Goal: Task Accomplishment & Management: Manage account settings

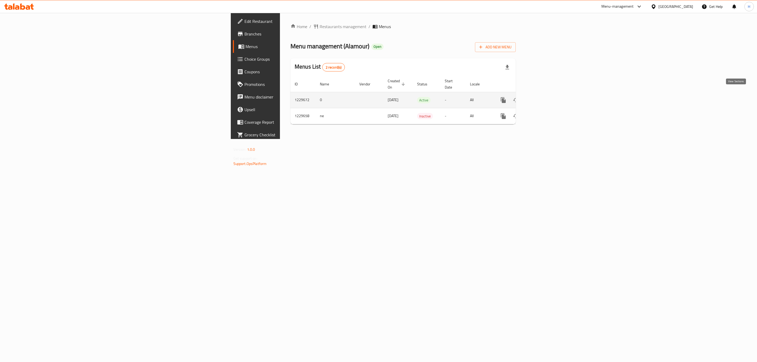
click at [504, 97] on icon "enhanced table" at bounding box center [541, 100] width 6 height 6
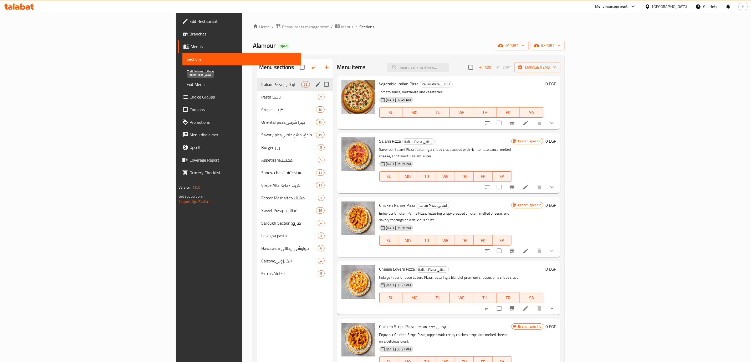
click at [261, 85] on span "Italian Pizza ايطالي" at bounding box center [281, 84] width 40 height 6
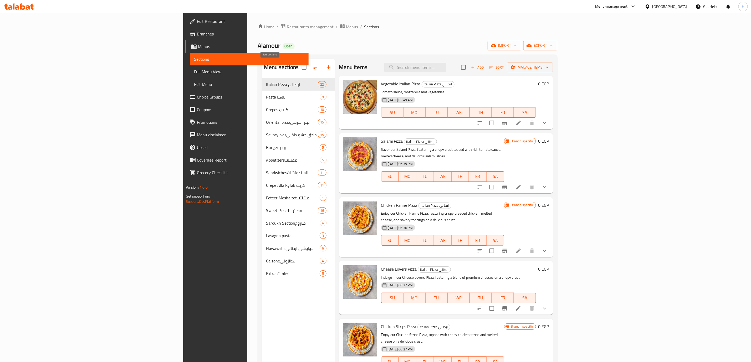
click at [313, 69] on icon "button" at bounding box center [316, 67] width 6 height 6
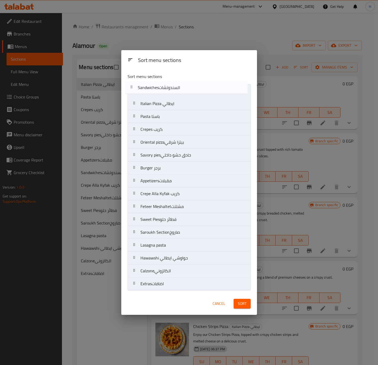
drag, startPoint x: 173, startPoint y: 182, endPoint x: 170, endPoint y: 85, distance: 97.2
click at [170, 85] on nav "Italian Pizza ايطالي Pasta باستا Crepes كريب Oriental pizzaبيتزا شرقي Savory pi…" at bounding box center [189, 187] width 123 height 207
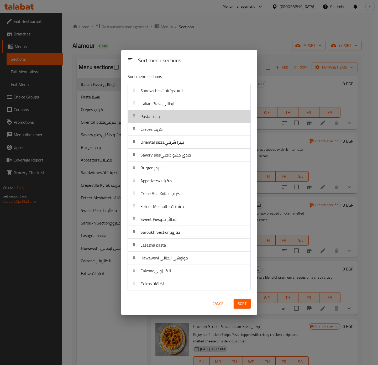
click at [168, 120] on div "Pasta باستا" at bounding box center [189, 116] width 118 height 13
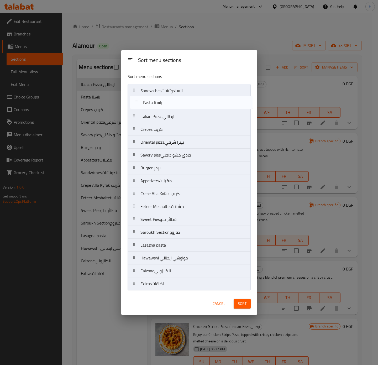
drag, startPoint x: 168, startPoint y: 120, endPoint x: 170, endPoint y: 105, distance: 15.1
click at [170, 105] on nav "Sandwichesالسندوتشات Italian Pizza ايطالي Pasta باستا Crepes كريب Oriental pizz…" at bounding box center [189, 187] width 123 height 207
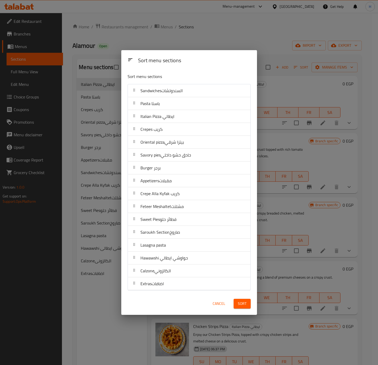
click at [170, 241] on span "Calzoneالكالزوني" at bounding box center [156, 271] width 30 height 8
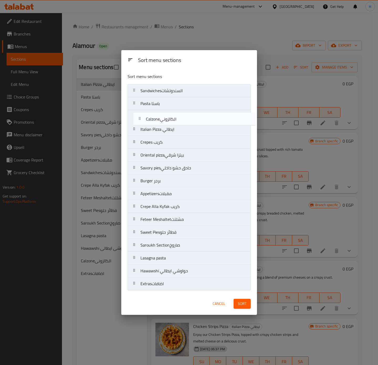
drag, startPoint x: 170, startPoint y: 274, endPoint x: 176, endPoint y: 120, distance: 154.3
click at [176, 120] on nav "Sandwichesالسندوتشات Pasta باستا Italian Pizza ايطالي Crepes كريب Oriental pizz…" at bounding box center [189, 187] width 123 height 207
drag, startPoint x: 164, startPoint y: 146, endPoint x: 166, endPoint y: 129, distance: 16.9
click at [166, 129] on nav "Sandwichesالسندوتشات Pasta باستا Calzoneالكالزوني Italian Pizza ايطالي Crepes ك…" at bounding box center [189, 187] width 123 height 207
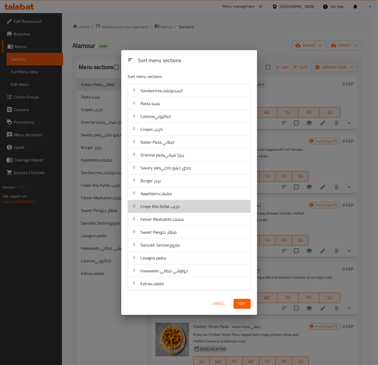
click at [185, 208] on div "Crepe Alla Kyfak كريب" at bounding box center [189, 206] width 118 height 13
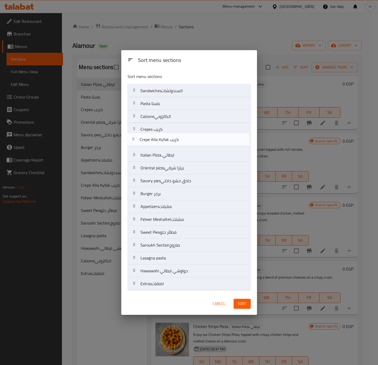
drag, startPoint x: 185, startPoint y: 208, endPoint x: 184, endPoint y: 140, distance: 68.8
click at [184, 140] on nav "Sandwichesالسندوتشات Pasta باستا Calzoneالكالزوني Crepes كريب Italian Pizza ايط…" at bounding box center [189, 187] width 123 height 207
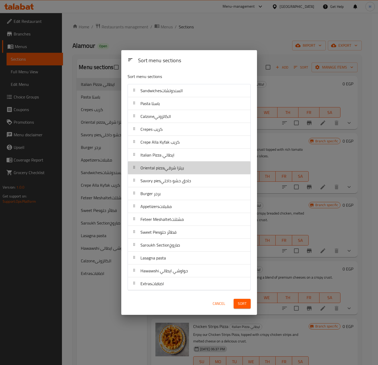
click at [169, 171] on span "Oriental pizzaبيتزا شرقي" at bounding box center [163, 168] width 44 height 8
drag, startPoint x: 169, startPoint y: 171, endPoint x: 169, endPoint y: 166, distance: 4.7
click at [169, 171] on span "Oriental pizzaبيتزا شرقي" at bounding box center [163, 168] width 44 height 8
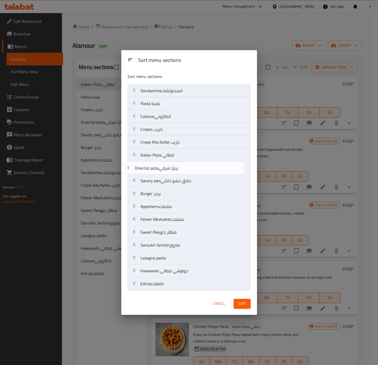
drag, startPoint x: 169, startPoint y: 166, endPoint x: 163, endPoint y: 168, distance: 6.1
click at [163, 168] on nav "Sandwichesالسندوتشات Pasta باستا Calzoneالكالزوني Crepes كريب Crepe Alla Kyfak …" at bounding box center [189, 187] width 123 height 207
drag, startPoint x: 159, startPoint y: 198, endPoint x: 162, endPoint y: 171, distance: 27.7
click at [162, 171] on nav "Sandwichesالسندوتشات Pasta باستا Calzoneالكالزوني Crepes كريب Crepe Alla Kyfak …" at bounding box center [189, 187] width 123 height 207
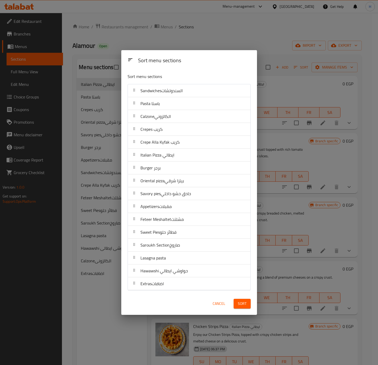
click at [165, 209] on span "Appetizersمقبلات" at bounding box center [156, 207] width 31 height 8
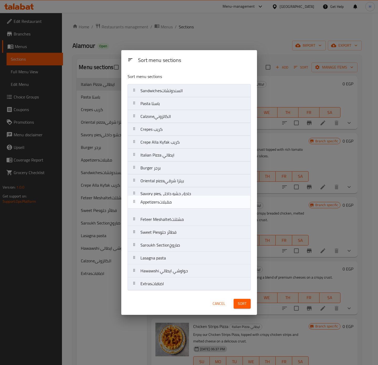
drag, startPoint x: 165, startPoint y: 209, endPoint x: 165, endPoint y: 196, distance: 12.9
click at [165, 197] on nav "Sandwichesالسندوتشات Pasta باستا Calzoneالكالزوني Crepes كريب Crepe Alla Kyfak …" at bounding box center [189, 187] width 123 height 207
click at [165, 196] on nav "Sandwichesالسندوتشات Pasta باستا Calzoneالكالزوني Crepes كريب Crepe Alla Kyfak …" at bounding box center [189, 187] width 123 height 207
click at [165, 195] on nav "Sandwichesالسندوتشات Pasta باستا Calzoneالكالزوني Crepes كريب Crepe Alla Kyfak …" at bounding box center [189, 187] width 123 height 207
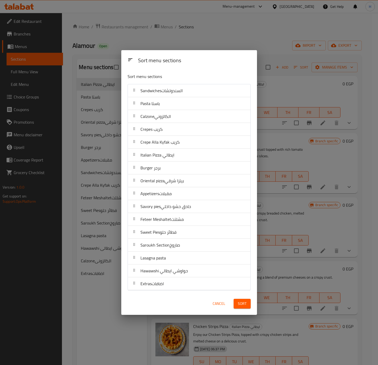
click at [165, 195] on span "Appetizersمقبلات" at bounding box center [156, 194] width 31 height 8
click at [240, 241] on span "Sort" at bounding box center [242, 304] width 9 height 7
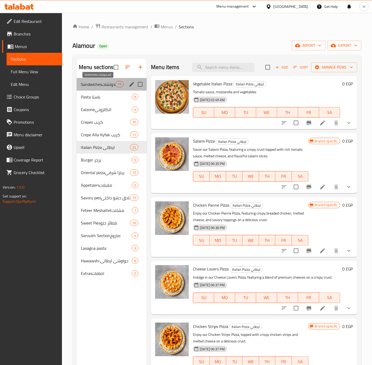
click at [103, 84] on span "Sandwichesالسندوتشات" at bounding box center [98, 84] width 34 height 6
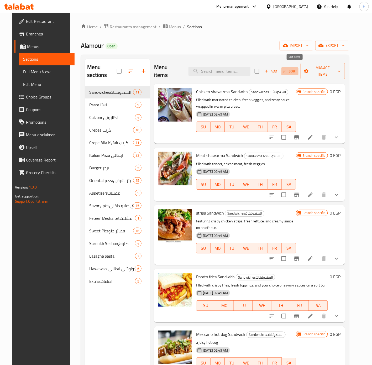
click at [287, 69] on icon "button" at bounding box center [284, 71] width 5 height 5
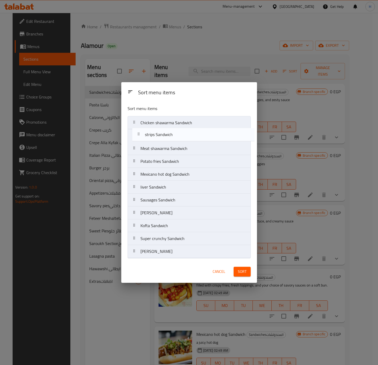
drag, startPoint x: 167, startPoint y: 151, endPoint x: 172, endPoint y: 135, distance: 16.9
click at [172, 135] on nav "Chicken shawarma Sandwich Meat shawarma Sandwich strips Sandwich Potato fries S…" at bounding box center [189, 187] width 123 height 142
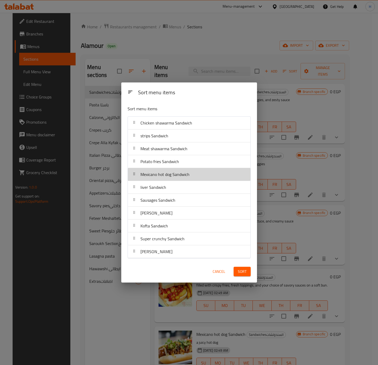
drag, startPoint x: 182, startPoint y: 174, endPoint x: 181, endPoint y: 167, distance: 7.7
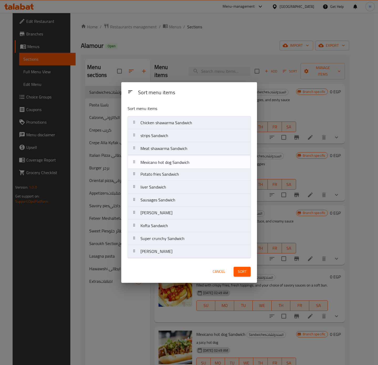
click at [181, 151] on nav "Chicken shawarma Sandwich strips Sandwich Meat shawarma Sandwich Potato fries S…" at bounding box center [189, 187] width 123 height 142
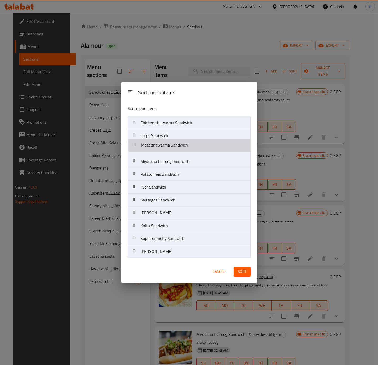
drag, startPoint x: 181, startPoint y: 148, endPoint x: 181, endPoint y: 144, distance: 4.0
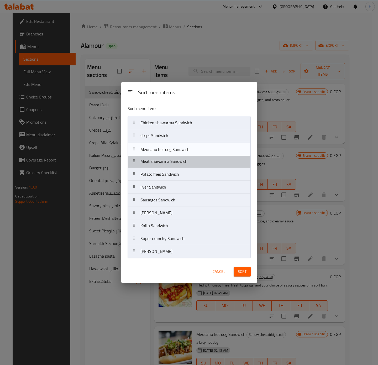
drag, startPoint x: 178, startPoint y: 164, endPoint x: 178, endPoint y: 149, distance: 15.0
click at [178, 149] on nav "Chicken shawarma Sandwich strips Sandwich Meat shawarma Sandwich Mexicano hot d…" at bounding box center [189, 187] width 123 height 142
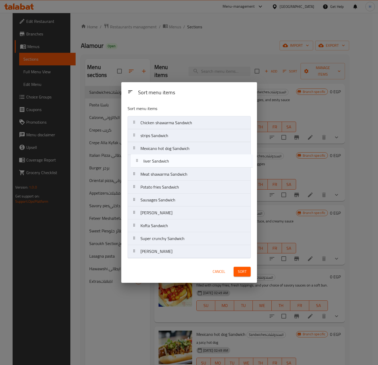
drag, startPoint x: 175, startPoint y: 189, endPoint x: 177, endPoint y: 162, distance: 27.9
click at [177, 162] on nav "Chicken shawarma Sandwich strips Sandwich Mexicano hot dog Sandwich Meat shawar…" at bounding box center [189, 187] width 123 height 142
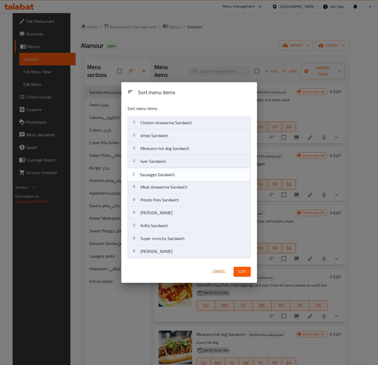
drag, startPoint x: 168, startPoint y: 205, endPoint x: 167, endPoint y: 177, distance: 28.4
click at [167, 177] on nav "Chicken shawarma Sandwich strips Sandwich Mexicano hot dog Sandwich liver Sandw…" at bounding box center [189, 187] width 123 height 142
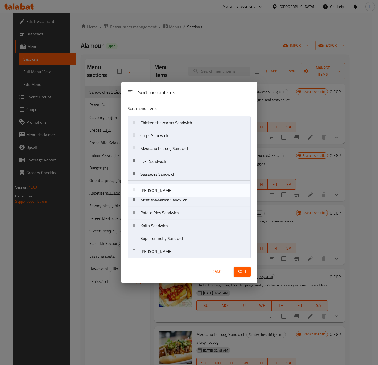
drag, startPoint x: 164, startPoint y: 215, endPoint x: 162, endPoint y: 189, distance: 26.1
click at [162, 189] on nav "Chicken shawarma Sandwich strips Sandwich Mexicano hot dog Sandwich liver Sandw…" at bounding box center [189, 187] width 123 height 142
drag, startPoint x: 171, startPoint y: 243, endPoint x: 173, endPoint y: 201, distance: 41.8
click at [173, 201] on nav "Chicken shawarma Sandwich strips Sandwich Mexicano hot dog Sandwich liver Sandw…" at bounding box center [189, 187] width 123 height 142
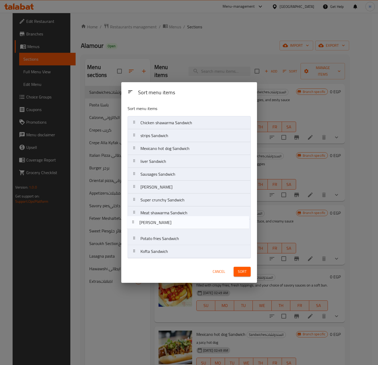
drag, startPoint x: 171, startPoint y: 255, endPoint x: 169, endPoint y: 223, distance: 32.4
click at [169, 223] on nav "Chicken shawarma Sandwich strips Sandwich Mexicano hot dog Sandwich liver Sandw…" at bounding box center [189, 187] width 123 height 142
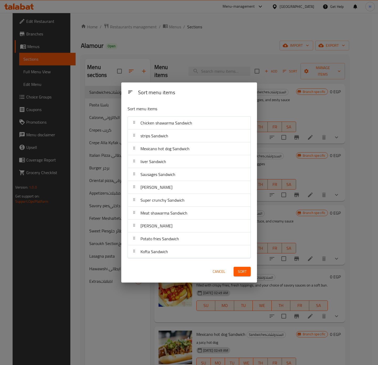
click at [169, 214] on nav "Chicken shawarma Sandwich strips Sandwich Mexicano hot dog Sandwich liver Sandw…" at bounding box center [189, 187] width 123 height 142
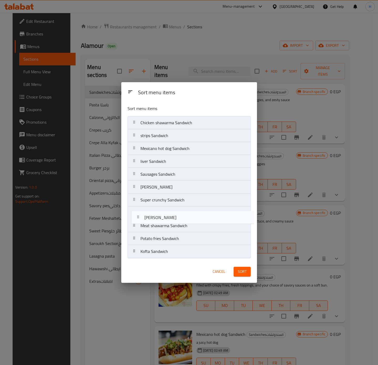
drag, startPoint x: 163, startPoint y: 229, endPoint x: 167, endPoint y: 217, distance: 12.6
click at [167, 217] on nav "Chicken shawarma Sandwich strips Sandwich Mexicano hot dog Sandwich liver Sandw…" at bounding box center [189, 187] width 123 height 142
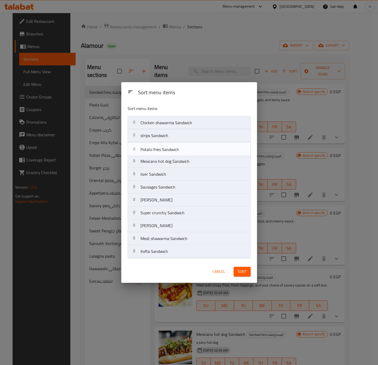
drag, startPoint x: 171, startPoint y: 241, endPoint x: 172, endPoint y: 150, distance: 91.4
click at [172, 150] on nav "Chicken shawarma Sandwich strips Sandwich Mexicano hot dog Sandwich liver Sandw…" at bounding box center [189, 187] width 123 height 142
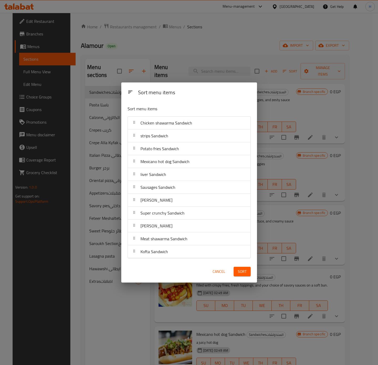
click at [244, 241] on span "Sort" at bounding box center [242, 272] width 9 height 7
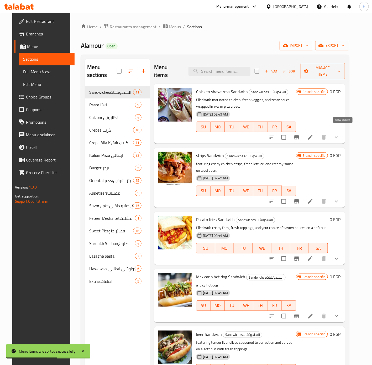
click at [340, 134] on icon "show more" at bounding box center [337, 137] width 6 height 6
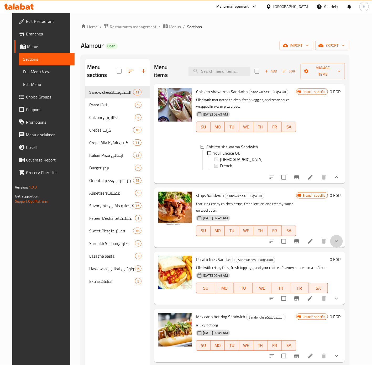
click at [338, 237] on button "show more" at bounding box center [337, 241] width 13 height 13
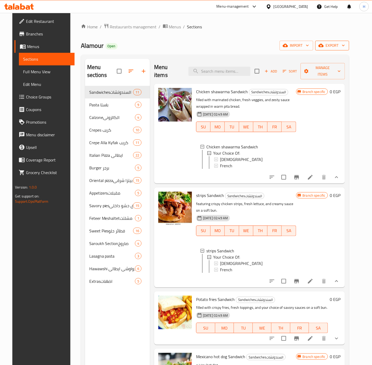
click at [345, 47] on span "export" at bounding box center [332, 45] width 25 height 7
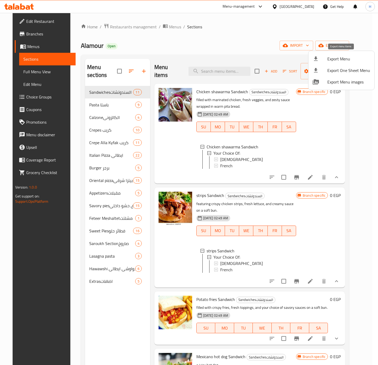
click at [336, 60] on span "Export Menu" at bounding box center [349, 59] width 43 height 6
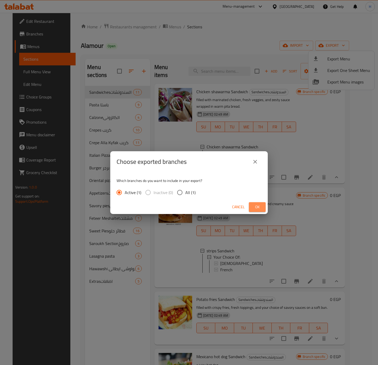
click at [258, 207] on span "Ok" at bounding box center [257, 207] width 8 height 7
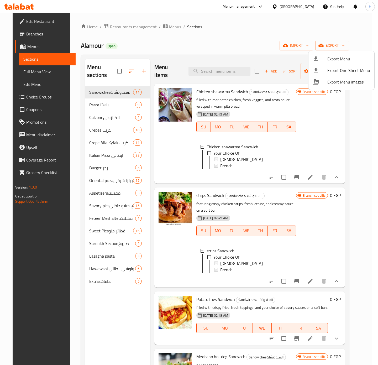
click at [327, 130] on div at bounding box center [189, 182] width 378 height 365
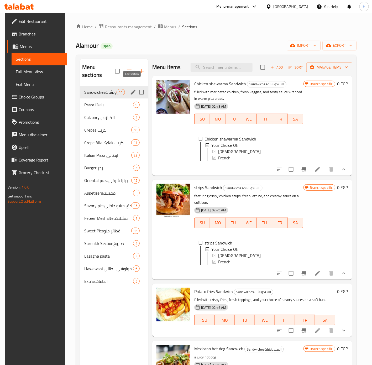
click at [132, 90] on icon "edit" at bounding box center [133, 92] width 5 height 5
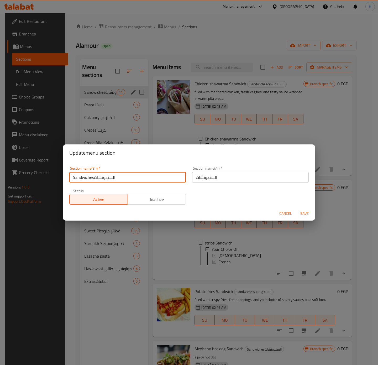
click at [110, 178] on input "Sandwichesالسندوتشات" at bounding box center [127, 177] width 117 height 11
click at [125, 178] on input "Sandwichesالسندوتشات" at bounding box center [127, 177] width 117 height 11
type input "Sandwiches"
click at [296, 209] on button "Save" at bounding box center [304, 214] width 17 height 10
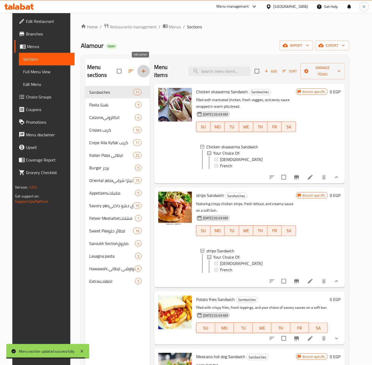
click at [142, 68] on icon "button" at bounding box center [144, 71] width 6 height 6
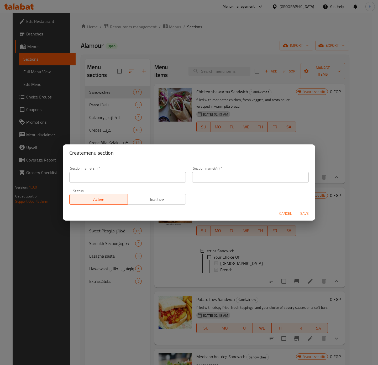
click at [126, 173] on input "text" at bounding box center [127, 177] width 117 height 11
type input "Hidden"
type input "H"
type input "أ"
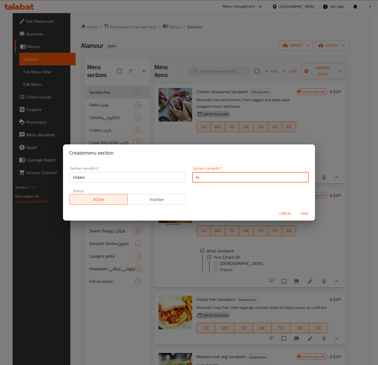
type input "h"
click at [296, 209] on button "Save" at bounding box center [304, 214] width 17 height 10
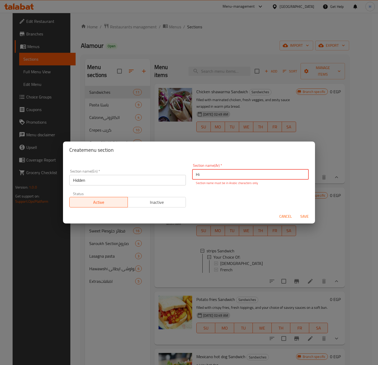
type input "H"
click at [114, 184] on input "Hidden" at bounding box center [127, 180] width 117 height 11
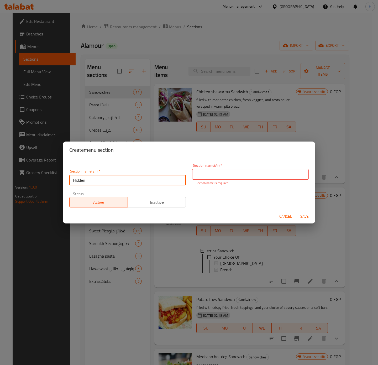
click at [114, 184] on input "Hidden" at bounding box center [127, 180] width 117 height 11
type input "Delete"
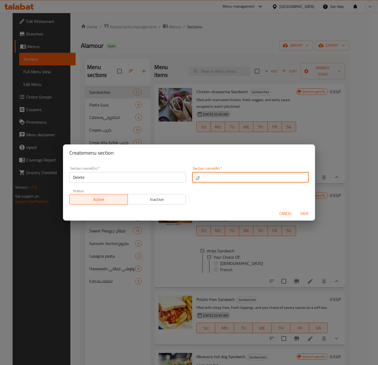
type input "ا"
type input "امسح"
click at [296, 209] on button "Save" at bounding box center [304, 214] width 17 height 10
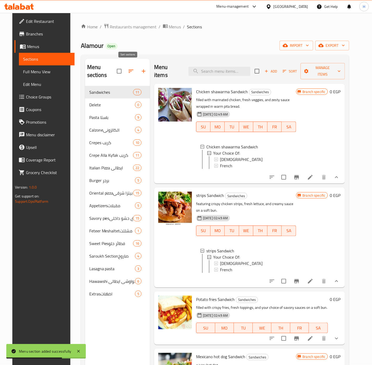
click at [129, 68] on icon "button" at bounding box center [131, 71] width 6 height 6
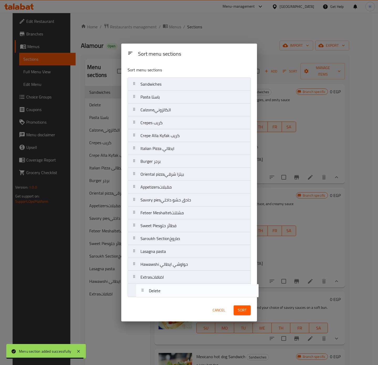
drag, startPoint x: 149, startPoint y: 101, endPoint x: 158, endPoint y: 297, distance: 196.7
click at [158, 241] on nav "Sandwiches Delete Pasta باستا Calzoneالكالزوني Crepes كريب Crepe Alla Kyfak كري…" at bounding box center [189, 187] width 123 height 219
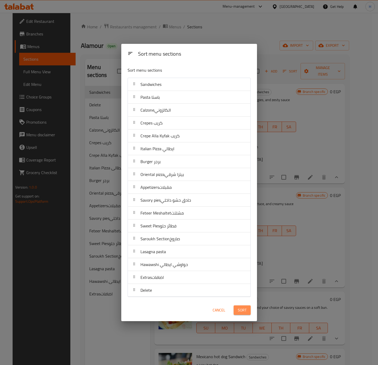
click at [243, 241] on span "Sort" at bounding box center [242, 310] width 9 height 7
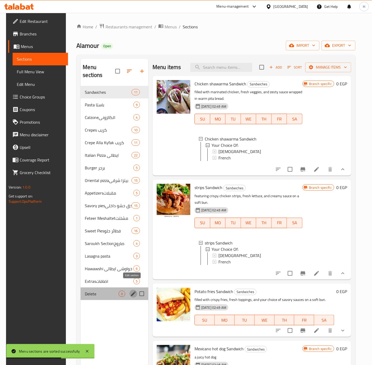
click at [131, 241] on icon "edit" at bounding box center [133, 294] width 5 height 5
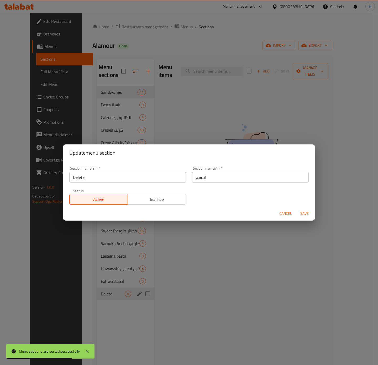
click at [157, 202] on span "Inactive" at bounding box center [157, 200] width 54 height 8
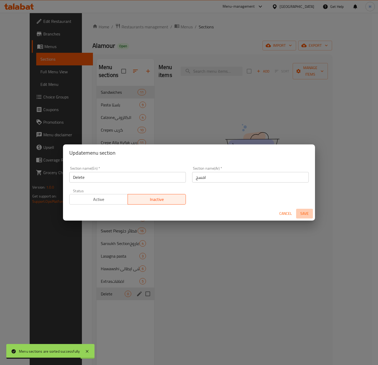
click at [307, 211] on span "Save" at bounding box center [304, 213] width 13 height 7
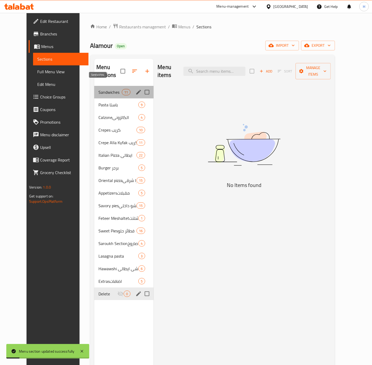
click at [99, 89] on span "Sandwiches" at bounding box center [110, 92] width 23 height 6
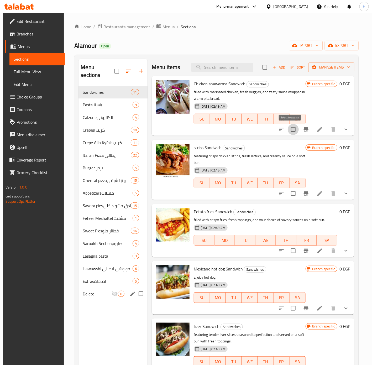
click at [289, 130] on input "checkbox" at bounding box center [293, 129] width 11 height 11
checkbox input "false"
click at [330, 69] on span "Manage items" at bounding box center [332, 67] width 38 height 7
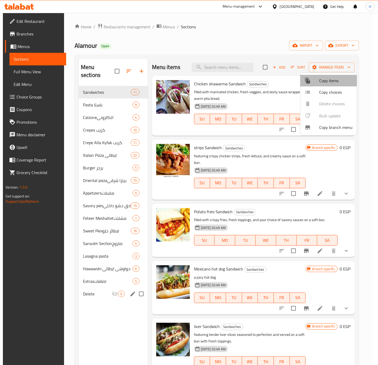
click at [330, 82] on span "Copy items" at bounding box center [335, 81] width 33 height 6
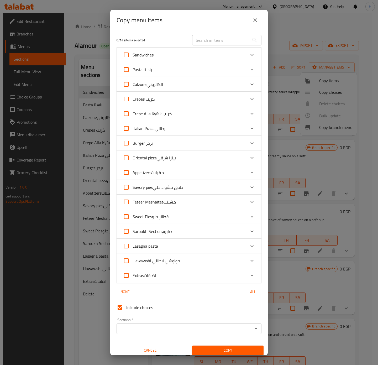
click at [173, 51] on div "Sandwiches" at bounding box center [184, 55] width 123 height 13
click at [183, 55] on div "Sandwiches" at bounding box center [184, 55] width 123 height 13
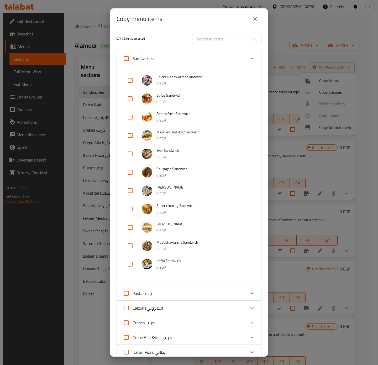
click at [131, 79] on input "checkbox" at bounding box center [130, 80] width 13 height 13
checkbox input "true"
click at [130, 99] on input "checkbox" at bounding box center [130, 98] width 13 height 13
checkbox input "true"
drag, startPoint x: 131, startPoint y: 119, endPoint x: 132, endPoint y: 123, distance: 4.0
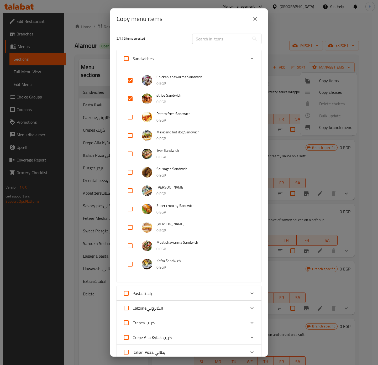
click at [132, 119] on input "checkbox" at bounding box center [130, 117] width 13 height 13
checkbox input "true"
click at [132, 136] on input "checkbox" at bounding box center [130, 135] width 13 height 13
checkbox input "true"
click at [134, 154] on input "checkbox" at bounding box center [130, 154] width 13 height 13
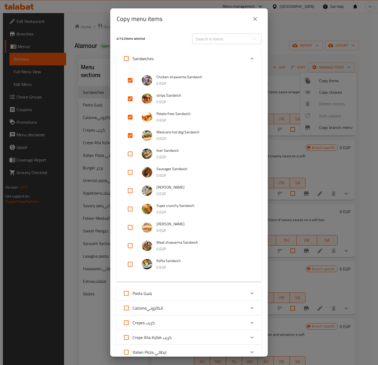
checkbox input "true"
click at [132, 170] on input "checkbox" at bounding box center [130, 172] width 13 height 13
click at [131, 173] on input "checkbox" at bounding box center [130, 172] width 13 height 13
checkbox input "true"
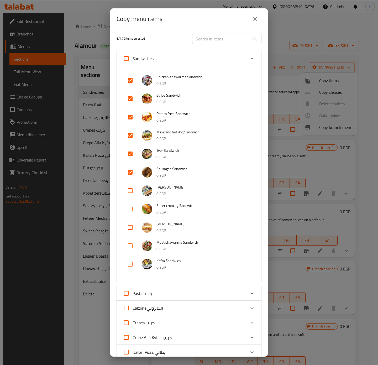
click at [131, 190] on input "checkbox" at bounding box center [130, 190] width 13 height 13
checkbox input "true"
click at [132, 208] on input "checkbox" at bounding box center [130, 209] width 13 height 13
checkbox input "true"
click at [131, 227] on input "checkbox" at bounding box center [130, 227] width 13 height 13
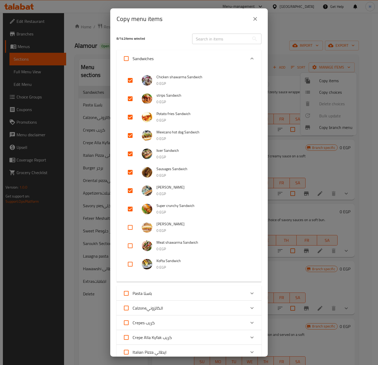
checkbox input "true"
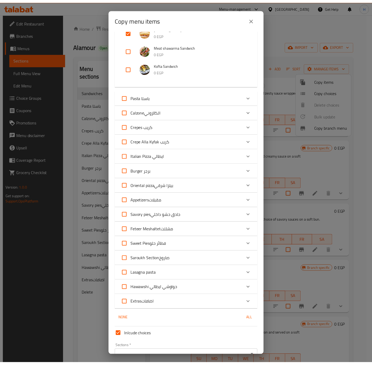
scroll to position [225, 0]
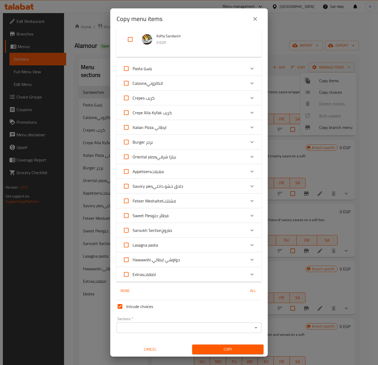
click at [122, 241] on input "Inlcude choices" at bounding box center [120, 306] width 13 height 13
checkbox input "false"
click at [253, 241] on icon "Open" at bounding box center [256, 328] width 6 height 6
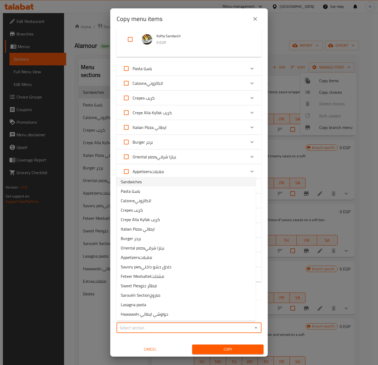
click at [152, 181] on li "Sandwiches" at bounding box center [186, 181] width 139 height 9
type input "Sandwiches"
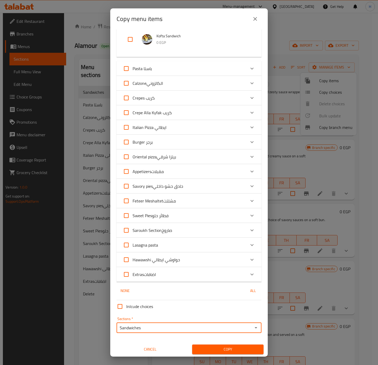
click at [235, 241] on span "Copy" at bounding box center [228, 349] width 63 height 7
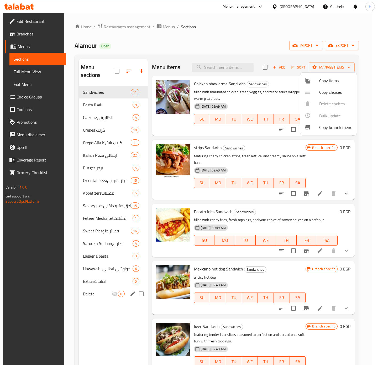
click at [322, 167] on div at bounding box center [189, 182] width 378 height 365
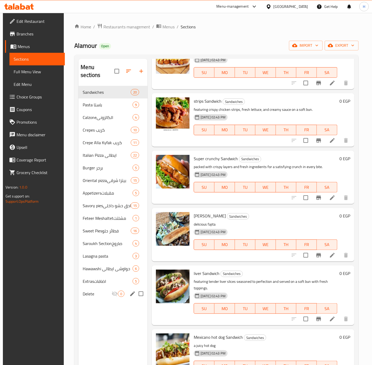
scroll to position [0, 0]
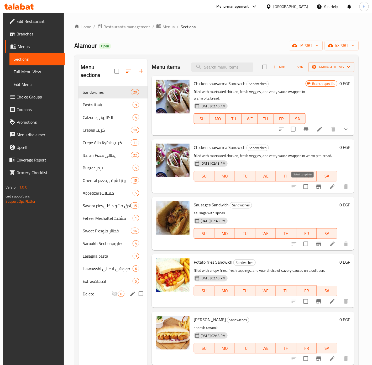
click at [304, 186] on input "checkbox" at bounding box center [306, 186] width 11 height 11
checkbox input "true"
click at [303, 241] on input "checkbox" at bounding box center [306, 244] width 11 height 11
checkbox input "true"
click at [303, 241] on input "checkbox" at bounding box center [306, 301] width 11 height 11
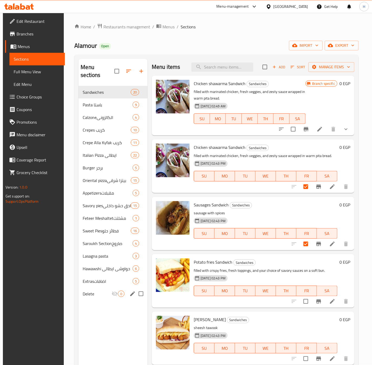
checkbox input "true"
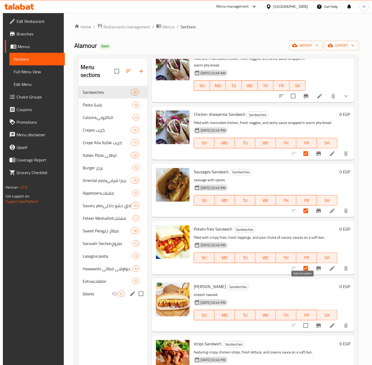
scroll to position [79, 0]
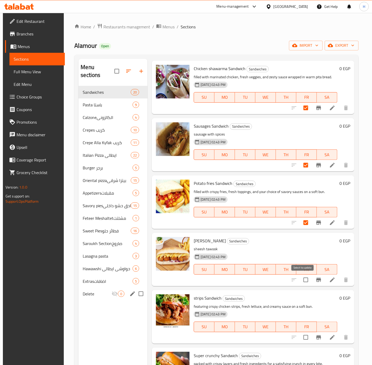
click at [304, 241] on input "checkbox" at bounding box center [306, 280] width 11 height 11
checkbox input "true"
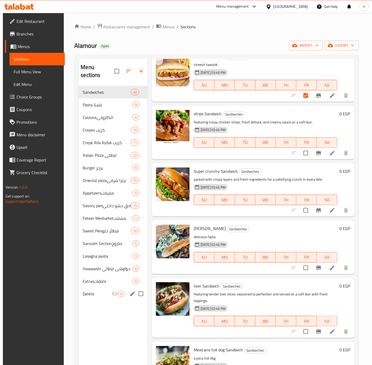
scroll to position [276, 0]
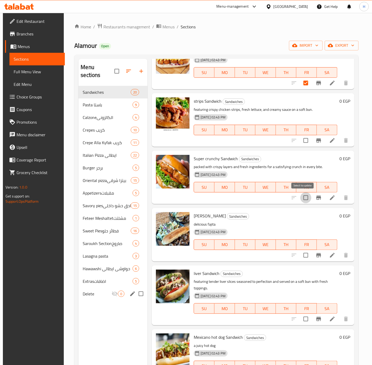
click at [304, 197] on input "checkbox" at bounding box center [306, 197] width 11 height 11
checkbox input "true"
click at [304, 241] on input "checkbox" at bounding box center [306, 255] width 11 height 11
checkbox input "true"
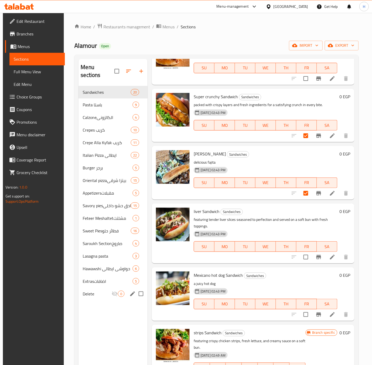
scroll to position [355, 0]
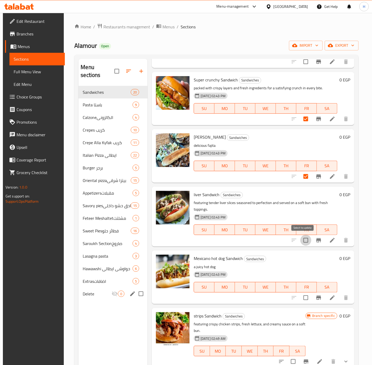
click at [304, 241] on input "checkbox" at bounding box center [306, 240] width 11 height 11
checkbox input "true"
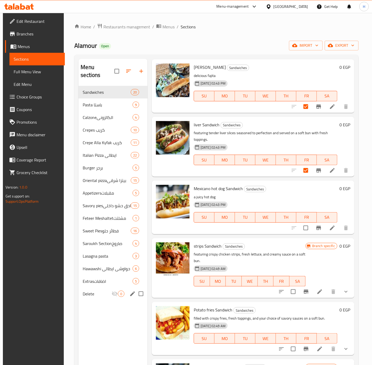
scroll to position [434, 0]
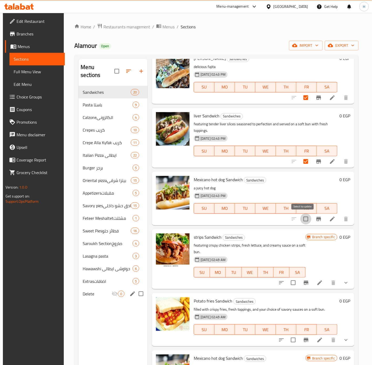
click at [301, 215] on input "checkbox" at bounding box center [306, 219] width 11 height 11
checkbox input "true"
click at [295, 241] on input "checkbox" at bounding box center [293, 282] width 11 height 11
checkbox input "true"
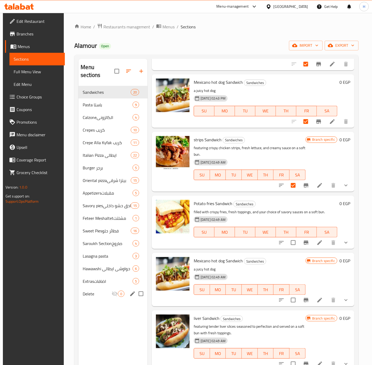
scroll to position [552, 0]
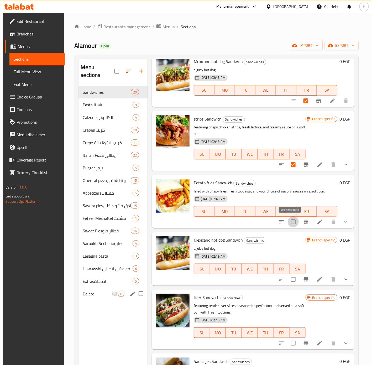
click at [291, 223] on input "checkbox" at bounding box center [293, 221] width 11 height 11
click at [293, 222] on input "checkbox" at bounding box center [293, 221] width 11 height 11
checkbox input "false"
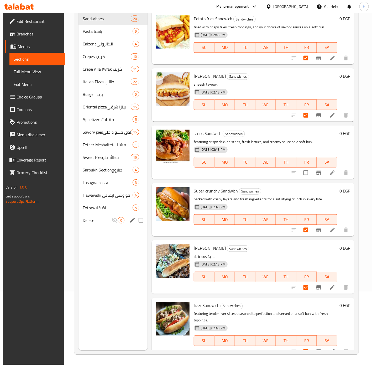
scroll to position [158, 0]
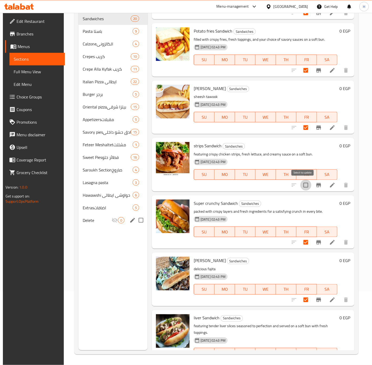
click at [304, 184] on input "checkbox" at bounding box center [306, 185] width 11 height 11
checkbox input "true"
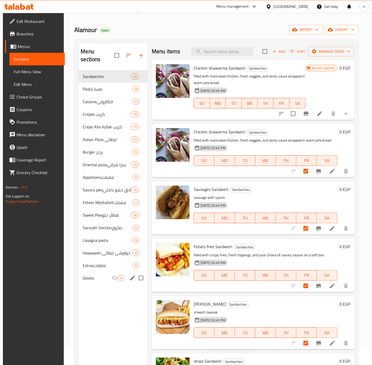
scroll to position [0, 0]
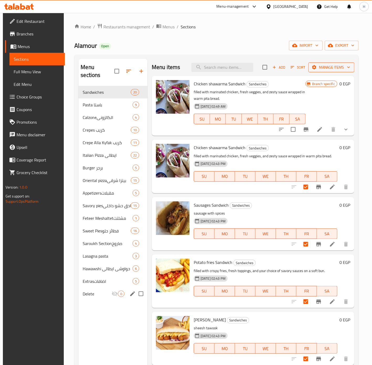
click at [333, 70] on span "Manage items" at bounding box center [332, 67] width 38 height 7
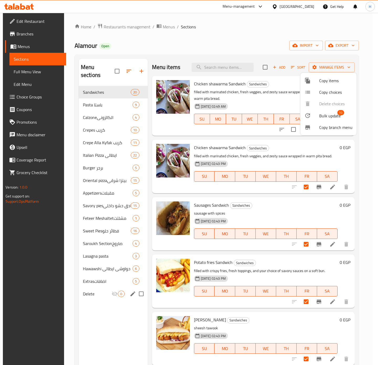
click at [330, 115] on span "Bulk update" at bounding box center [330, 116] width 22 height 6
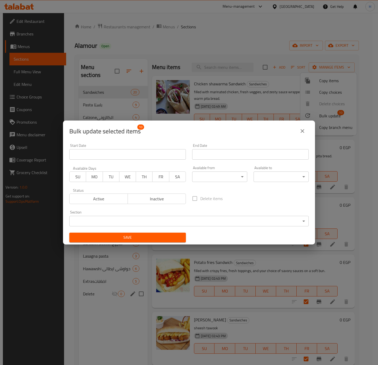
click at [170, 196] on span "Inactive" at bounding box center [157, 199] width 54 height 8
click at [174, 233] on button "Save" at bounding box center [127, 238] width 117 height 10
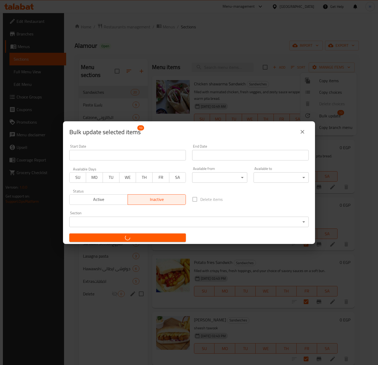
checkbox input "false"
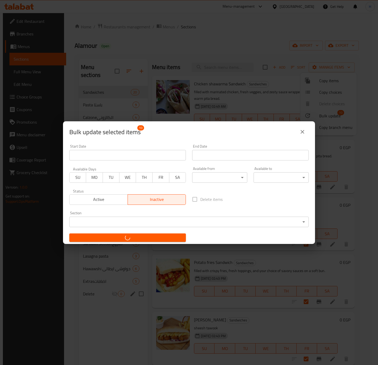
checkbox input "false"
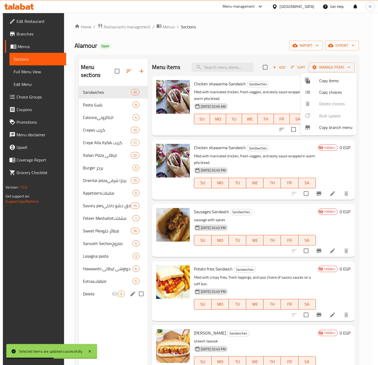
click at [292, 159] on div at bounding box center [189, 182] width 378 height 365
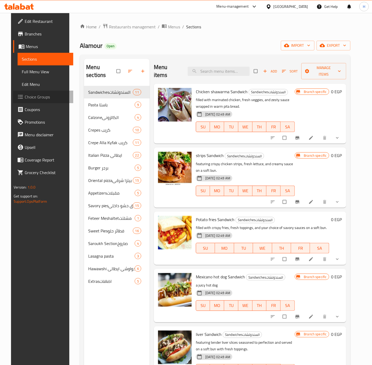
click at [29, 95] on span "Choice Groups" at bounding box center [47, 97] width 44 height 6
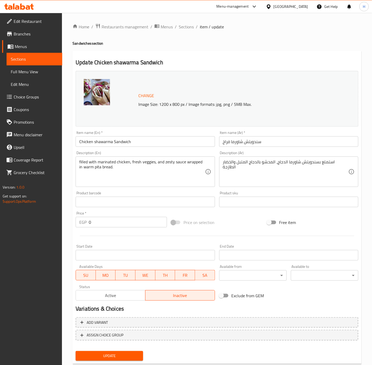
click at [78, 142] on input "Chicken shawarma Sandwich" at bounding box center [145, 141] width 139 height 11
type input "Grilled Chicken shawarma Sandwich"
click at [223, 141] on input "سندويتش شاورما فراخ" at bounding box center [288, 141] width 139 height 11
click at [230, 141] on input "سندويتش شاورما فراخ" at bounding box center [288, 141] width 139 height 11
type input "سندويتش شاورما جريل فراخ"
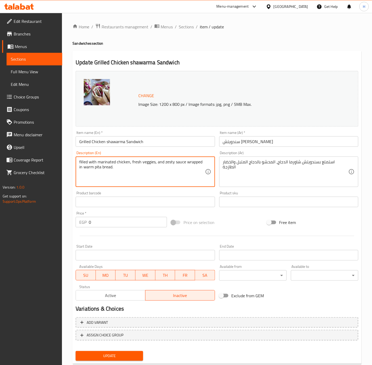
click at [200, 164] on textarea "filled with marinated chicken, fresh veggies, and zesty sauce wrapped in warm p…" at bounding box center [142, 171] width 126 height 25
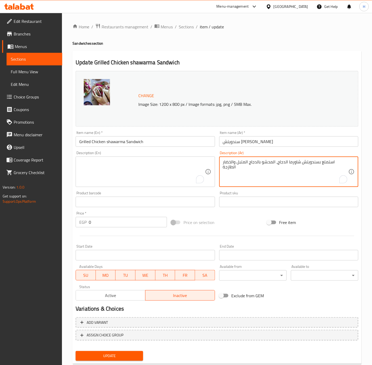
click at [241, 165] on textarea "استمتع بسندويتش شاورما الدجاج، المحشو بالدجاج المتبل والخضار الطازجة" at bounding box center [286, 171] width 126 height 25
click at [107, 221] on input "0" at bounding box center [128, 222] width 78 height 11
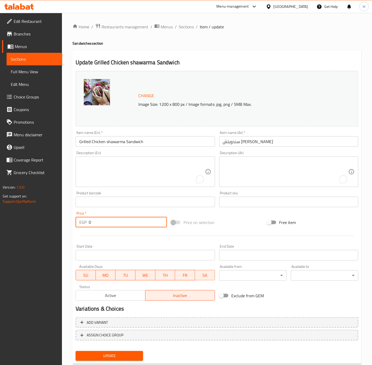
click at [107, 221] on input "0" at bounding box center [128, 222] width 78 height 11
type input "120"
click at [106, 358] on span "Update" at bounding box center [109, 356] width 59 height 7
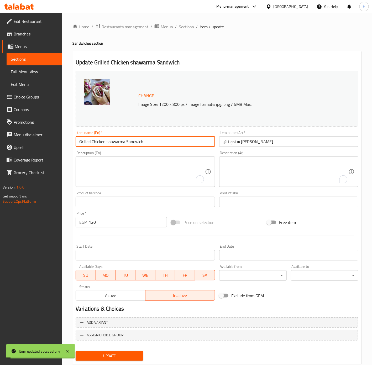
click at [144, 140] on input "Grilled Chicken shawarma Sandwich" at bounding box center [145, 141] width 139 height 11
type input "Grilled Chicken Shawarma Sandwich"
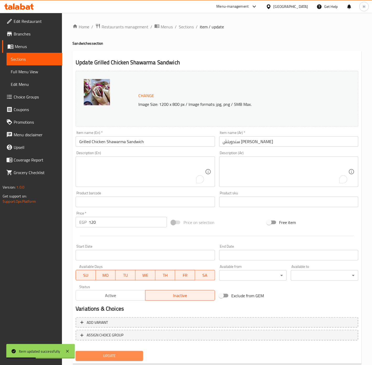
click at [126, 360] on button "Update" at bounding box center [110, 356] width 68 height 10
click at [122, 354] on span "Update" at bounding box center [109, 356] width 59 height 7
click at [113, 296] on span "Active" at bounding box center [110, 296] width 65 height 8
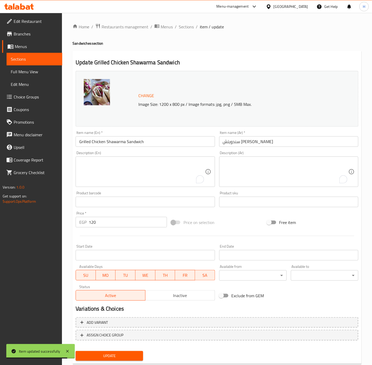
click at [123, 355] on span "Update" at bounding box center [109, 356] width 59 height 7
click at [126, 355] on span "Update" at bounding box center [109, 356] width 59 height 7
click at [126, 355] on div at bounding box center [186, 182] width 372 height 365
click at [183, 27] on span "Sections" at bounding box center [186, 27] width 15 height 6
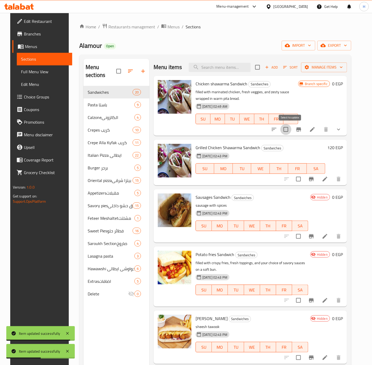
click at [290, 130] on input "checkbox" at bounding box center [286, 129] width 11 height 11
click at [342, 67] on span "Manage items" at bounding box center [325, 67] width 38 height 7
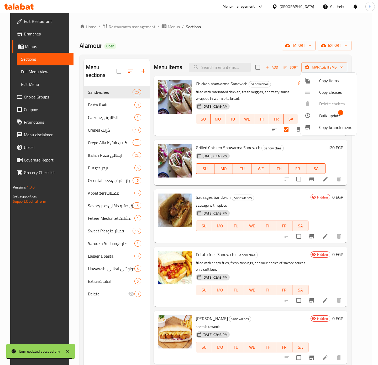
click at [324, 115] on span "Bulk update" at bounding box center [330, 116] width 22 height 6
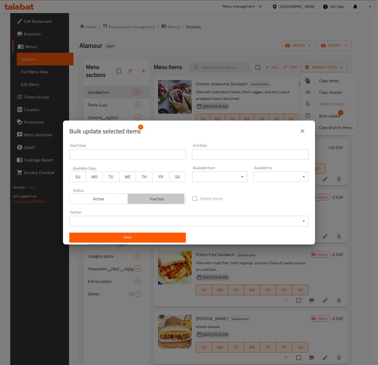
click at [141, 199] on span "Inactive" at bounding box center [157, 199] width 54 height 8
click at [168, 238] on span "Save" at bounding box center [128, 237] width 108 height 7
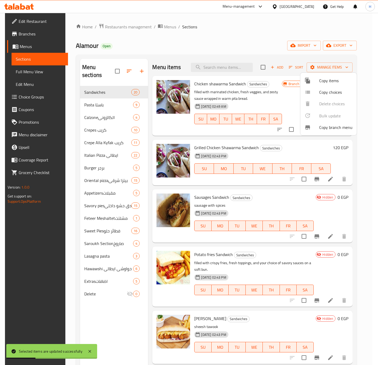
click at [290, 129] on div at bounding box center [189, 182] width 378 height 365
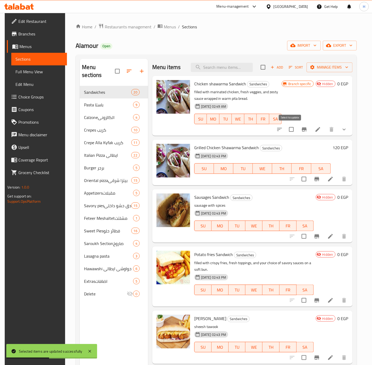
click at [291, 131] on input "checkbox" at bounding box center [291, 129] width 11 height 11
click at [341, 67] on span "Manage items" at bounding box center [330, 67] width 38 height 7
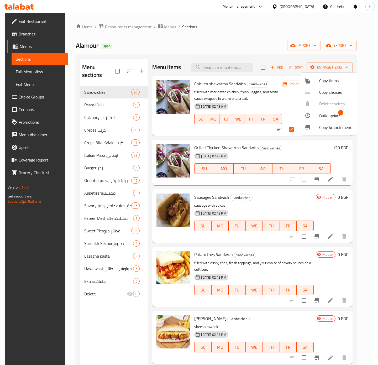
click at [291, 113] on div at bounding box center [189, 182] width 378 height 365
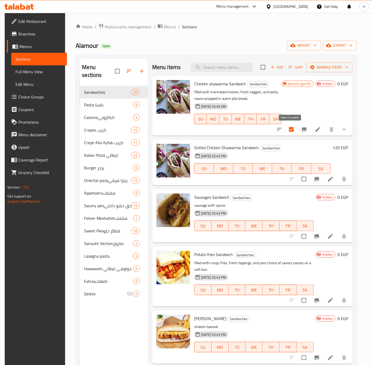
click at [291, 129] on input "checkbox" at bounding box center [291, 129] width 11 height 11
checkbox input "false"
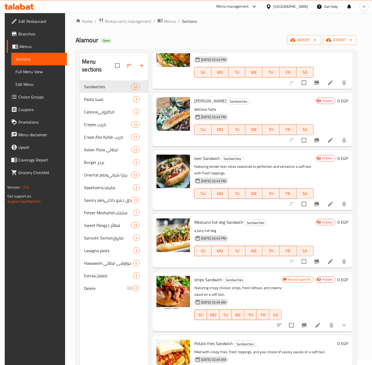
scroll to position [394, 0]
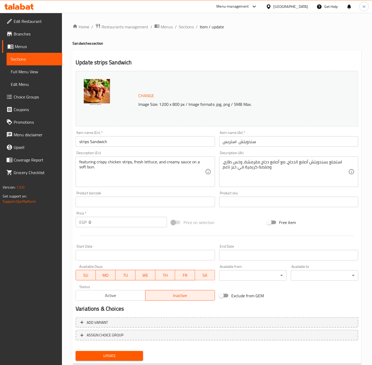
click at [171, 163] on textarea "featuring crispy chicken strips, fresh lettuce, and creamy sauce on a soft bun." at bounding box center [142, 171] width 126 height 25
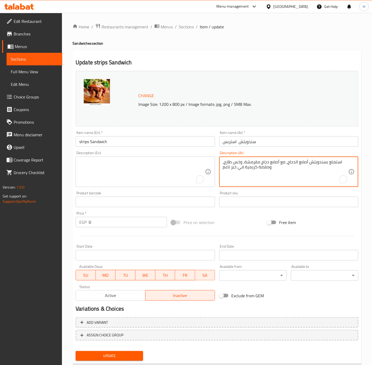
click at [236, 167] on textarea "استمتع بسندويتش أصابع الدجاج، مع أصابع دجاج مقرمشة، وخس طازج، وصلصة كريمية في خ…" at bounding box center [286, 171] width 126 height 25
click at [114, 217] on div "Price   * EGP 0 Price *" at bounding box center [121, 219] width 91 height 16
click at [114, 217] on input "0" at bounding box center [128, 222] width 78 height 11
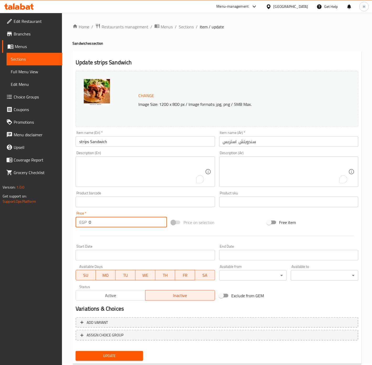
click at [115, 218] on input "0" at bounding box center [128, 222] width 78 height 11
type input "110"
click at [134, 354] on span "Update" at bounding box center [109, 356] width 59 height 7
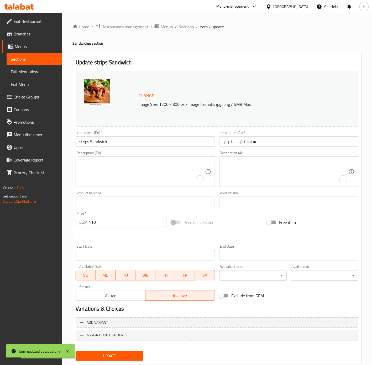
click at [115, 297] on span "Active" at bounding box center [110, 296] width 65 height 8
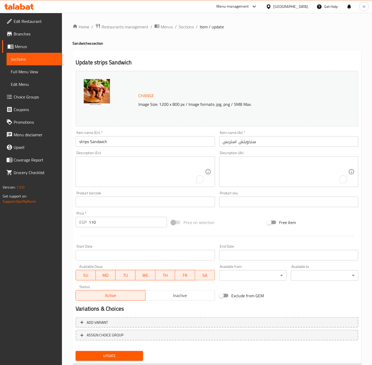
click at [133, 355] on span "Update" at bounding box center [109, 356] width 59 height 7
click at [133, 355] on div at bounding box center [186, 182] width 372 height 365
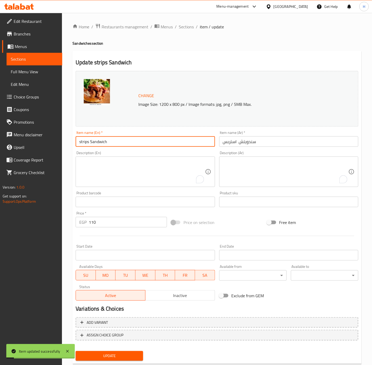
click at [136, 141] on input "strips Sandwich" at bounding box center [145, 141] width 139 height 11
type input "Strips Sandwich"
click at [132, 357] on span "Update" at bounding box center [109, 356] width 59 height 7
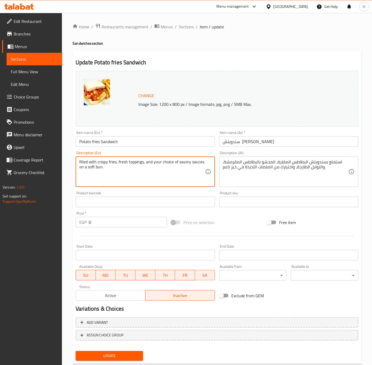
click at [130, 165] on textarea "filled with crispy fries, fresh toppings, and your choice of savory sauces on a…" at bounding box center [142, 171] width 126 height 25
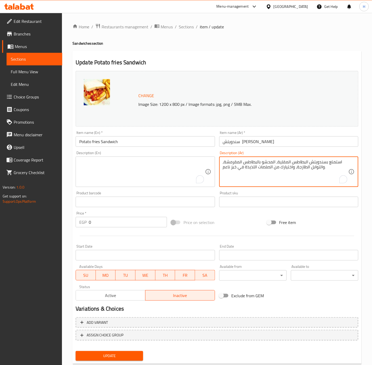
click at [256, 167] on textarea "استمتع بسندويتش البطاطس المقلية، المحشو بالبطاطس المقرمشة، والتوابل الطازجة، وا…" at bounding box center [286, 171] width 126 height 25
click at [247, 143] on input "سندويتش فرايز بطاطس" at bounding box center [288, 141] width 139 height 11
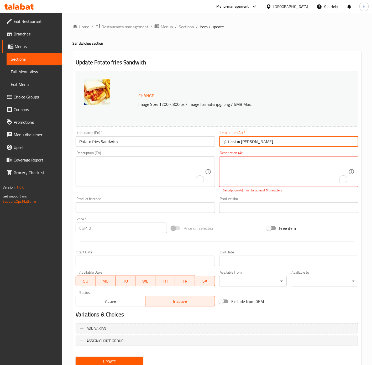
type input "سندويتش فرايز بطاطس"
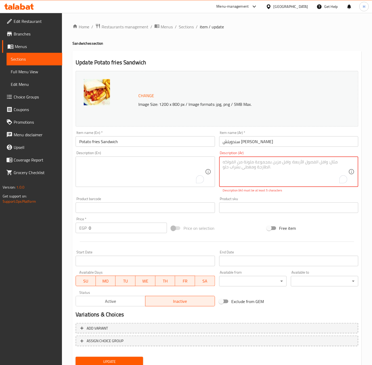
click at [215, 200] on div "Product barcode Product barcode" at bounding box center [145, 205] width 139 height 16
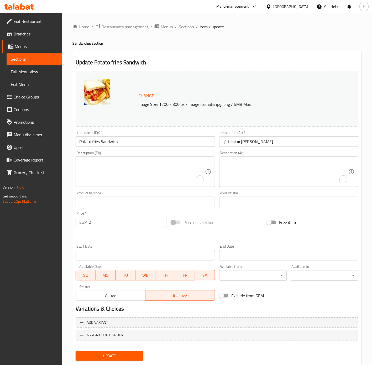
click at [127, 141] on input "Potato fries Sandwich" at bounding box center [145, 141] width 139 height 11
type input "Potato Fries Sandwich"
click at [118, 225] on input "0" at bounding box center [128, 222] width 78 height 11
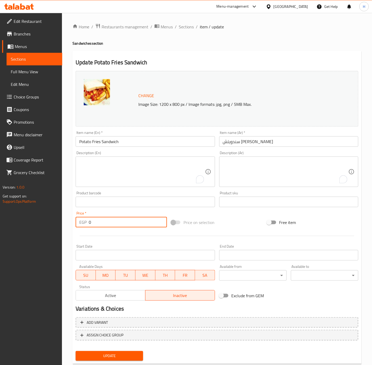
click at [118, 225] on input "0" at bounding box center [128, 222] width 78 height 11
type input "70"
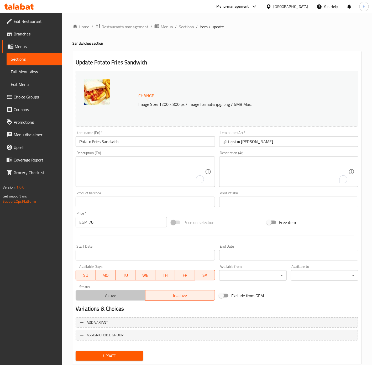
click at [125, 292] on span "Active" at bounding box center [110, 296] width 65 height 8
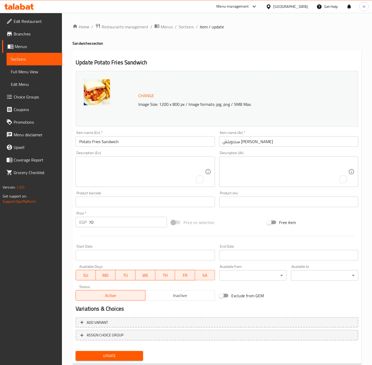
click at [117, 354] on span "Update" at bounding box center [109, 356] width 59 height 7
click at [111, 354] on span "Update" at bounding box center [109, 356] width 59 height 7
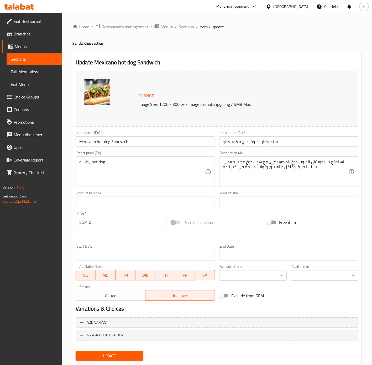
click at [130, 162] on textarea "a juicy hot dog" at bounding box center [142, 171] width 126 height 25
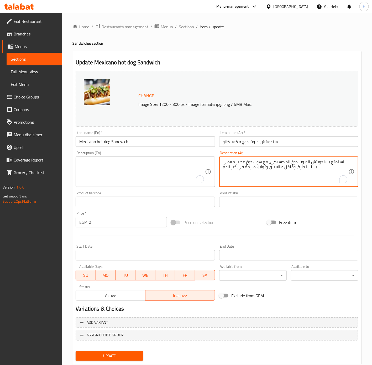
click at [287, 160] on textarea "استمتع بسندويتش الهوت دوغ المكسيكي، مع هوت دوغ عصير مغطى بسلسا حارة، وفلفل هالا…" at bounding box center [286, 171] width 126 height 25
click at [151, 142] on input "Mexicano hot dog Sandwich" at bounding box center [145, 141] width 139 height 11
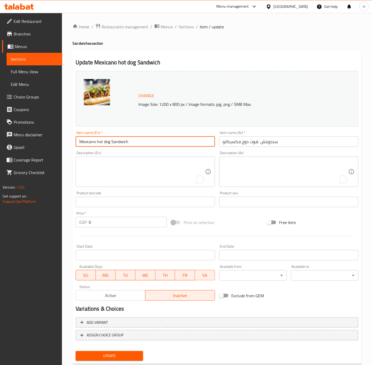
click at [151, 142] on input "Mexicano hot dog Sandwich" at bounding box center [145, 141] width 139 height 11
type input "Mexicano Hot Dog Sandwich"
click at [127, 298] on span "Active" at bounding box center [110, 296] width 65 height 8
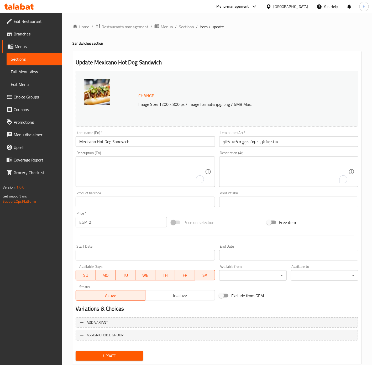
click at [115, 219] on input "0" at bounding box center [128, 222] width 78 height 11
type input "90"
click at [76, 351] on button "Update" at bounding box center [110, 356] width 68 height 10
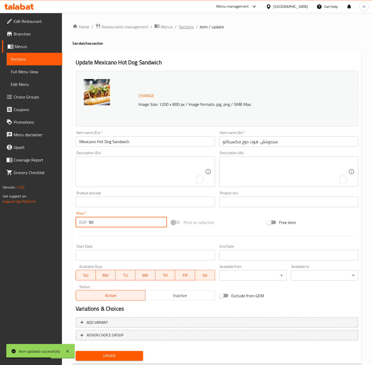
click at [188, 26] on span "Sections" at bounding box center [186, 27] width 15 height 6
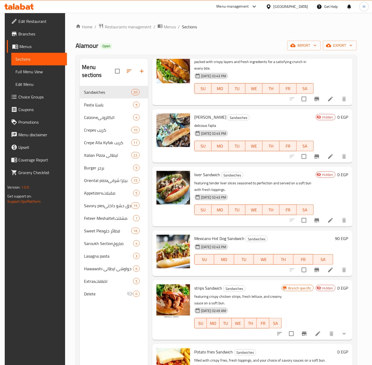
scroll to position [315, 0]
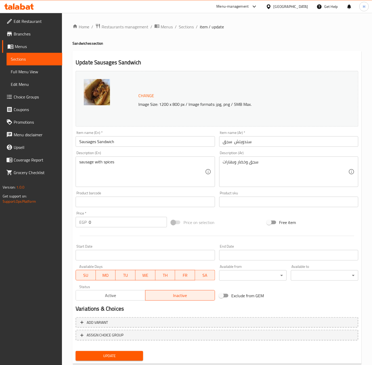
click at [156, 170] on textarea "sausage with spices" at bounding box center [142, 171] width 126 height 25
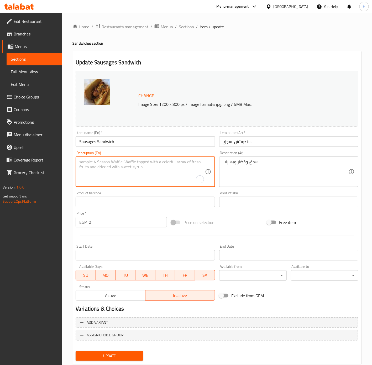
click at [260, 158] on div "سجق وخضار وبهارات Description (Ar)" at bounding box center [288, 172] width 139 height 30
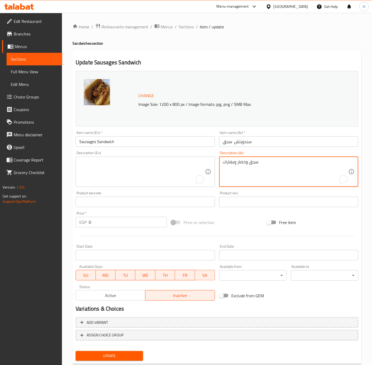
click at [259, 162] on textarea "سجق وخضار وبهارات" at bounding box center [286, 171] width 126 height 25
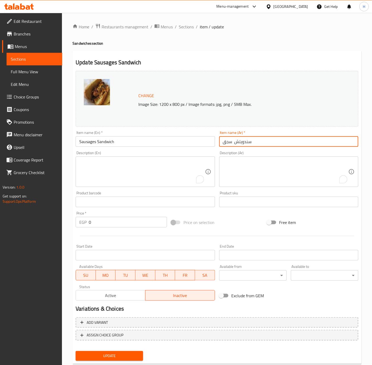
click at [266, 137] on input "سندويتش سجق" at bounding box center [288, 141] width 139 height 11
click at [118, 295] on span "Active" at bounding box center [110, 296] width 65 height 8
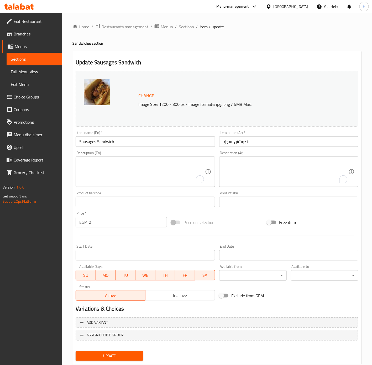
click at [113, 221] on input "0" at bounding box center [128, 222] width 78 height 11
click at [113, 220] on input "0" at bounding box center [128, 222] width 78 height 11
type input "100"
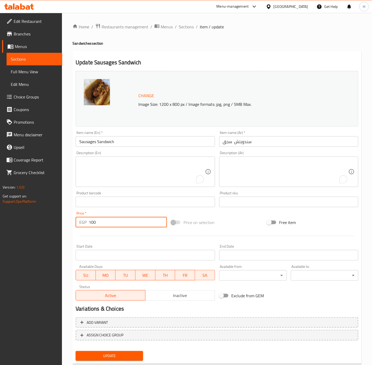
click at [76, 351] on button "Update" at bounding box center [110, 356] width 68 height 10
click at [130, 355] on span "Update" at bounding box center [109, 356] width 59 height 7
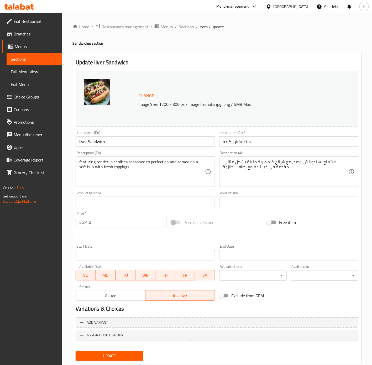
click at [155, 167] on textarea "featuring tender liver slices seasoned to perfection and served on a soft bun w…" at bounding box center [142, 171] width 126 height 25
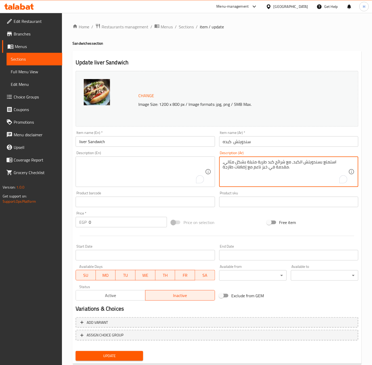
click at [258, 164] on textarea "استمتع بسندويتش الكبد، مع شرائح كبد طرية متبلة بشكل مثالي، مقدمة في خبز ناعم مع…" at bounding box center [286, 171] width 126 height 25
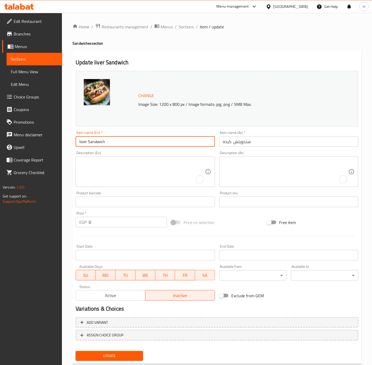
click at [131, 141] on input "liver Sandwich" at bounding box center [145, 141] width 139 height 11
type input "Liver Sandwich"
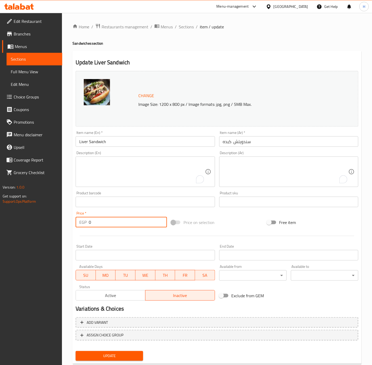
click at [140, 221] on input "0" at bounding box center [128, 222] width 78 height 11
type input "90"
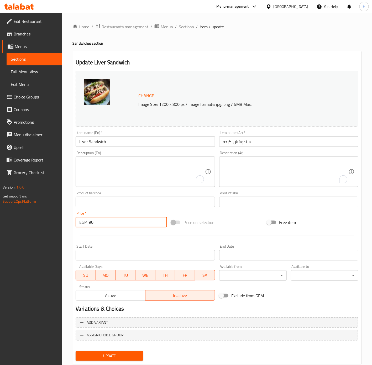
click at [76, 351] on button "Update" at bounding box center [110, 356] width 68 height 10
click at [118, 356] on span "Update" at bounding box center [109, 356] width 59 height 7
click at [112, 301] on button "Active" at bounding box center [111, 295] width 70 height 11
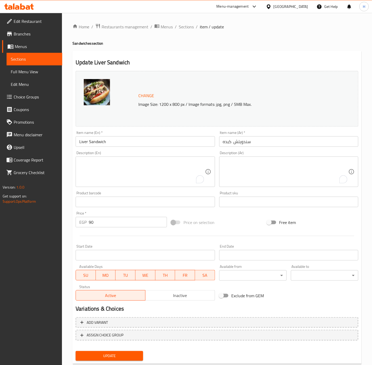
click at [117, 359] on span "Update" at bounding box center [109, 356] width 59 height 7
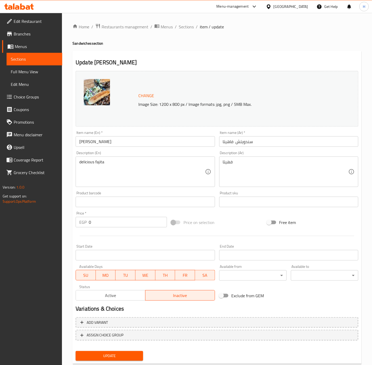
click at [125, 173] on textarea "delicious fajita" at bounding box center [142, 171] width 126 height 25
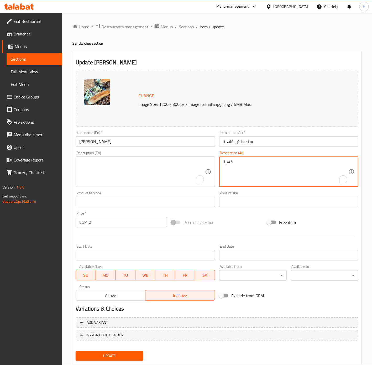
click at [234, 166] on textarea "فهيتا" at bounding box center [286, 171] width 126 height 25
click at [113, 295] on span "Active" at bounding box center [110, 296] width 65 height 8
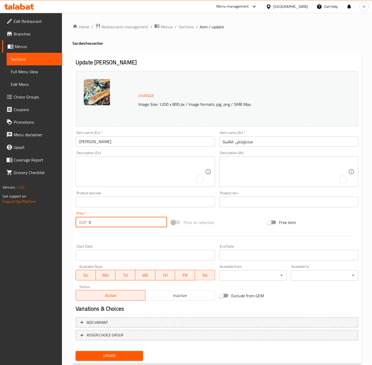
click at [116, 222] on input "0" at bounding box center [128, 222] width 78 height 11
click at [93, 223] on input "0130" at bounding box center [128, 222] width 78 height 11
click at [92, 222] on input "0130" at bounding box center [128, 222] width 78 height 11
type input "130"
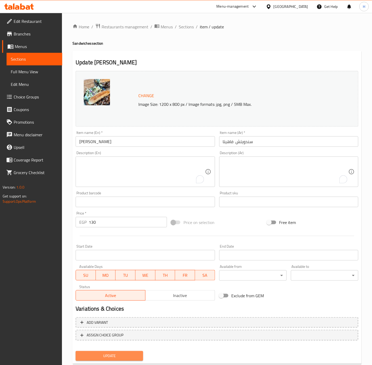
click at [127, 357] on span "Update" at bounding box center [109, 356] width 59 height 7
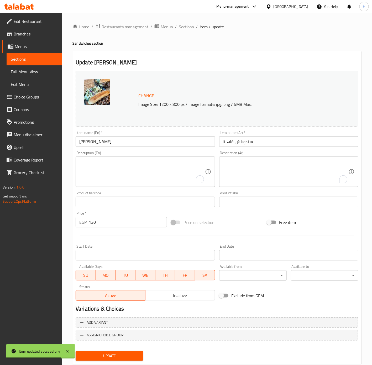
click at [126, 354] on span "Update" at bounding box center [109, 356] width 59 height 7
click at [186, 26] on span "Sections" at bounding box center [186, 27] width 15 height 6
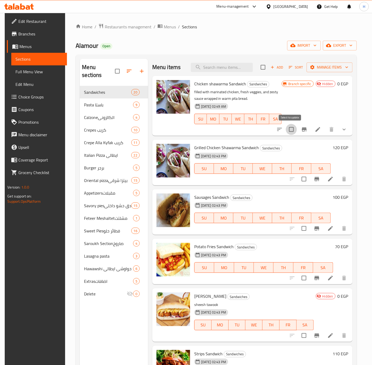
click at [291, 128] on input "checkbox" at bounding box center [291, 129] width 11 height 11
checkbox input "true"
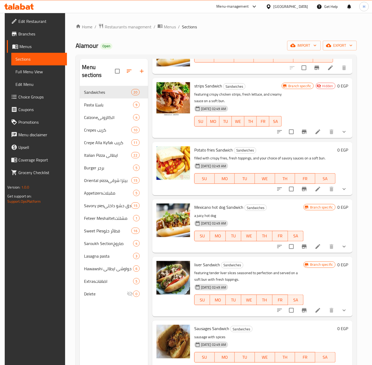
scroll to position [512, 0]
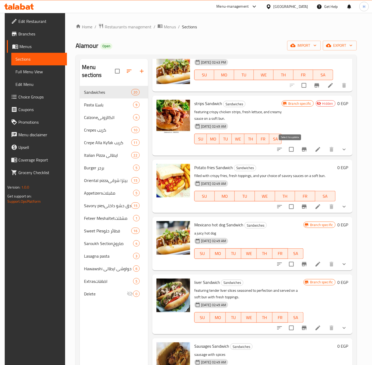
click at [291, 151] on input "checkbox" at bounding box center [291, 149] width 11 height 11
checkbox input "true"
click at [292, 207] on input "checkbox" at bounding box center [291, 206] width 11 height 11
checkbox input "true"
click at [290, 265] on input "checkbox" at bounding box center [291, 264] width 11 height 11
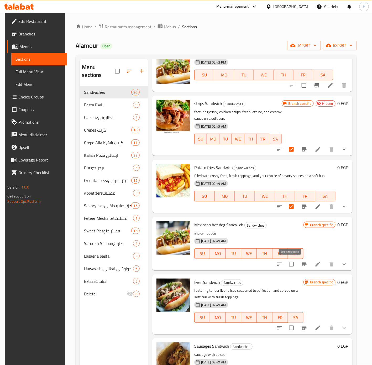
checkbox input "true"
click at [291, 328] on input "checkbox" at bounding box center [291, 328] width 11 height 11
checkbox input "true"
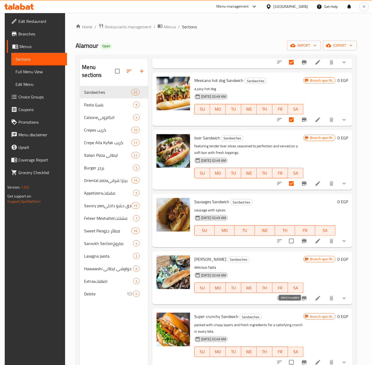
scroll to position [670, 0]
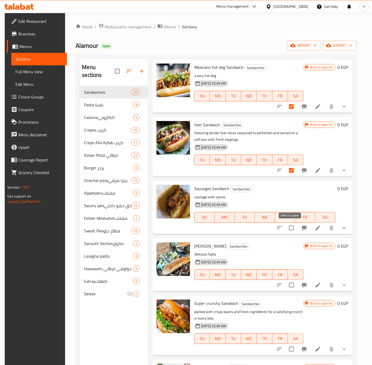
click at [290, 228] on input "checkbox" at bounding box center [291, 228] width 11 height 11
checkbox input "true"
click at [290, 287] on input "checkbox" at bounding box center [291, 285] width 11 height 11
checkbox input "true"
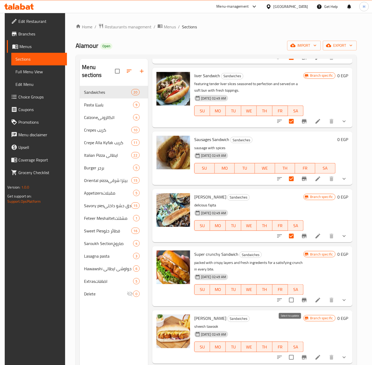
scroll to position [773, 0]
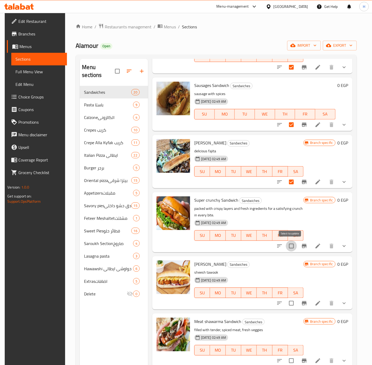
click at [292, 246] on input "checkbox" at bounding box center [291, 246] width 11 height 11
checkbox input "true"
click at [290, 303] on input "checkbox" at bounding box center [291, 303] width 11 height 11
checkbox input "true"
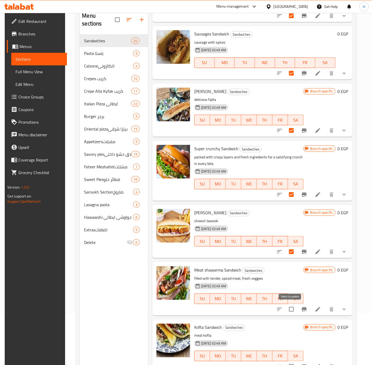
scroll to position [74, 0]
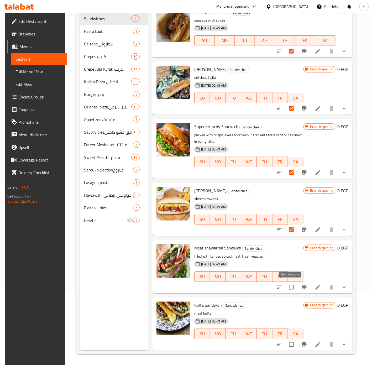
click at [292, 288] on input "checkbox" at bounding box center [291, 287] width 11 height 11
checkbox input "true"
click at [292, 345] on input "checkbox" at bounding box center [291, 344] width 11 height 11
checkbox input "true"
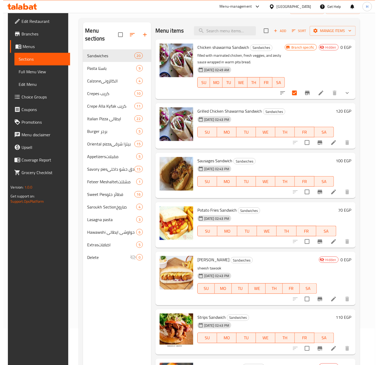
scroll to position [0, 0]
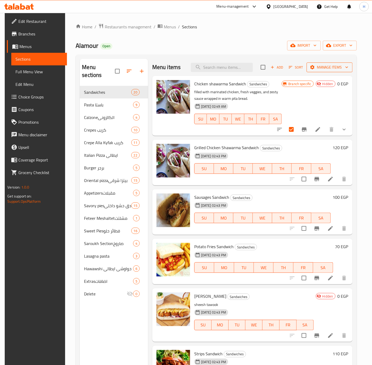
click at [330, 68] on span "Manage items" at bounding box center [330, 67] width 38 height 7
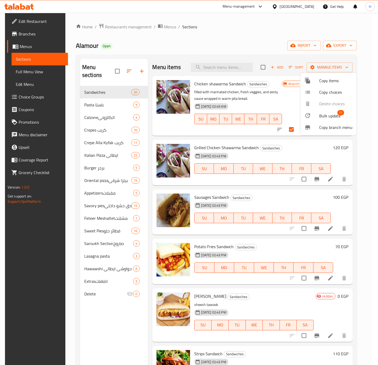
click at [328, 116] on span "Bulk update" at bounding box center [330, 116] width 22 height 6
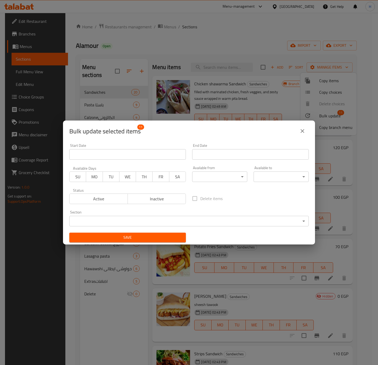
click at [165, 220] on body "​ Menu-management Egypt Get Help H Edit Restaurant Branches Menus Sections Full…" at bounding box center [189, 189] width 378 height 352
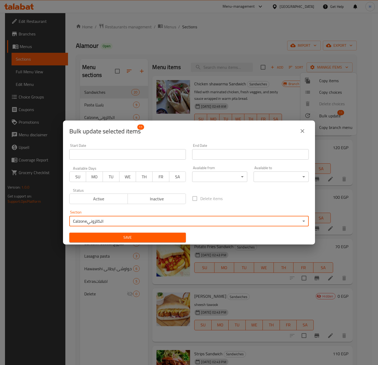
click at [181, 220] on body "​ Menu-management Egypt Get Help H Edit Restaurant Branches Menus Sections Full…" at bounding box center [189, 189] width 378 height 352
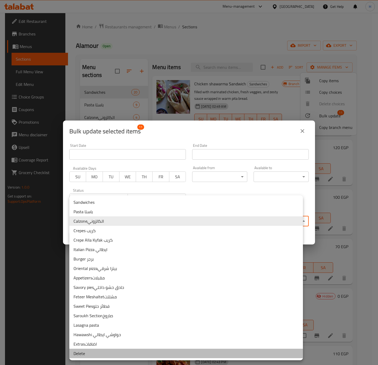
click at [123, 352] on li "Delete" at bounding box center [186, 353] width 234 height 9
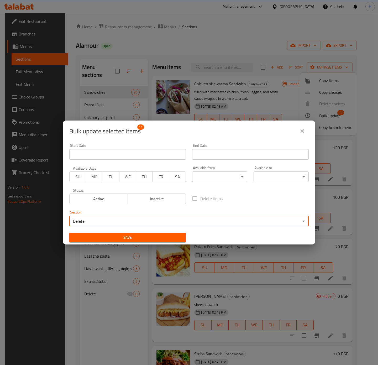
click at [151, 240] on span "Save" at bounding box center [128, 237] width 108 height 7
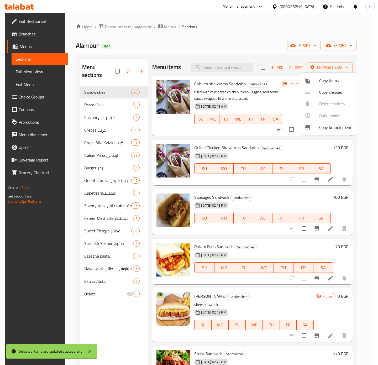
checkbox input "false"
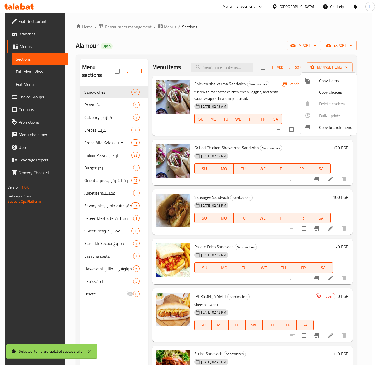
checkbox input "false"
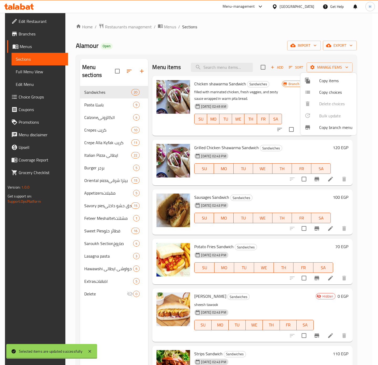
checkbox input "false"
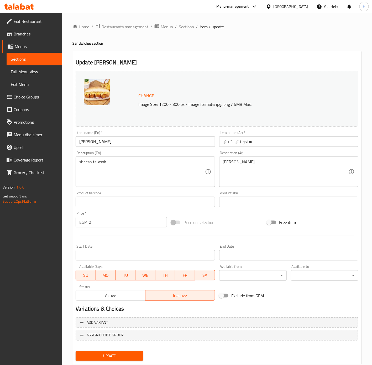
click at [169, 167] on textarea "sheesh tawook" at bounding box center [142, 171] width 126 height 25
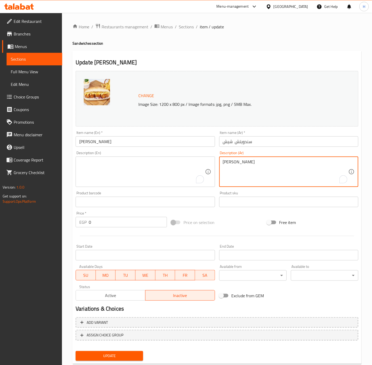
click at [246, 166] on textarea "فراخ شيش" at bounding box center [286, 171] width 126 height 25
click at [110, 223] on input "0" at bounding box center [128, 222] width 78 height 11
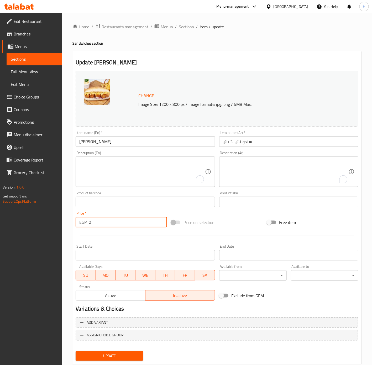
click at [110, 223] on input "0" at bounding box center [128, 222] width 78 height 11
type input "130"
click at [116, 296] on span "Active" at bounding box center [110, 296] width 65 height 8
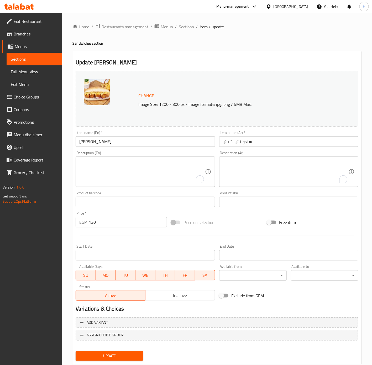
click at [113, 353] on span "Update" at bounding box center [109, 356] width 59 height 7
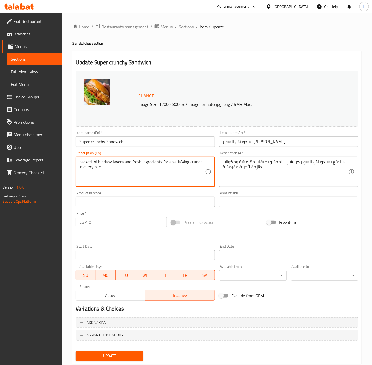
click at [153, 166] on textarea "packed with crispy layers and fresh ingredients for a satisfying crunch in ever…" at bounding box center [142, 171] width 126 height 25
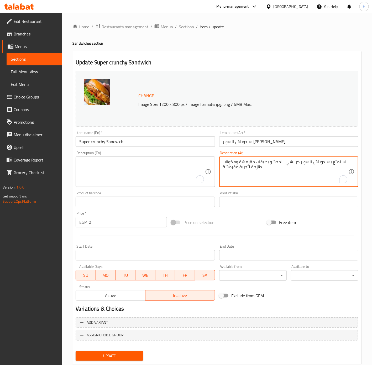
click at [262, 168] on textarea "استمتع بسندويتش السوبر كرانشي، المحشو بطبقات مقرمشة ومكونات طازجة لتجربة مقرمشة" at bounding box center [286, 171] width 126 height 25
click at [139, 141] on input "Super crunchy Sandwich" at bounding box center [145, 141] width 139 height 11
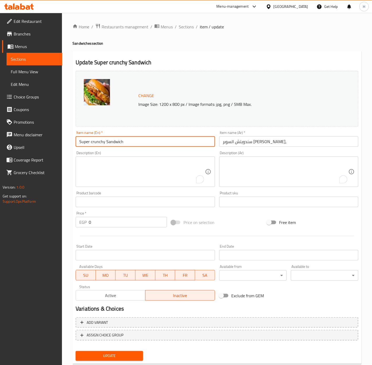
click at [139, 141] on input "Super crunchy Sandwich" at bounding box center [145, 141] width 139 height 11
type input "Super Crunchy Sandwich"
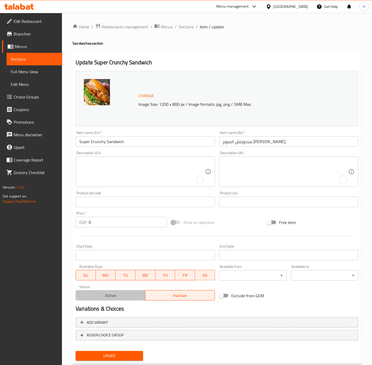
click at [128, 292] on span "Active" at bounding box center [110, 296] width 65 height 8
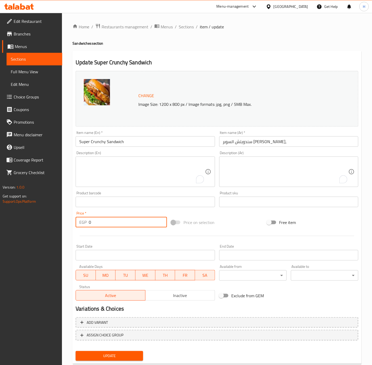
click at [100, 223] on input "0" at bounding box center [128, 222] width 78 height 11
click at [101, 223] on input "0" at bounding box center [128, 222] width 78 height 11
type input "100"
click at [76, 351] on button "Update" at bounding box center [110, 356] width 68 height 10
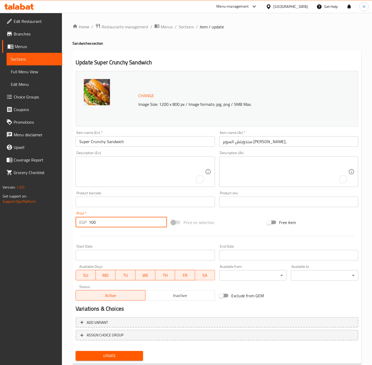
click at [131, 354] on span "Update" at bounding box center [109, 356] width 59 height 7
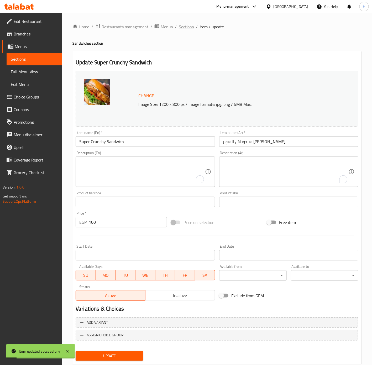
click at [187, 25] on span "Sections" at bounding box center [186, 27] width 15 height 6
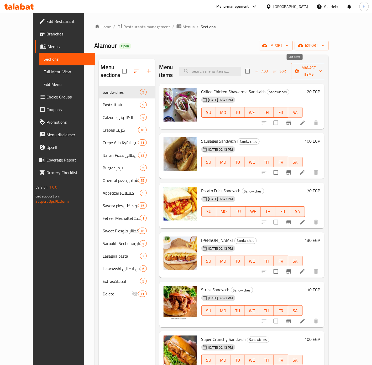
click at [288, 69] on span "Sort" at bounding box center [280, 71] width 14 height 6
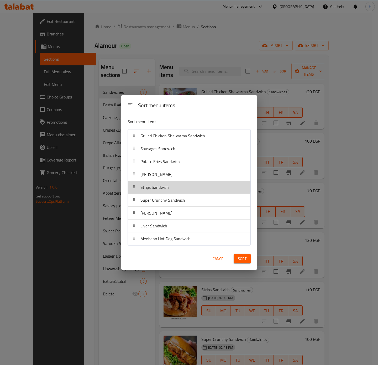
drag, startPoint x: 175, startPoint y: 185, endPoint x: 178, endPoint y: 171, distance: 14.4
click at [177, 174] on nav "Grilled Chicken Shawarma Sandwich Sausages Sandwich Potato Fries Sandwich Shish…" at bounding box center [189, 187] width 123 height 116
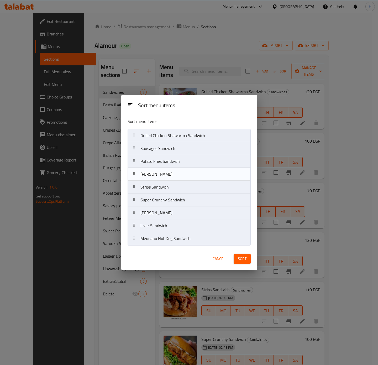
click at [179, 162] on nav "Grilled Chicken Shawarma Sandwich Sausages Sandwich Potato Fries Sandwich Shish…" at bounding box center [189, 187] width 123 height 116
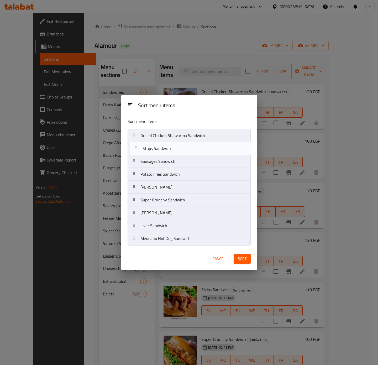
drag, startPoint x: 179, startPoint y: 190, endPoint x: 180, endPoint y: 150, distance: 40.5
click at [180, 150] on nav "Grilled Chicken Shawarma Sandwich Sausages Sandwich Potato Fries Sandwich Shish…" at bounding box center [189, 187] width 123 height 116
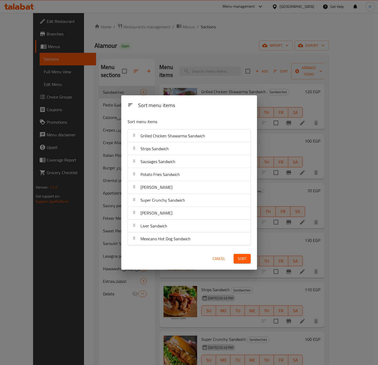
click at [177, 177] on span "Potato Fries Sandwich" at bounding box center [160, 175] width 39 height 8
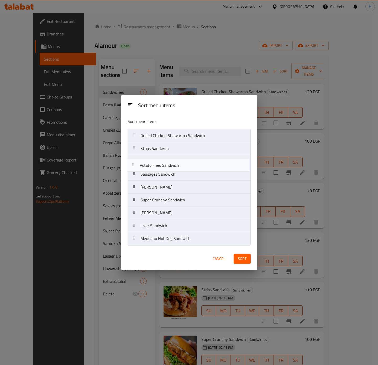
drag, startPoint x: 177, startPoint y: 167, endPoint x: 176, endPoint y: 163, distance: 4.3
click at [176, 163] on nav "Grilled Chicken Shawarma Sandwich Strips Sandwich Sausages Sandwich Potato Frie…" at bounding box center [189, 187] width 123 height 116
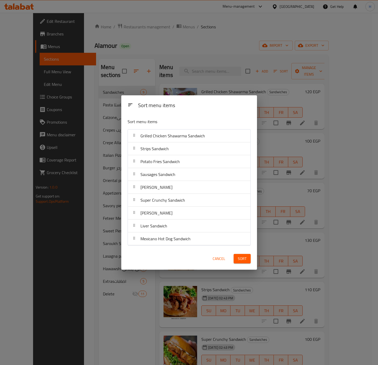
click at [170, 242] on span "Mexicano Hot Dog Sandwich" at bounding box center [166, 239] width 50 height 8
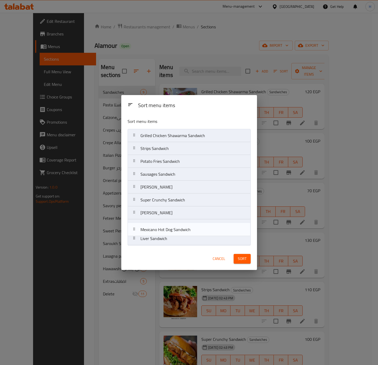
drag, startPoint x: 170, startPoint y: 230, endPoint x: 166, endPoint y: 180, distance: 49.8
click at [169, 201] on nav "Grilled Chicken Shawarma Sandwich Strips Sandwich Potato Fries Sandwich Sausage…" at bounding box center [189, 187] width 123 height 116
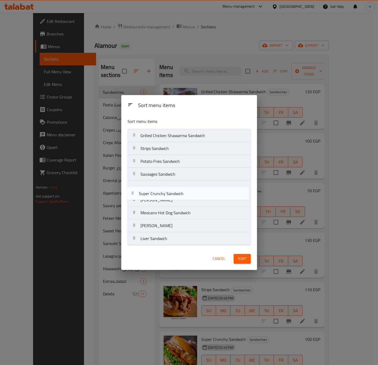
drag, startPoint x: 166, startPoint y: 180, endPoint x: 166, endPoint y: 163, distance: 17.3
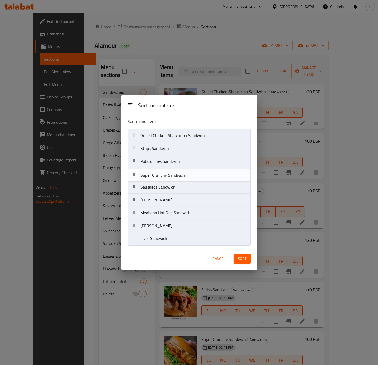
drag, startPoint x: 166, startPoint y: 190, endPoint x: 166, endPoint y: 175, distance: 15.0
click at [166, 175] on nav "Grilled Chicken Shawarma Sandwich Strips Sandwich Potato Fries Sandwich Sausage…" at bounding box center [189, 187] width 123 height 116
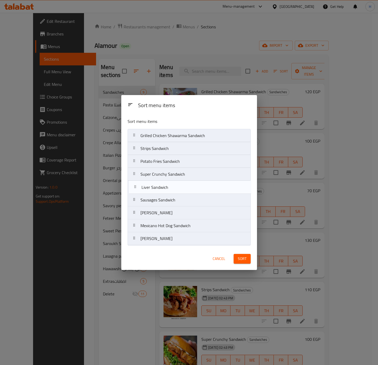
drag, startPoint x: 169, startPoint y: 244, endPoint x: 170, endPoint y: 190, distance: 53.6
click at [170, 190] on nav "Grilled Chicken Shawarma Sandwich Strips Sandwich Potato Fries Sandwich Super C…" at bounding box center [189, 187] width 123 height 116
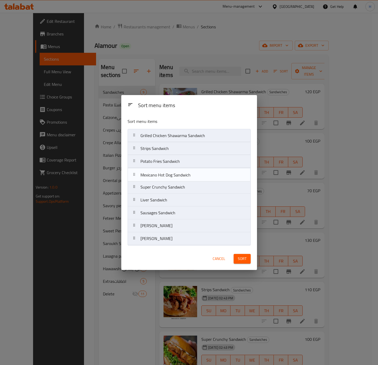
drag, startPoint x: 169, startPoint y: 221, endPoint x: 169, endPoint y: 178, distance: 43.1
click at [169, 178] on nav "Grilled Chicken Shawarma Sandwich Strips Sandwich Potato Fries Sandwich Super C…" at bounding box center [189, 187] width 123 height 116
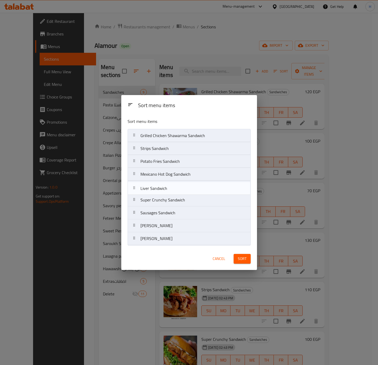
click at [171, 187] on nav "Grilled Chicken Shawarma Sandwich Strips Sandwich Potato Fries Sandwich Mexican…" at bounding box center [189, 187] width 123 height 116
drag, startPoint x: 165, startPoint y: 214, endPoint x: 165, endPoint y: 199, distance: 15.8
click at [165, 199] on nav "Grilled Chicken Shawarma Sandwich Strips Sandwich Potato Fries Sandwich Mexican…" at bounding box center [189, 187] width 123 height 116
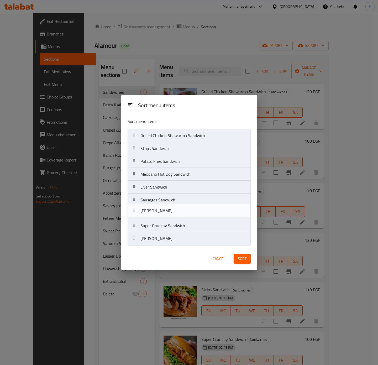
drag, startPoint x: 159, startPoint y: 241, endPoint x: 159, endPoint y: 210, distance: 31.0
click at [159, 210] on nav "Grilled Chicken Shawarma Sandwich Strips Sandwich Potato Fries Sandwich Mexican…" at bounding box center [189, 187] width 123 height 116
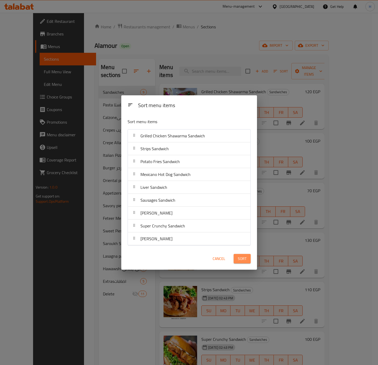
click at [249, 261] on button "Sort" at bounding box center [242, 259] width 17 height 10
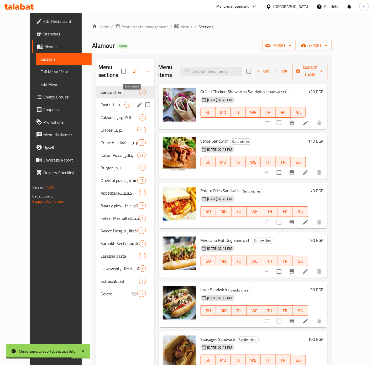
click at [137, 102] on icon "edit" at bounding box center [139, 104] width 5 height 5
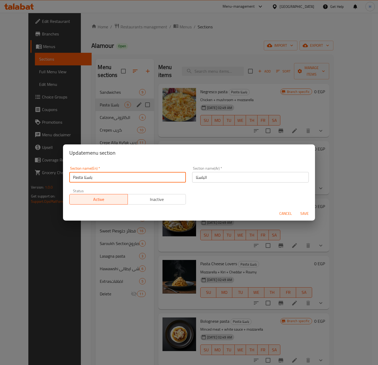
drag, startPoint x: 84, startPoint y: 178, endPoint x: 118, endPoint y: 178, distance: 34.2
click at [118, 178] on input "Pasta باستا" at bounding box center [127, 177] width 117 height 11
type input "Pasta"
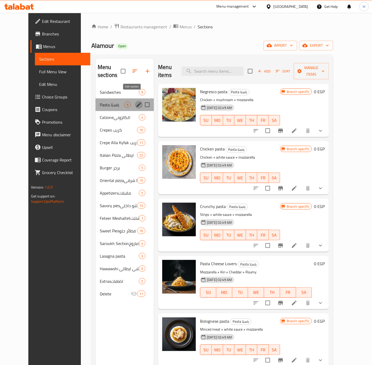
click at [137, 102] on icon "edit" at bounding box center [139, 104] width 5 height 5
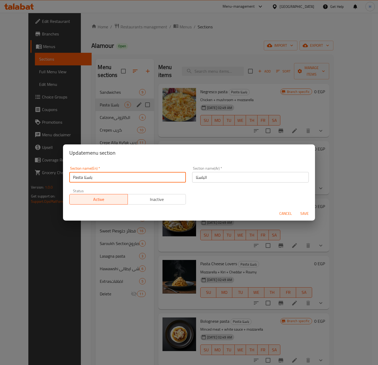
click at [86, 177] on input "Pasta باستا" at bounding box center [127, 177] width 117 height 11
type input "Pasta"
click at [296, 209] on button "Save" at bounding box center [304, 214] width 17 height 10
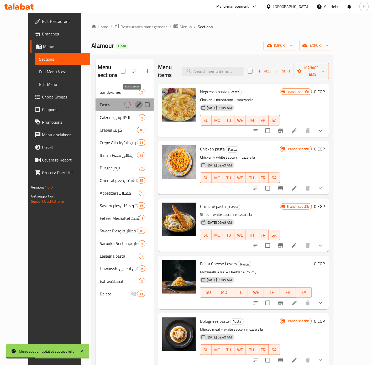
click at [137, 102] on icon "edit" at bounding box center [139, 104] width 5 height 5
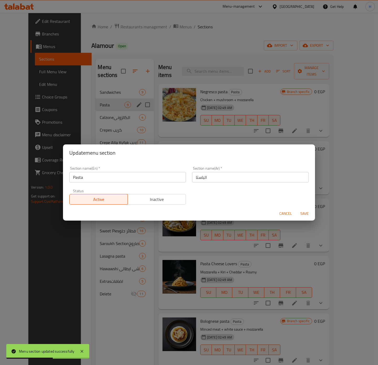
click at [283, 213] on span "Cancel" at bounding box center [286, 213] width 13 height 7
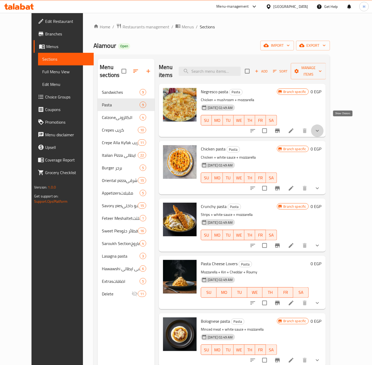
click at [321, 128] on icon "show more" at bounding box center [317, 131] width 6 height 6
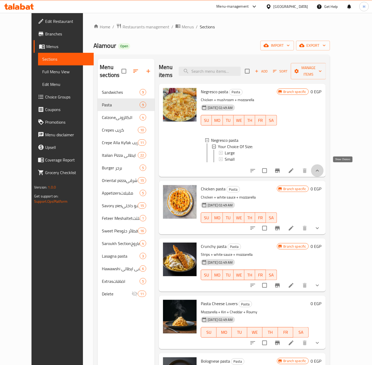
click at [321, 171] on icon "show more" at bounding box center [317, 171] width 6 height 6
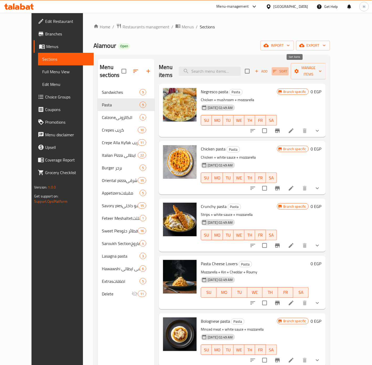
click at [288, 69] on span "Sort" at bounding box center [280, 71] width 14 height 6
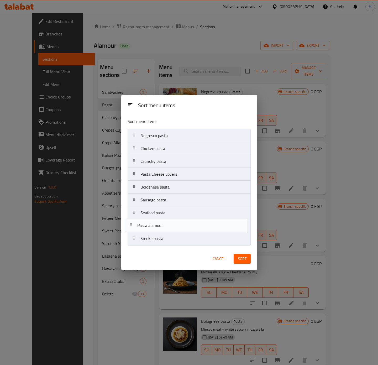
drag, startPoint x: 169, startPoint y: 215, endPoint x: 166, endPoint y: 229, distance: 14.5
click at [166, 229] on nav "Negresco pasta Chicken pasta Crunchy pasta Pasta Cheese Lovers Bolognese pasta …" at bounding box center [189, 187] width 123 height 116
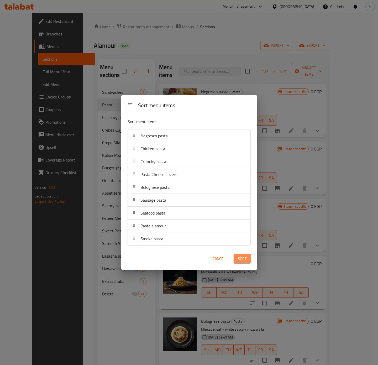
click at [241, 261] on span "Sort" at bounding box center [242, 259] width 9 height 7
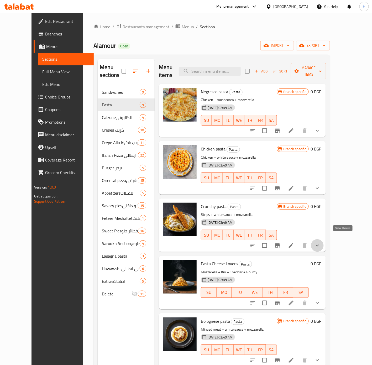
click at [321, 242] on icon "show more" at bounding box center [317, 245] width 6 height 6
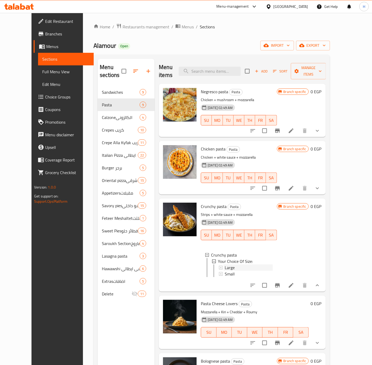
click at [233, 265] on div "Large" at bounding box center [249, 268] width 48 height 6
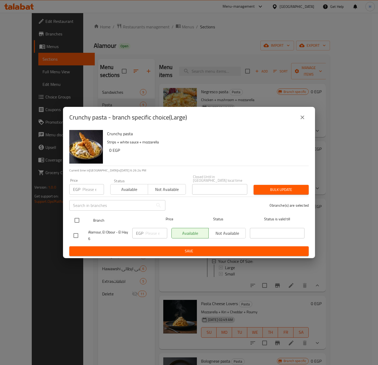
click at [80, 219] on input "checkbox" at bounding box center [76, 220] width 11 height 11
checkbox input "true"
click at [150, 229] on input "number" at bounding box center [157, 233] width 22 height 11
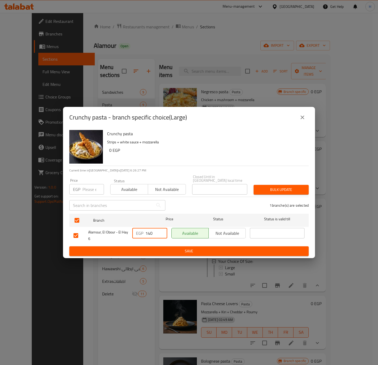
type input "140"
click at [162, 246] on button "Save" at bounding box center [189, 251] width 240 height 10
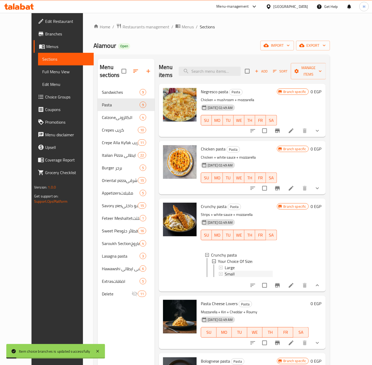
click at [225, 271] on span "Small" at bounding box center [230, 274] width 10 height 6
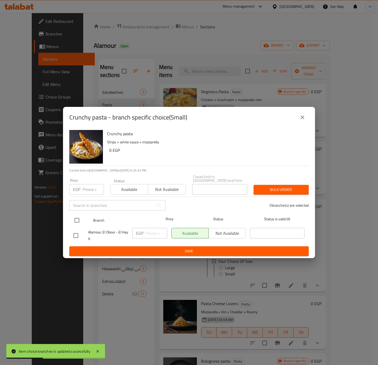
click at [79, 221] on input "checkbox" at bounding box center [76, 220] width 11 height 11
checkbox input "true"
click at [151, 229] on input "number" at bounding box center [157, 233] width 22 height 11
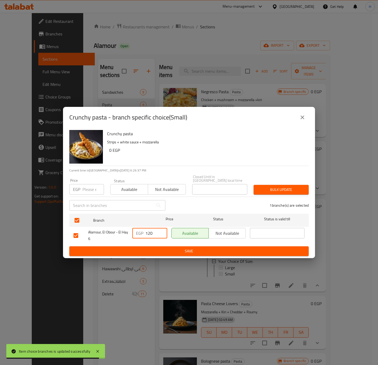
type input "120"
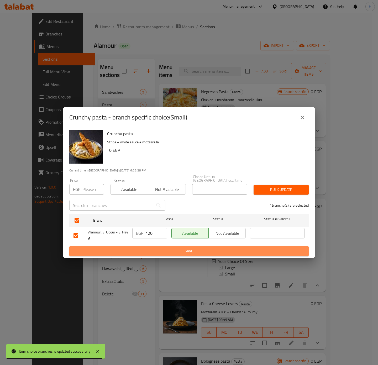
click at [180, 249] on span "Save" at bounding box center [189, 251] width 231 height 7
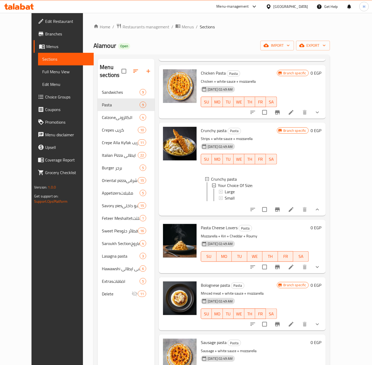
scroll to position [79, 0]
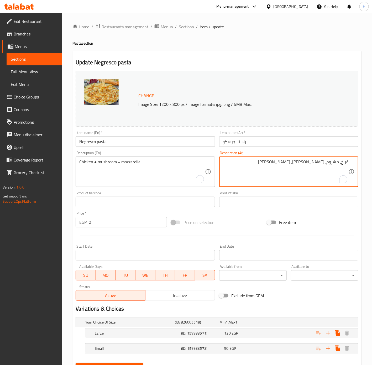
click at [258, 169] on textarea "فراخ، مشروم، [PERSON_NAME]، [PERSON_NAME]" at bounding box center [286, 171] width 126 height 25
click at [294, 167] on textarea "فراخ + مشروم + [PERSON_NAME]" at bounding box center [286, 171] width 126 height 25
type textarea "فراخ + مشروم + موتزاريلا + [PERSON_NAME]"
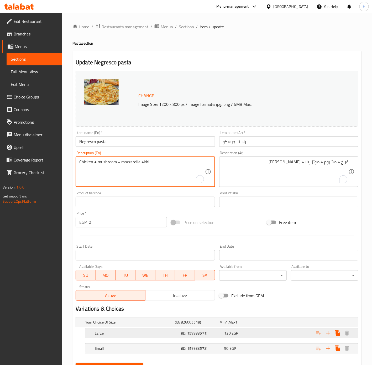
type textarea "Chicken + mushroom + mozzarella +kiri"
click at [280, 323] on div "Expand" at bounding box center [309, 322] width 90 height 2
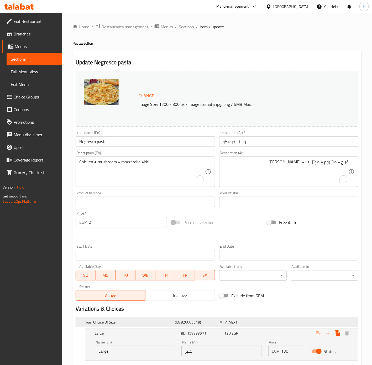
scroll to position [48, 0]
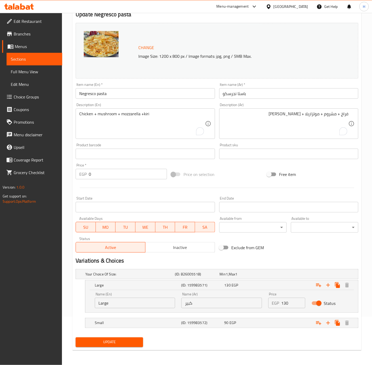
click at [288, 302] on input "130" at bounding box center [294, 303] width 24 height 11
type input "160"
click at [262, 277] on div "90 EGP" at bounding box center [241, 274] width 43 height 5
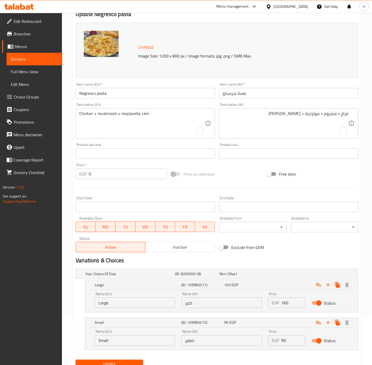
click at [292, 342] on input "90" at bounding box center [294, 340] width 24 height 11
type input "140"
click at [76, 360] on button "Update" at bounding box center [110, 365] width 68 height 10
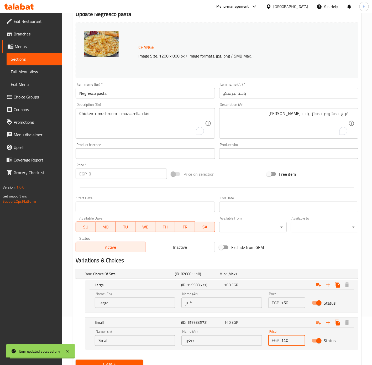
click at [119, 93] on input "Negresco pasta" at bounding box center [145, 93] width 139 height 11
type input "Negresco Pasta"
click at [122, 364] on span "Update" at bounding box center [109, 365] width 59 height 7
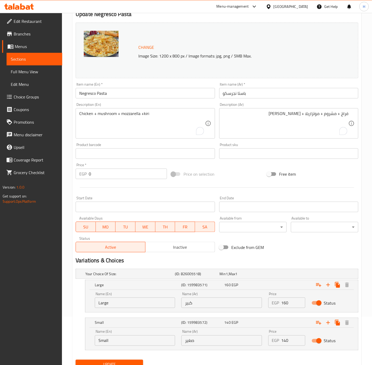
click at [127, 364] on span "Update" at bounding box center [109, 365] width 59 height 7
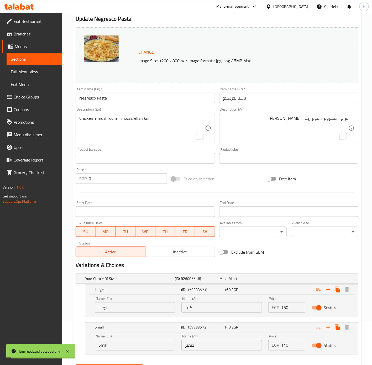
scroll to position [0, 0]
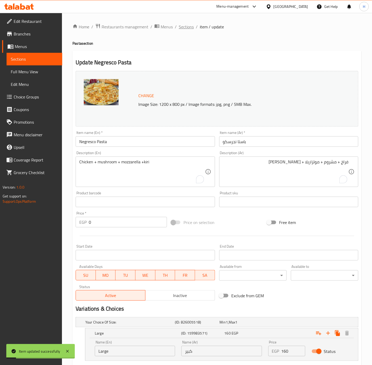
click at [189, 28] on span "Sections" at bounding box center [186, 27] width 15 height 6
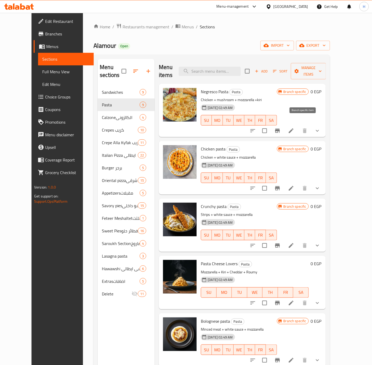
click at [281, 128] on icon "Branch-specific-item" at bounding box center [278, 131] width 6 height 6
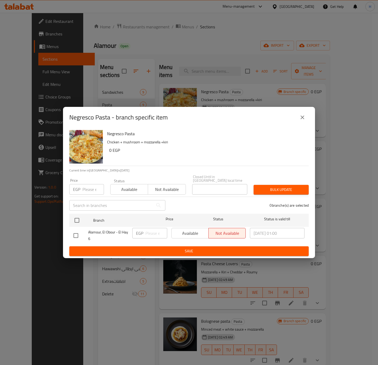
click at [302, 121] on icon "close" at bounding box center [303, 117] width 6 height 6
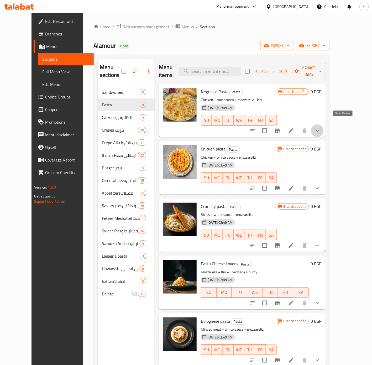
click at [321, 128] on icon "show more" at bounding box center [317, 131] width 6 height 6
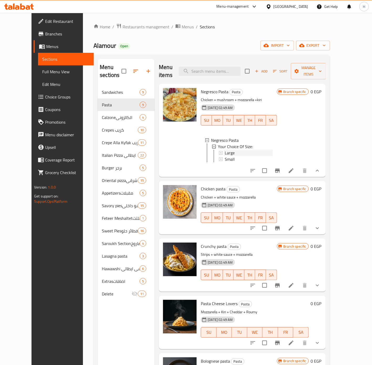
click at [236, 150] on div "Large" at bounding box center [249, 153] width 48 height 6
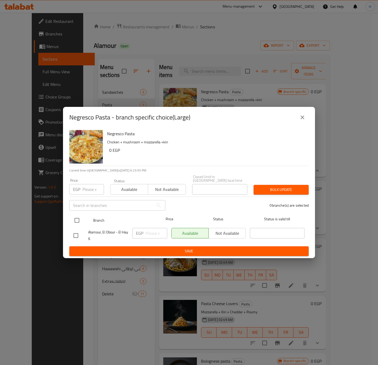
click at [77, 217] on input "checkbox" at bounding box center [76, 220] width 11 height 11
checkbox input "true"
click at [148, 229] on input "number" at bounding box center [157, 233] width 22 height 11
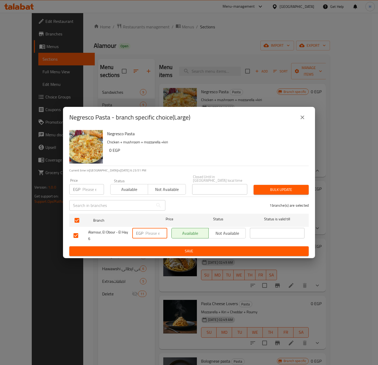
click at [148, 229] on input "number" at bounding box center [157, 233] width 22 height 11
type input "160"
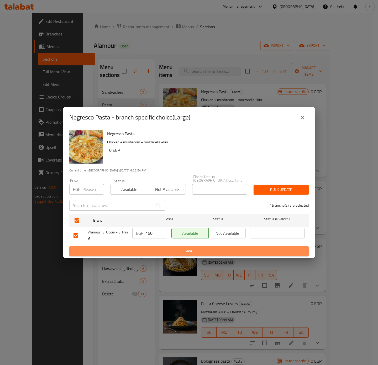
click at [187, 250] on span "Save" at bounding box center [189, 251] width 231 height 7
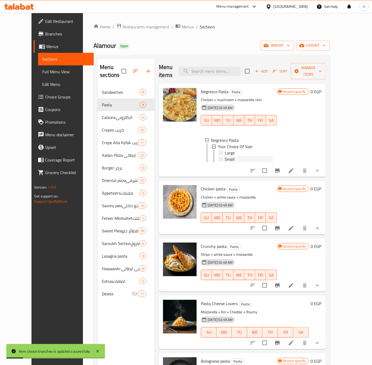
click at [227, 156] on div "Small" at bounding box center [249, 159] width 48 height 6
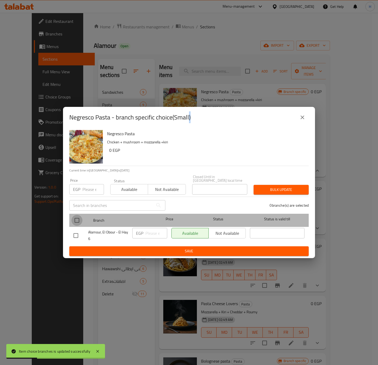
drag, startPoint x: 81, startPoint y: 219, endPoint x: 104, endPoint y: 226, distance: 23.0
click at [81, 219] on input "checkbox" at bounding box center [76, 220] width 11 height 11
checkbox input "true"
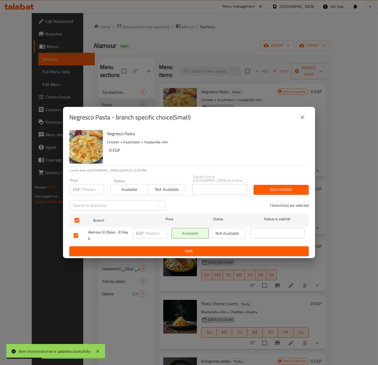
click at [147, 233] on input "number" at bounding box center [157, 233] width 22 height 11
type input "140"
click at [153, 248] on span "Save" at bounding box center [189, 251] width 231 height 7
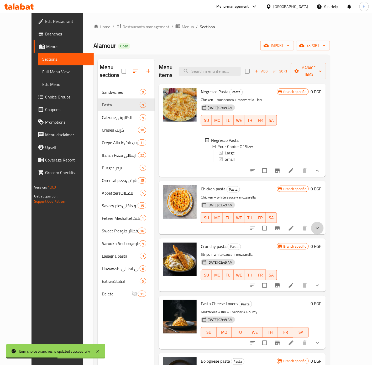
click at [324, 229] on button "show more" at bounding box center [317, 228] width 13 height 13
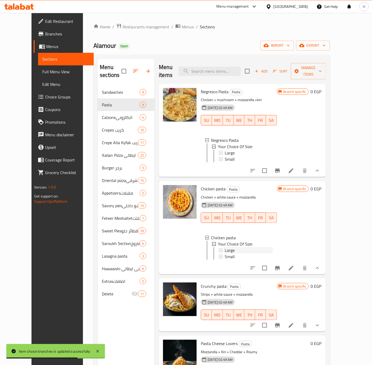
click at [229, 247] on div "Large" at bounding box center [249, 250] width 48 height 6
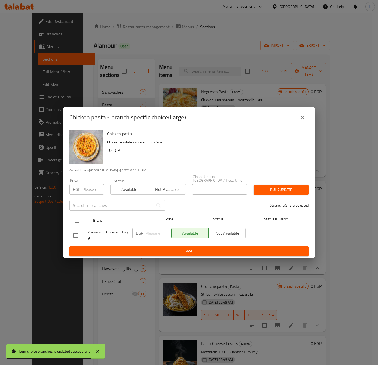
click at [76, 219] on input "checkbox" at bounding box center [76, 220] width 11 height 11
checkbox input "true"
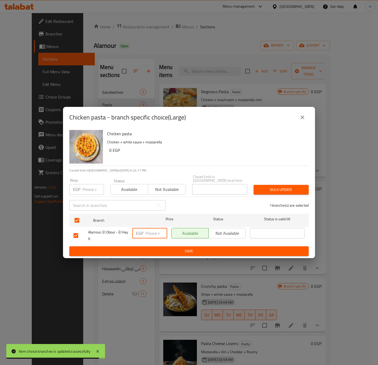
click at [148, 232] on input "number" at bounding box center [157, 233] width 22 height 11
type input "150"
click at [166, 253] on button "Save" at bounding box center [189, 251] width 240 height 10
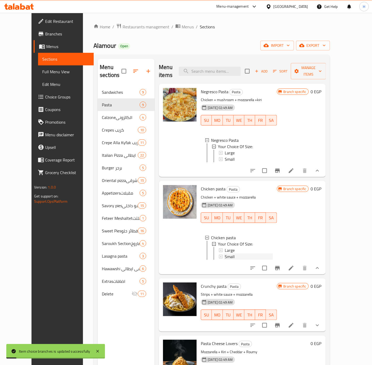
click at [229, 255] on div "Small" at bounding box center [249, 257] width 48 height 6
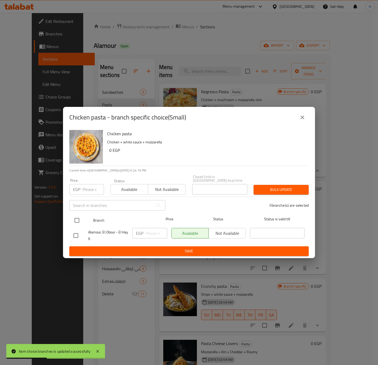
click at [79, 216] on input "checkbox" at bounding box center [76, 220] width 11 height 11
checkbox input "true"
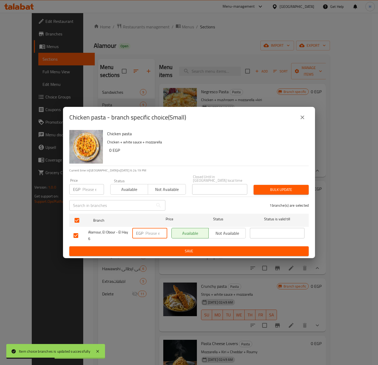
click at [149, 231] on input "number" at bounding box center [157, 233] width 22 height 11
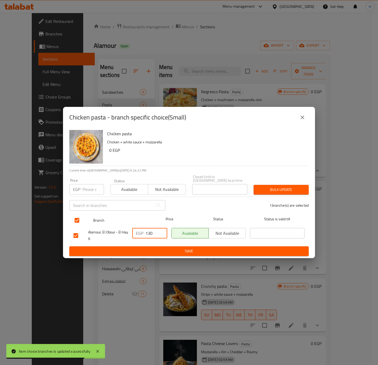
type input "130"
click at [158, 250] on span "Save" at bounding box center [189, 251] width 231 height 7
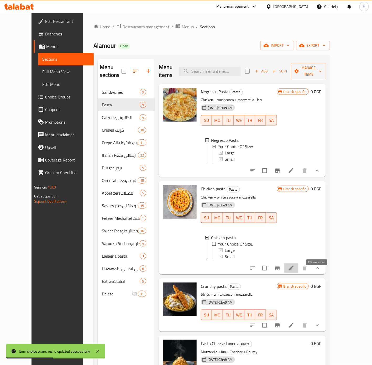
click at [295, 271] on icon at bounding box center [291, 268] width 6 height 6
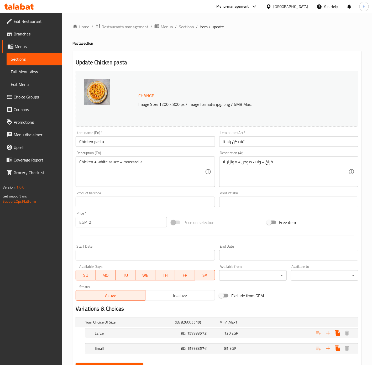
click at [140, 143] on input "Chicken pasta" at bounding box center [145, 141] width 139 height 11
type input "Chicken Pasta"
click at [276, 323] on div "Expand" at bounding box center [309, 322] width 90 height 2
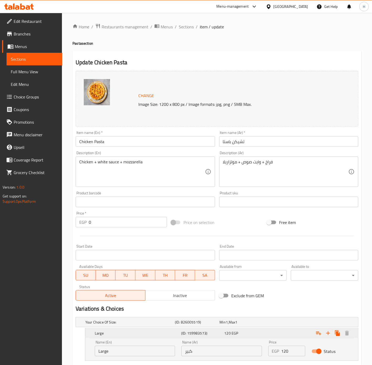
click at [276, 333] on div "Expand" at bounding box center [310, 334] width 86 height 12
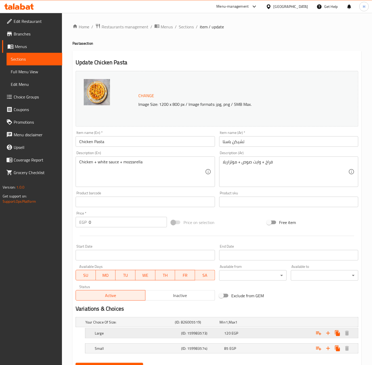
click at [277, 323] on div "Expand" at bounding box center [309, 322] width 90 height 2
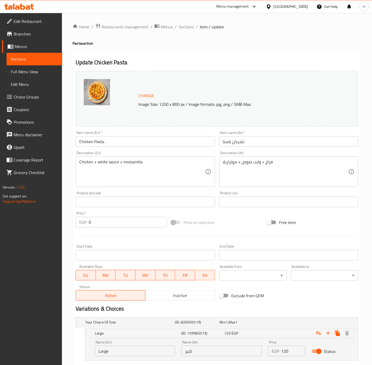
click at [290, 347] on input "120" at bounding box center [294, 351] width 24 height 11
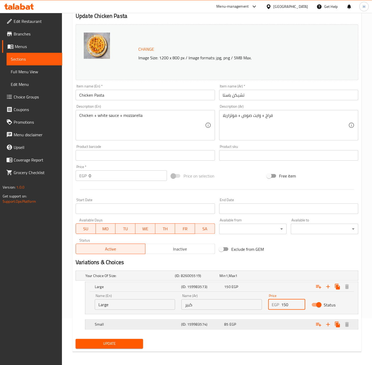
scroll to position [48, 0]
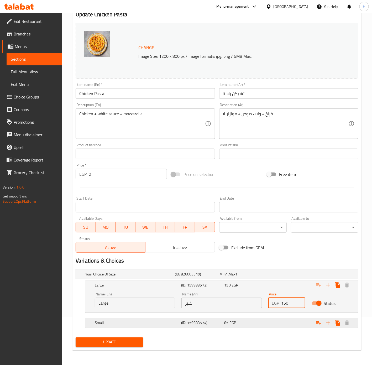
type input "150"
click at [287, 275] on div "Expand" at bounding box center [309, 274] width 90 height 2
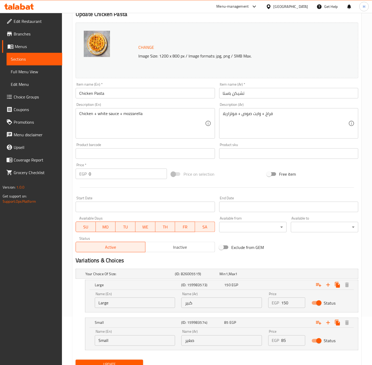
click at [289, 340] on input "85" at bounding box center [294, 340] width 24 height 11
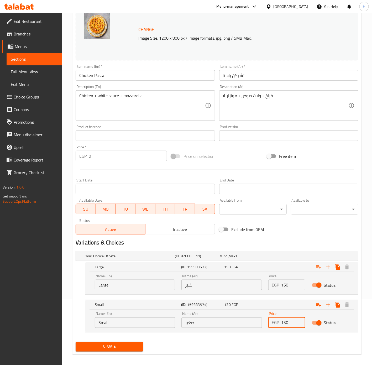
scroll to position [71, 0]
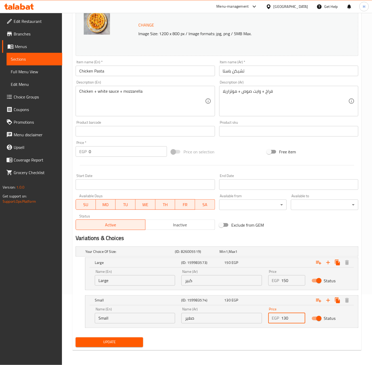
type input "130"
click at [119, 345] on span "Update" at bounding box center [109, 342] width 59 height 7
click at [120, 343] on span "Update" at bounding box center [109, 342] width 59 height 7
click at [121, 342] on span "Update" at bounding box center [109, 342] width 59 height 7
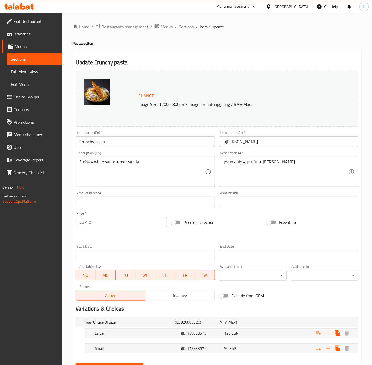
scroll to position [26, 0]
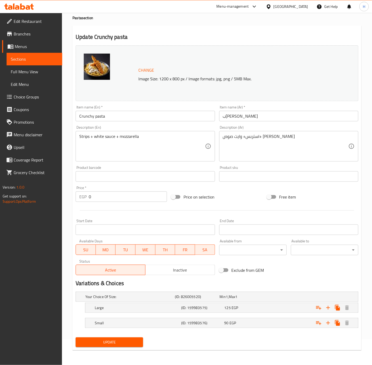
click at [142, 116] on input "Crunchy pasta" at bounding box center [145, 116] width 139 height 11
type input "Crunchy Pasta"
click at [248, 300] on div "90 EGP" at bounding box center [241, 296] width 43 height 5
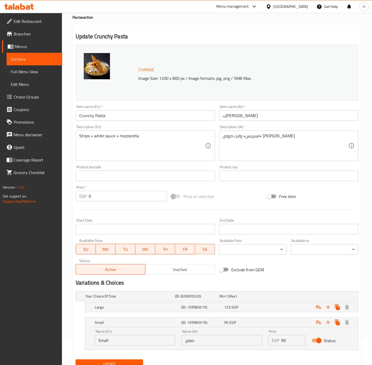
click at [287, 340] on input "90" at bounding box center [294, 340] width 24 height 11
click at [282, 340] on input "90" at bounding box center [294, 340] width 24 height 11
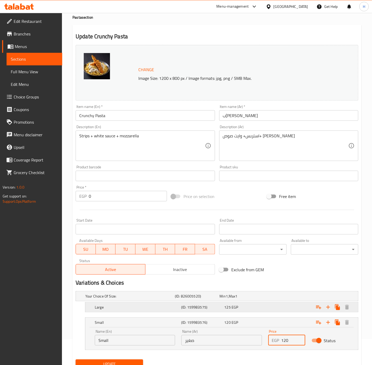
type input "120"
click at [251, 299] on div "125 EGP" at bounding box center [241, 296] width 43 height 5
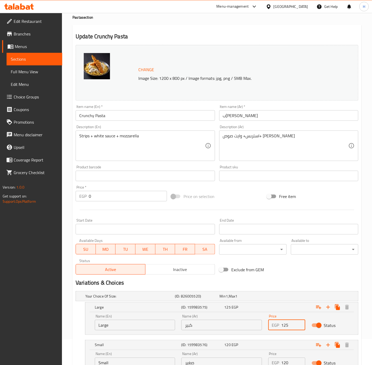
click at [289, 329] on input "125" at bounding box center [294, 325] width 24 height 11
type input "140"
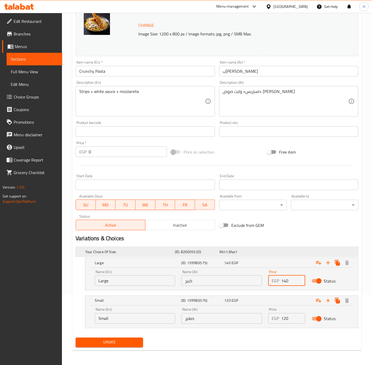
scroll to position [71, 0]
click at [132, 340] on span "Update" at bounding box center [109, 342] width 59 height 7
click at [132, 340] on div at bounding box center [186, 182] width 372 height 365
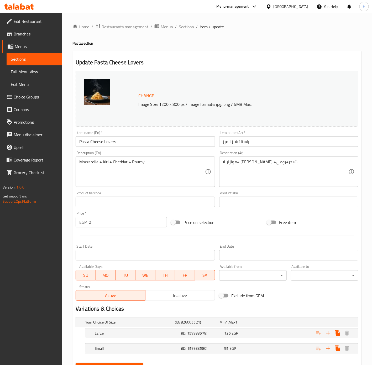
scroll to position [26, 0]
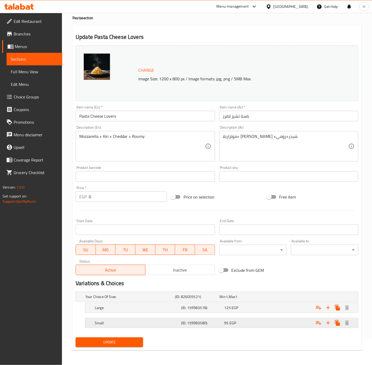
click at [270, 298] on div "Expand" at bounding box center [309, 297] width 90 height 2
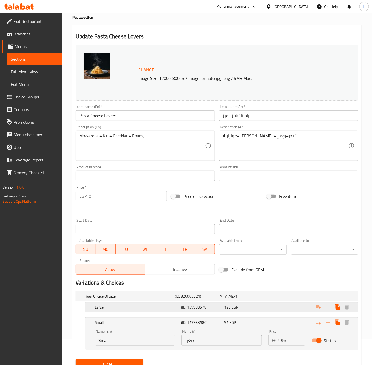
click at [273, 297] on div "Expand" at bounding box center [309, 296] width 90 height 2
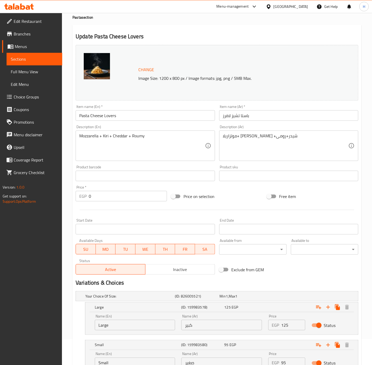
click at [292, 326] on input "125" at bounding box center [294, 325] width 24 height 11
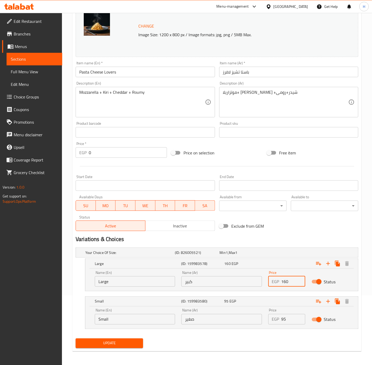
scroll to position [71, 0]
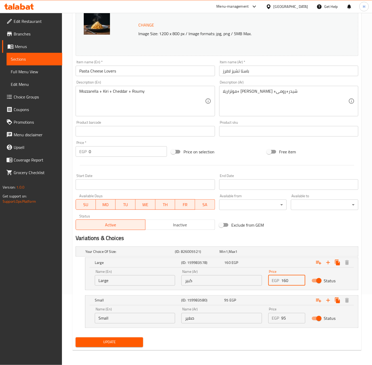
type input "160"
click at [297, 316] on input "95" at bounding box center [294, 318] width 24 height 11
click at [295, 316] on input "95" at bounding box center [294, 318] width 24 height 11
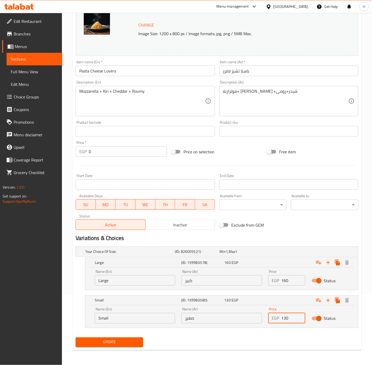
type input "130"
click at [76, 338] on button "Update" at bounding box center [110, 343] width 68 height 10
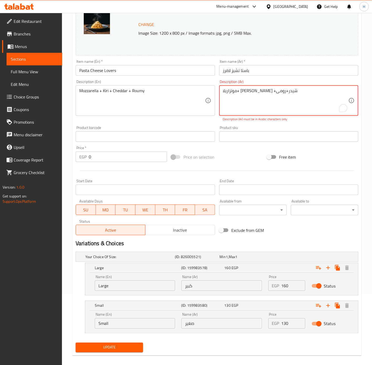
click at [264, 91] on textarea "موتزاريلا+ [PERSON_NAME] +شیدر+رومی" at bounding box center [286, 100] width 126 height 25
click at [268, 121] on p "Description (Ar) must be in Arabic characters only" at bounding box center [289, 119] width 132 height 5
drag, startPoint x: 247, startPoint y: 91, endPoint x: 260, endPoint y: 92, distance: 12.7
click at [260, 92] on textarea "موتزاريلا+ [PERSON_NAME] +شیدر+رومی" at bounding box center [286, 100] width 126 height 25
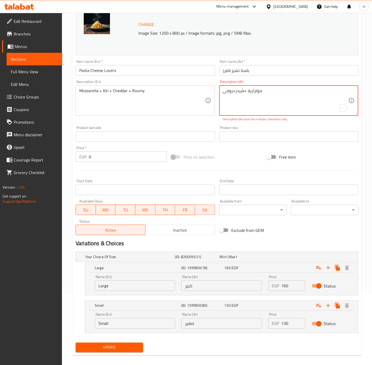
click at [263, 123] on div "Description (Ar) موتزاريلا +شیدر+رومی Description (Ar) Description (Ar) must be…" at bounding box center [288, 101] width 143 height 46
click at [240, 91] on textarea "موتزاريلا+ [PERSON_NAME] +شیدر+رومی" at bounding box center [286, 100] width 126 height 25
click at [261, 126] on div "Product sku Product sku" at bounding box center [288, 134] width 139 height 16
click at [230, 92] on textarea "موتزاريلا+ [PERSON_NAME] +شیدر+رومی" at bounding box center [286, 100] width 126 height 25
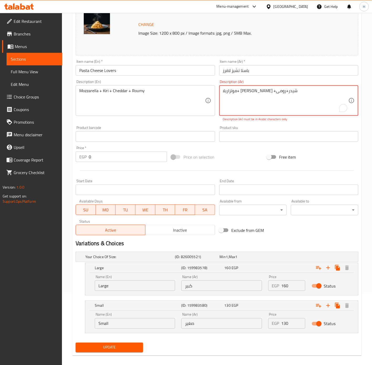
click at [230, 92] on textarea "موتزاريلا+ [PERSON_NAME] +شیدر+رومی" at bounding box center [286, 100] width 126 height 25
click at [252, 124] on div "Product sku Product sku" at bounding box center [288, 134] width 143 height 20
click at [253, 96] on textarea "موتزاريلا+ [PERSON_NAME] +شیدر+رومی" at bounding box center [286, 100] width 126 height 25
click at [281, 91] on textarea "موتزاريلا+ [PERSON_NAME] +شیدر+رومی" at bounding box center [286, 100] width 126 height 25
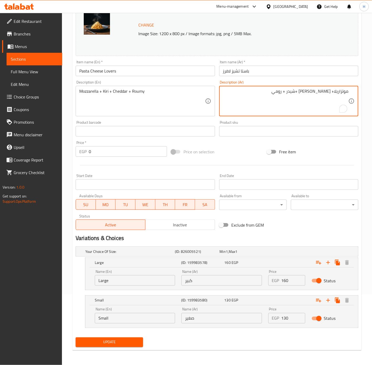
type textarea "موتزاريلا+ [PERSON_NAME] +شيدر + رومي"
click at [130, 342] on span "Update" at bounding box center [109, 342] width 59 height 7
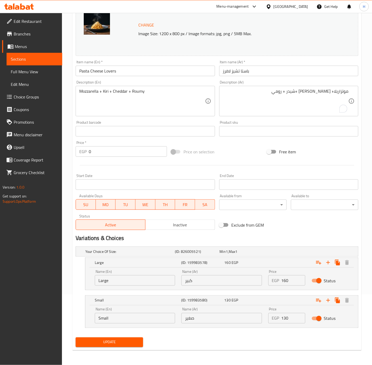
click at [133, 342] on span "Update" at bounding box center [109, 342] width 59 height 7
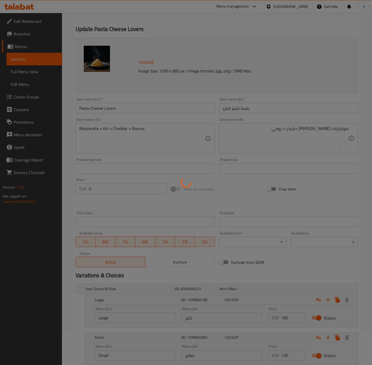
scroll to position [0, 0]
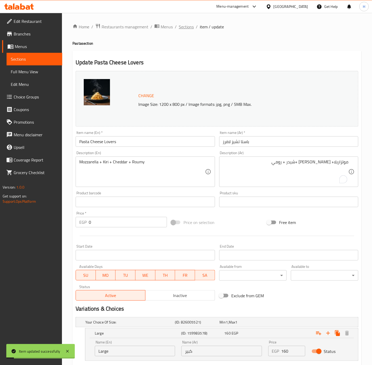
click at [188, 27] on span "Sections" at bounding box center [186, 27] width 15 height 6
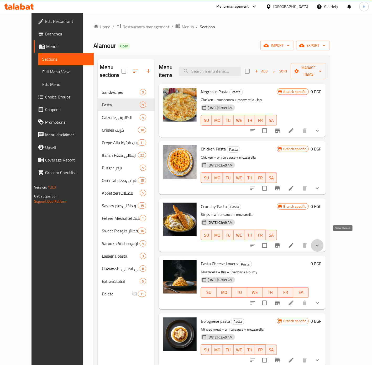
click at [319, 245] on icon "show more" at bounding box center [317, 246] width 3 height 2
click at [324, 239] on button "show more" at bounding box center [317, 245] width 13 height 13
click at [321, 242] on icon "show more" at bounding box center [317, 245] width 6 height 6
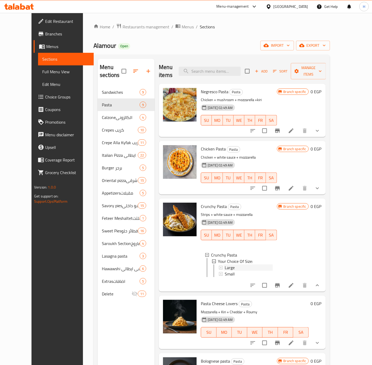
click at [229, 265] on div "Large" at bounding box center [249, 268] width 48 height 6
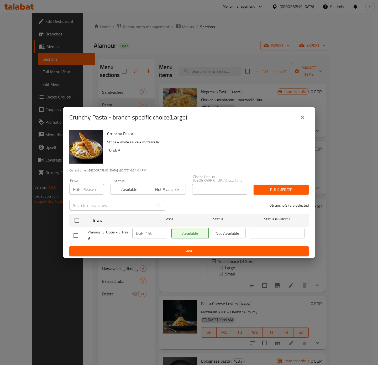
click at [307, 117] on button "close" at bounding box center [302, 117] width 13 height 13
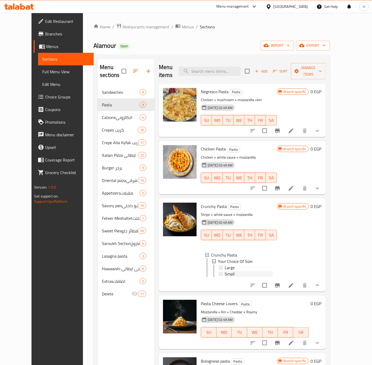
click at [228, 271] on div "Small" at bounding box center [249, 274] width 48 height 6
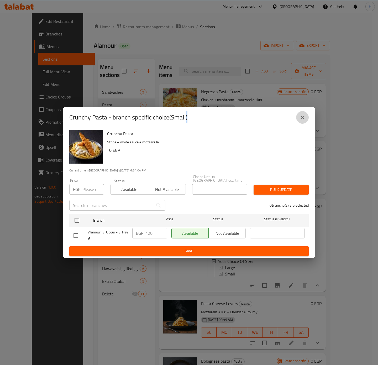
click at [302, 121] on icon "close" at bounding box center [303, 117] width 6 height 6
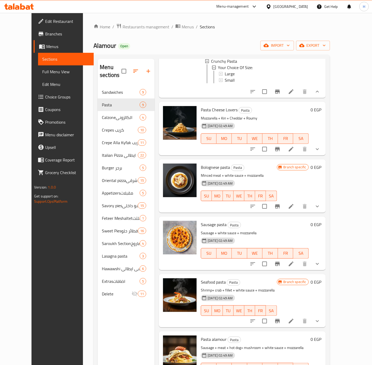
scroll to position [197, 0]
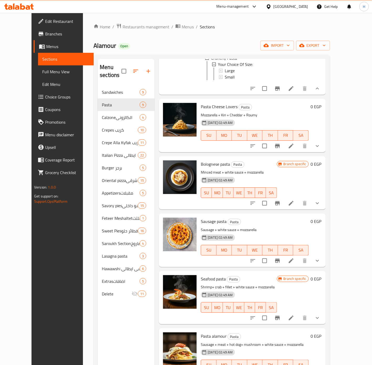
click at [324, 203] on button "show more" at bounding box center [317, 203] width 13 height 13
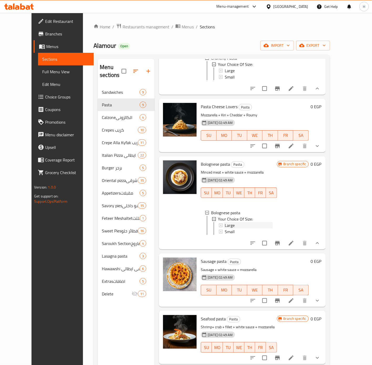
click at [241, 222] on div "Large" at bounding box center [249, 225] width 48 height 6
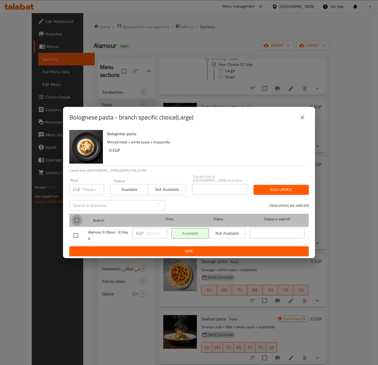
click at [74, 219] on input "checkbox" at bounding box center [76, 220] width 11 height 11
checkbox input "true"
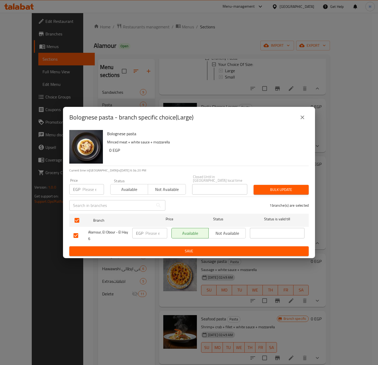
click at [148, 230] on input "number" at bounding box center [157, 233] width 22 height 11
type input "160"
click at [174, 246] on button "Save" at bounding box center [189, 251] width 240 height 10
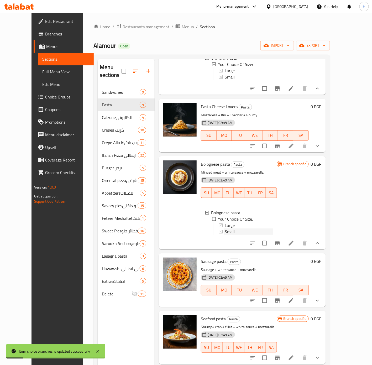
click at [225, 230] on span "Small" at bounding box center [230, 232] width 10 height 6
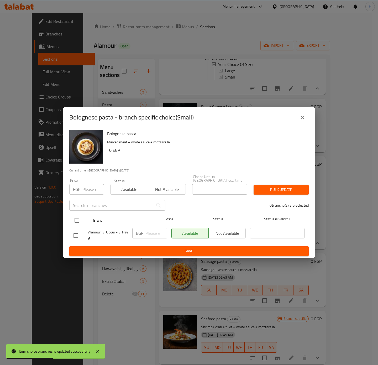
click at [76, 220] on input "checkbox" at bounding box center [76, 220] width 11 height 11
checkbox input "true"
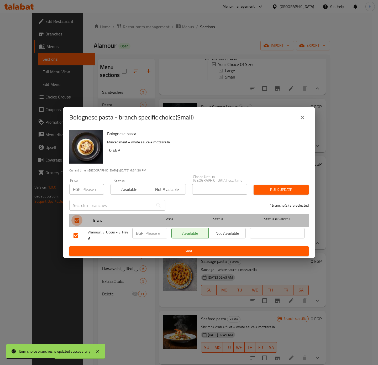
click at [76, 220] on input "checkbox" at bounding box center [76, 220] width 11 height 11
checkbox input "false"
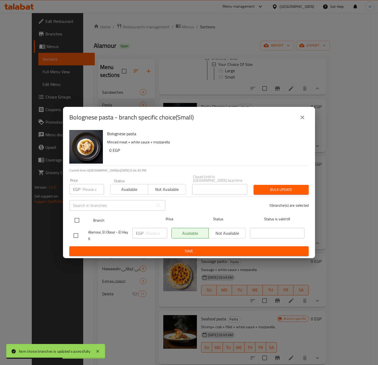
click at [74, 218] on input "checkbox" at bounding box center [76, 220] width 11 height 11
checkbox input "true"
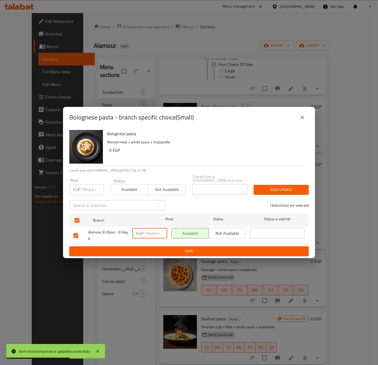
click at [148, 235] on input "number" at bounding box center [157, 233] width 22 height 11
type input "140"
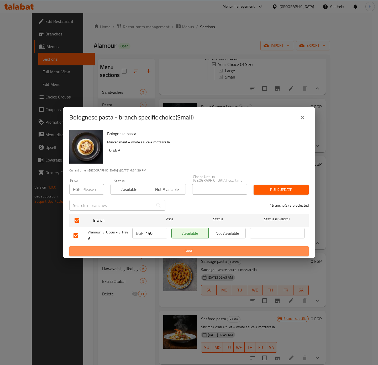
click at [164, 248] on span "Save" at bounding box center [189, 251] width 231 height 7
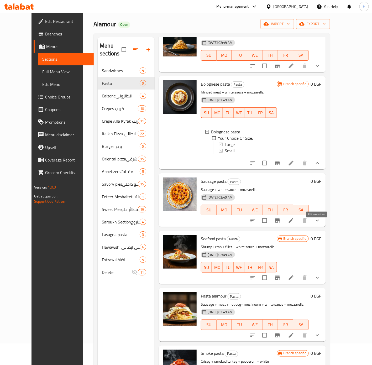
scroll to position [39, 0]
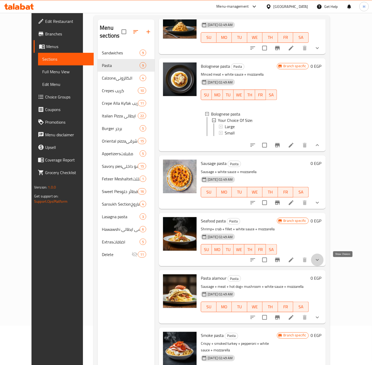
click at [321, 263] on icon "show more" at bounding box center [317, 260] width 6 height 6
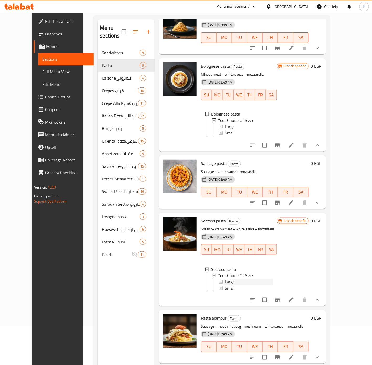
click at [227, 285] on div "Large" at bounding box center [249, 282] width 48 height 6
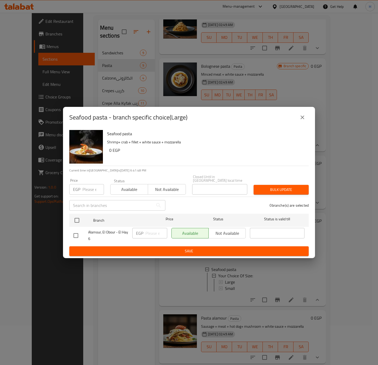
click at [306, 122] on button "close" at bounding box center [302, 117] width 13 height 13
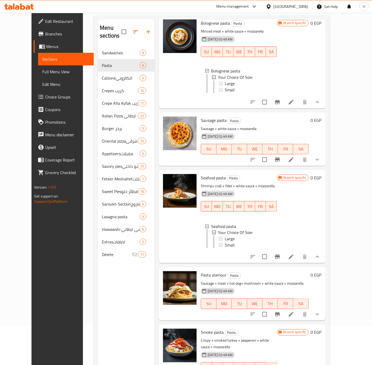
scroll to position [301, 0]
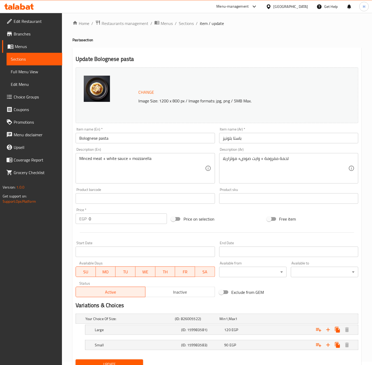
scroll to position [26, 0]
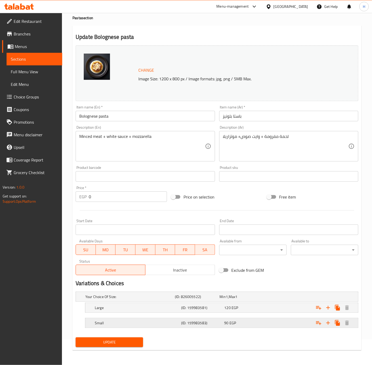
click at [295, 298] on div "Expand" at bounding box center [309, 297] width 90 height 2
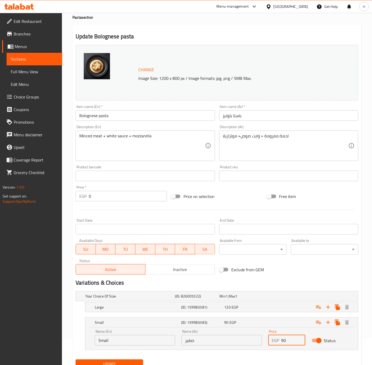
click at [285, 340] on input "90" at bounding box center [294, 340] width 24 height 11
type input "140"
click at [287, 297] on div "Expand" at bounding box center [309, 296] width 90 height 2
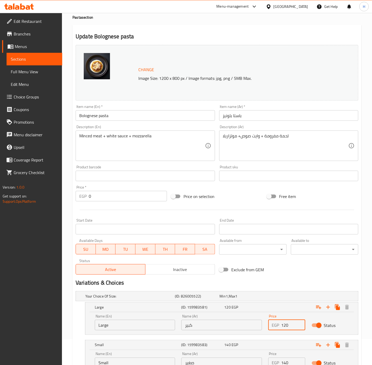
click at [288, 327] on input "120" at bounding box center [294, 325] width 24 height 11
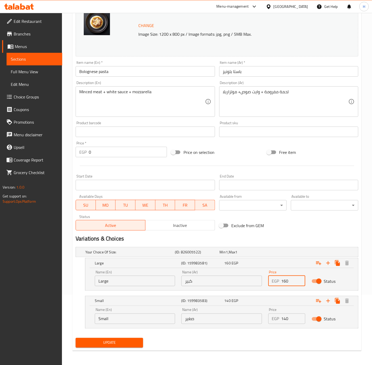
scroll to position [71, 0]
type input "160"
click at [128, 344] on span "Update" at bounding box center [109, 342] width 59 height 7
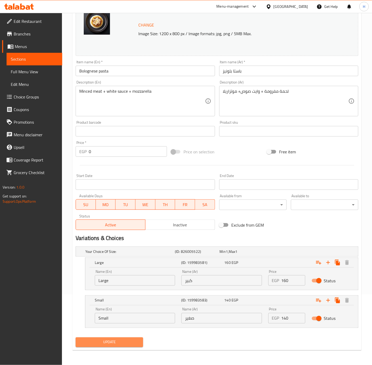
click at [131, 346] on button "Update" at bounding box center [110, 343] width 68 height 10
click at [112, 342] on span "Update" at bounding box center [109, 342] width 59 height 7
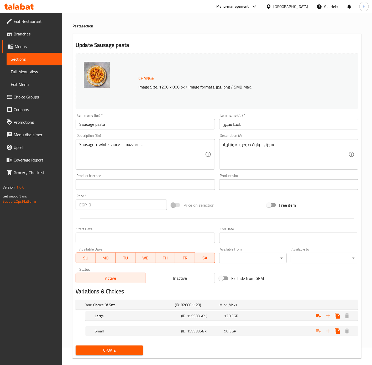
scroll to position [26, 0]
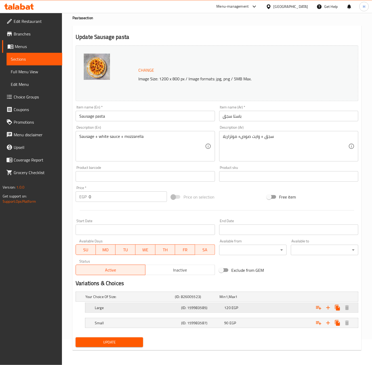
click at [248, 300] on div "120 EGP" at bounding box center [241, 296] width 43 height 5
drag, startPoint x: 248, startPoint y: 308, endPoint x: 249, endPoint y: 311, distance: 2.6
click at [248, 300] on div "120 EGP" at bounding box center [241, 296] width 43 height 5
click at [250, 301] on div "120 EGP" at bounding box center [241, 296] width 45 height 7
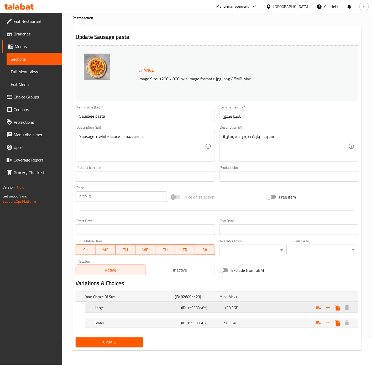
click at [261, 300] on div "120 EGP" at bounding box center [241, 296] width 43 height 5
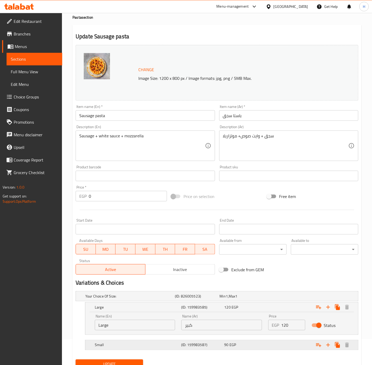
click at [261, 299] on div "90 EGP" at bounding box center [241, 296] width 43 height 5
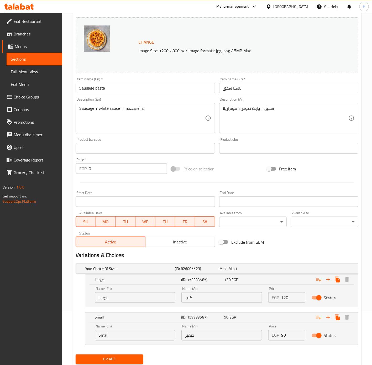
scroll to position [71, 0]
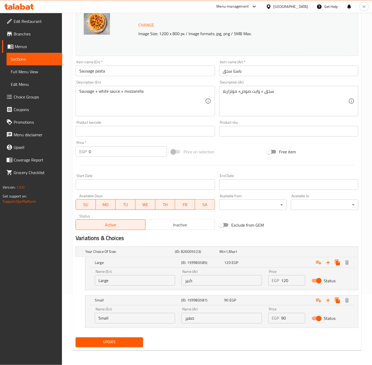
click at [295, 279] on input "120" at bounding box center [294, 280] width 24 height 11
type input "150"
click at [285, 318] on input "90" at bounding box center [294, 318] width 24 height 11
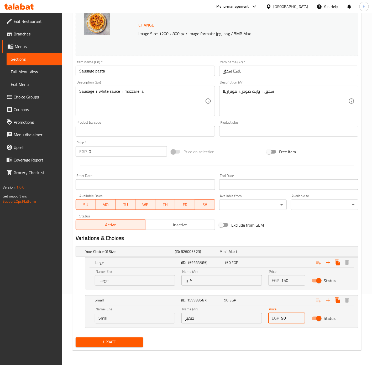
click at [285, 318] on input "90" at bounding box center [294, 318] width 24 height 11
type input "130"
click at [126, 342] on span "Update" at bounding box center [109, 342] width 59 height 7
click at [126, 342] on div at bounding box center [186, 182] width 372 height 365
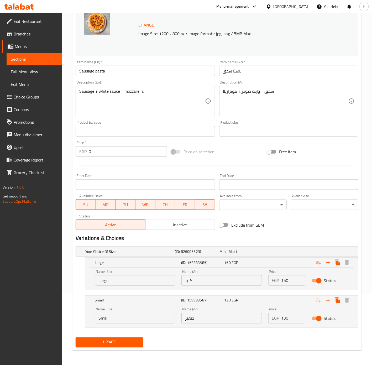
click at [128, 342] on span "Update" at bounding box center [109, 342] width 59 height 7
click at [121, 342] on span "Update" at bounding box center [109, 342] width 59 height 7
click at [121, 342] on div at bounding box center [186, 182] width 372 height 365
click at [96, 69] on input "Sausage pasta" at bounding box center [145, 71] width 139 height 11
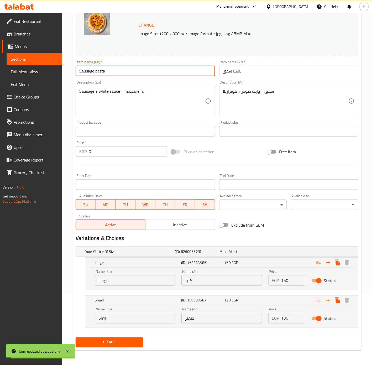
click at [96, 69] on input "Sausage pasta" at bounding box center [145, 71] width 139 height 11
type input "Sausage Pasta"
click at [105, 345] on span "Update" at bounding box center [109, 342] width 59 height 7
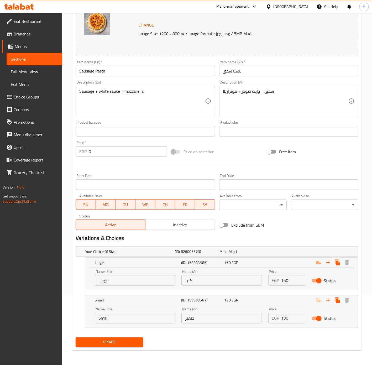
click at [116, 345] on span "Update" at bounding box center [109, 342] width 59 height 7
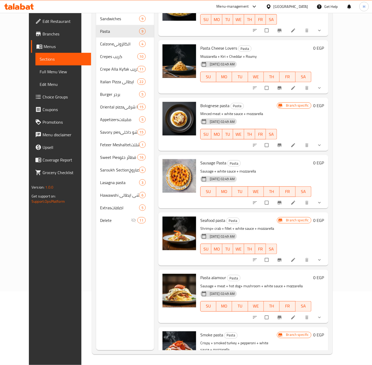
scroll to position [164, 0]
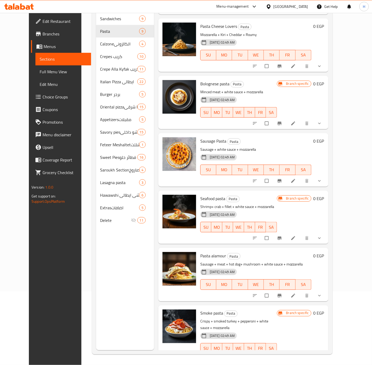
click at [322, 236] on icon "show more" at bounding box center [319, 238] width 5 height 5
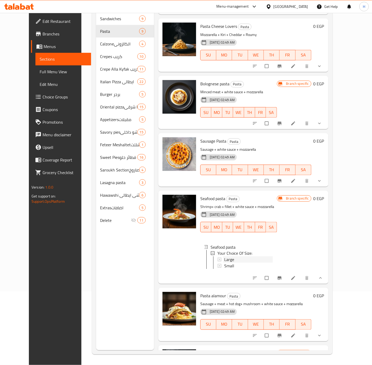
click at [229, 257] on div "Large" at bounding box center [248, 260] width 49 height 6
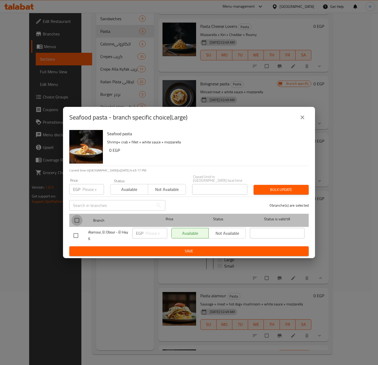
click at [74, 215] on input "checkbox" at bounding box center [76, 220] width 11 height 11
checkbox input "true"
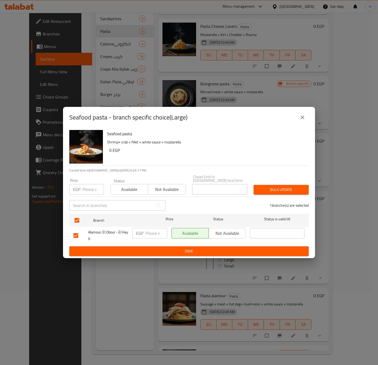
click at [146, 234] on input "number" at bounding box center [157, 233] width 22 height 11
type input "200"
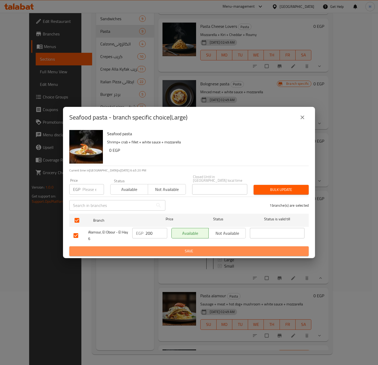
click at [144, 248] on span "Save" at bounding box center [189, 251] width 231 height 7
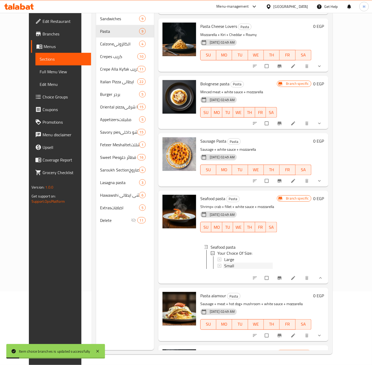
click at [224, 263] on span "Small" at bounding box center [229, 266] width 10 height 6
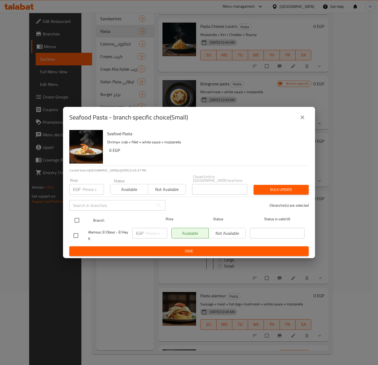
click at [80, 216] on input "checkbox" at bounding box center [76, 220] width 11 height 11
checkbox input "true"
click at [141, 231] on p "EGP" at bounding box center [139, 233] width 7 height 6
click at [145, 233] on div "EGP ​" at bounding box center [149, 233] width 35 height 11
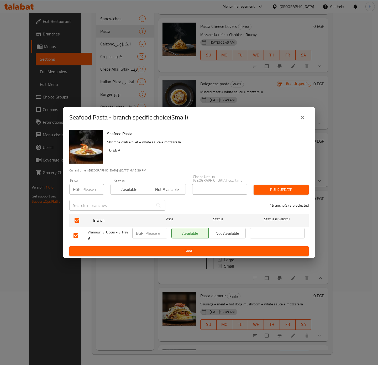
click at [145, 233] on div "EGP ​" at bounding box center [149, 233] width 35 height 11
type input "170"
click at [156, 248] on span "Save" at bounding box center [189, 251] width 231 height 7
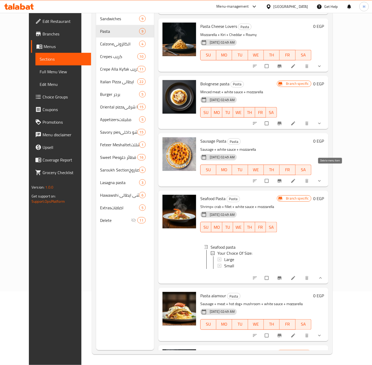
click at [327, 175] on button "show more" at bounding box center [320, 181] width 13 height 12
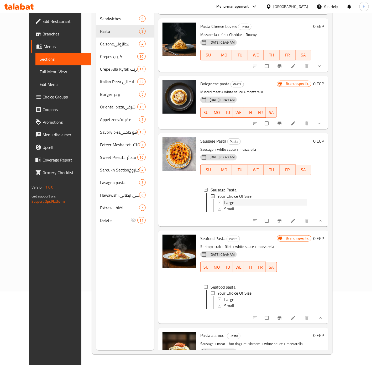
click at [229, 199] on div "Large" at bounding box center [265, 202] width 83 height 6
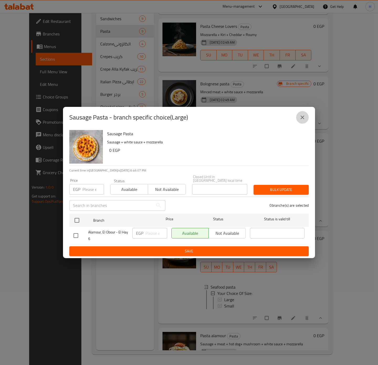
click at [304, 121] on icon "close" at bounding box center [303, 117] width 6 height 6
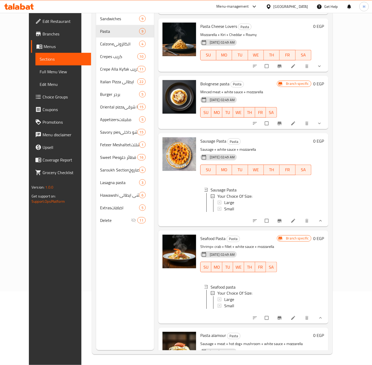
scroll to position [256, 0]
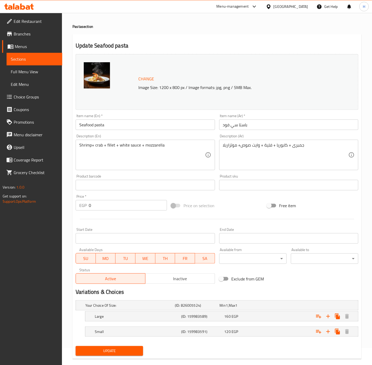
scroll to position [26, 0]
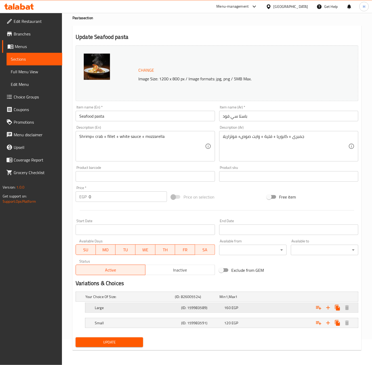
click at [210, 300] on h5 "(ID: 159983589)" at bounding box center [196, 296] width 43 height 5
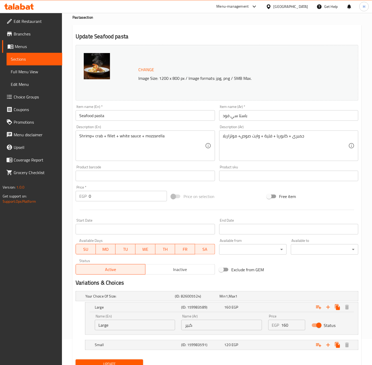
click at [108, 116] on input "Seafood pasta" at bounding box center [145, 115] width 139 height 11
type input "Seafood Pasta"
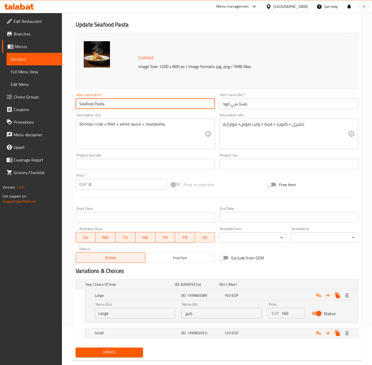
scroll to position [48, 0]
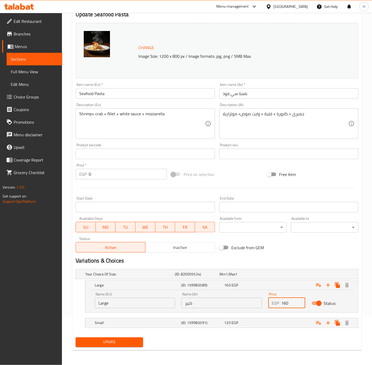
click at [293, 302] on input "160" at bounding box center [294, 303] width 24 height 11
type input "3"
type input "200"
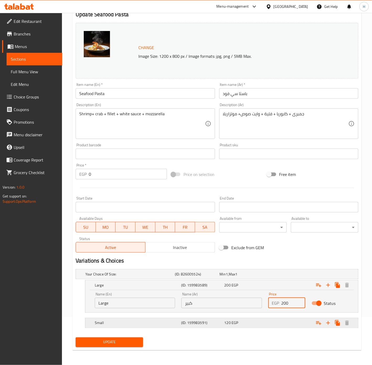
click at [257, 280] on div "Small (ID: 159983591) 120 EGP" at bounding box center [218, 275] width 269 height 12
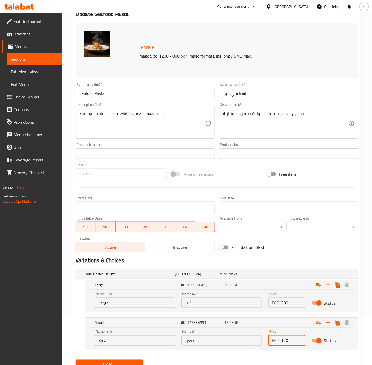
click at [290, 340] on input "120" at bounding box center [294, 340] width 24 height 11
type input "170"
click at [76, 360] on button "Update" at bounding box center [110, 365] width 68 height 10
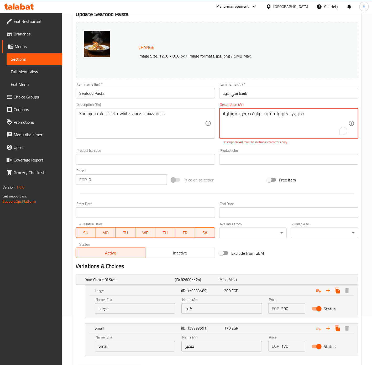
click at [266, 129] on textarea "جمبری + كابوريا + فلية + وايت صوص+ موتزاريلا" at bounding box center [286, 123] width 126 height 25
click at [268, 146] on div "Description (Ar) جمبری Description (Ar) Description (Ar) must be in Arabic char…" at bounding box center [288, 124] width 143 height 46
click at [268, 148] on div "Product sku Product sku" at bounding box center [288, 157] width 143 height 20
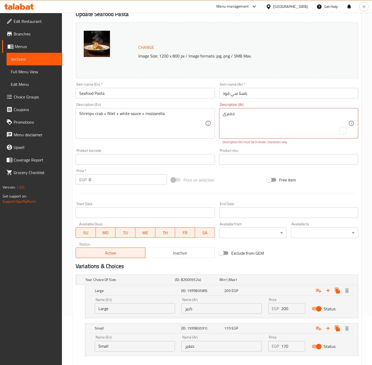
click at [276, 147] on div "Product sku Product sku" at bounding box center [288, 157] width 143 height 20
click at [277, 152] on div "Product sku Product sku" at bounding box center [288, 157] width 139 height 16
type textarea "جمبری + كابوريا + فلية + وايت صوص+ موتزاريلا"
type input "120"
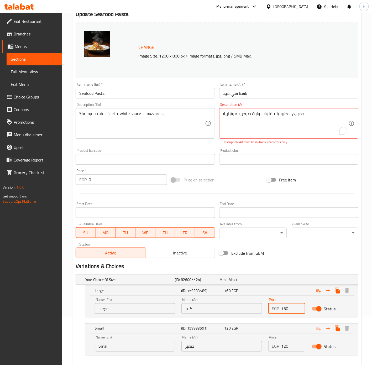
type input "160"
click at [270, 144] on p "Description (Ar) must be in Arabic characters only" at bounding box center [289, 142] width 132 height 5
click at [300, 113] on textarea "جمبری + كابوريا + فلية + وايت صوص+ موتزاريلا" at bounding box center [286, 123] width 126 height 25
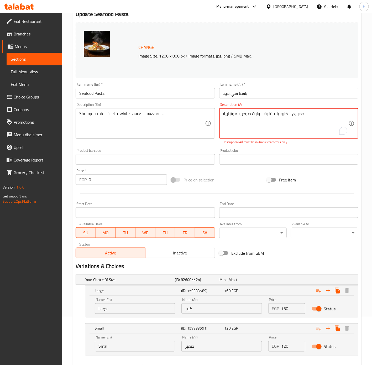
click at [298, 117] on textarea "جمبری + كابوريا + فلية + وايت صوص+ موتزاريلا" at bounding box center [286, 123] width 126 height 25
click at [293, 113] on textarea "جمبری + كابوريا + فلية + وايت صوص+ موتزاريلا" at bounding box center [286, 123] width 126 height 25
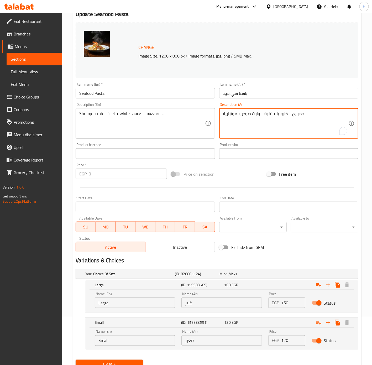
type textarea "جمبري + كابوريا + فلية + وايت صوص+ موتزاريلا"
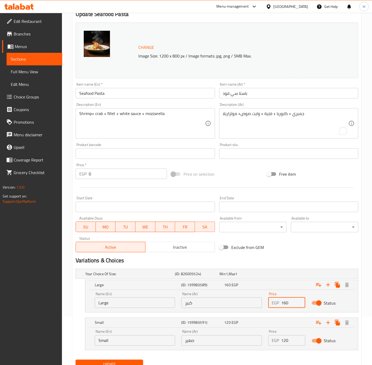
click at [291, 303] on input "160" at bounding box center [294, 303] width 24 height 11
type input "200"
click at [288, 343] on input "120" at bounding box center [294, 340] width 24 height 11
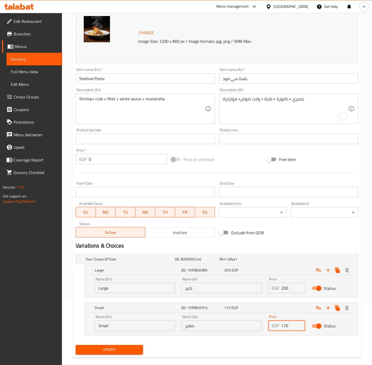
scroll to position [71, 0]
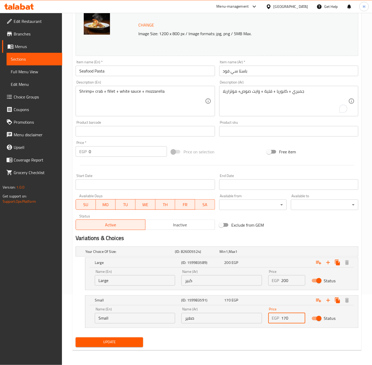
type input "170"
click at [109, 349] on div "Update" at bounding box center [110, 342] width 72 height 14
click at [112, 342] on span "Update" at bounding box center [109, 342] width 59 height 7
click at [114, 342] on span "Update" at bounding box center [109, 342] width 59 height 7
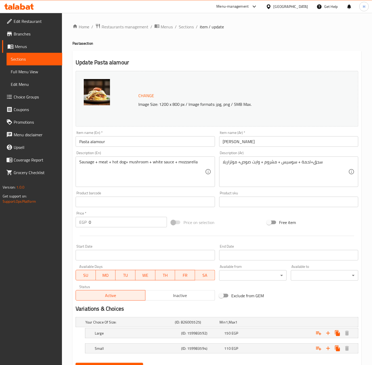
scroll to position [26, 0]
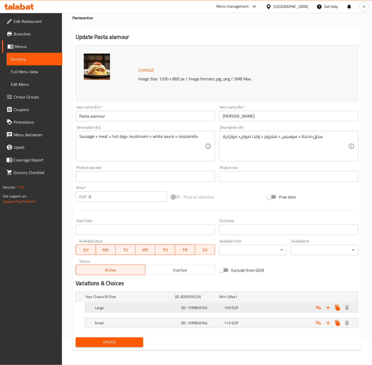
click at [288, 298] on div "Expand" at bounding box center [309, 297] width 90 height 2
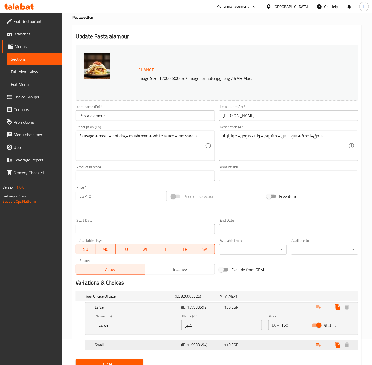
click at [270, 297] on div "Expand" at bounding box center [309, 296] width 90 height 2
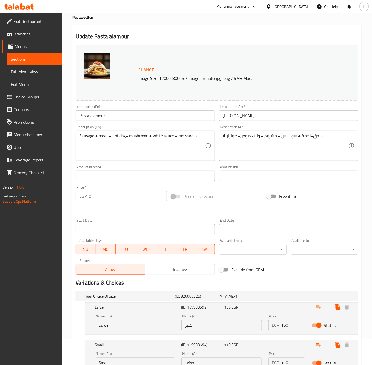
click at [291, 327] on input "150" at bounding box center [294, 325] width 24 height 11
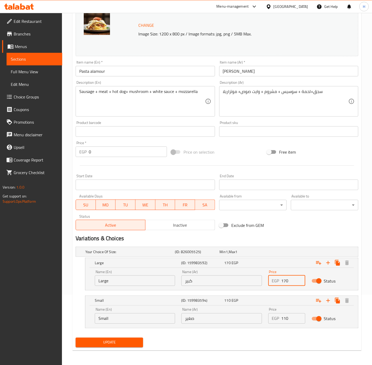
scroll to position [71, 0]
type input "170"
click at [290, 318] on input "110" at bounding box center [294, 318] width 24 height 11
type input "150"
click at [76, 338] on button "Update" at bounding box center [110, 343] width 68 height 10
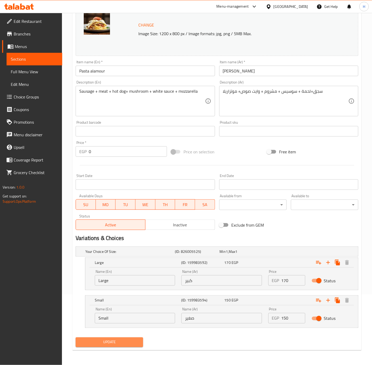
click at [127, 345] on span "Update" at bounding box center [109, 342] width 59 height 7
click at [127, 345] on div at bounding box center [186, 182] width 372 height 365
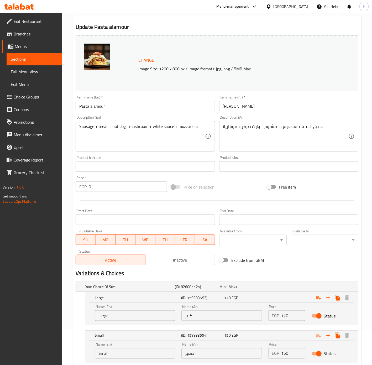
scroll to position [0, 0]
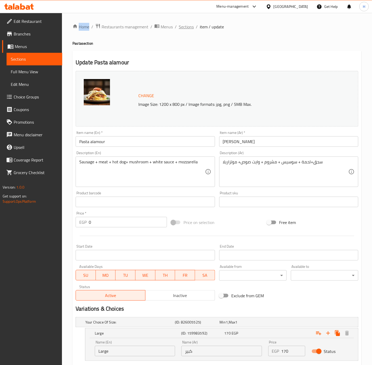
click at [189, 27] on span "Sections" at bounding box center [186, 27] width 15 height 6
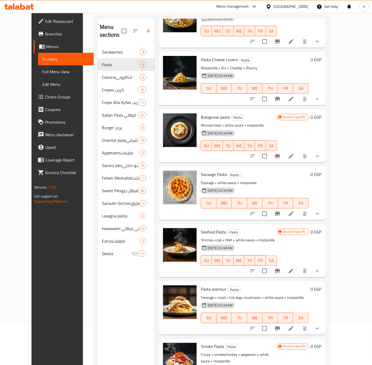
scroll to position [74, 0]
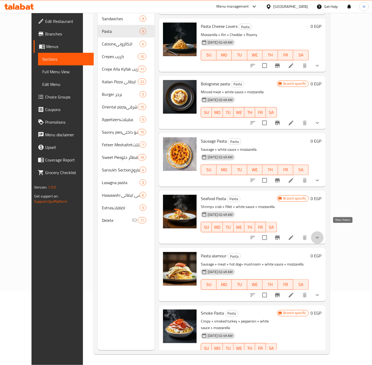
click at [321, 235] on icon "show more" at bounding box center [317, 238] width 6 height 6
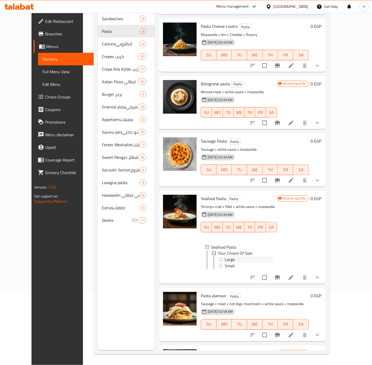
click at [237, 257] on div "Large" at bounding box center [249, 260] width 48 height 6
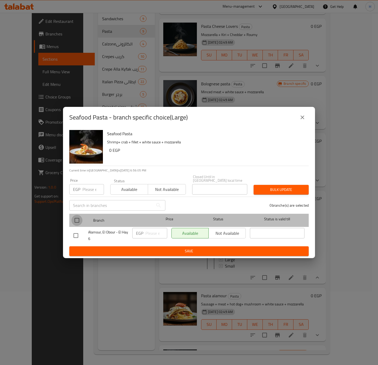
click at [78, 218] on input "checkbox" at bounding box center [76, 220] width 11 height 11
checkbox input "false"
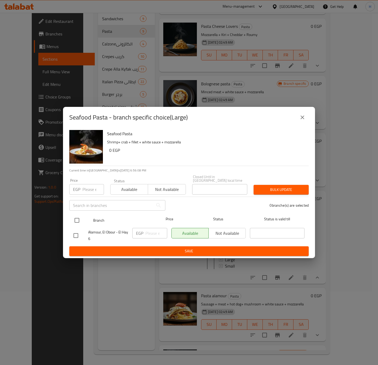
click at [79, 218] on input "checkbox" at bounding box center [76, 220] width 11 height 11
checkbox input "true"
click at [153, 229] on input "number" at bounding box center [157, 233] width 22 height 11
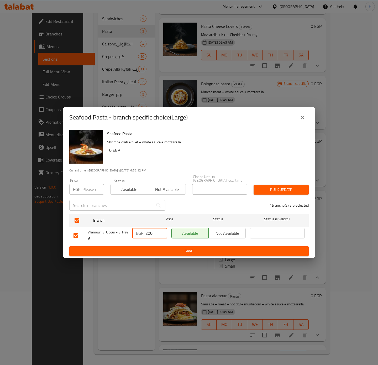
type input "200"
click at [190, 249] on span "Save" at bounding box center [189, 251] width 231 height 7
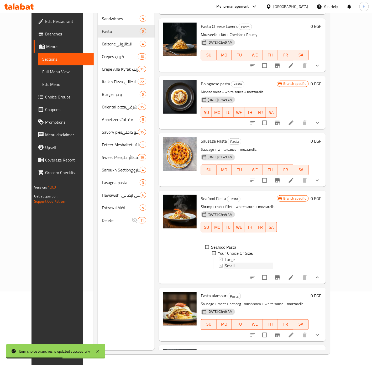
click at [225, 263] on span "Small" at bounding box center [230, 266] width 10 height 6
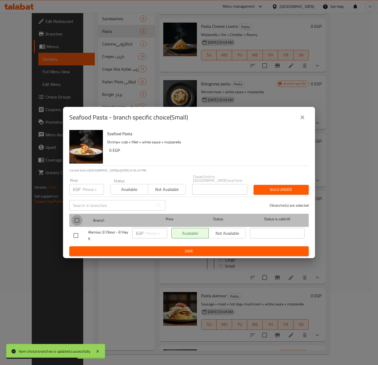
click at [73, 221] on input "checkbox" at bounding box center [76, 220] width 11 height 11
checkbox input "true"
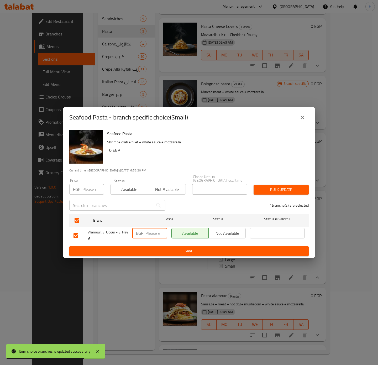
click at [148, 232] on input "number" at bounding box center [157, 233] width 22 height 11
type input "170"
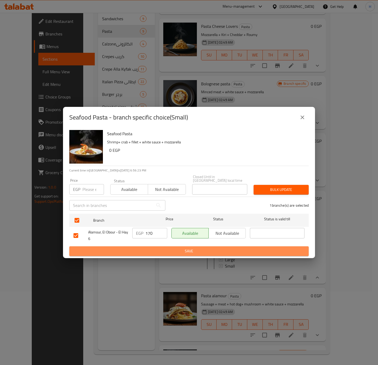
click at [174, 252] on span "Save" at bounding box center [189, 251] width 231 height 7
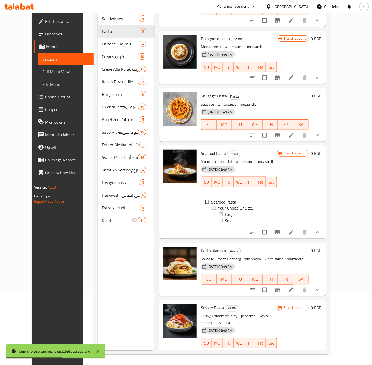
scroll to position [210, 0]
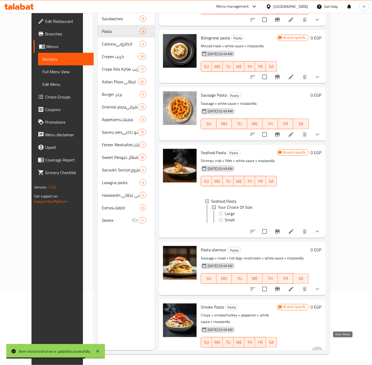
click at [321, 350] on icon "show more" at bounding box center [317, 353] width 6 height 6
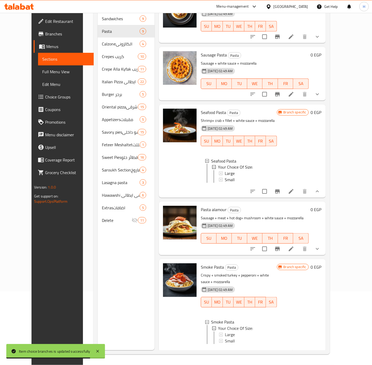
scroll to position [256, 0]
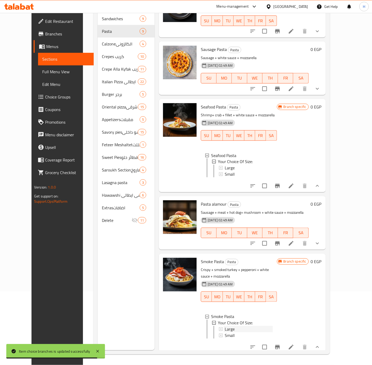
click at [233, 326] on div "Large" at bounding box center [249, 329] width 48 height 6
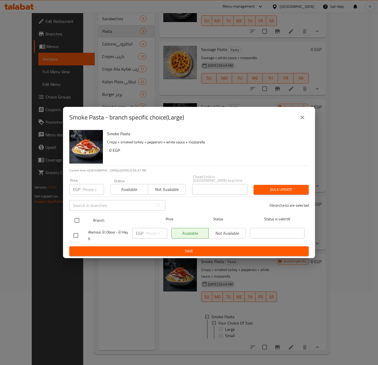
drag, startPoint x: 77, startPoint y: 218, endPoint x: 80, endPoint y: 222, distance: 4.5
click at [77, 219] on input "checkbox" at bounding box center [76, 220] width 11 height 11
checkbox input "true"
click at [149, 230] on input "number" at bounding box center [157, 233] width 22 height 11
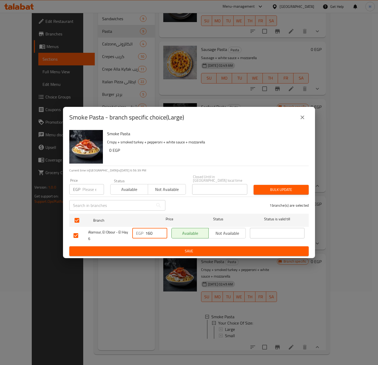
type input "160"
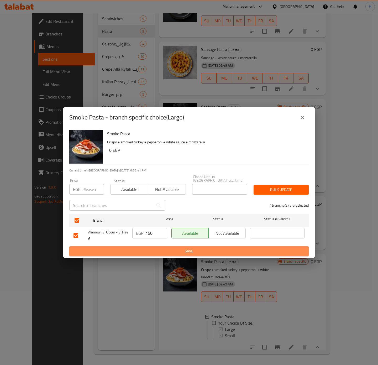
click at [180, 250] on span "Save" at bounding box center [189, 251] width 231 height 7
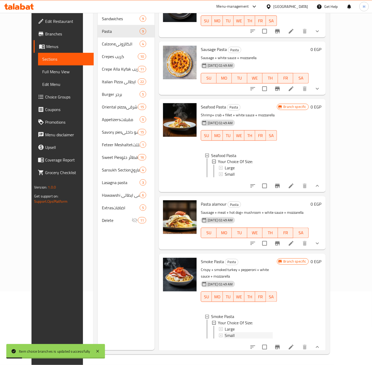
click at [225, 333] on span "Small" at bounding box center [230, 336] width 10 height 6
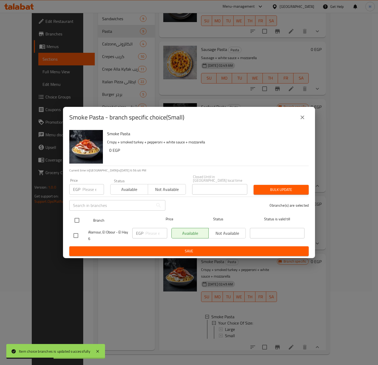
click at [74, 216] on input "checkbox" at bounding box center [76, 220] width 11 height 11
checkbox input "true"
click at [148, 230] on input "number" at bounding box center [157, 233] width 22 height 11
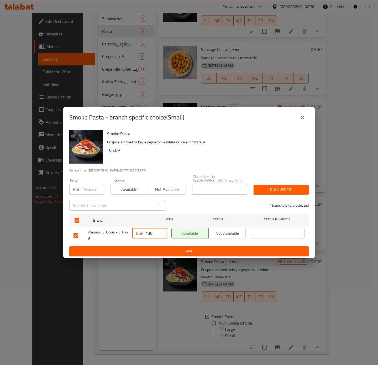
type input "130"
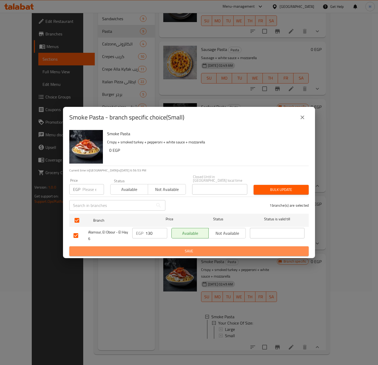
click at [154, 249] on span "Save" at bounding box center [189, 251] width 231 height 7
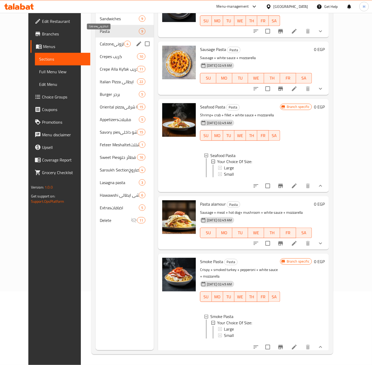
click at [107, 41] on span "Calzoneالكالزوني" at bounding box center [112, 44] width 24 height 6
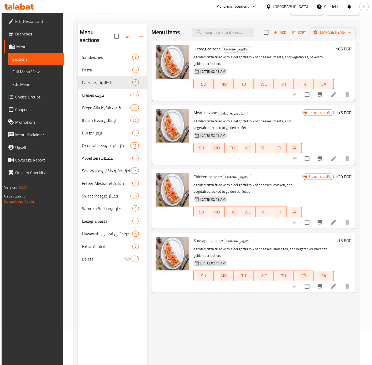
scroll to position [39, 0]
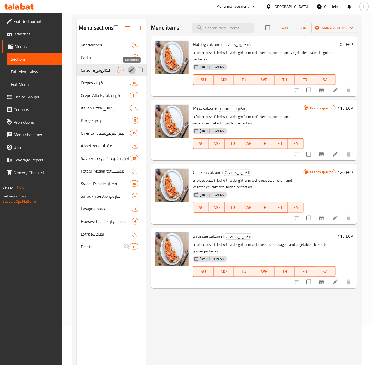
click at [133, 70] on icon "edit" at bounding box center [132, 70] width 5 height 5
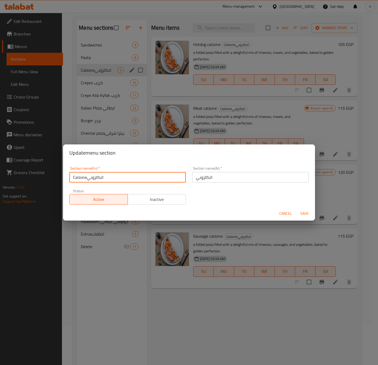
drag, startPoint x: 89, startPoint y: 177, endPoint x: 120, endPoint y: 176, distance: 31.3
click at [120, 176] on input "Calzoneالكالزوني" at bounding box center [127, 177] width 117 height 11
type input "Calzone"
click at [296, 209] on button "Save" at bounding box center [304, 214] width 17 height 10
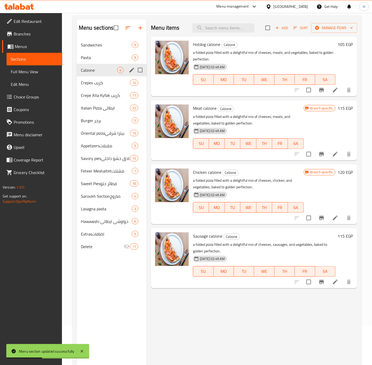
click at [340, 47] on h6 "105 EGP" at bounding box center [346, 44] width 16 height 7
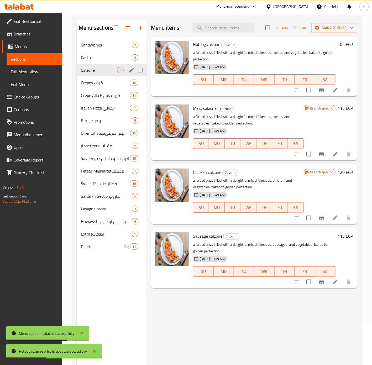
click at [345, 47] on h6 "105 EGP" at bounding box center [346, 44] width 16 height 7
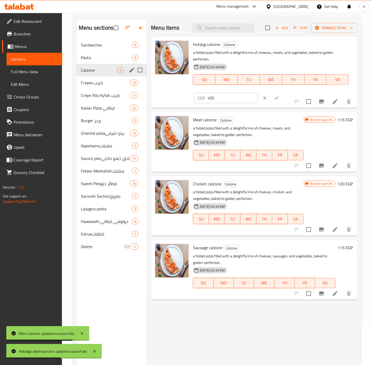
click at [258, 93] on input "105" at bounding box center [232, 98] width 51 height 11
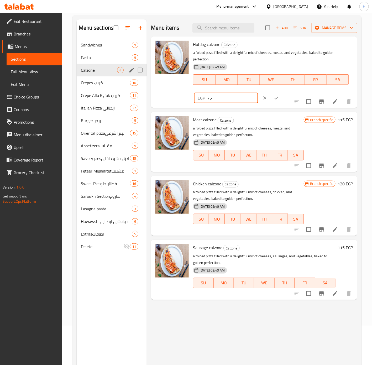
type input "75"
click at [279, 97] on icon "ok" at bounding box center [277, 98] width 4 height 3
click at [290, 92] on div "EGP 75 ​" at bounding box center [242, 98] width 96 height 12
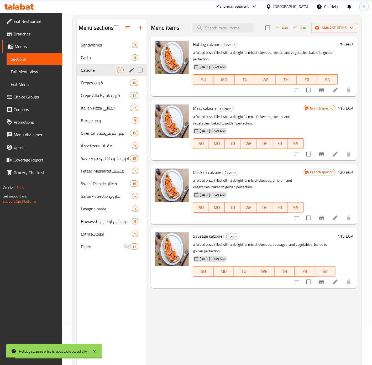
click at [343, 109] on h6 "115 EGP" at bounding box center [346, 108] width 16 height 7
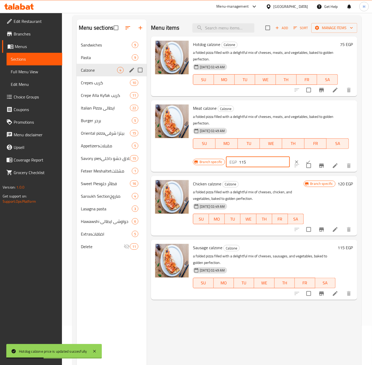
click at [257, 160] on input "115" at bounding box center [264, 162] width 51 height 11
type input "85"
click at [304, 160] on input "checkbox" at bounding box center [308, 165] width 11 height 11
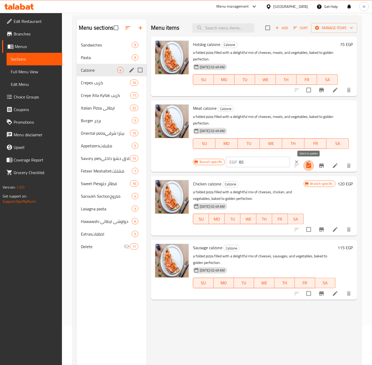
click at [307, 165] on input "checkbox" at bounding box center [308, 165] width 11 height 11
checkbox input "false"
click at [303, 158] on button "ok" at bounding box center [309, 162] width 12 height 12
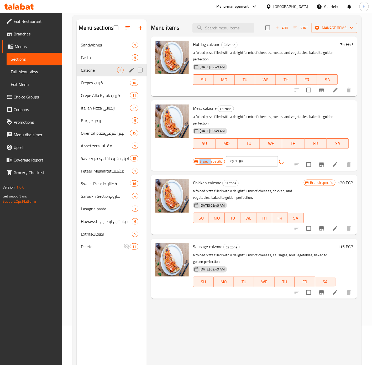
click at [301, 158] on div at bounding box center [323, 164] width 65 height 13
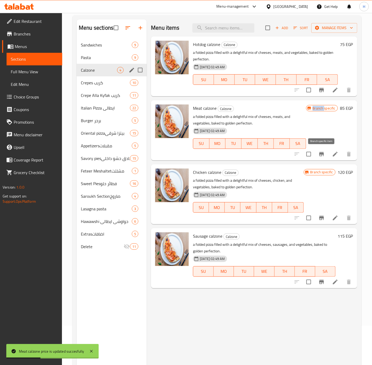
click at [322, 154] on icon "Branch-specific-item" at bounding box center [321, 154] width 5 height 4
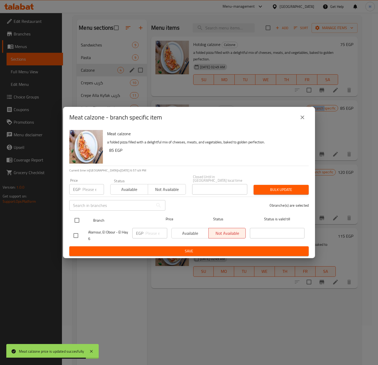
click at [74, 219] on input "checkbox" at bounding box center [76, 220] width 11 height 11
checkbox input "true"
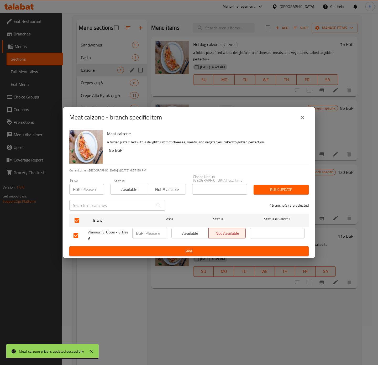
click at [110, 154] on h6 "85 EGP" at bounding box center [206, 150] width 195 height 7
copy h6 "85"
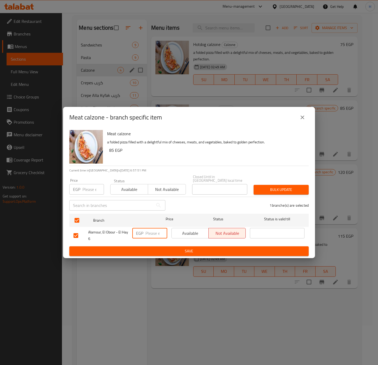
click at [150, 230] on input "number" at bounding box center [157, 233] width 22 height 11
paste input "85"
type input "85"
click at [162, 251] on span "Save" at bounding box center [189, 251] width 231 height 7
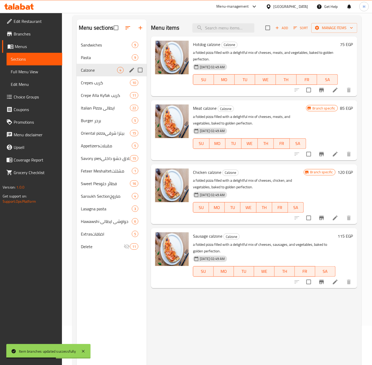
click at [342, 173] on h6 "120 EGP" at bounding box center [346, 172] width 16 height 7
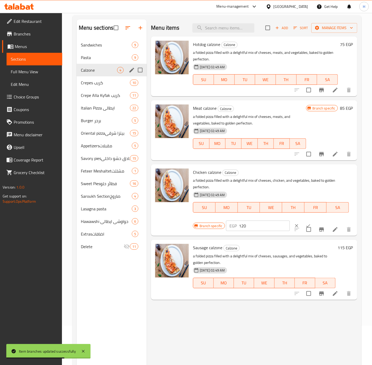
click at [256, 229] on input "120" at bounding box center [264, 226] width 51 height 11
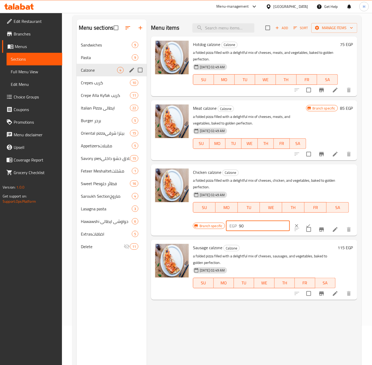
type input "90"
click at [306, 225] on icon "ok" at bounding box center [308, 225] width 5 height 5
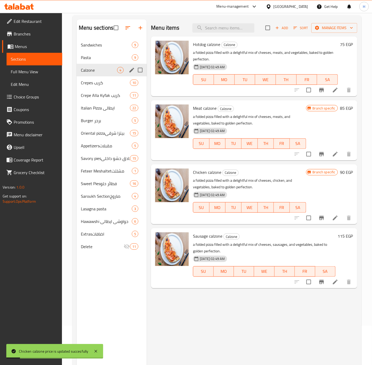
click at [322, 219] on icon "Branch-specific-item" at bounding box center [322, 218] width 6 height 6
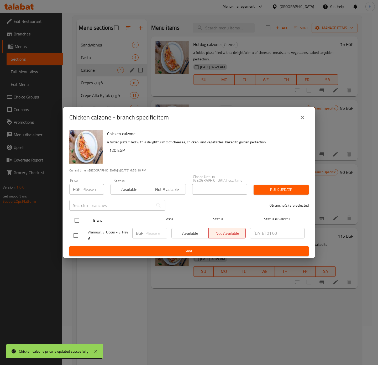
click at [76, 220] on input "checkbox" at bounding box center [76, 220] width 11 height 11
checkbox input "true"
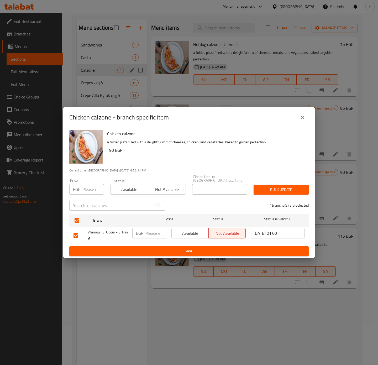
click at [150, 232] on input "number" at bounding box center [157, 233] width 22 height 11
type input "90"
click at [173, 248] on span "Save" at bounding box center [189, 251] width 231 height 7
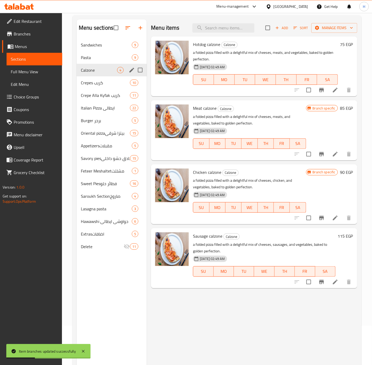
click at [344, 235] on h6 "115 EGP" at bounding box center [346, 236] width 16 height 7
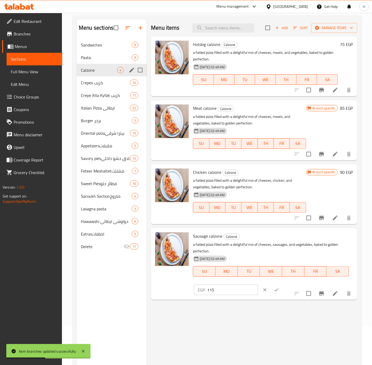
click at [258, 285] on input "115" at bounding box center [232, 290] width 51 height 11
type input "85"
click at [279, 287] on icon "ok" at bounding box center [276, 289] width 5 height 5
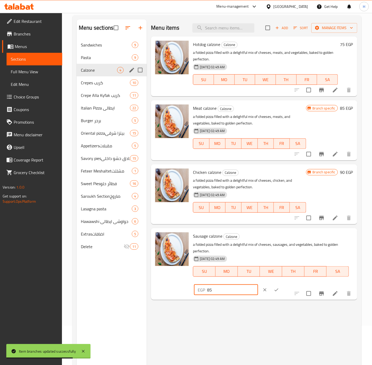
click at [290, 284] on div "EGP 85 ​" at bounding box center [242, 290] width 96 height 12
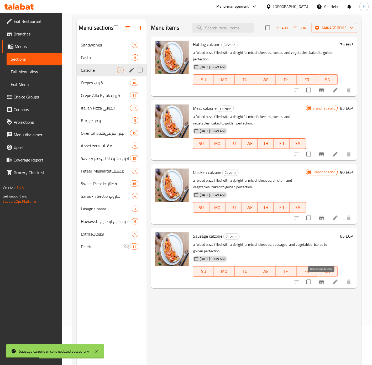
click at [321, 282] on icon "Branch-specific-item" at bounding box center [321, 282] width 5 height 4
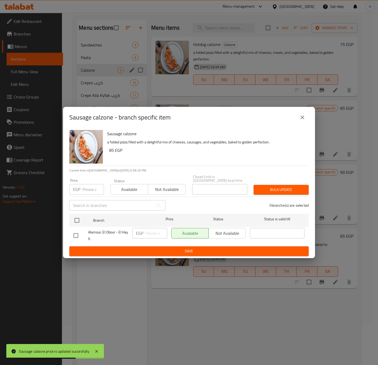
click at [111, 151] on h6 "85 EGP" at bounding box center [206, 150] width 195 height 7
copy h6 "85"
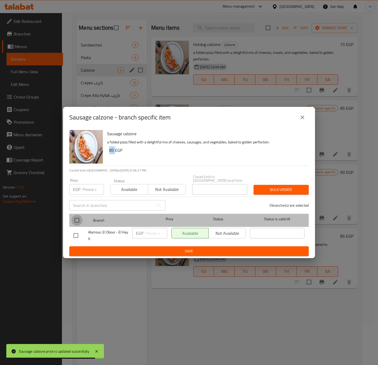
click at [80, 218] on input "checkbox" at bounding box center [76, 220] width 11 height 11
checkbox input "true"
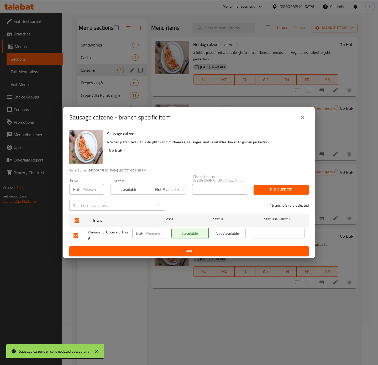
click at [147, 229] on input "number" at bounding box center [157, 233] width 22 height 11
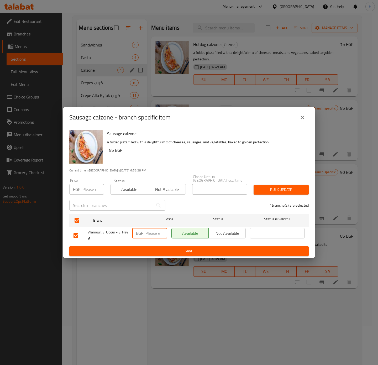
paste input "85"
type input "85"
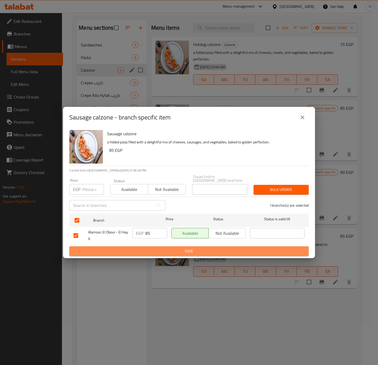
click at [162, 248] on span "Save" at bounding box center [189, 251] width 231 height 7
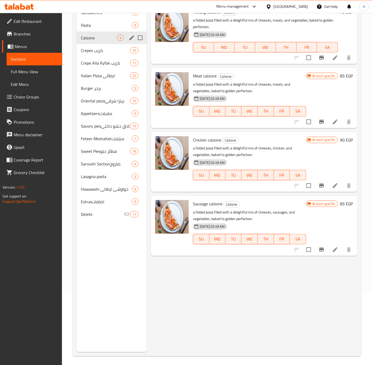
scroll to position [70, 0]
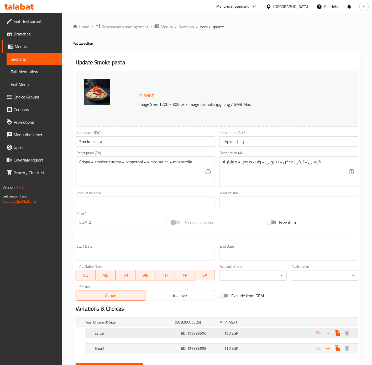
click at [277, 323] on div "Expand" at bounding box center [309, 322] width 90 height 2
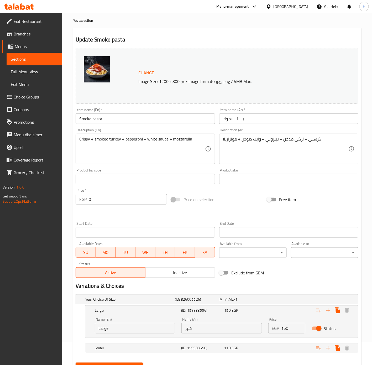
scroll to position [48, 0]
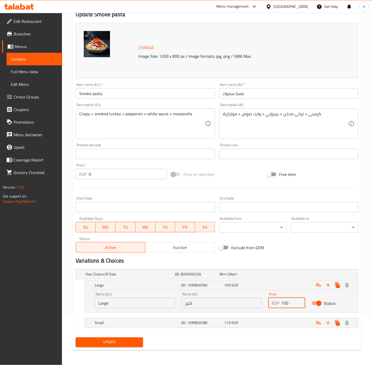
click at [295, 304] on input "150" at bounding box center [294, 303] width 24 height 11
type input "160"
click at [275, 275] on div "Expand" at bounding box center [309, 274] width 90 height 2
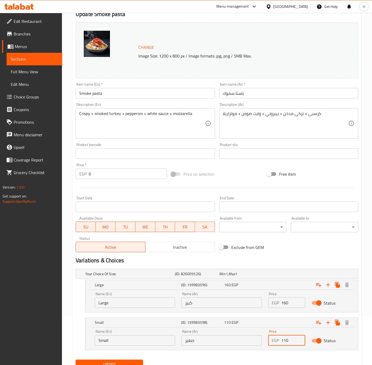
click at [296, 340] on input "110" at bounding box center [294, 340] width 24 height 11
type input "130"
click at [126, 95] on input "Smoke pasta" at bounding box center [145, 93] width 139 height 11
type input "Smoke Pasta"
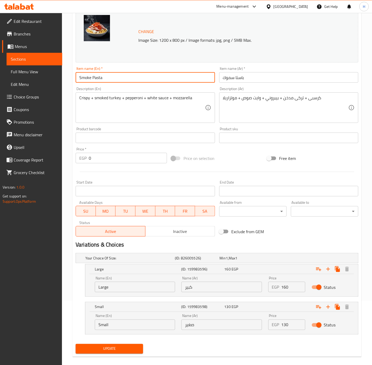
scroll to position [71, 0]
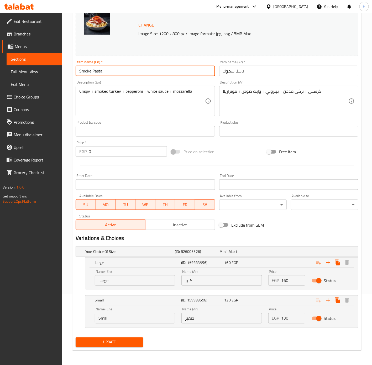
click at [129, 344] on span "Update" at bounding box center [109, 342] width 59 height 7
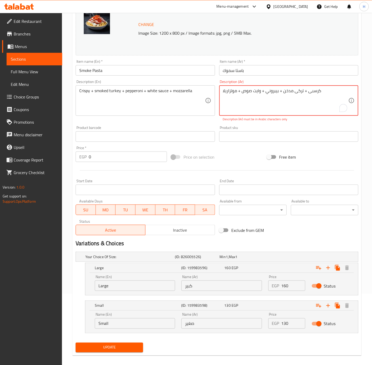
click at [308, 94] on textarea "کرسبی + تركى مدخن + بيبروني + وايت صوص + موتزاريلا" at bounding box center [286, 100] width 126 height 25
click at [322, 128] on div "Product sku Product sku" at bounding box center [288, 134] width 139 height 16
click at [296, 92] on textarea "کرسبي + تركى مدخن + بيبروني + وايت صوص + موتزاريلا" at bounding box center [286, 100] width 126 height 25
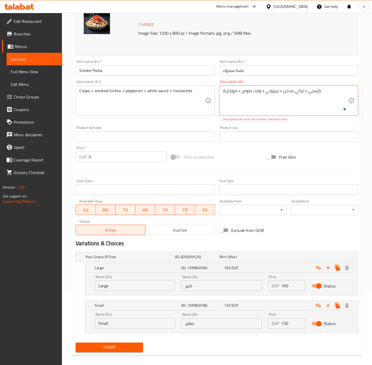
click at [314, 120] on p "Description (Ar) must be in Arabic characters only" at bounding box center [289, 119] width 132 height 5
click at [304, 122] on div "Description (Ar) کرسبي + تركي مدخن + بيبروني + وايت صوص + موتزاريلا Description…" at bounding box center [288, 101] width 143 height 46
type textarea "ک"
type textarea "کرسبی + تركى مدخن + بيبروني + وايت صوص + موتزاريلا"
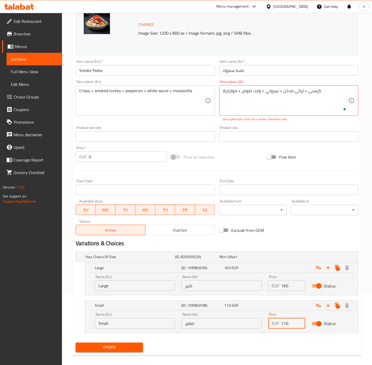
type input "110"
type input "150"
click at [314, 89] on textarea "کرسبی + تركى مدخن + بيبروني + وايت صوص + موتزاريلا" at bounding box center [286, 100] width 126 height 25
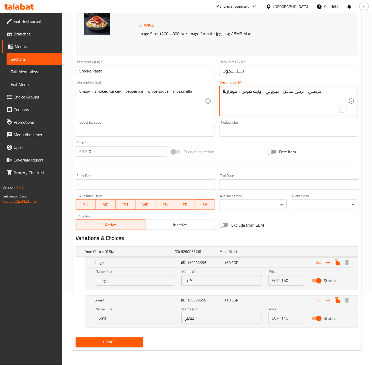
type textarea "كرسبي + تركى مدخن + بيبروني + وايت صوص + موتزاريلا"
click at [292, 281] on input "150" at bounding box center [294, 280] width 24 height 11
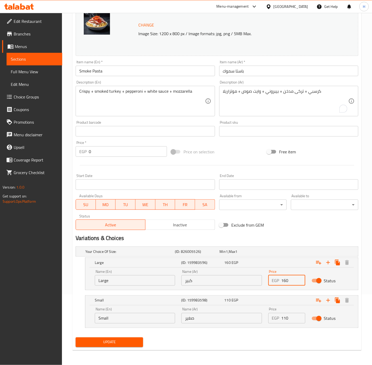
type input "160"
click at [290, 322] on input "110" at bounding box center [294, 318] width 24 height 11
type input "130"
click at [76, 338] on button "Update" at bounding box center [110, 343] width 68 height 10
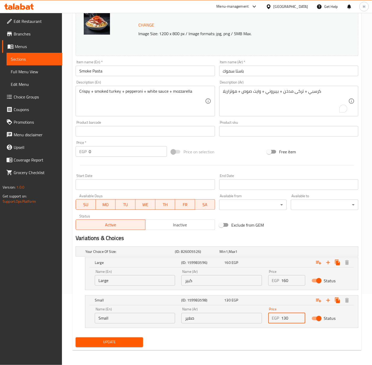
click at [122, 339] on span "Update" at bounding box center [109, 342] width 59 height 7
click at [126, 343] on span "Update" at bounding box center [109, 342] width 59 height 7
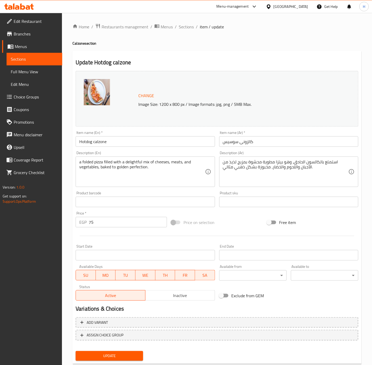
click at [286, 169] on textarea "استمتع بالكالسون الحادق، وهو بيتزا مطوية محشوة بمزيج لذيذ من الأجبان واللحوم وا…" at bounding box center [286, 171] width 126 height 25
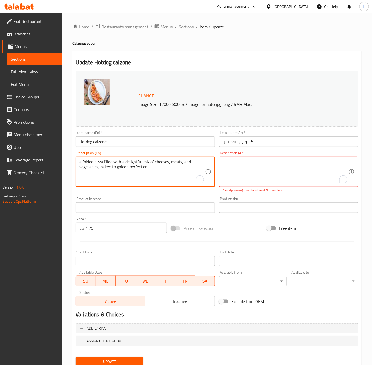
click at [173, 165] on textarea "a folded pizza filled with a delightful mix of cheeses, meats, and vegetables, …" at bounding box center [142, 171] width 126 height 25
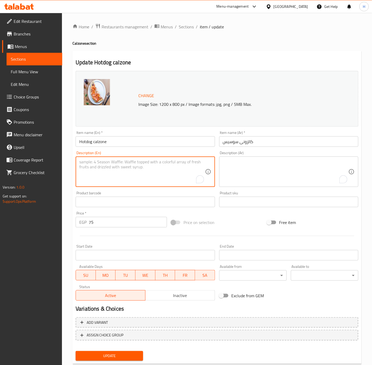
click at [141, 169] on textarea "To enrich screen reader interactions, please activate Accessibility in Grammarl…" at bounding box center [142, 171] width 126 height 25
click at [132, 143] on input "Hotdog calzone" at bounding box center [145, 141] width 139 height 11
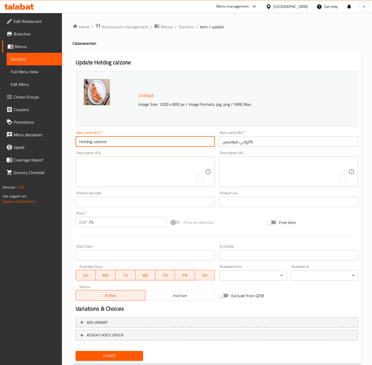
click at [132, 143] on input "Hotdog calzone" at bounding box center [145, 141] width 139 height 11
type input "Hotdog Calzone"
click at [97, 357] on span "Update" at bounding box center [109, 356] width 59 height 7
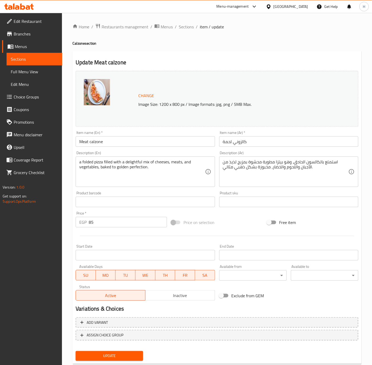
click at [143, 163] on textarea "a folded pizza filled with a delightful mix of cheeses, meats, and vegetables, …" at bounding box center [142, 171] width 126 height 25
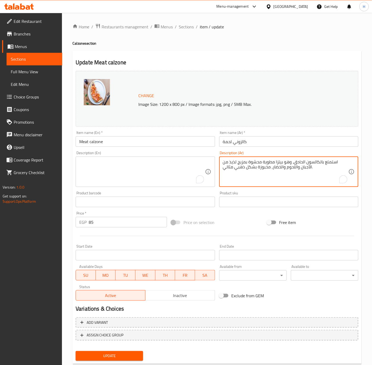
click at [227, 159] on textarea "استمتع بالكالسون الحادق، وهو بيتزا مطوية محشوة بمزيج لذيذ من الأجبان واللحوم وا…" at bounding box center [286, 171] width 126 height 25
click at [110, 143] on input "Meat calzone" at bounding box center [145, 141] width 139 height 11
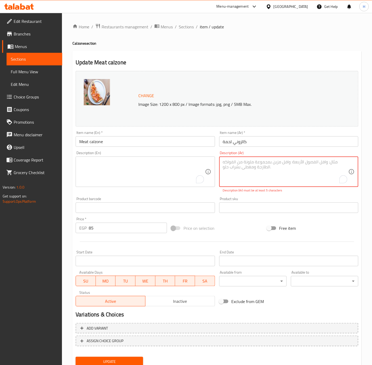
click at [100, 143] on input "Meat calzone" at bounding box center [145, 141] width 139 height 11
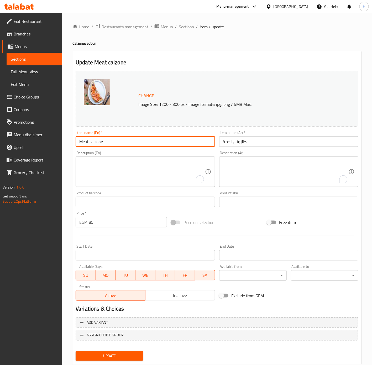
click at [100, 143] on input "Meat calzone" at bounding box center [145, 141] width 139 height 11
type input "Meat Calzone"
click at [121, 357] on span "Update" at bounding box center [109, 356] width 59 height 7
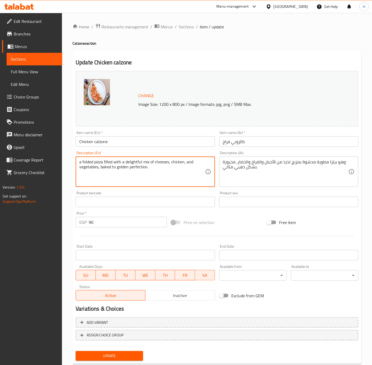
click at [142, 161] on textarea "a folded pizza filled with a delightful mix of cheeses, chicken, and vegetables…" at bounding box center [142, 171] width 126 height 25
click at [263, 160] on textarea "وهو بيتزا مطوية محشوة بمزيج لذيذ من الأجبان والفراخ والخضار، مخبوزة بشكل ذهبي م…" at bounding box center [286, 171] width 126 height 25
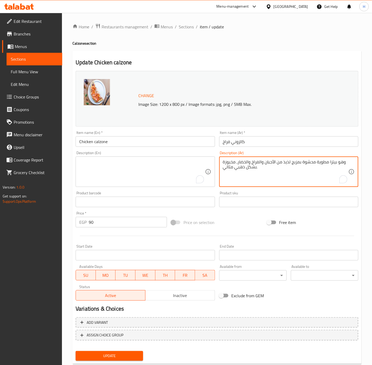
click at [263, 161] on textarea "وهو بيتزا مطوية محشوة بمزيج لذيذ من الأجبان والفراخ والخضار، مخبوزة بشكل ذهبي م…" at bounding box center [286, 171] width 126 height 25
click at [260, 179] on textarea "To enrich screen reader interactions, please activate Accessibility in Grammarl…" at bounding box center [286, 171] width 126 height 25
click at [131, 139] on input "Chicken calzone" at bounding box center [145, 141] width 139 height 11
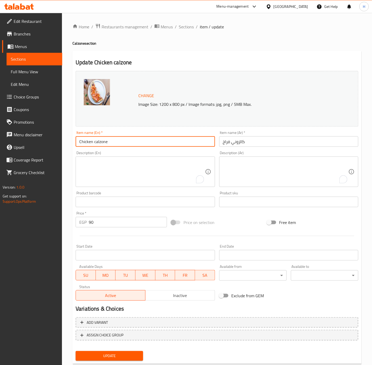
click at [106, 143] on input "Chicken calzone" at bounding box center [145, 141] width 139 height 11
type input "Chicken Calzone"
click at [122, 355] on span "Update" at bounding box center [109, 356] width 59 height 7
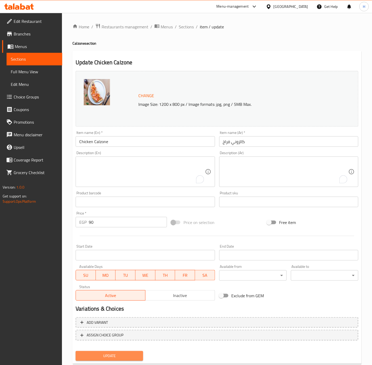
click at [95, 355] on span "Update" at bounding box center [109, 356] width 59 height 7
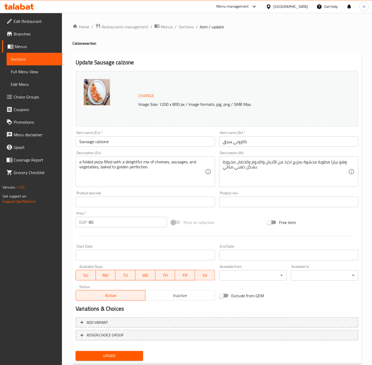
click at [107, 140] on input "Sausage calzone" at bounding box center [145, 141] width 139 height 11
click at [107, 143] on input "Sausage calzone" at bounding box center [145, 141] width 139 height 11
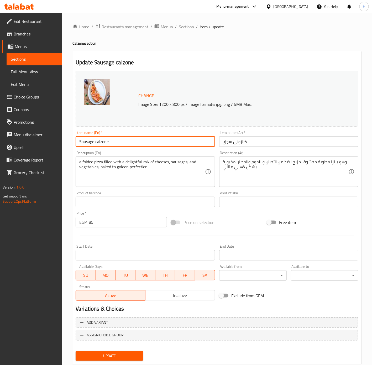
type input "Sausage Calzone"
click at [137, 171] on textarea "a folded pizza filled with a delightful mix of cheeses, sausages, and vegetable…" at bounding box center [142, 171] width 126 height 25
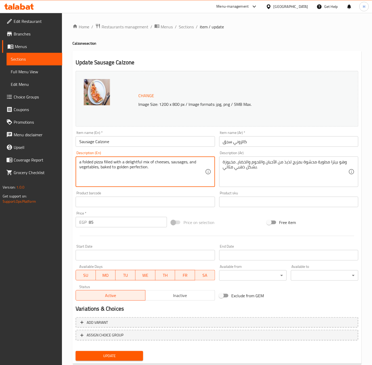
click at [137, 171] on textarea "a folded pizza filled with a delightful mix of cheeses, sausages, and vegetable…" at bounding box center [142, 171] width 126 height 25
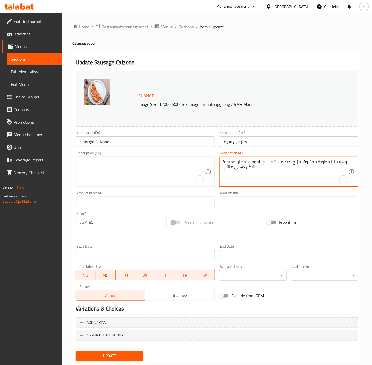
click at [263, 169] on textarea "وهو بيتزا مطوية محشوة بمزيج لذيذ من الأجبان واللحوم والخضار، مخبوزة بشكل ذهبي م…" at bounding box center [286, 171] width 126 height 25
click at [260, 176] on textarea "To enrich screen reader interactions, please activate Accessibility in Grammarl…" at bounding box center [286, 171] width 126 height 25
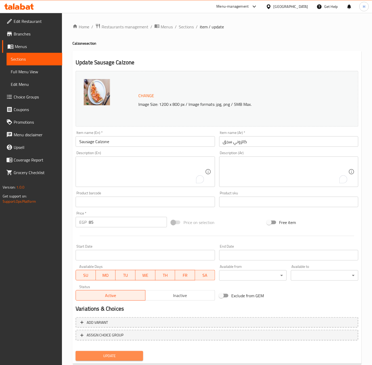
click at [133, 357] on span "Update" at bounding box center [109, 356] width 59 height 7
click at [130, 360] on button "Update" at bounding box center [110, 356] width 68 height 10
click at [184, 25] on span "Sections" at bounding box center [186, 27] width 15 height 6
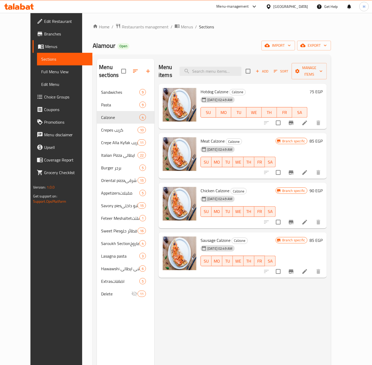
click at [294, 270] on icon "Branch-specific-item" at bounding box center [291, 272] width 5 height 4
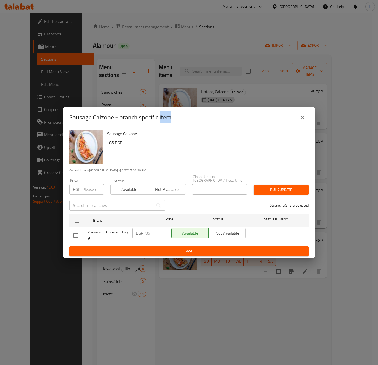
click at [302, 119] on icon "close" at bounding box center [303, 117] width 6 height 6
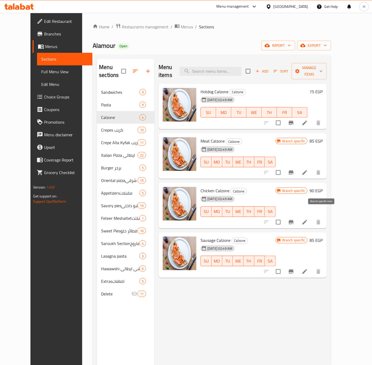
click at [295, 219] on icon "Branch-specific-item" at bounding box center [291, 222] width 6 height 6
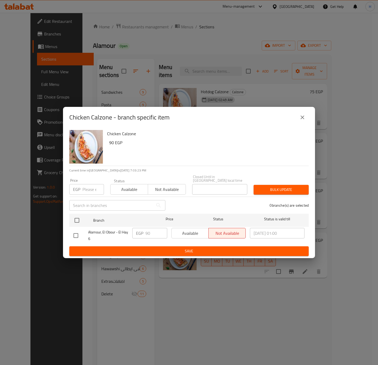
click at [303, 119] on icon "close" at bounding box center [303, 118] width 4 height 4
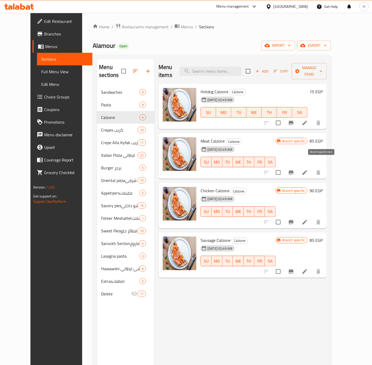
click at [295, 169] on icon "Branch-specific-item" at bounding box center [291, 172] width 6 height 6
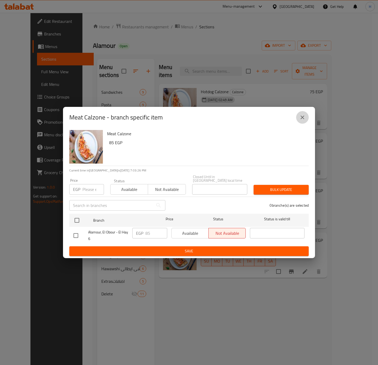
click at [303, 121] on icon "close" at bounding box center [303, 117] width 6 height 6
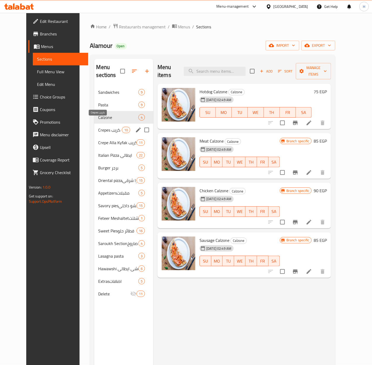
click at [106, 127] on span "Crepes كريب" at bounding box center [110, 130] width 23 height 6
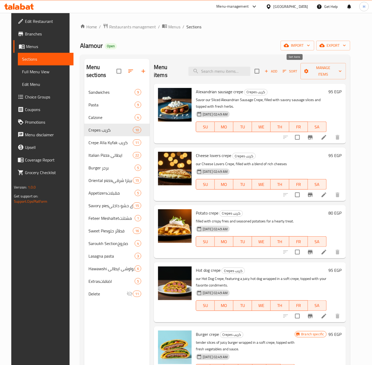
click at [295, 69] on span "Sort" at bounding box center [290, 71] width 14 height 6
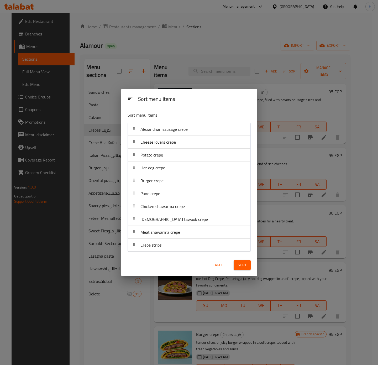
click at [132, 303] on div "Sort menu items Sort menu items Alexandrian sausage crepe Cheese lovers crepe P…" at bounding box center [189, 182] width 378 height 365
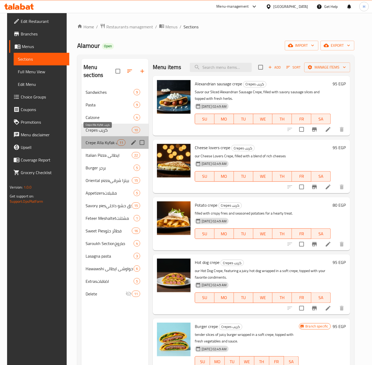
click at [100, 140] on span "Crepe Alla Kyfak كريب" at bounding box center [102, 143] width 32 height 6
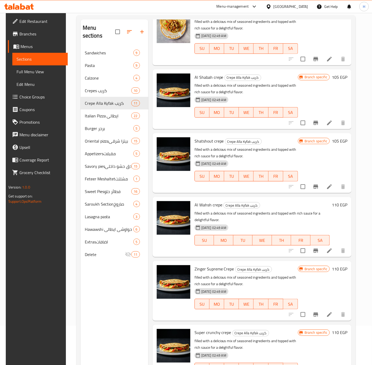
scroll to position [74, 0]
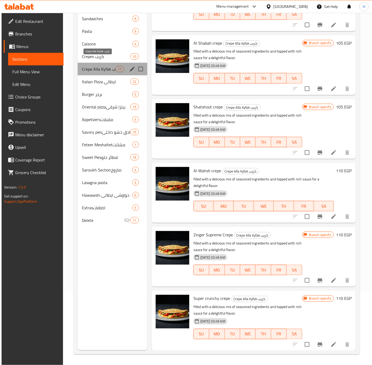
click at [107, 66] on span "Crepe Alla Kyfak كريب" at bounding box center [99, 69] width 34 height 6
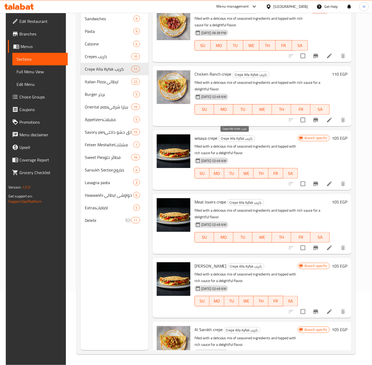
scroll to position [0, 0]
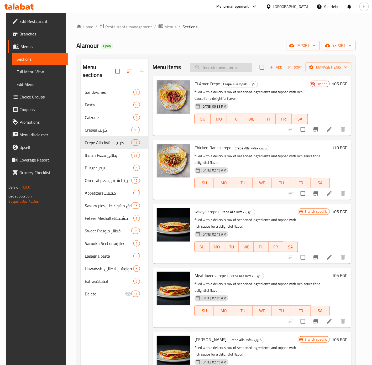
click at [231, 70] on input "search" at bounding box center [221, 67] width 62 height 9
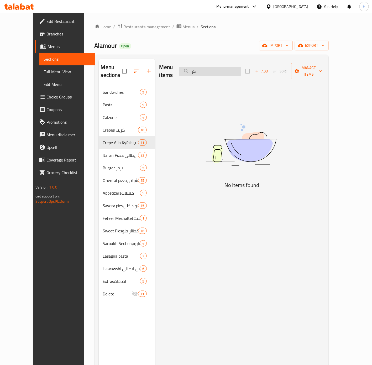
type input "ك"
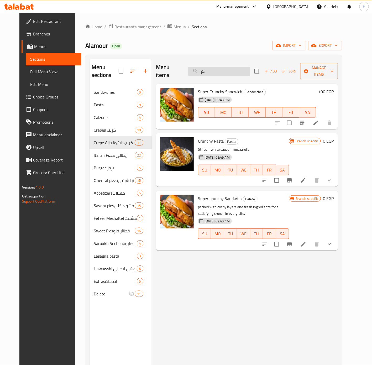
type input "ك"
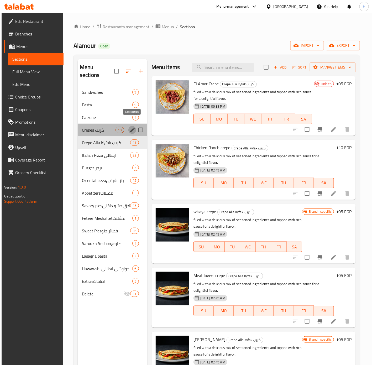
click at [131, 127] on icon "edit" at bounding box center [132, 130] width 6 height 6
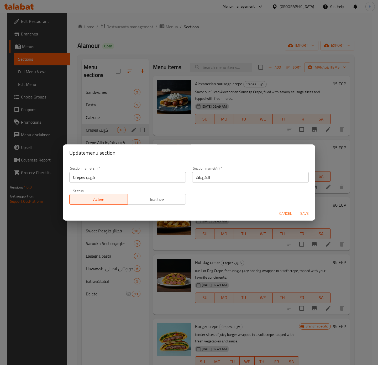
click at [91, 177] on input "Crepes كريب" at bounding box center [127, 177] width 117 height 11
type input "Chicken Crepes"
type input "كريب الفراخ"
click at [296, 209] on button "Save" at bounding box center [304, 214] width 17 height 10
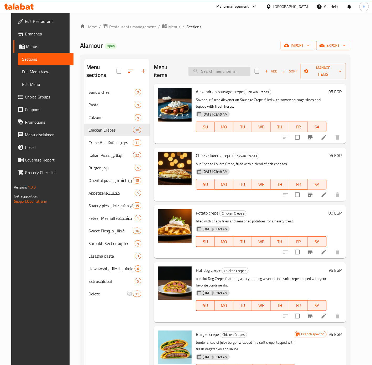
click at [233, 71] on input "search" at bounding box center [220, 71] width 62 height 9
type input "ئ"
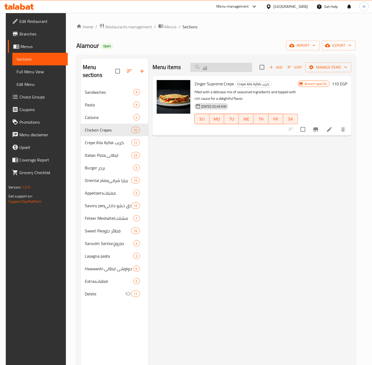
type input "ز"
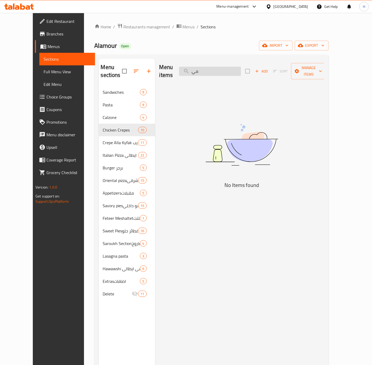
type input "م"
type input "ك"
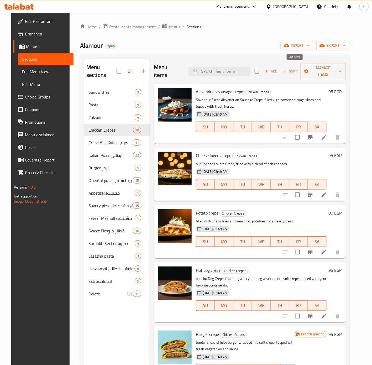
click at [287, 69] on icon "button" at bounding box center [284, 71] width 5 height 5
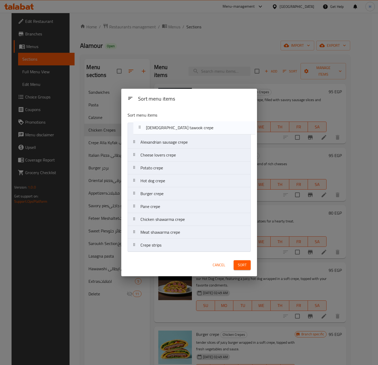
drag, startPoint x: 167, startPoint y: 221, endPoint x: 173, endPoint y: 127, distance: 94.5
click at [173, 127] on nav "Alexandrian sausage crepe Cheese lovers crepe Potato crepe Hot dog crepe Burger…" at bounding box center [189, 187] width 123 height 129
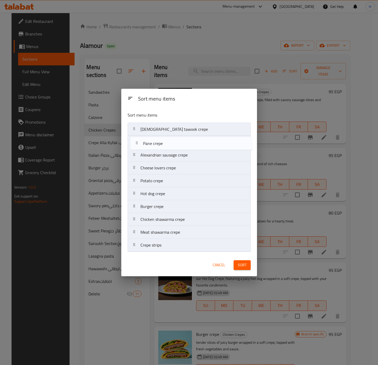
drag, startPoint x: 167, startPoint y: 207, endPoint x: 171, endPoint y: 143, distance: 64.8
click at [171, 143] on nav "[DEMOGRAPHIC_DATA] tawook crepe Alexandrian sausage crepe Cheese lovers crepe P…" at bounding box center [189, 187] width 123 height 129
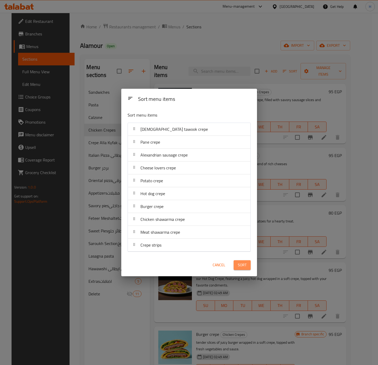
click at [242, 268] on span "Sort" at bounding box center [242, 265] width 9 height 7
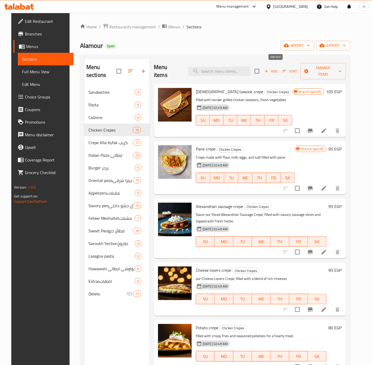
click at [274, 69] on span "Add" at bounding box center [271, 71] width 14 height 6
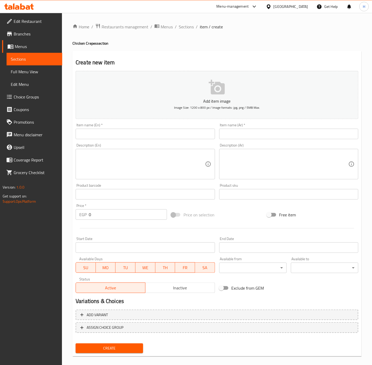
click at [271, 134] on input "text" at bounding box center [288, 134] width 139 height 11
type input ";"
type input "كريب كرانشي"
click at [206, 132] on input "text" at bounding box center [145, 134] width 139 height 11
type input "Crunchy Crepe"
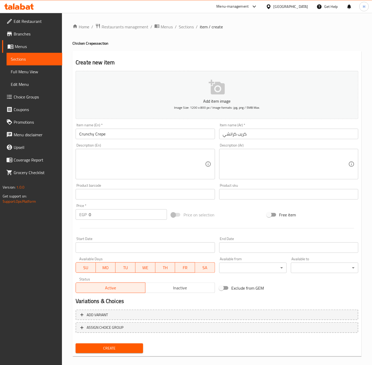
click at [140, 218] on input "0" at bounding box center [128, 214] width 78 height 11
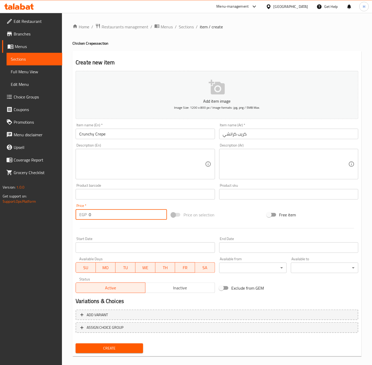
click at [140, 218] on input "0" at bounding box center [128, 214] width 78 height 11
paste input "13"
type input "130"
click at [116, 348] on span "Create" at bounding box center [109, 348] width 59 height 7
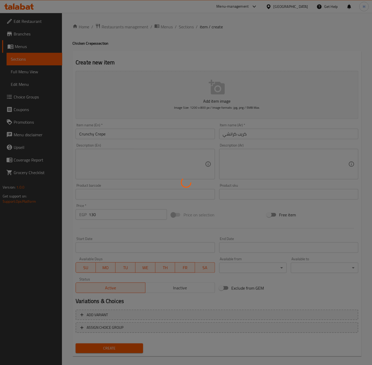
type input "0"
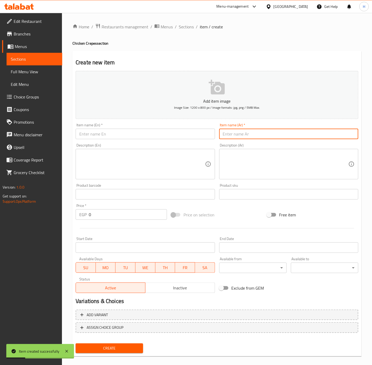
click at [245, 139] on input "text" at bounding box center [288, 134] width 139 height 11
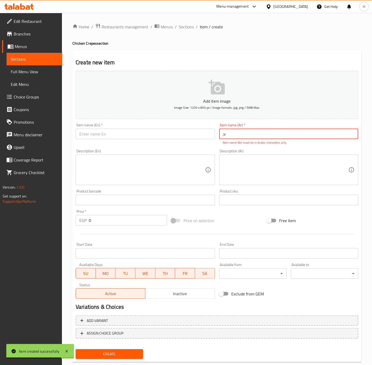
type input ";"
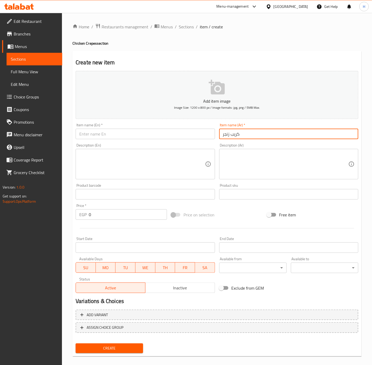
click at [244, 133] on input "كريب زنجر" at bounding box center [288, 134] width 139 height 11
type input "كريب زنجر"
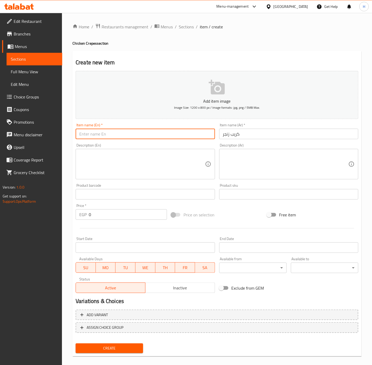
click at [171, 133] on input "text" at bounding box center [145, 134] width 139 height 11
paste input "Crepe Zinger"
click at [92, 136] on input "Crepe Zinger" at bounding box center [145, 134] width 139 height 11
click at [90, 135] on input "ZingerCrepe" at bounding box center [145, 134] width 139 height 11
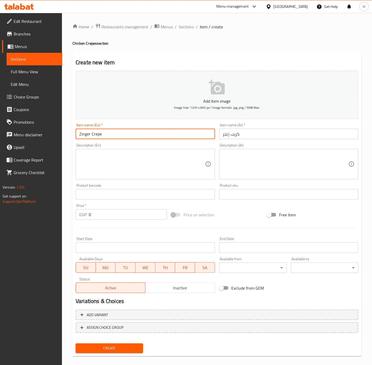
type input "Zinger Crepe"
click at [121, 221] on div "Price   * EGP 0 Price *" at bounding box center [122, 212] width 96 height 20
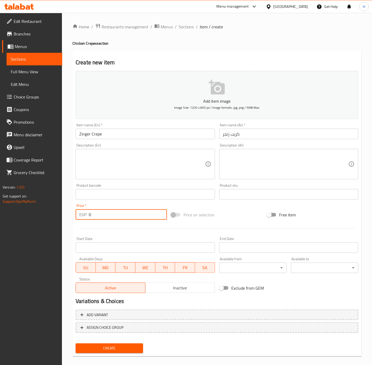
click at [121, 218] on input "0" at bounding box center [128, 214] width 78 height 11
paste input "14"
type input "140"
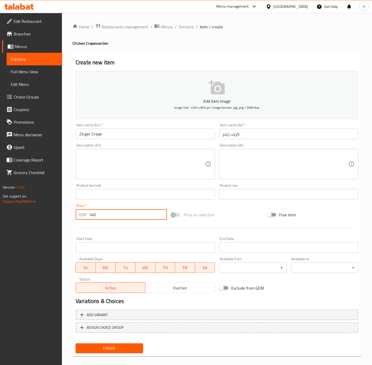
click at [76, 344] on button "Create" at bounding box center [110, 349] width 68 height 10
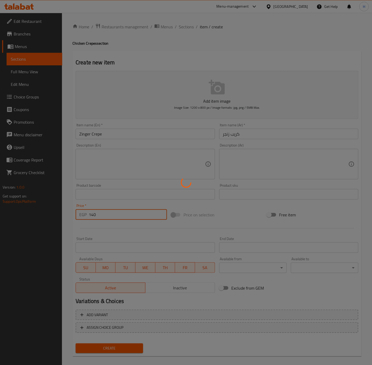
type input "0"
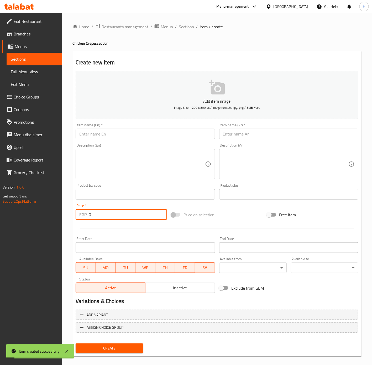
click at [287, 139] on input "text" at bounding box center [288, 134] width 139 height 11
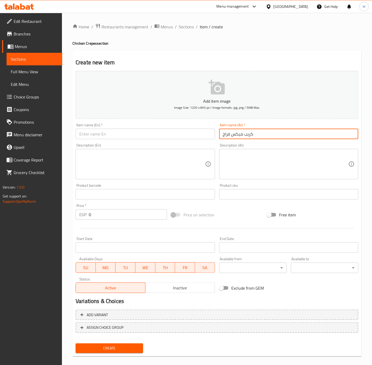
click at [241, 137] on input "كريب ميكس فراخ" at bounding box center [288, 134] width 139 height 11
type input "كريب ميكس فراخ"
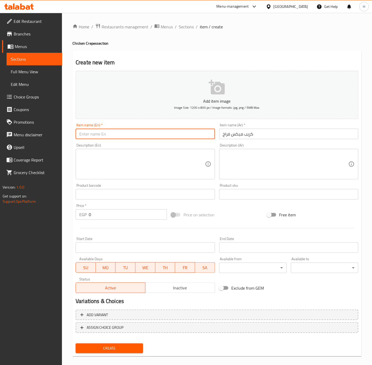
click at [171, 136] on input "text" at bounding box center [145, 134] width 139 height 11
paste input "Chicken mix crepe"
click at [97, 134] on input "Chicken mix crepe" at bounding box center [145, 134] width 139 height 11
click at [80, 134] on input "Chicken crepe" at bounding box center [145, 134] width 139 height 11
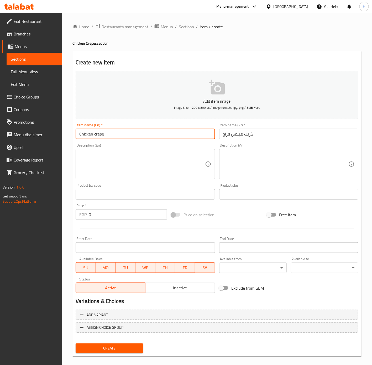
paste input "mix"
type input "Mix Chicken Crepe"
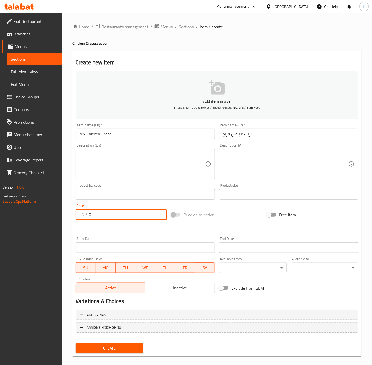
click at [104, 215] on input "0" at bounding box center [128, 214] width 78 height 11
paste input "16"
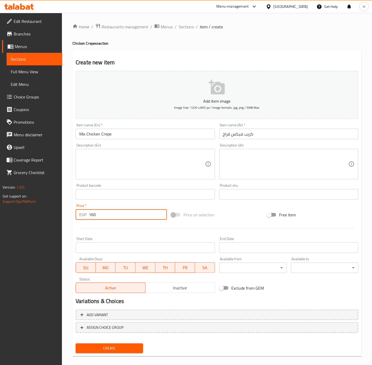
type input "160"
click at [106, 349] on span "Create" at bounding box center [109, 348] width 59 height 7
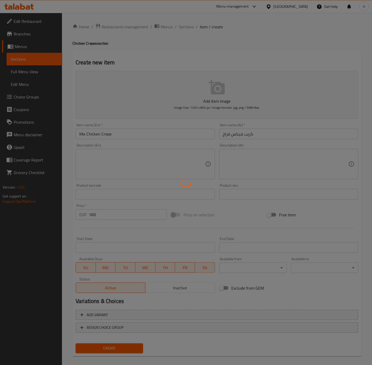
type input "0"
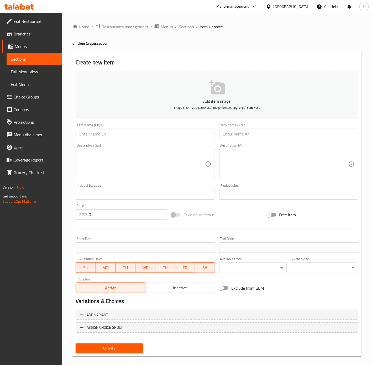
click at [181, 137] on input "text" at bounding box center [145, 134] width 139 height 11
type input "ب"
type input "[PERSON_NAME]"
type input "كريب فاهيتا"
click at [95, 217] on input "0" at bounding box center [128, 214] width 78 height 11
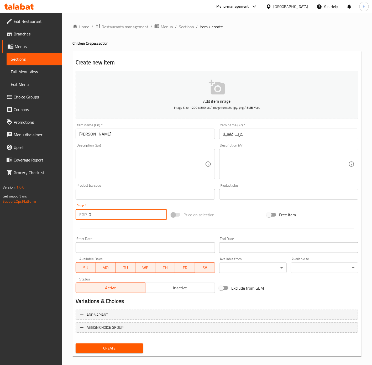
click at [95, 217] on input "0" at bounding box center [128, 214] width 78 height 11
paste input "15"
type input "150"
click at [76, 344] on button "Create" at bounding box center [110, 349] width 68 height 10
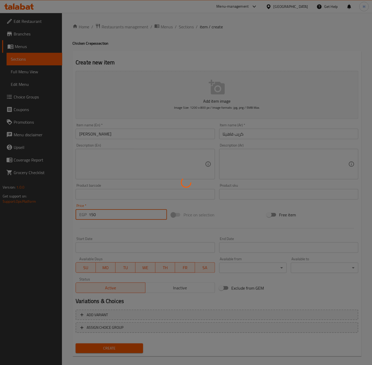
type input "0"
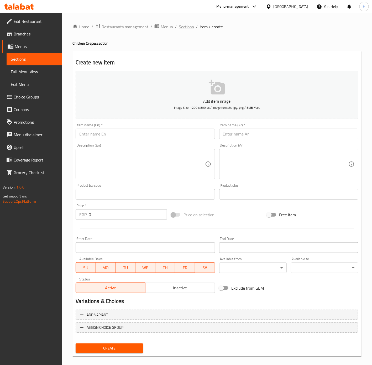
click at [188, 26] on span "Sections" at bounding box center [186, 27] width 15 height 6
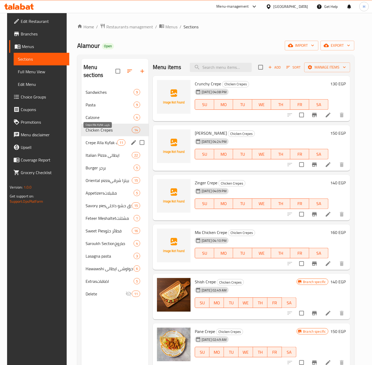
click at [107, 140] on span "Crepe Alla Kyfak كريب" at bounding box center [102, 143] width 32 height 6
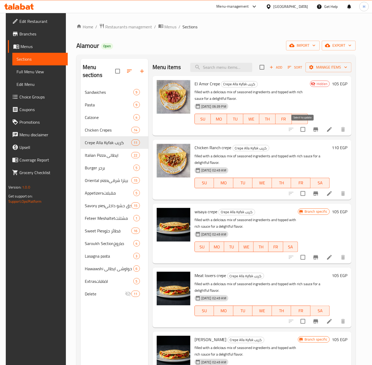
click at [302, 130] on input "checkbox" at bounding box center [303, 129] width 11 height 11
click at [344, 71] on button "Manage items" at bounding box center [329, 68] width 46 height 10
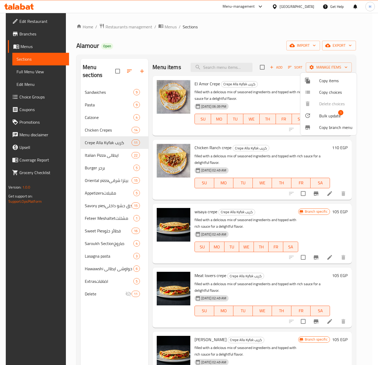
click at [331, 117] on span "Bulk update" at bounding box center [330, 116] width 22 height 6
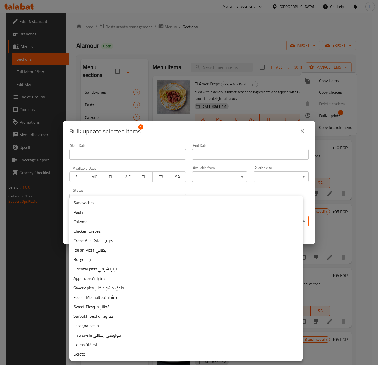
drag, startPoint x: 153, startPoint y: 219, endPoint x: 158, endPoint y: 219, distance: 4.5
click at [153, 219] on body "​ Menu-management Egypt Get Help H Edit Restaurant Branches Menus Sections Full…" at bounding box center [189, 189] width 378 height 352
click at [107, 233] on li "Chicken Crepes" at bounding box center [186, 230] width 234 height 9
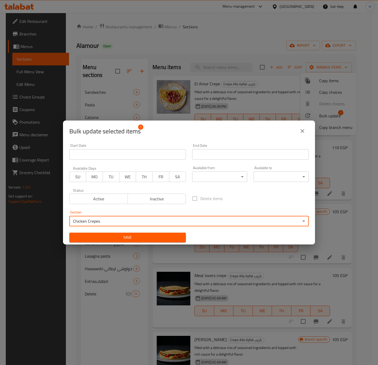
click at [145, 242] on button "Save" at bounding box center [127, 238] width 117 height 10
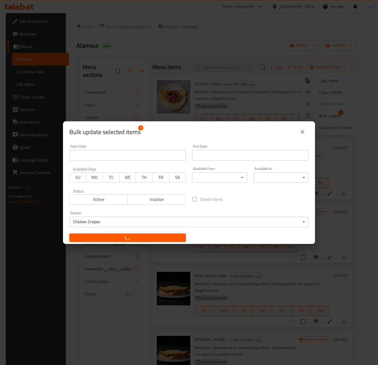
checkbox input "false"
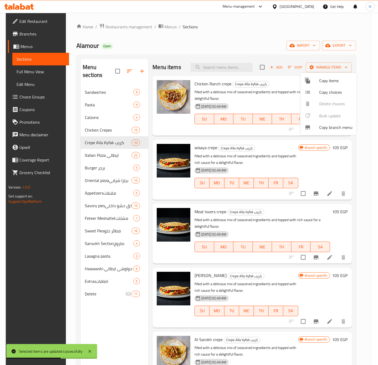
click at [104, 123] on div at bounding box center [189, 182] width 378 height 365
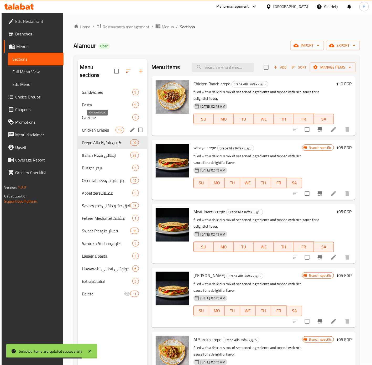
click at [106, 127] on span "Chicken Crepes" at bounding box center [99, 130] width 34 height 6
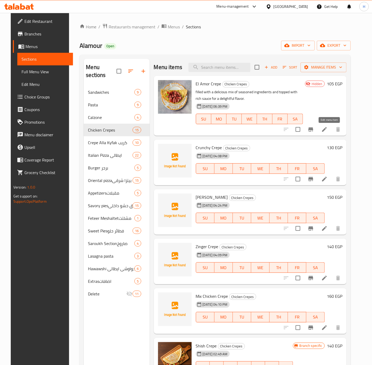
click at [328, 130] on icon at bounding box center [325, 129] width 6 height 6
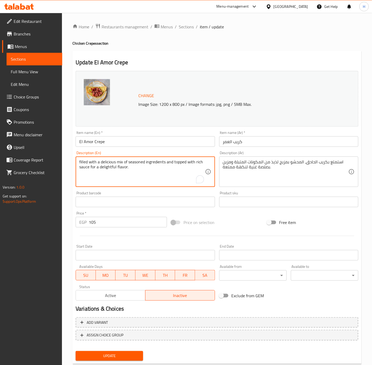
click at [176, 163] on textarea "filled with a delicious mix of seasoned ingredients and topped with rich sauce …" at bounding box center [142, 171] width 126 height 25
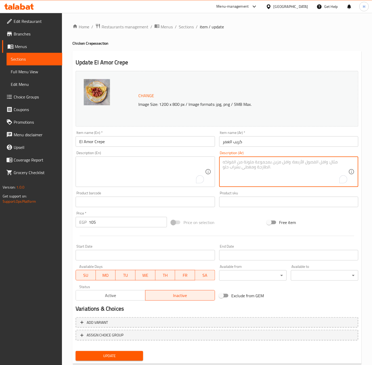
click at [121, 226] on input "105" at bounding box center [128, 222] width 78 height 11
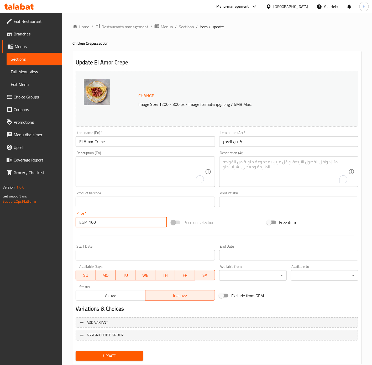
type input "160"
click at [76, 351] on button "Update" at bounding box center [110, 356] width 68 height 10
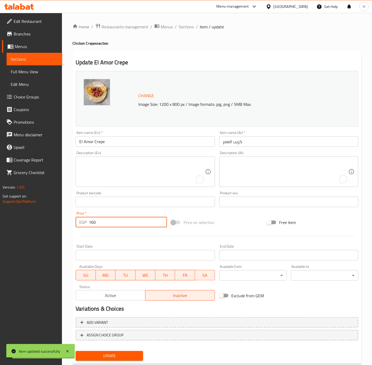
click at [230, 143] on input "كريب العمر" at bounding box center [288, 141] width 139 height 11
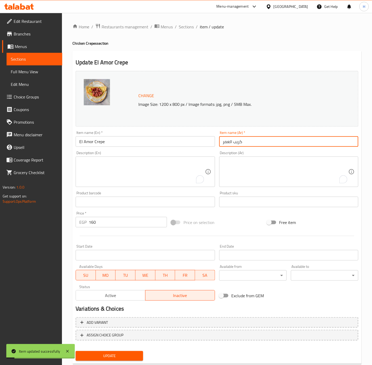
click at [230, 143] on input "كريب العمر" at bounding box center [288, 141] width 139 height 11
type input "كريب الأمور"
click at [86, 141] on input "El Amor Crepe" at bounding box center [145, 141] width 139 height 11
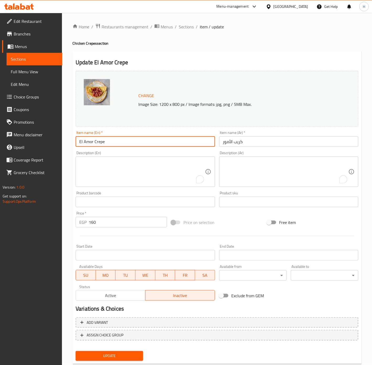
click at [86, 141] on input "El Amor Crepe" at bounding box center [145, 141] width 139 height 11
click at [94, 143] on input "El Amor Crepe" at bounding box center [145, 141] width 139 height 11
click at [93, 141] on input "El Amor Crepe" at bounding box center [145, 141] width 139 height 11
drag, startPoint x: 93, startPoint y: 141, endPoint x: 63, endPoint y: 144, distance: 30.2
click at [63, 144] on div "Home / Restaurants management / Menus / Sections / item / update Chicken Crepes…" at bounding box center [217, 196] width 310 height 366
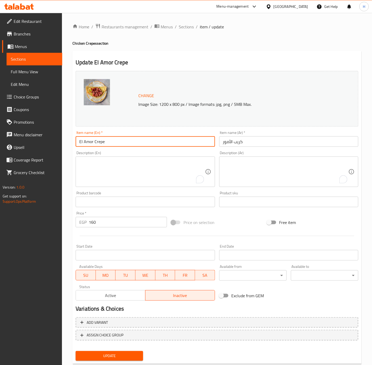
paste input "Alamour"
type input "Alamour Crepe"
click at [76, 351] on button "Update" at bounding box center [110, 356] width 68 height 10
click at [186, 25] on span "Sections" at bounding box center [186, 27] width 15 height 6
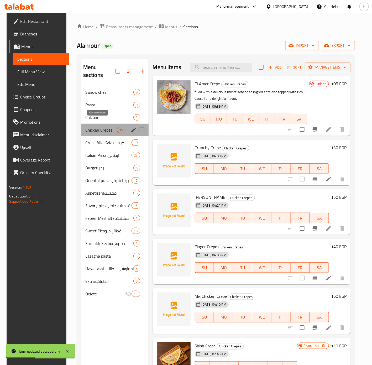
click at [109, 127] on span "Chicken Crepes" at bounding box center [101, 130] width 32 height 6
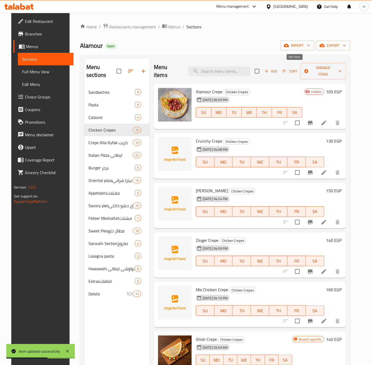
click at [287, 69] on icon "button" at bounding box center [284, 71] width 5 height 5
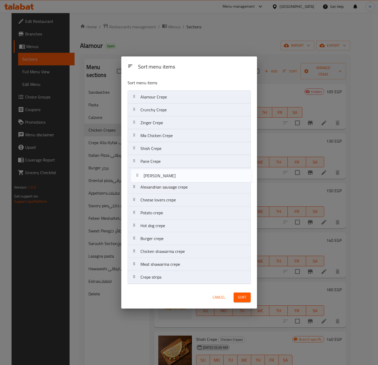
drag, startPoint x: 165, startPoint y: 126, endPoint x: 168, endPoint y: 182, distance: 55.3
click at [168, 182] on nav "Alamour Crepe Crunchy Crepe Fajita Crepe Zinger Crepe Mix Chicken Crepe Shish C…" at bounding box center [189, 187] width 123 height 194
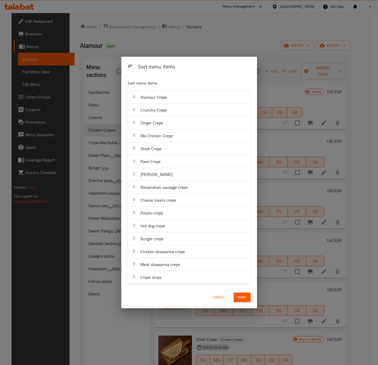
click at [169, 98] on div "Alamour Crepe" at bounding box center [189, 97] width 118 height 13
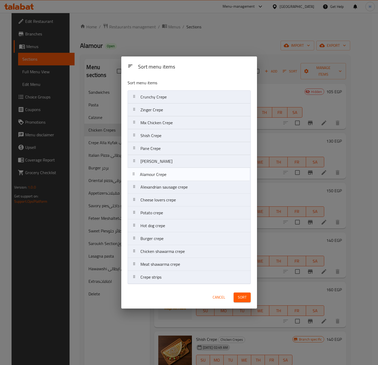
drag, startPoint x: 169, startPoint y: 98, endPoint x: 169, endPoint y: 178, distance: 80.1
click at [169, 178] on nav "Alamour Crepe Crunchy Crepe Zinger Crepe Mix Chicken Crepe Shish Crepe Pane Cre…" at bounding box center [189, 187] width 123 height 194
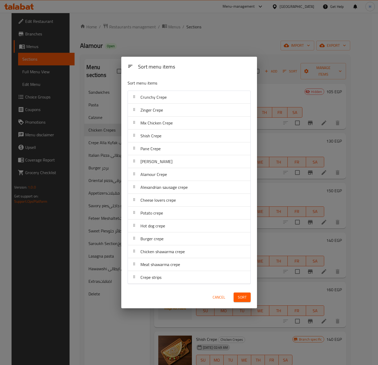
click at [241, 301] on span "Sort" at bounding box center [242, 297] width 9 height 7
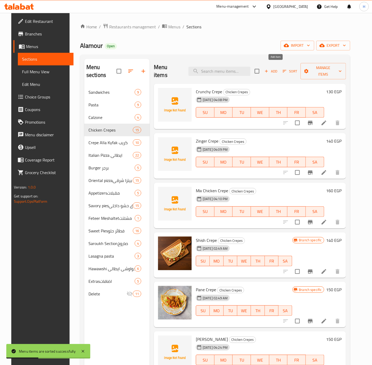
click at [277, 68] on span "Add" at bounding box center [271, 71] width 14 height 6
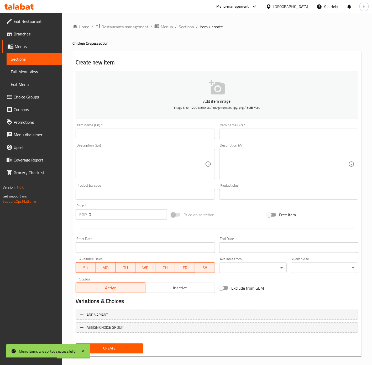
click at [170, 139] on input "text" at bounding box center [145, 134] width 139 height 11
type input "ٍ"
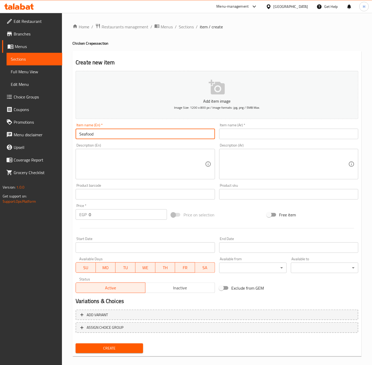
type input "Seafood Crepe"
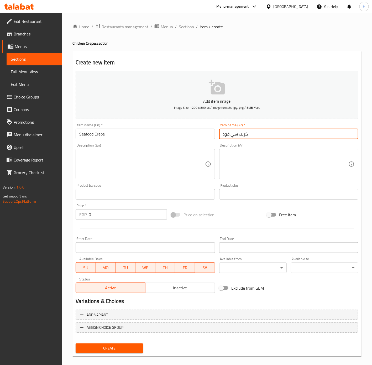
type input "كريب سي فود"
click at [114, 217] on input "0" at bounding box center [128, 214] width 78 height 11
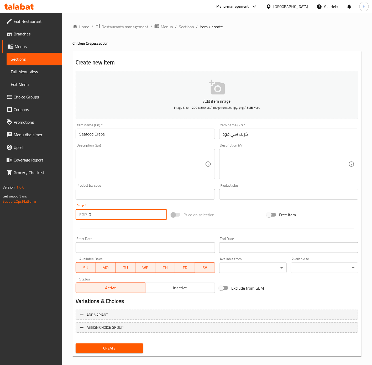
click at [114, 217] on input "0" at bounding box center [128, 214] width 78 height 11
type input "170"
click at [76, 344] on button "Create" at bounding box center [110, 349] width 68 height 10
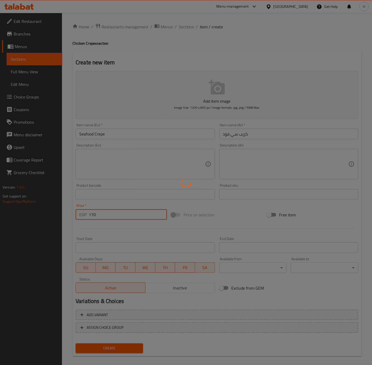
type input "0"
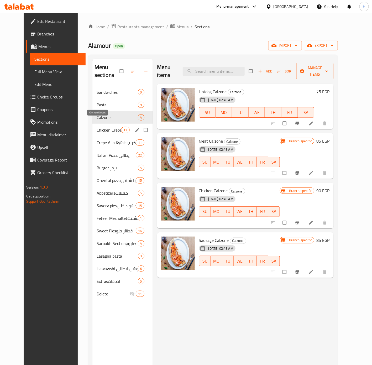
click at [99, 127] on span "Chicken Crepes" at bounding box center [109, 130] width 25 height 6
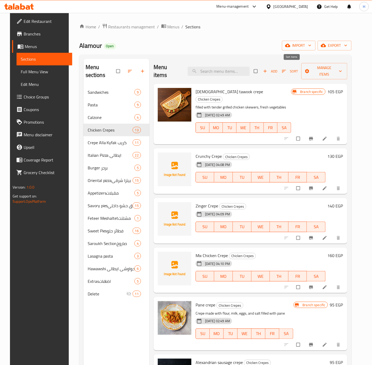
click at [294, 68] on span "Sort" at bounding box center [290, 71] width 16 height 6
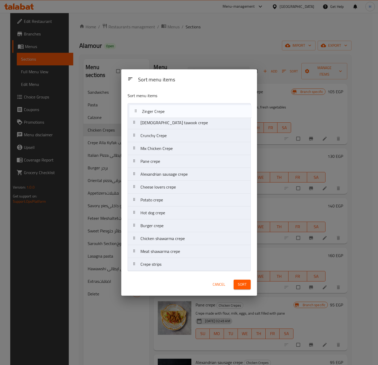
drag, startPoint x: 166, startPoint y: 140, endPoint x: 168, endPoint y: 113, distance: 27.1
click at [168, 113] on nav "Shish tawook crepe Crunchy Crepe Zinger Crepe Mix Chicken Crepe Pane crepe Alex…" at bounding box center [189, 187] width 123 height 168
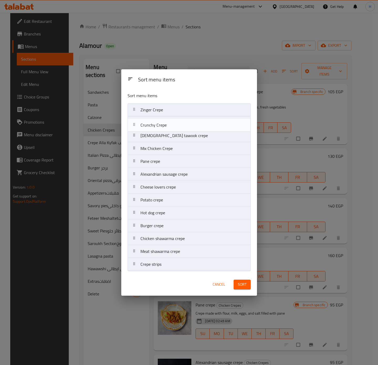
click at [162, 133] on nav "Zinger Crepe Shish tawook crepe Crunchy Crepe Mix Chicken Crepe Pane crepe Alex…" at bounding box center [189, 187] width 123 height 168
drag, startPoint x: 162, startPoint y: 153, endPoint x: 162, endPoint y: 128, distance: 25.5
click at [162, 128] on nav "Zinger Crepe Shish tawook crepe Crunchy Crepe Mix Chicken Crepe Pane crepe Alex…" at bounding box center [189, 187] width 123 height 168
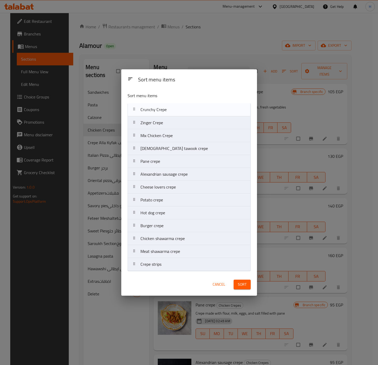
drag, startPoint x: 162, startPoint y: 134, endPoint x: 160, endPoint y: 109, distance: 25.0
click at [160, 109] on nav "Zinger Crepe Mix Chicken Crepe Shish tawook crepe Crunchy Crepe Pane crepe Alex…" at bounding box center [189, 187] width 123 height 168
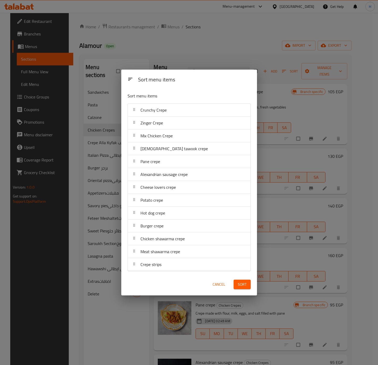
click at [239, 286] on span "Sort" at bounding box center [242, 284] width 9 height 7
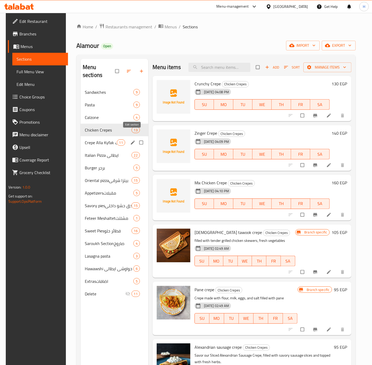
click at [130, 140] on icon "edit" at bounding box center [132, 142] width 5 height 5
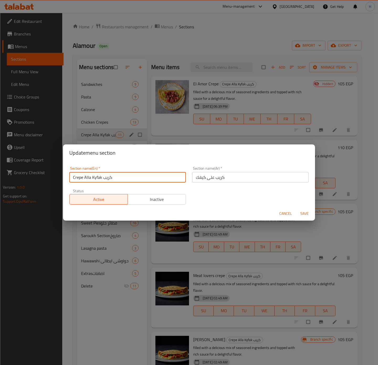
drag, startPoint x: 115, startPoint y: 177, endPoint x: 84, endPoint y: 176, distance: 30.7
click at [84, 176] on input "Crepe Alla Kyfak كريب" at bounding box center [127, 177] width 117 height 11
type input "Meat Crepes"
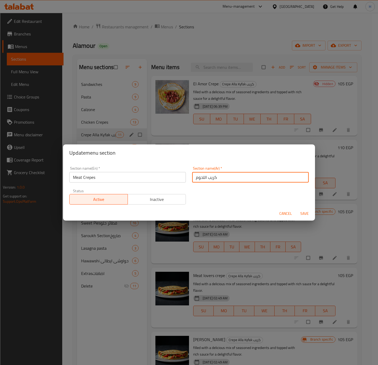
type input "كريب اللحوم"
click at [296, 209] on button "Save" at bounding box center [304, 214] width 17 height 10
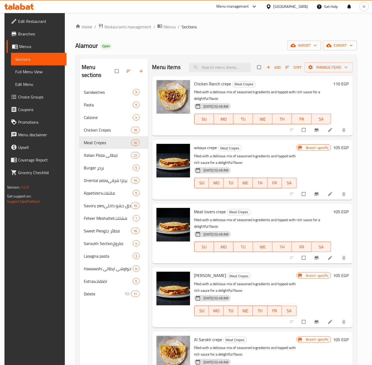
click at [211, 73] on div "Menu items Add Sort Manage items" at bounding box center [252, 67] width 201 height 17
click at [213, 69] on input "search" at bounding box center [220, 67] width 62 height 9
type input "ك"
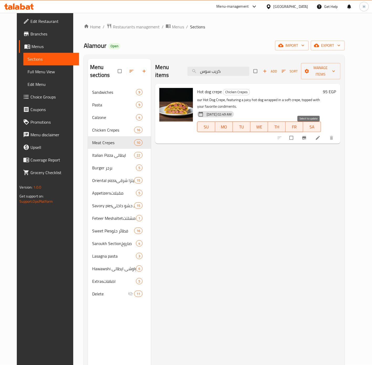
type input "كريب سوس"
click at [298, 133] on input "checkbox" at bounding box center [292, 138] width 11 height 10
checkbox input "true"
click at [233, 69] on input "كريب سوس" at bounding box center [219, 71] width 62 height 9
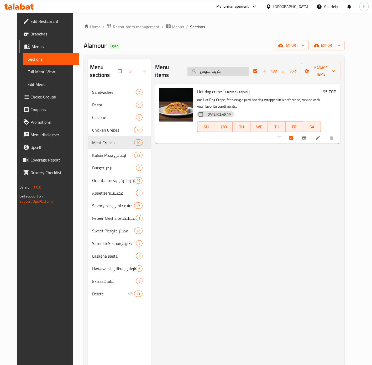
click at [233, 69] on input "كريب سوس" at bounding box center [219, 71] width 62 height 9
type input "كريب"
checkbox input "false"
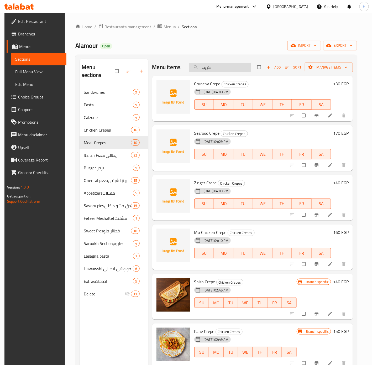
type input "كريب م"
checkbox input "true"
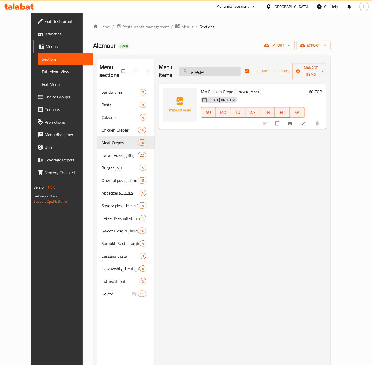
type input "كريب"
checkbox input "false"
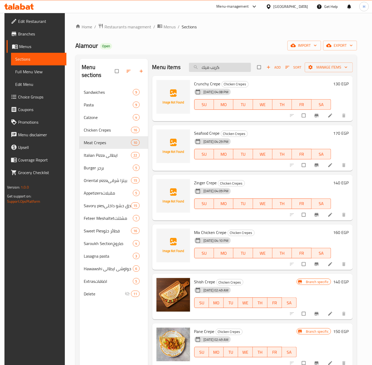
type input "كريب ميكس"
checkbox input "true"
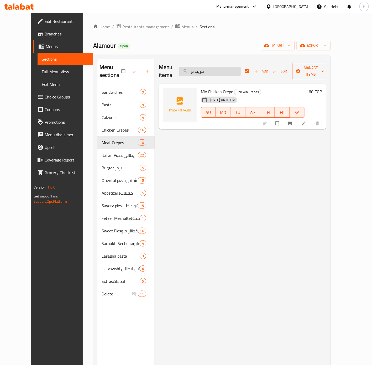
type input "كريب"
checkbox input "false"
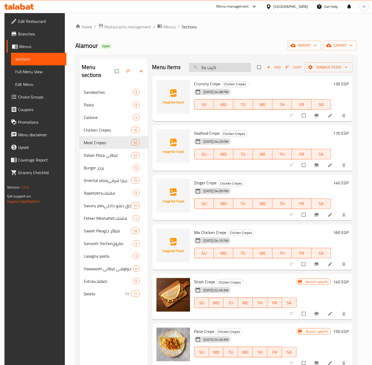
type input "كريب بطا"
checkbox input "true"
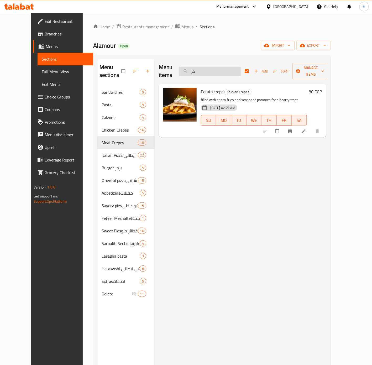
type input "ك"
checkbox input "false"
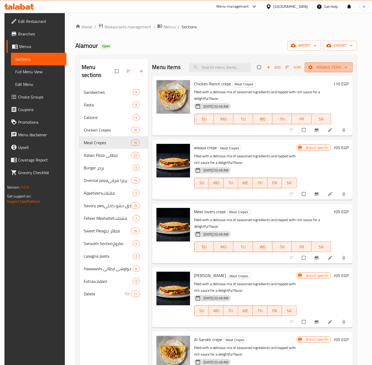
click at [346, 67] on icon "button" at bounding box center [346, 67] width 5 height 5
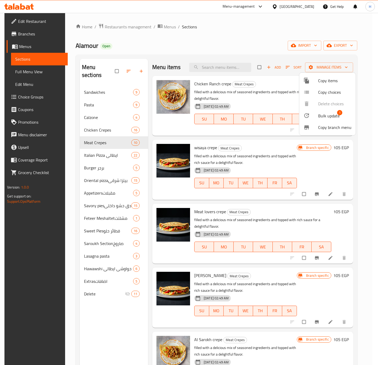
click at [329, 114] on span "Bulk update" at bounding box center [329, 116] width 22 height 6
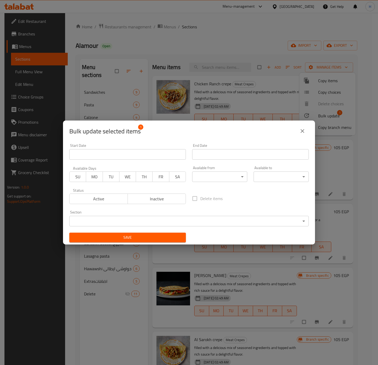
click at [137, 223] on body "​ Menu-management Egypt Get Help H Edit Restaurant Branches Menus Sections Full…" at bounding box center [189, 189] width 378 height 352
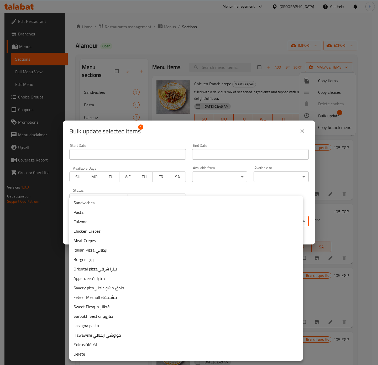
click at [88, 242] on li "Meat Crepes" at bounding box center [186, 240] width 234 height 9
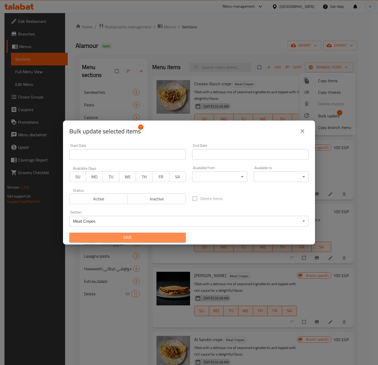
click at [130, 236] on span "Save" at bounding box center [128, 237] width 108 height 7
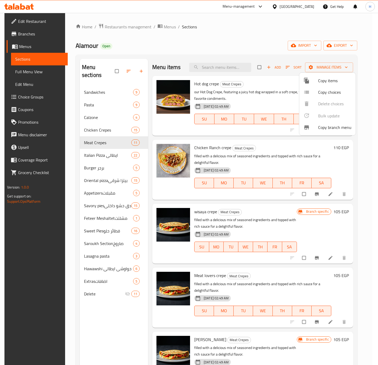
click at [92, 122] on div at bounding box center [189, 182] width 378 height 365
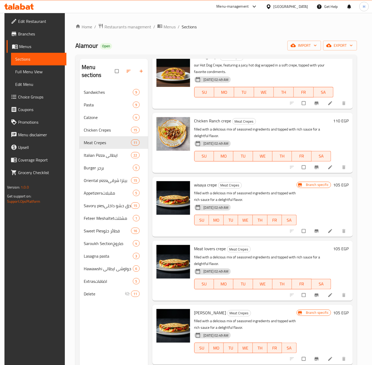
scroll to position [39, 0]
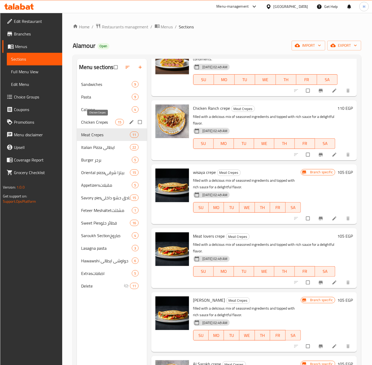
click at [97, 122] on span "Chicken Crepes" at bounding box center [98, 122] width 34 height 6
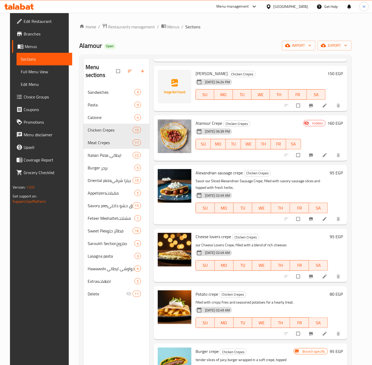
scroll to position [355, 0]
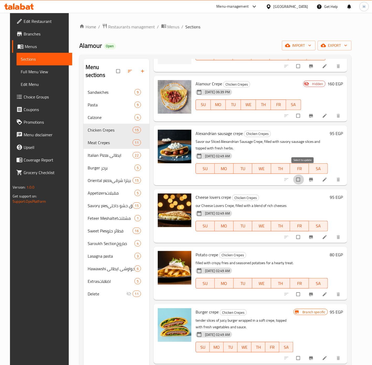
click at [302, 175] on input "checkbox" at bounding box center [298, 180] width 11 height 10
checkbox input "true"
click at [304, 232] on input "checkbox" at bounding box center [298, 237] width 11 height 10
checkbox input "true"
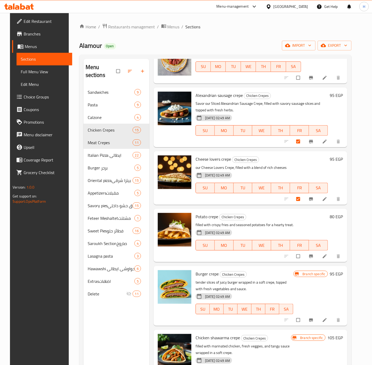
scroll to position [432, 0]
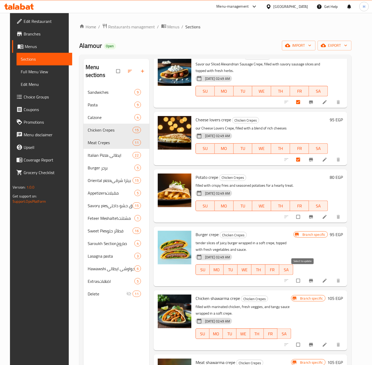
click at [302, 276] on input "checkbox" at bounding box center [298, 281] width 11 height 10
checkbox input "true"
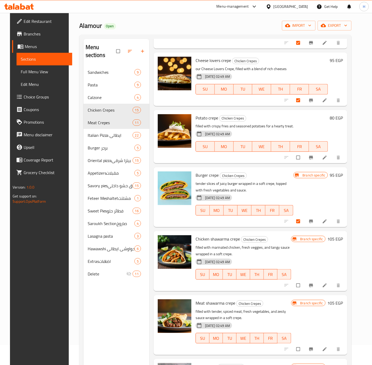
scroll to position [39, 0]
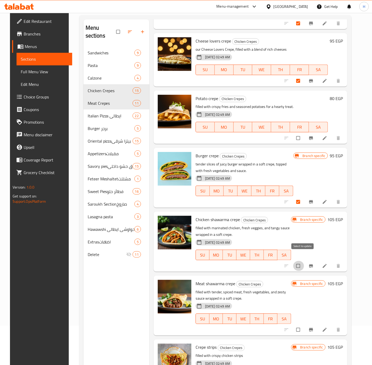
click at [303, 261] on input "checkbox" at bounding box center [298, 266] width 11 height 10
checkbox input "true"
click at [304, 325] on input "checkbox" at bounding box center [298, 330] width 11 height 10
checkbox input "true"
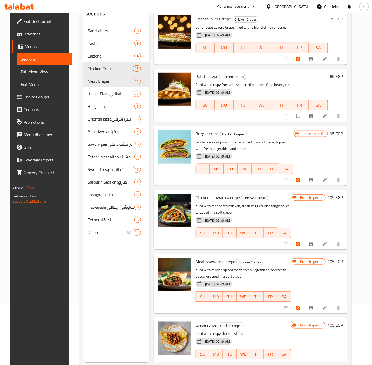
scroll to position [74, 0]
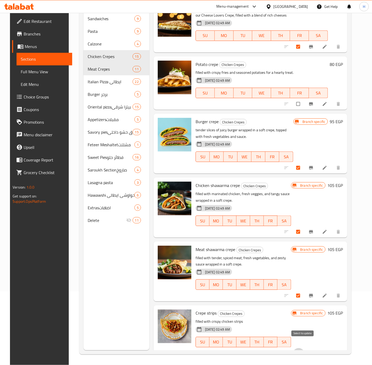
click at [303, 348] on input "checkbox" at bounding box center [298, 353] width 11 height 10
checkbox input "false"
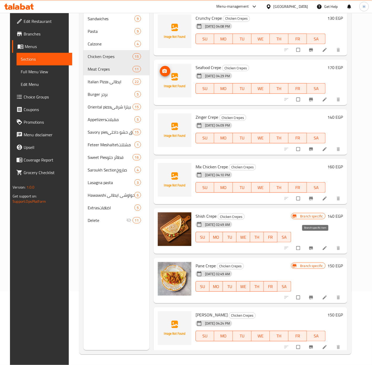
scroll to position [0, 0]
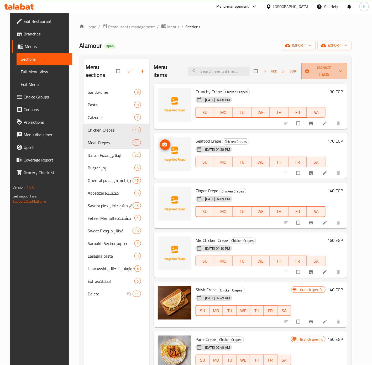
click at [343, 69] on icon "button" at bounding box center [340, 71] width 5 height 5
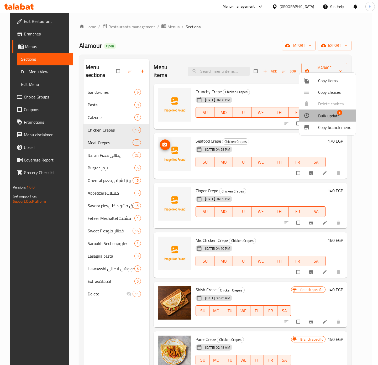
click at [333, 115] on span "Bulk update" at bounding box center [329, 116] width 22 height 6
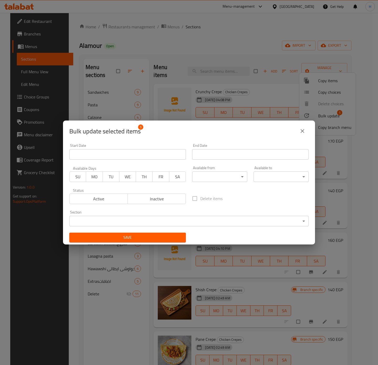
click at [161, 197] on span "Inactive" at bounding box center [157, 199] width 54 height 8
click at [156, 238] on span "Save" at bounding box center [128, 237] width 108 height 7
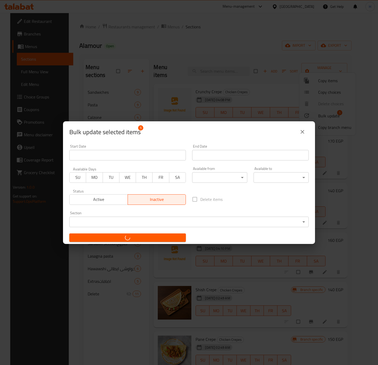
checkbox input "false"
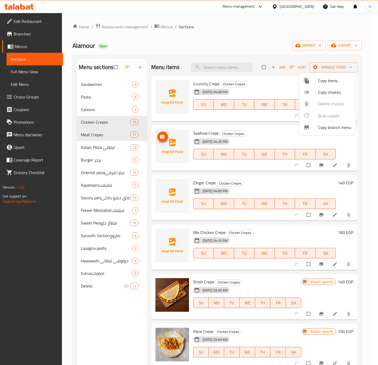
click at [314, 314] on div at bounding box center [189, 182] width 378 height 365
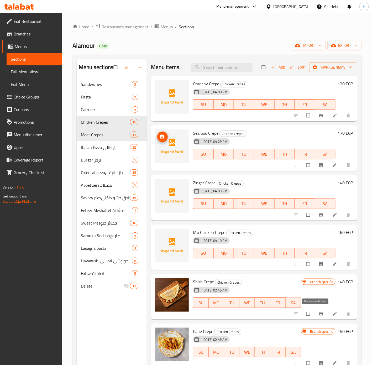
click at [319, 313] on icon "Branch-specific-item" at bounding box center [321, 313] width 5 height 5
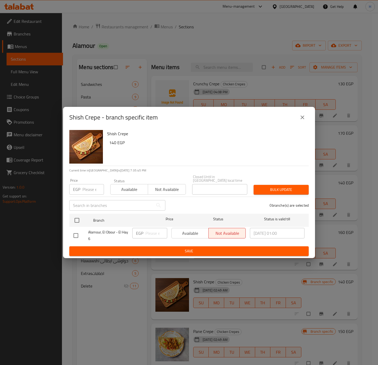
click at [113, 143] on h6 "140 EGP" at bounding box center [206, 142] width 195 height 7
copy h6 "140"
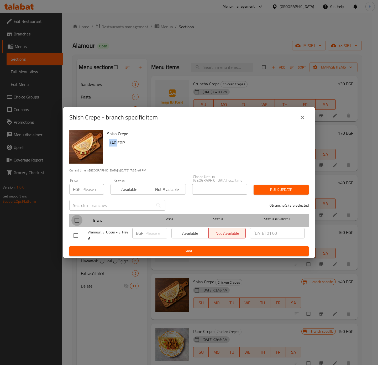
click at [80, 219] on input "checkbox" at bounding box center [76, 220] width 11 height 11
checkbox input "true"
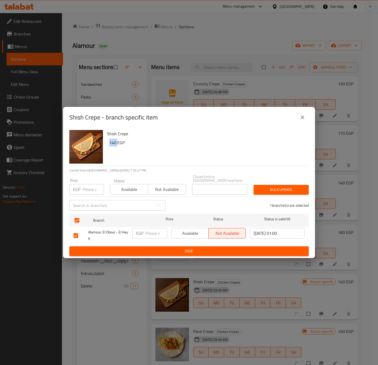
click at [154, 230] on input "number" at bounding box center [157, 233] width 22 height 11
paste input "140"
type input "140"
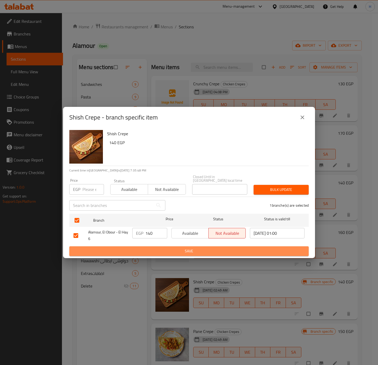
click at [167, 246] on button "Save" at bounding box center [189, 251] width 240 height 10
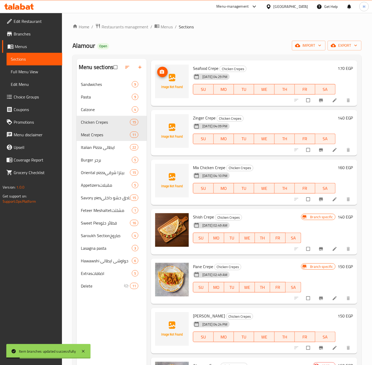
scroll to position [79, 0]
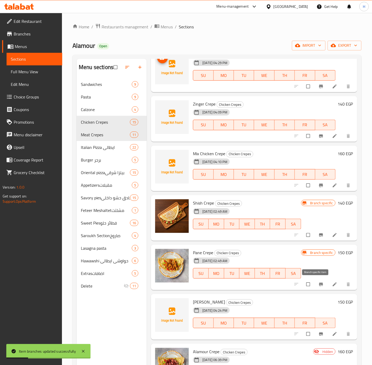
click at [316, 285] on button "Branch-specific-item" at bounding box center [322, 285] width 13 height 12
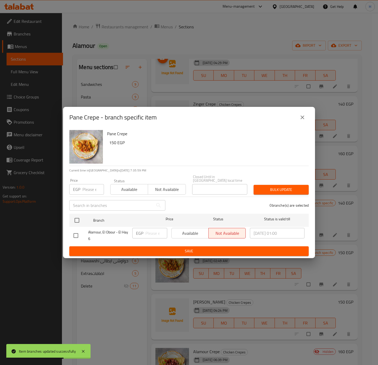
click at [111, 145] on h6 "150 EGP" at bounding box center [206, 142] width 195 height 7
copy h6 "150"
click at [78, 220] on input "checkbox" at bounding box center [76, 220] width 11 height 11
checkbox input "true"
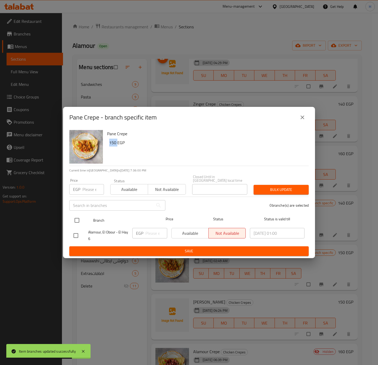
checkbox input "true"
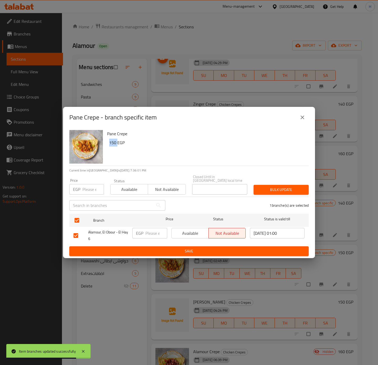
click at [147, 233] on input "number" at bounding box center [157, 233] width 22 height 11
paste input "150"
type input "150"
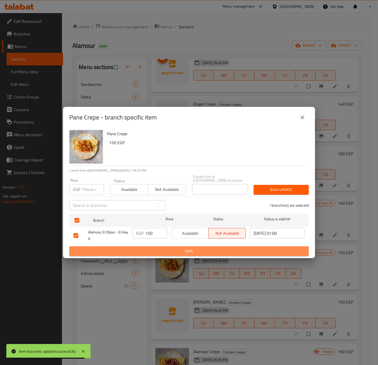
click at [174, 248] on span "Save" at bounding box center [189, 251] width 231 height 7
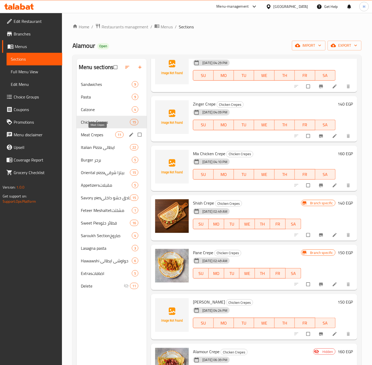
click at [108, 137] on span "Meat Crepes" at bounding box center [98, 135] width 34 height 6
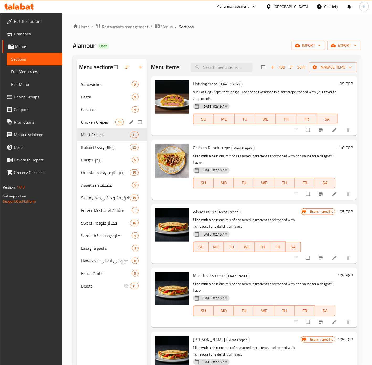
click at [100, 126] on div "Chicken Crepes 15" at bounding box center [112, 122] width 70 height 13
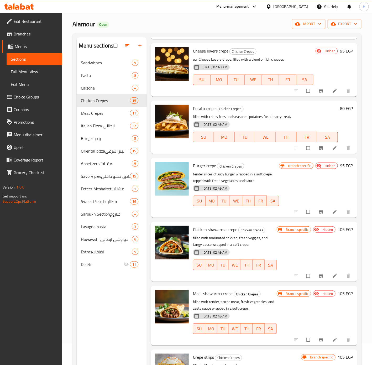
scroll to position [39, 0]
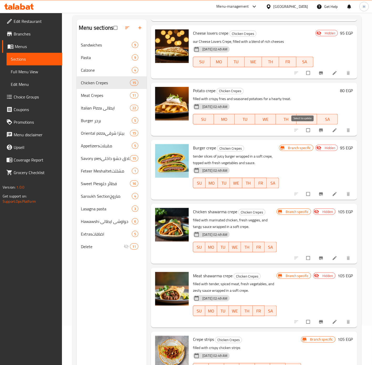
click at [303, 130] on input "checkbox" at bounding box center [308, 130] width 11 height 10
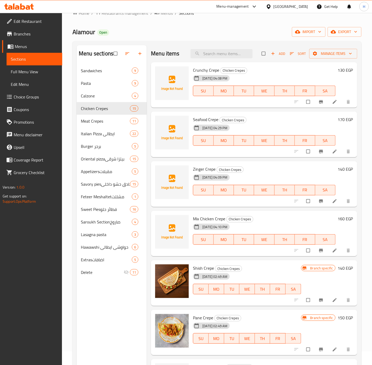
scroll to position [0, 0]
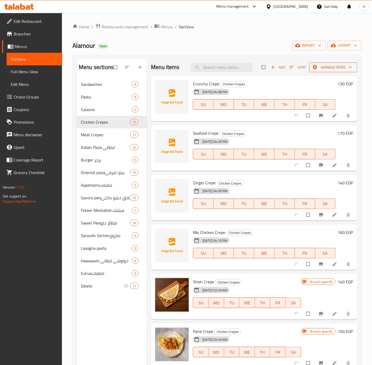
click at [333, 70] on span "Manage items" at bounding box center [334, 67] width 40 height 7
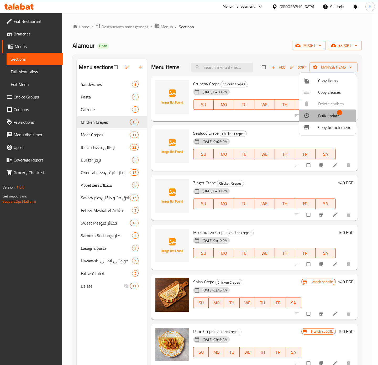
click at [321, 117] on span "Bulk update" at bounding box center [329, 116] width 22 height 6
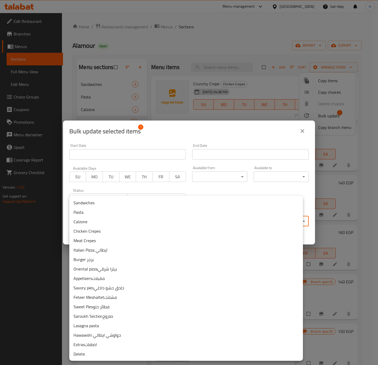
click at [167, 222] on body "​ Menu-management Egypt Get Help H Edit Restaurant Branches Menus Sections Full…" at bounding box center [189, 189] width 378 height 352
click at [167, 222] on li "Calzone" at bounding box center [186, 221] width 234 height 9
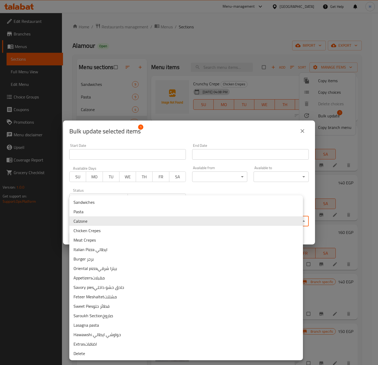
click at [159, 218] on body "​ Menu-management Egypt Get Help H Edit Restaurant Branches Menus Sections Full…" at bounding box center [189, 189] width 378 height 352
click at [141, 237] on li "Meat Crepes" at bounding box center [186, 239] width 234 height 9
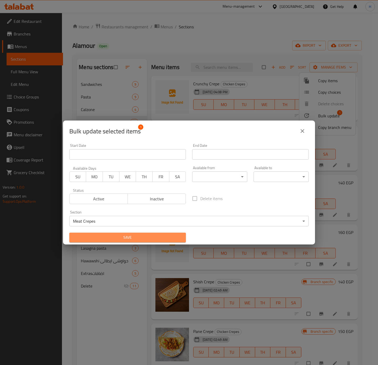
click at [159, 235] on span "Save" at bounding box center [128, 237] width 108 height 7
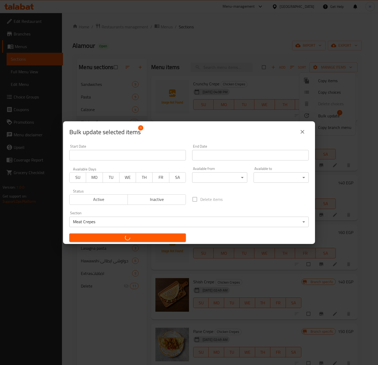
checkbox input "false"
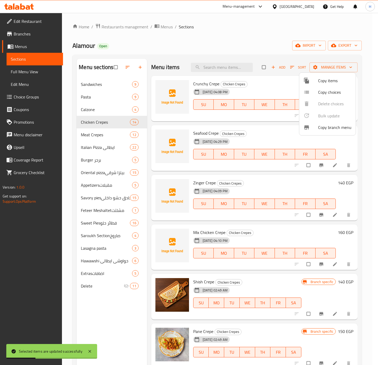
click at [104, 134] on div at bounding box center [189, 182] width 378 height 365
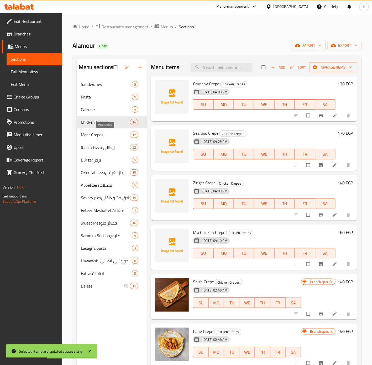
click at [103, 135] on span "Meat Crepes" at bounding box center [105, 135] width 49 height 6
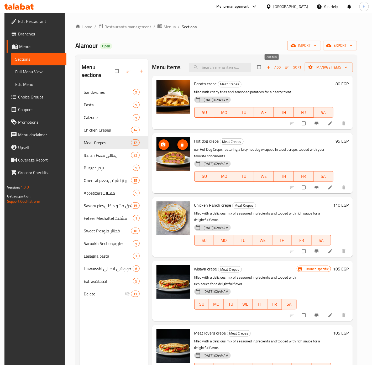
click at [273, 69] on span "Add" at bounding box center [274, 67] width 14 height 6
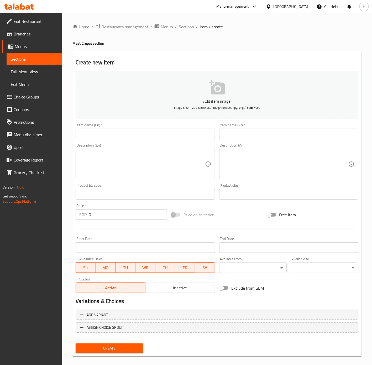
click at [197, 133] on input "text" at bounding box center [145, 134] width 139 height 11
type input "}"
type input "C"
type input "Sausage Crepe"
type input "كريب سجق"
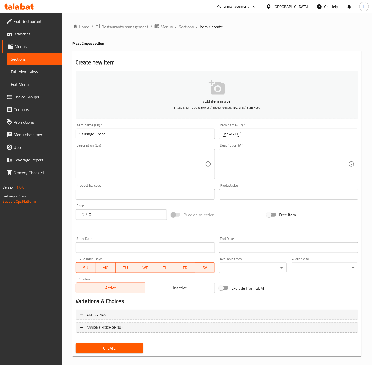
click at [128, 216] on input "0" at bounding box center [128, 214] width 78 height 11
paste input "130"
click at [124, 216] on input "0130" at bounding box center [128, 214] width 78 height 11
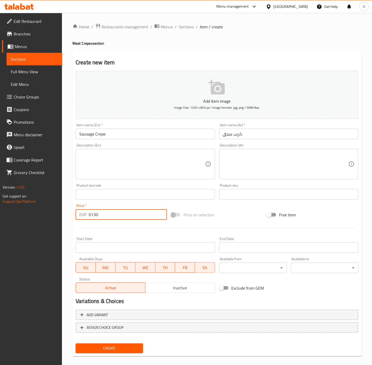
click at [124, 216] on input "0130" at bounding box center [128, 214] width 78 height 11
paste input "number"
type input "130"
click at [128, 346] on span "Create" at bounding box center [109, 348] width 59 height 7
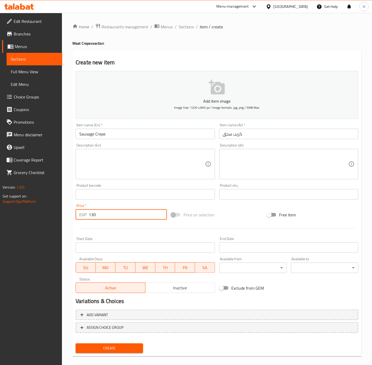
click at [128, 346] on div at bounding box center [186, 182] width 372 height 365
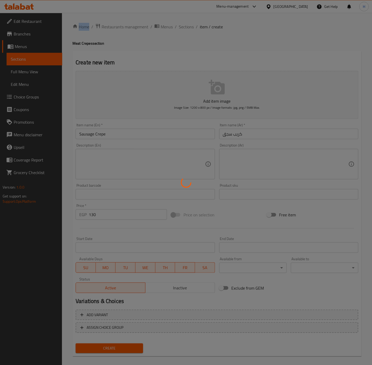
type input "0"
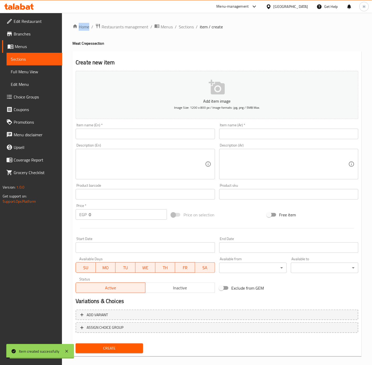
click at [278, 132] on input "text" at bounding box center [288, 134] width 139 height 11
type input "كريب لحمة"
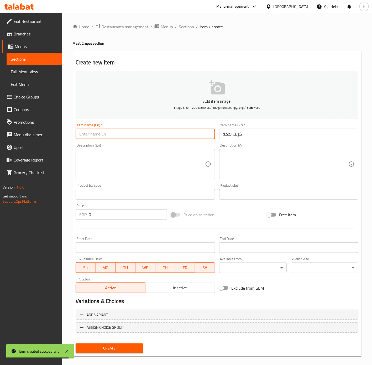
click at [169, 136] on input "text" at bounding box center [145, 134] width 139 height 11
type input "Meat Crepe"
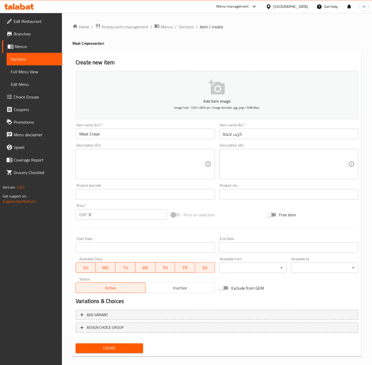
click at [112, 218] on input "0" at bounding box center [128, 214] width 78 height 11
paste input "14"
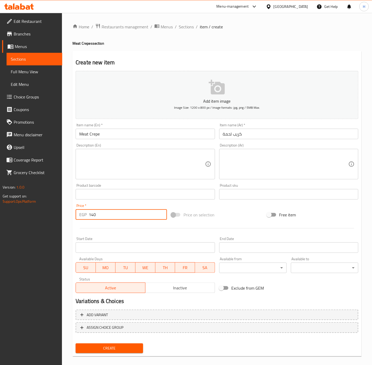
type input "140"
click at [76, 344] on button "Create" at bounding box center [110, 349] width 68 height 10
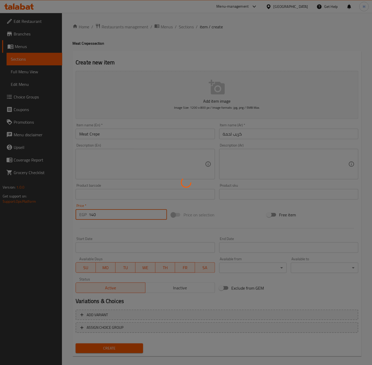
type input "0"
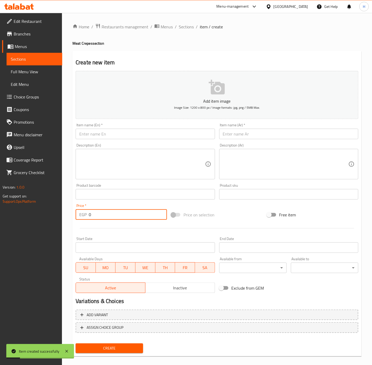
click at [141, 133] on input "text" at bounding box center [145, 134] width 139 height 11
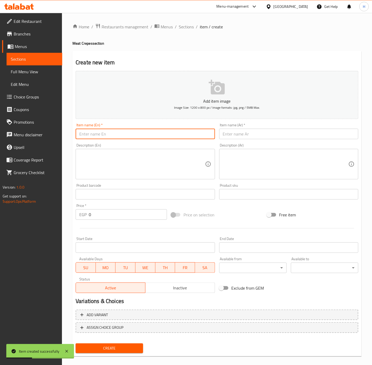
type input "’"
type input "Mix Meat Crepe"
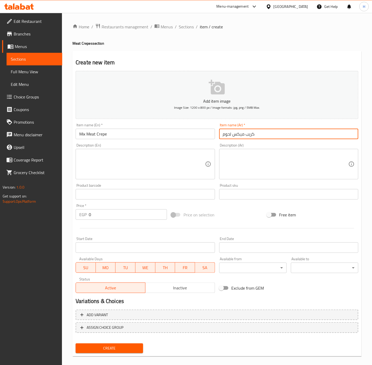
type input "كريب ميكس لحوم"
click at [126, 216] on input "0" at bounding box center [128, 214] width 78 height 11
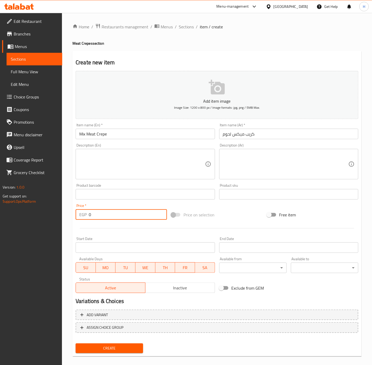
click at [126, 216] on input "0" at bounding box center [128, 214] width 78 height 11
paste input "15"
type input "150"
click at [106, 342] on div "Create" at bounding box center [110, 349] width 72 height 14
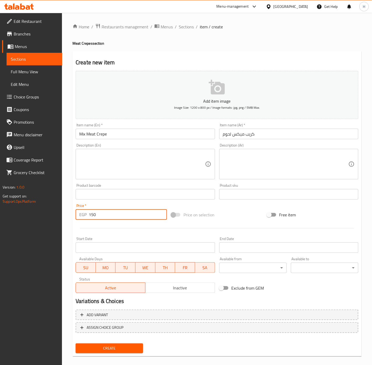
click at [106, 342] on div "Create" at bounding box center [110, 349] width 72 height 14
click at [106, 347] on span "Create" at bounding box center [109, 348] width 59 height 7
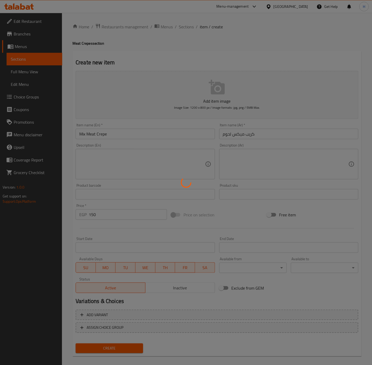
type input "0"
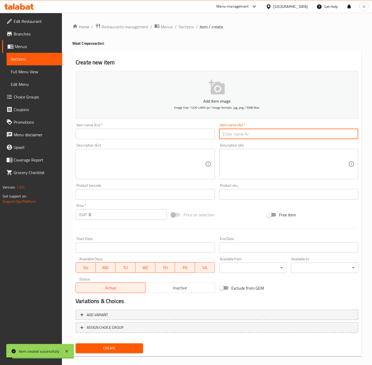
click at [255, 134] on input "text" at bounding box center [288, 134] width 139 height 11
type input "كريب ميكس جبن"
click at [180, 137] on input "text" at bounding box center [145, 134] width 139 height 11
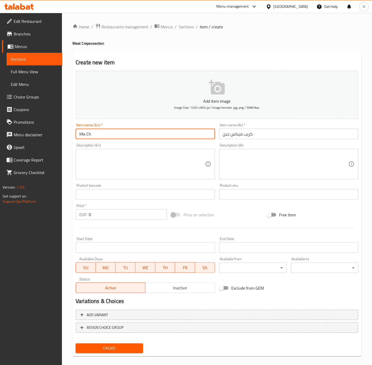
type input "Mix Cheese Crepe"
click at [107, 219] on input "0" at bounding box center [128, 214] width 78 height 11
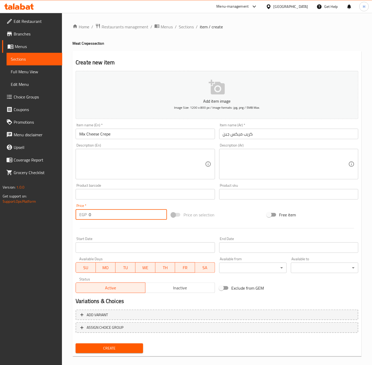
click at [107, 219] on input "0" at bounding box center [128, 214] width 78 height 11
paste input "14"
type input "140"
click at [76, 344] on button "Create" at bounding box center [110, 349] width 68 height 10
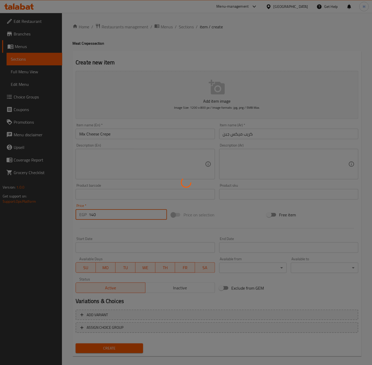
type input "0"
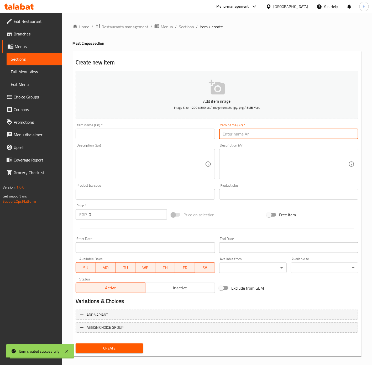
click at [256, 134] on input "text" at bounding box center [288, 134] width 139 height 11
type input "كريب بطاطس موتزاريلا"
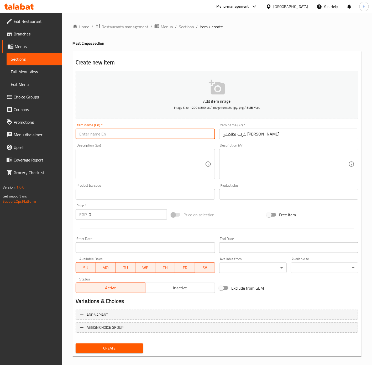
click at [183, 137] on input "text" at bounding box center [145, 134] width 139 height 11
click at [183, 137] on input "Mozzarella" at bounding box center [145, 134] width 139 height 11
click at [181, 132] on input "Mozzarella" at bounding box center [145, 134] width 139 height 11
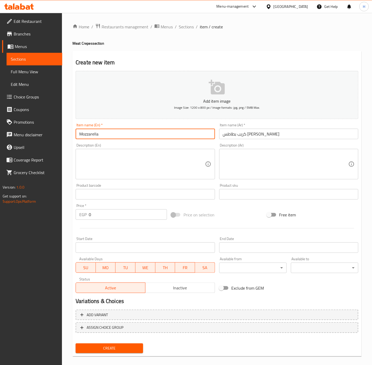
click at [231, 210] on div "Price on selection" at bounding box center [217, 215] width 96 height 14
click at [117, 139] on input "Mozzarella" at bounding box center [145, 134] width 139 height 11
type input "Fries Mozzarella Crepe"
click at [147, 218] on input "0" at bounding box center [128, 214] width 78 height 11
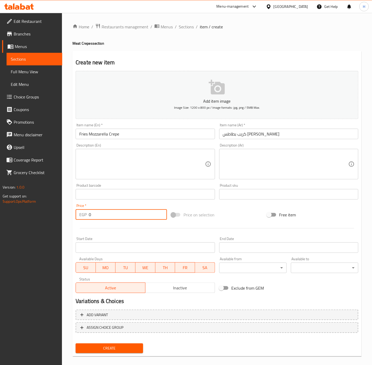
click at [147, 218] on input "0" at bounding box center [128, 214] width 78 height 11
type input "110"
click at [107, 348] on span "Create" at bounding box center [109, 348] width 59 height 7
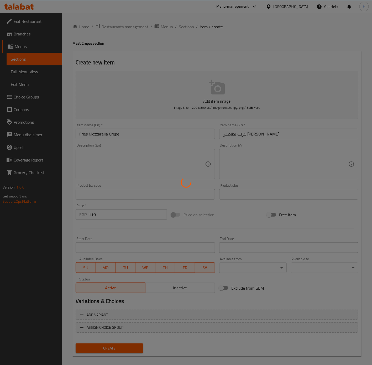
type input "0"
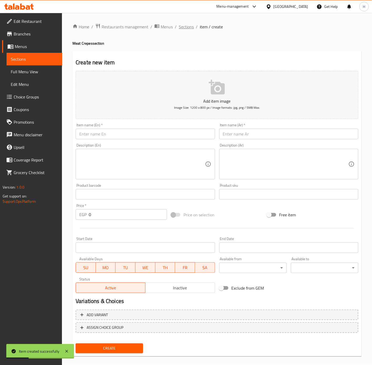
click at [190, 26] on span "Sections" at bounding box center [186, 27] width 15 height 6
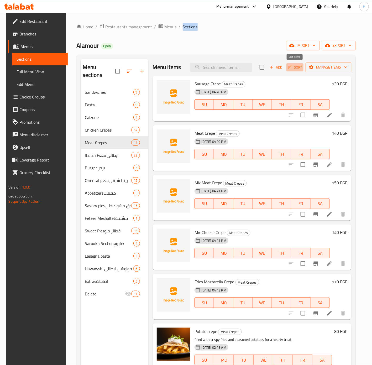
click at [293, 64] on span "Sort" at bounding box center [295, 67] width 14 height 6
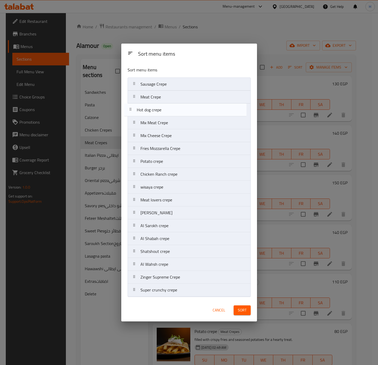
drag, startPoint x: 147, startPoint y: 164, endPoint x: 143, endPoint y: 111, distance: 52.9
click at [143, 111] on nav "Sausage Crepe Meat Crepe Mix Meat Crepe Mix Cheese Crepe Fries Mozzarella Crepe…" at bounding box center [189, 187] width 123 height 219
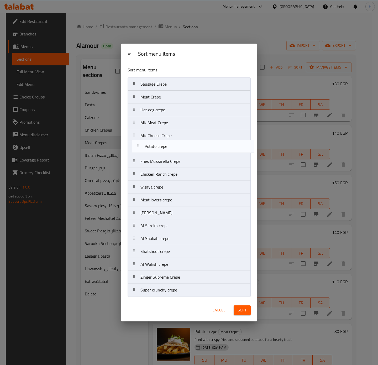
drag, startPoint x: 160, startPoint y: 163, endPoint x: 165, endPoint y: 146, distance: 17.7
click at [165, 146] on nav "Sausage Crepe Meat Crepe Hot dog crepe Mix Meat Crepe Mix Cheese Crepe Fries Mo…" at bounding box center [189, 187] width 123 height 219
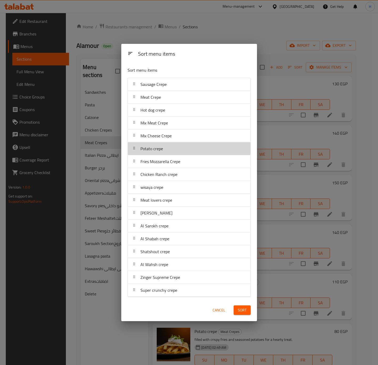
click at [165, 146] on div "Potato crepe" at bounding box center [151, 148] width 27 height 13
click at [244, 312] on span "Sort" at bounding box center [242, 310] width 9 height 7
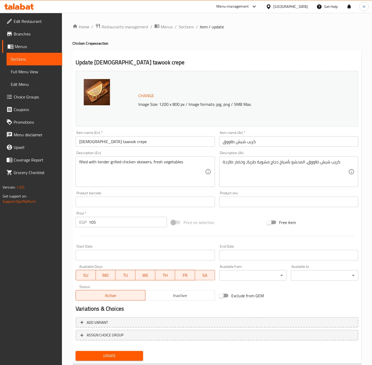
click at [176, 143] on input "[DEMOGRAPHIC_DATA] tawook crepe" at bounding box center [145, 141] width 139 height 11
type input "Shish Tawook Crepe"
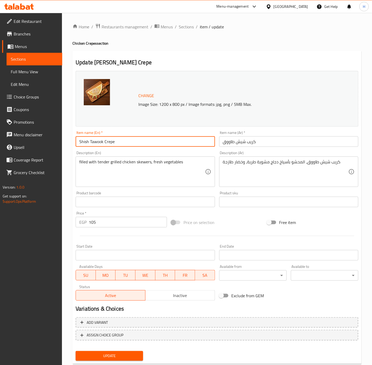
click at [196, 160] on textarea "filled with tender grilled chicken skewers, fresh vegetables" at bounding box center [142, 171] width 126 height 25
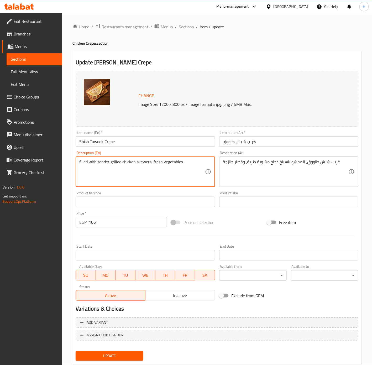
click at [196, 160] on textarea "filled with tender grilled chicken skewers, fresh vegetables" at bounding box center [142, 171] width 126 height 25
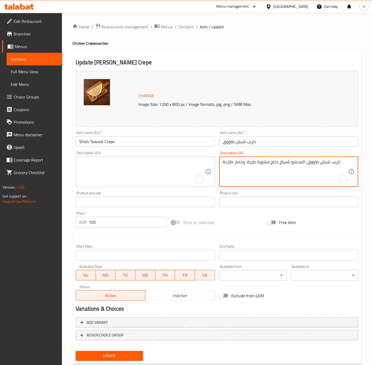
click at [304, 163] on textarea "كريب شيش طاووق، المحشو بأسياخ دجاج مشوية طرية، وخضار طازجة" at bounding box center [286, 171] width 126 height 25
click at [234, 142] on input "كريب شيش طاووق" at bounding box center [288, 141] width 139 height 11
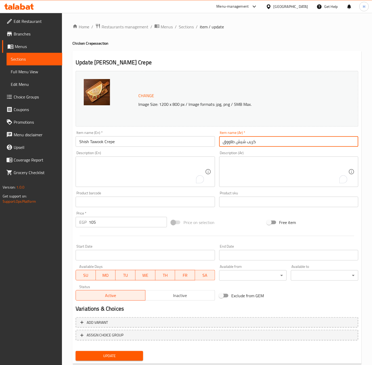
click at [234, 142] on input "كريب شيش طاووق" at bounding box center [288, 141] width 139 height 11
type input "كريب شيش"
click at [92, 139] on input "Shish Tawook Crepe" at bounding box center [145, 141] width 139 height 11
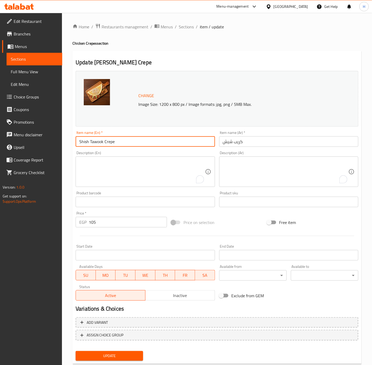
click at [92, 139] on input "Shish Tawook Crepe" at bounding box center [145, 141] width 139 height 11
click at [99, 141] on input "Shish Tawook Crepe" at bounding box center [145, 141] width 139 height 11
click at [97, 143] on input "Shish Tawook Crepe" at bounding box center [145, 141] width 139 height 11
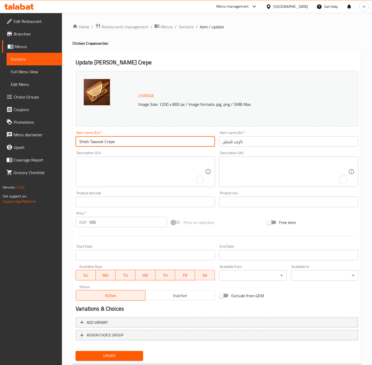
click at [97, 143] on input "Shish Tawook Crepe" at bounding box center [145, 141] width 139 height 11
type input "Shish Crepe"
click at [109, 222] on input "105" at bounding box center [128, 222] width 78 height 11
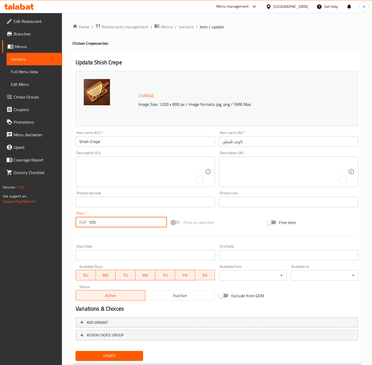
click at [109, 222] on input "105" at bounding box center [128, 222] width 78 height 11
paste input "40"
type input "140"
click at [116, 353] on span "Update" at bounding box center [109, 356] width 59 height 7
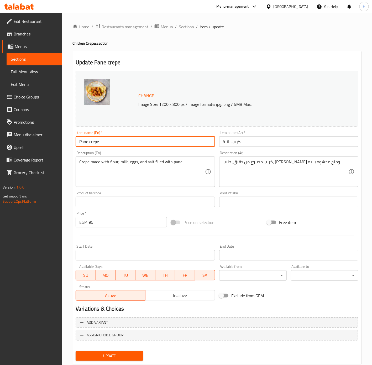
click at [92, 143] on input "Pane crepe" at bounding box center [145, 141] width 139 height 11
type input "Pane Crepe"
click at [116, 162] on textarea "Crepe made with flour, milk, eggs, and salt filled with pane" at bounding box center [142, 171] width 126 height 25
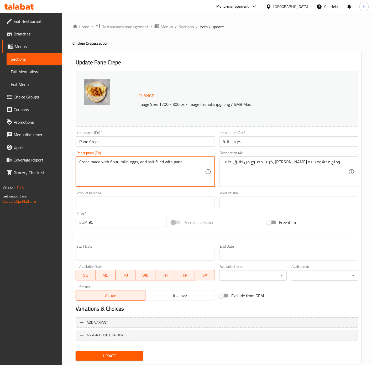
click at [116, 162] on textarea "Crepe made with flour, milk, eggs, and salt filled with pane" at bounding box center [142, 171] width 126 height 25
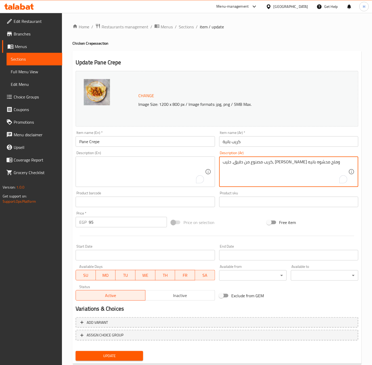
click at [267, 171] on textarea "كريب مصنوع من دقيق، حليب، [PERSON_NAME] وملح محشوه بانيه" at bounding box center [286, 171] width 126 height 25
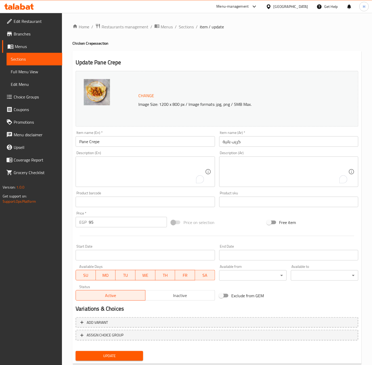
click at [103, 223] on input "95" at bounding box center [128, 222] width 78 height 11
paste input "150"
type input "150"
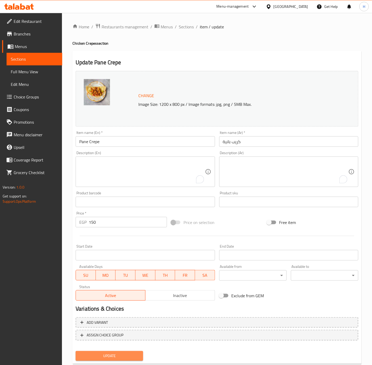
click at [122, 355] on span "Update" at bounding box center [109, 356] width 59 height 7
click at [122, 356] on span "Update" at bounding box center [109, 356] width 59 height 7
click at [111, 359] on span "Update" at bounding box center [109, 356] width 59 height 7
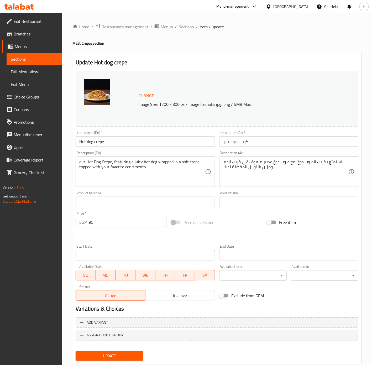
click at [182, 158] on div "our Hot Dog Crepe, featuring a juicy hot dog wrapped in a soft crepe, topped wi…" at bounding box center [145, 172] width 139 height 30
click at [183, 161] on textarea "our Hot Dog Crepe, featuring a juicy hot dog wrapped in a soft crepe, topped wi…" at bounding box center [142, 171] width 126 height 25
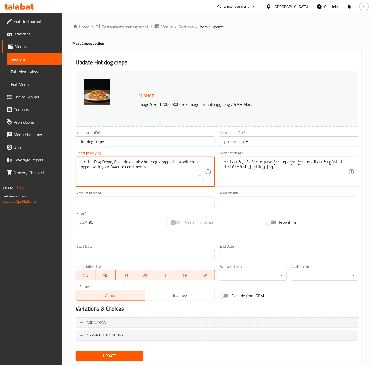
click at [183, 161] on textarea "our Hot Dog Crepe, featuring a juicy hot dog wrapped in a soft crepe, topped wi…" at bounding box center [142, 171] width 126 height 25
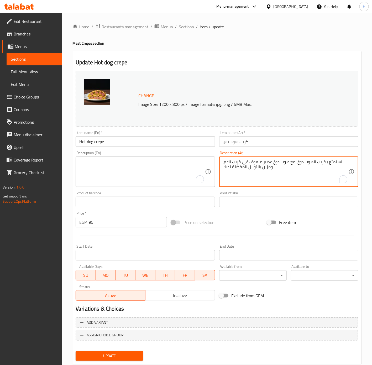
click at [277, 168] on textarea "استمتع بكريب الهوت دوغ، مع هوت دوغ عصير ملفوف في كريب ناعم، ومزين بالتوابل المف…" at bounding box center [286, 171] width 126 height 25
click at [270, 166] on textarea "To enrich screen reader interactions, please activate Accessibility in Grammarl…" at bounding box center [286, 171] width 126 height 25
click at [272, 174] on textarea "To enrich screen reader interactions, please activate Accessibility in Grammarl…" at bounding box center [286, 171] width 126 height 25
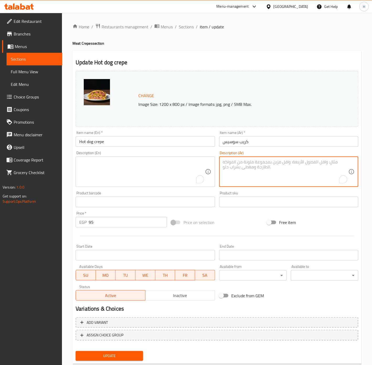
click at [272, 174] on textarea "To enrich screen reader interactions, please activate Accessibility in Grammarl…" at bounding box center [286, 171] width 126 height 25
click at [151, 140] on input "Hot dog crepe" at bounding box center [145, 141] width 139 height 11
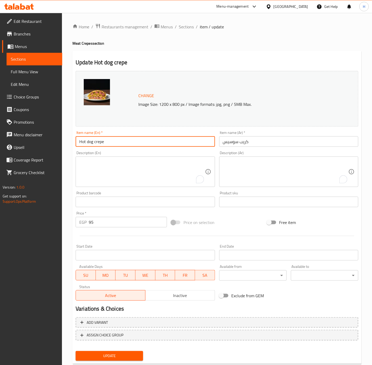
click at [151, 140] on input "Hot dog crepe" at bounding box center [145, 141] width 139 height 11
type input "Hot Dog Crepe"
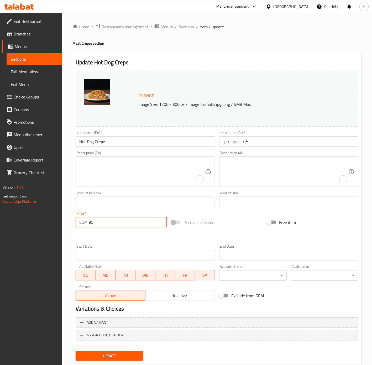
click at [141, 222] on input "95" at bounding box center [128, 222] width 78 height 11
paste input "130"
type input "130"
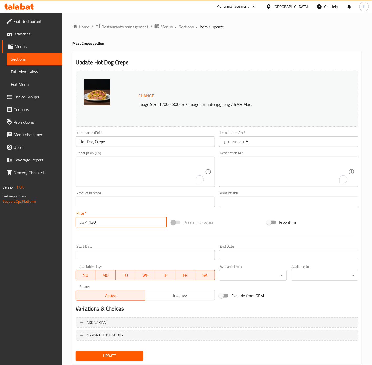
click at [76, 351] on button "Update" at bounding box center [110, 356] width 68 height 10
click at [186, 26] on span "Sections" at bounding box center [186, 27] width 15 height 6
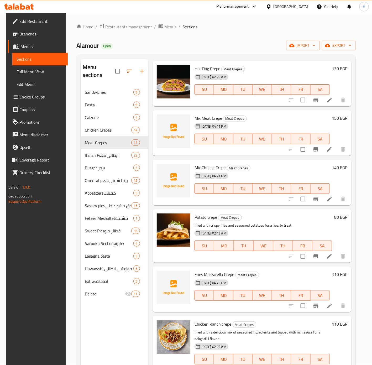
scroll to position [118, 0]
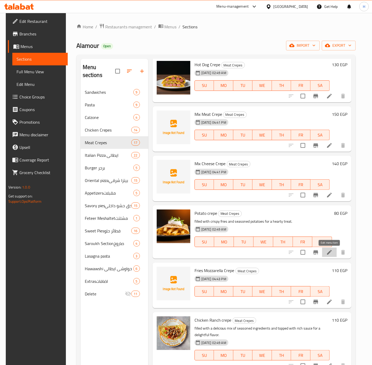
click at [330, 251] on icon at bounding box center [330, 252] width 6 height 6
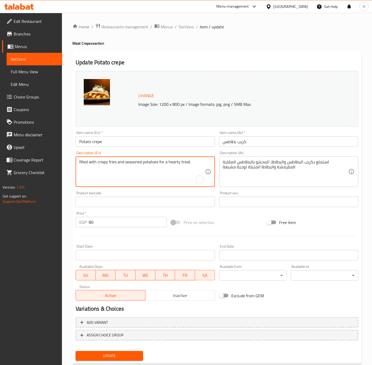
click at [182, 161] on textarea "filled with crispy fries and seasoned potatoes for a hearty treat." at bounding box center [142, 171] width 126 height 25
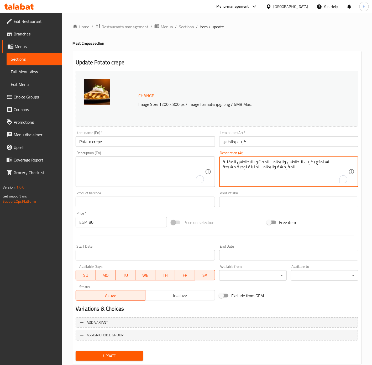
click at [246, 162] on textarea "استمتع بكريب البطاطس والبطاطا، المحشو بالبطاطس المقلية المقرمشة والبطاطا المتبل…" at bounding box center [286, 171] width 126 height 25
click at [156, 221] on input "80" at bounding box center [128, 222] width 78 height 11
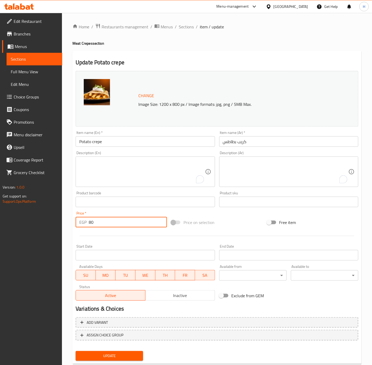
click at [156, 221] on input "80" at bounding box center [128, 222] width 78 height 11
type input "100"
click at [76, 351] on button "Update" at bounding box center [110, 356] width 68 height 10
click at [187, 27] on span "Sections" at bounding box center [186, 27] width 15 height 6
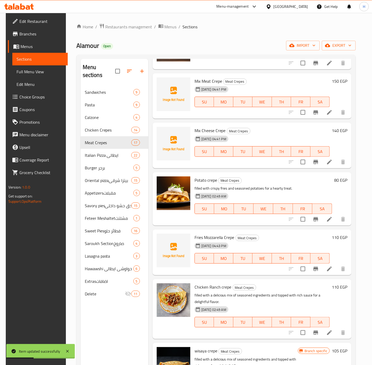
scroll to position [197, 0]
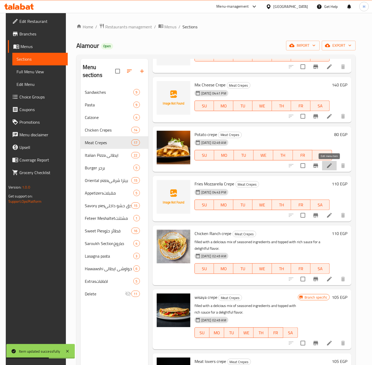
click at [331, 167] on icon at bounding box center [330, 166] width 6 height 6
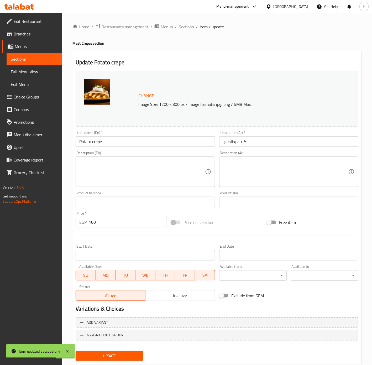
click at [146, 141] on input "Potato crepe" at bounding box center [145, 141] width 139 height 11
type input "Potato Crepe"
click at [133, 356] on span "Update" at bounding box center [109, 356] width 59 height 7
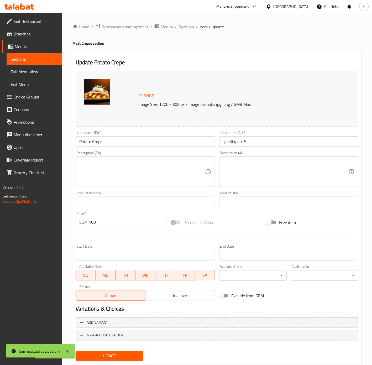
click at [187, 26] on span "Sections" at bounding box center [186, 27] width 15 height 6
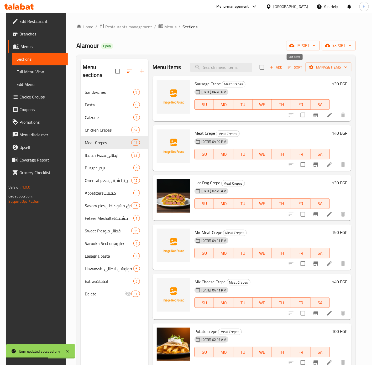
click at [293, 69] on span "Sort" at bounding box center [295, 67] width 14 height 6
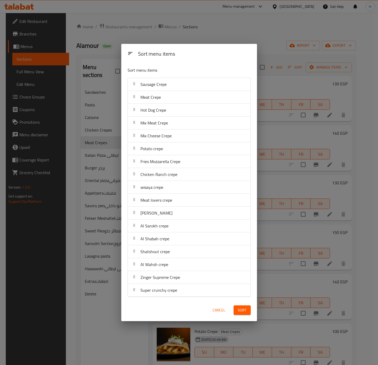
click at [244, 311] on span "Sort" at bounding box center [242, 310] width 9 height 7
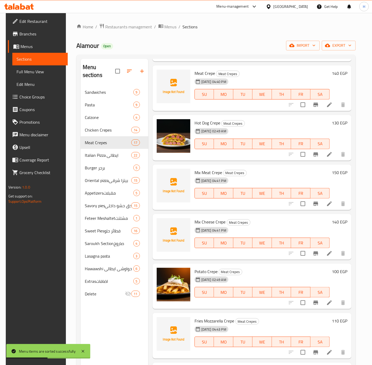
scroll to position [197, 0]
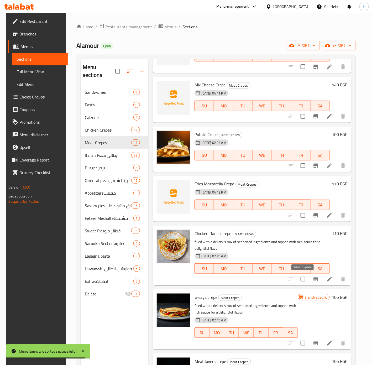
click at [305, 278] on input "checkbox" at bounding box center [303, 279] width 11 height 11
checkbox input "true"
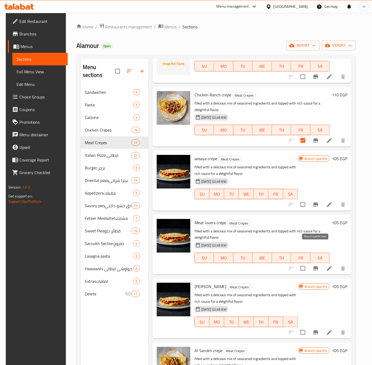
scroll to position [355, 0]
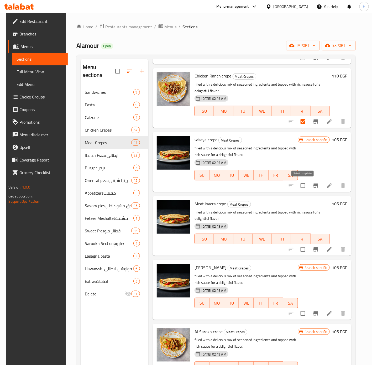
click at [301, 185] on input "checkbox" at bounding box center [303, 185] width 11 height 11
checkbox input "true"
click at [304, 251] on input "checkbox" at bounding box center [303, 249] width 11 height 11
checkbox input "true"
click at [304, 311] on input "checkbox" at bounding box center [303, 313] width 11 height 11
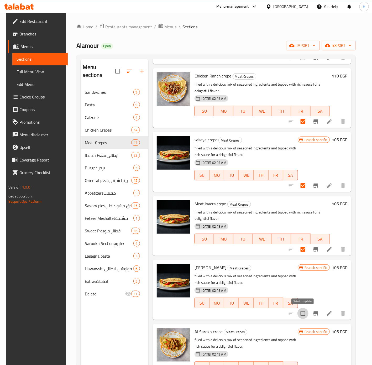
checkbox input "true"
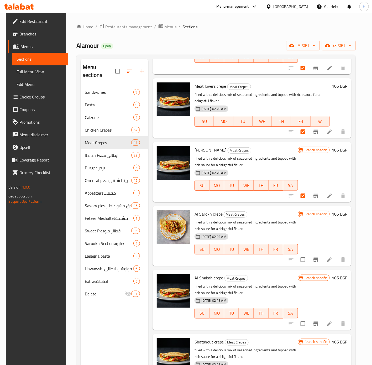
scroll to position [473, 0]
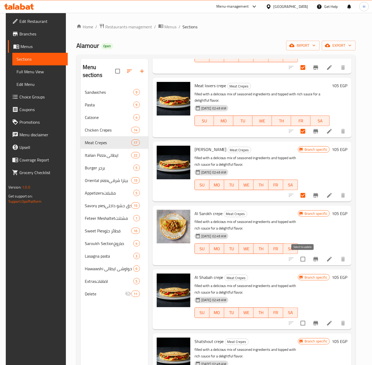
click at [305, 260] on input "checkbox" at bounding box center [303, 259] width 11 height 11
checkbox input "true"
click at [306, 324] on input "checkbox" at bounding box center [303, 323] width 11 height 11
checkbox input "true"
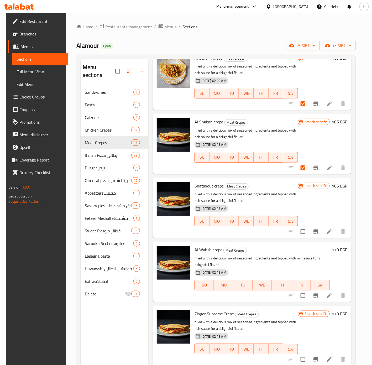
scroll to position [634, 0]
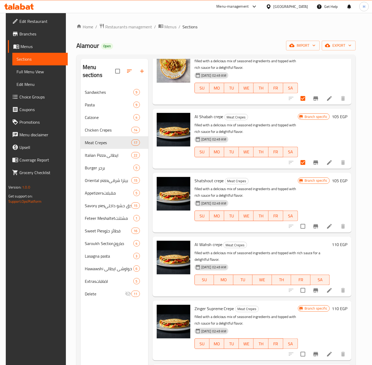
click at [303, 225] on input "checkbox" at bounding box center [303, 226] width 11 height 11
checkbox input "true"
click at [301, 292] on input "checkbox" at bounding box center [303, 290] width 11 height 11
checkbox input "true"
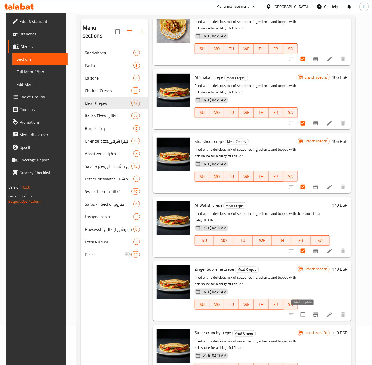
click at [301, 316] on input "checkbox" at bounding box center [303, 314] width 11 height 11
checkbox input "false"
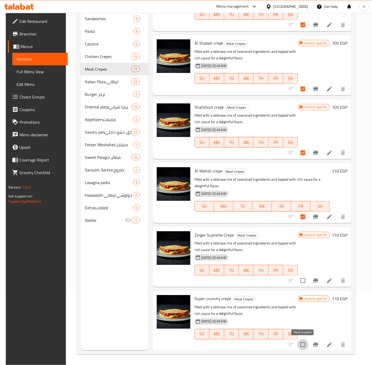
click at [303, 343] on input "checkbox" at bounding box center [303, 344] width 11 height 11
click at [304, 343] on input "checkbox" at bounding box center [303, 344] width 11 height 11
checkbox input "false"
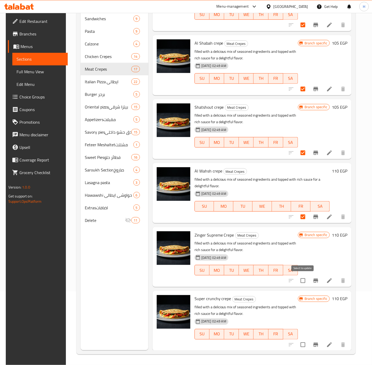
click at [304, 281] on input "checkbox" at bounding box center [303, 280] width 11 height 11
checkbox input "true"
click at [301, 346] on input "checkbox" at bounding box center [303, 344] width 11 height 11
checkbox input "true"
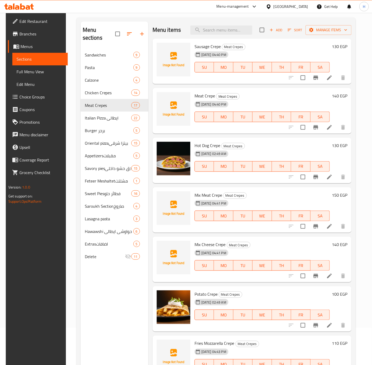
scroll to position [0, 0]
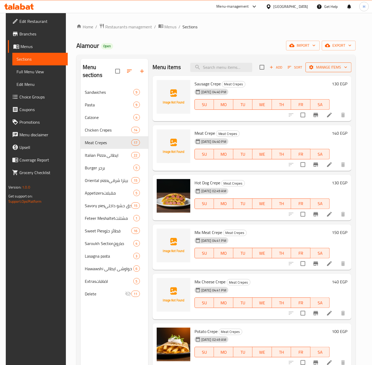
click at [339, 65] on span "Manage items" at bounding box center [329, 67] width 38 height 7
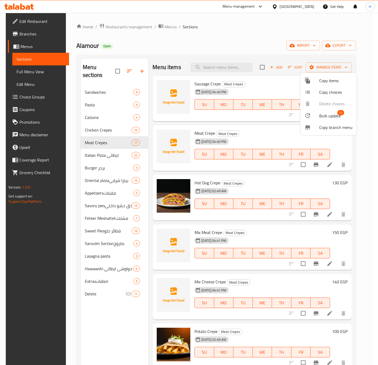
click at [333, 114] on span "Bulk update" at bounding box center [330, 116] width 22 height 6
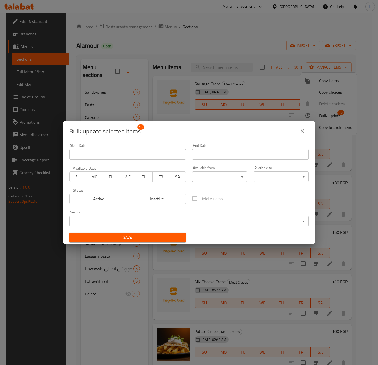
click at [169, 199] on span "Inactive" at bounding box center [157, 199] width 54 height 8
click at [161, 236] on span "Save" at bounding box center [128, 237] width 108 height 7
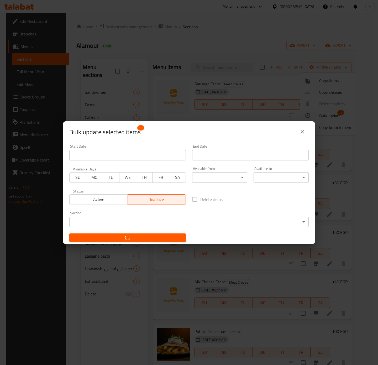
checkbox input "false"
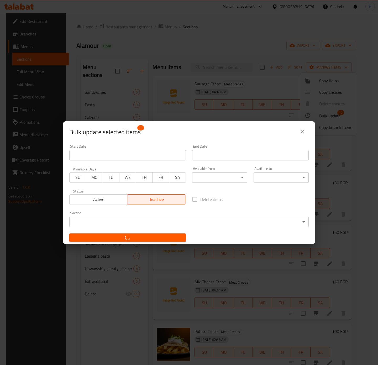
checkbox input "false"
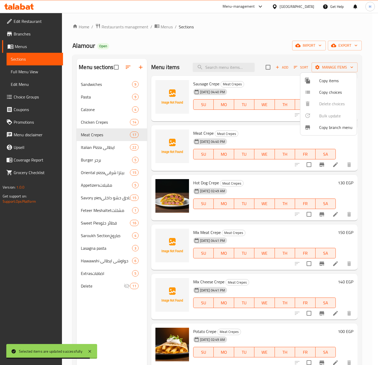
click at [139, 69] on div at bounding box center [189, 182] width 378 height 365
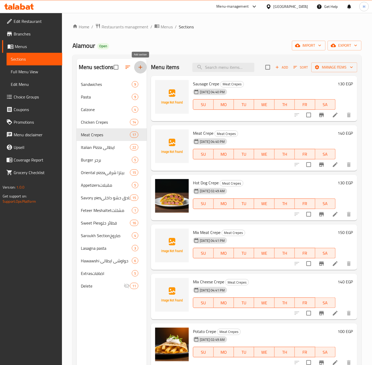
click at [140, 69] on icon "button" at bounding box center [140, 67] width 6 height 6
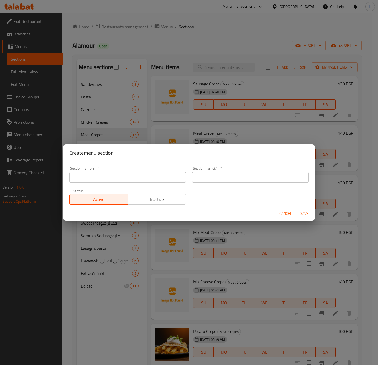
click at [139, 174] on input "text" at bounding box center [127, 177] width 117 height 11
type input "Sweet Crepe"
type input "الكريب الحلو"
click at [306, 211] on span "Save" at bounding box center [304, 213] width 13 height 7
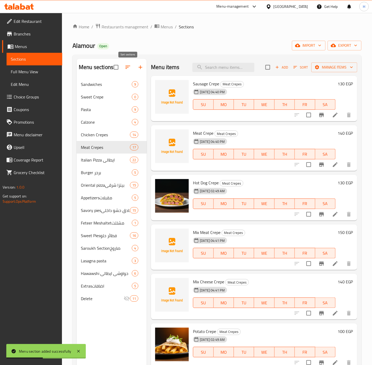
click at [125, 69] on button "button" at bounding box center [128, 67] width 13 height 13
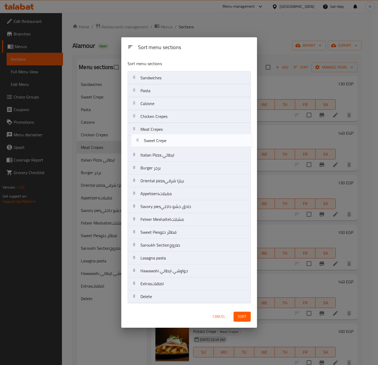
drag, startPoint x: 158, startPoint y: 93, endPoint x: 157, endPoint y: 144, distance: 51.5
click at [158, 144] on nav "Sandwiches Sweet Crepe Pasta Calzone Chicken Crepes Meat Crepes Italian Pizza ا…" at bounding box center [189, 187] width 123 height 232
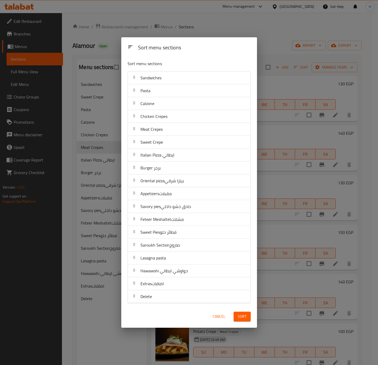
click at [241, 320] on span "Sort" at bounding box center [242, 316] width 9 height 7
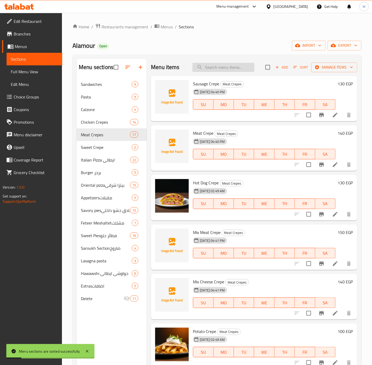
click at [225, 69] on input "search" at bounding box center [224, 67] width 62 height 9
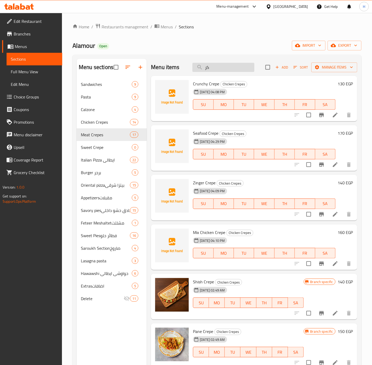
type input "ك"
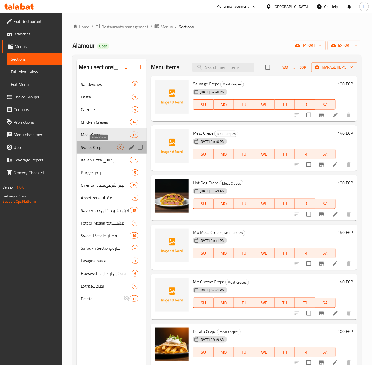
click at [104, 148] on span "Sweet Crepe" at bounding box center [99, 147] width 36 height 6
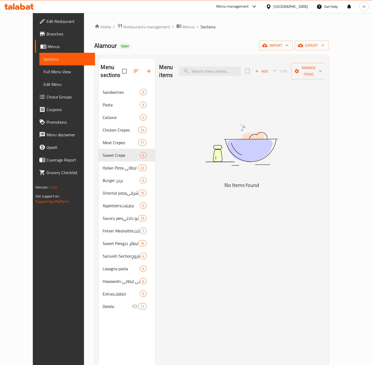
click at [269, 68] on span "Add" at bounding box center [262, 71] width 14 height 6
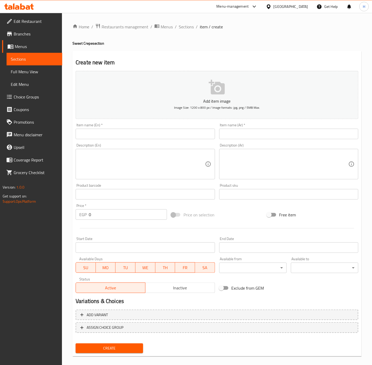
drag, startPoint x: 256, startPoint y: 130, endPoint x: 261, endPoint y: 132, distance: 5.4
click at [256, 130] on input "text" at bounding box center [288, 134] width 139 height 11
type input "كريب نوتيلا"
click at [139, 140] on div "Item name (En)   * Item name (En) *" at bounding box center [145, 131] width 143 height 20
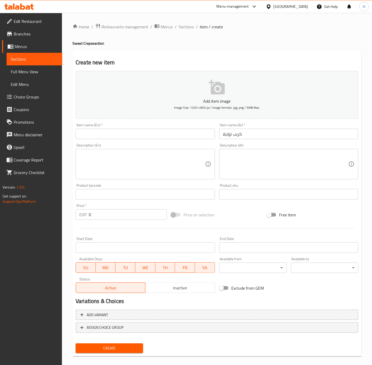
click at [136, 133] on input "text" at bounding box center [145, 134] width 139 height 11
type input "Nutella Crepe"
click at [126, 215] on input "0" at bounding box center [128, 214] width 78 height 11
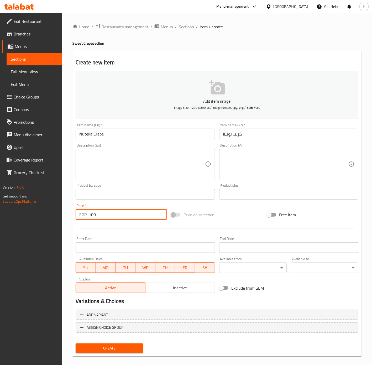
type input "100"
click at [76, 344] on button "Create" at bounding box center [110, 349] width 68 height 10
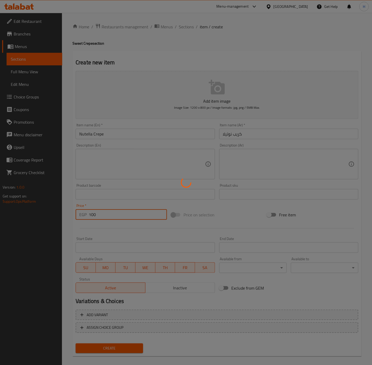
type input "0"
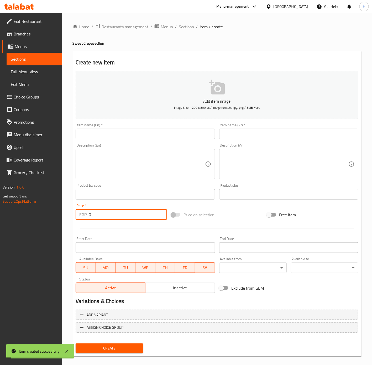
click at [236, 140] on div "Item name (Ar)   * Item name (Ar) *" at bounding box center [288, 131] width 143 height 20
click at [237, 131] on input "text" at bounding box center [288, 134] width 139 height 11
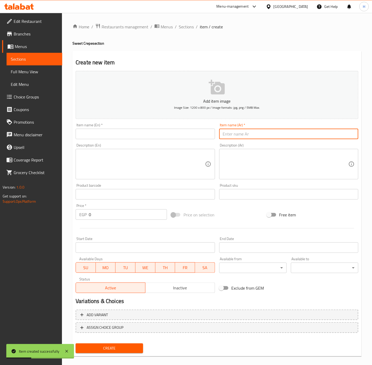
click at [192, 136] on input "text" at bounding box center [145, 134] width 139 height 11
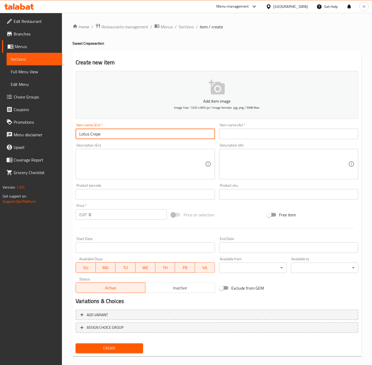
type input "Lotus Crepe"
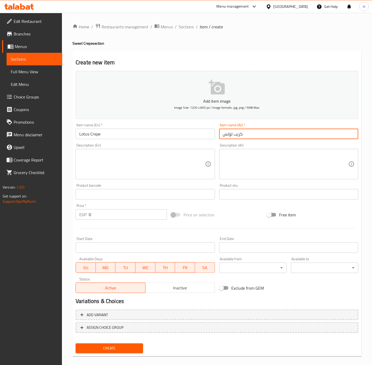
type input "كريب لوتس"
click at [118, 215] on input "0" at bounding box center [128, 214] width 78 height 11
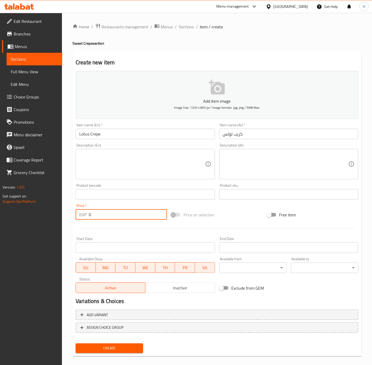
click at [118, 215] on input "0" at bounding box center [128, 214] width 78 height 11
type input "120"
click at [118, 350] on span "Create" at bounding box center [109, 348] width 59 height 7
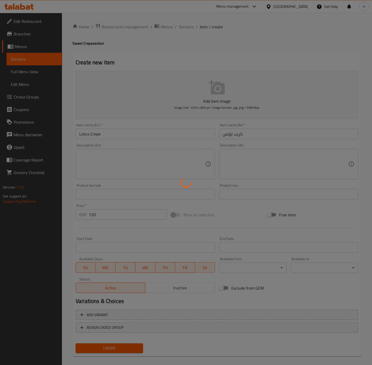
type input "0"
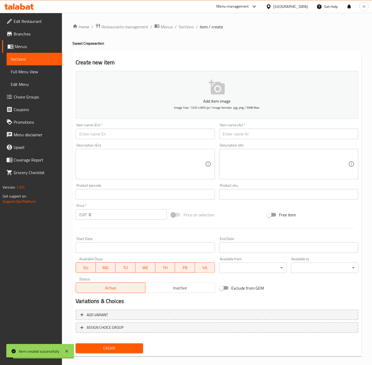
click at [286, 133] on input "text" at bounding box center [288, 134] width 139 height 11
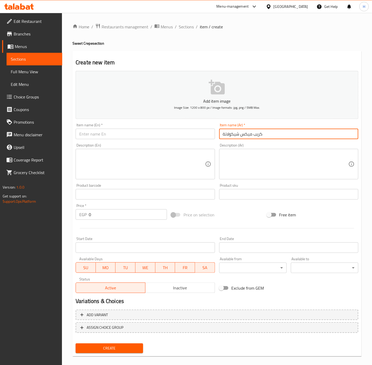
type input "كريب ميكس شيكولاتة"
click at [138, 133] on input "text" at bounding box center [145, 134] width 139 height 11
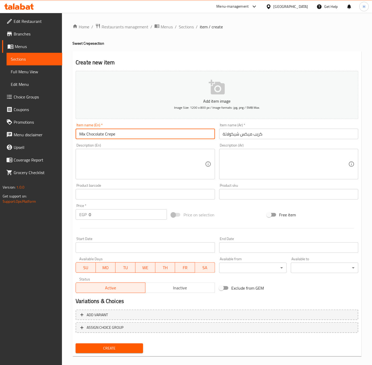
type input "Mix Chocolate Crepe"
click at [124, 211] on input "0" at bounding box center [128, 214] width 78 height 11
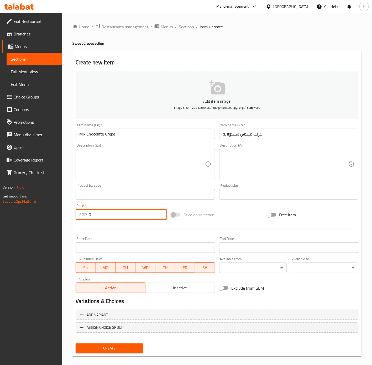
click at [124, 211] on input "0" at bounding box center [128, 214] width 78 height 11
type input "100"
click at [76, 344] on button "Create" at bounding box center [110, 349] width 68 height 10
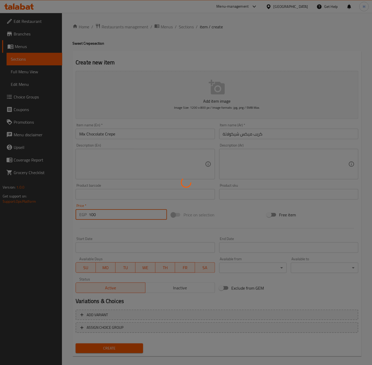
type input "0"
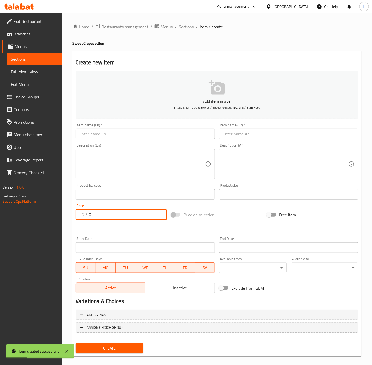
click at [149, 136] on input "text" at bounding box center [145, 134] width 139 height 11
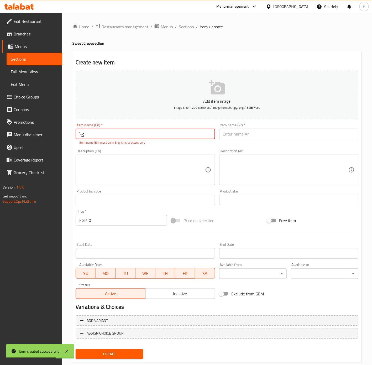
type input "}"
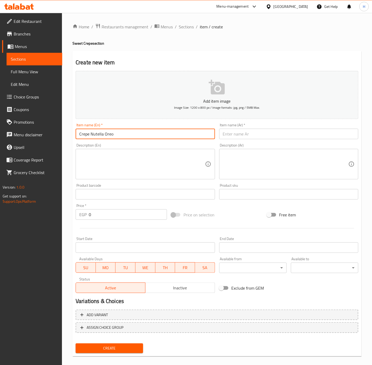
click at [138, 131] on input "Crepe Nutella Oreo" at bounding box center [145, 134] width 139 height 11
paste input "Crepe"
type input "Nutella Oreo Crepe"
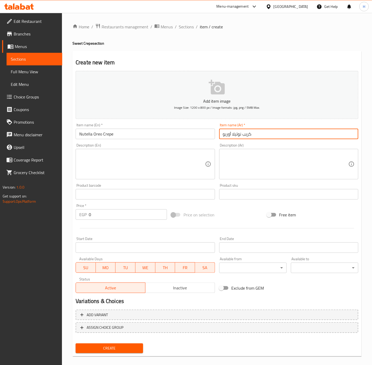
type input "كريب نوتيلا أوريو"
click at [114, 212] on input "0" at bounding box center [128, 214] width 78 height 11
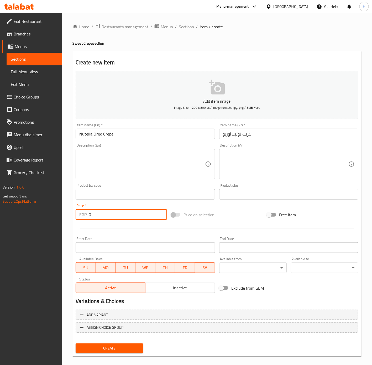
click at [114, 212] on input "0" at bounding box center [128, 214] width 78 height 11
paste input "12"
type input "120"
click at [112, 348] on span "Create" at bounding box center [109, 348] width 59 height 7
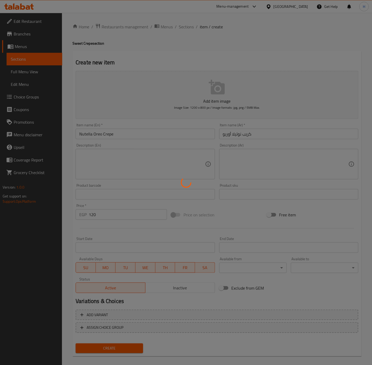
type input "0"
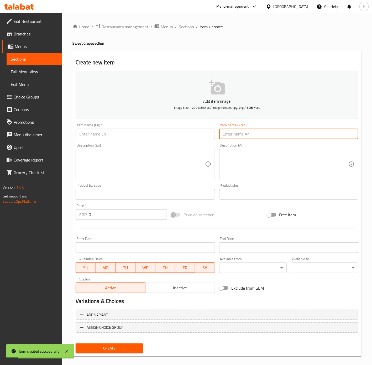
click at [265, 139] on input "text" at bounding box center [288, 134] width 139 height 11
type input "كريب شوكولاتة موز"
click at [171, 136] on input "text" at bounding box center [145, 134] width 139 height 11
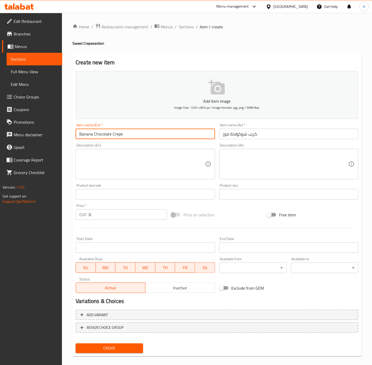
type input "Banana Chocolate Crepe"
click at [118, 216] on input "0" at bounding box center [128, 214] width 78 height 11
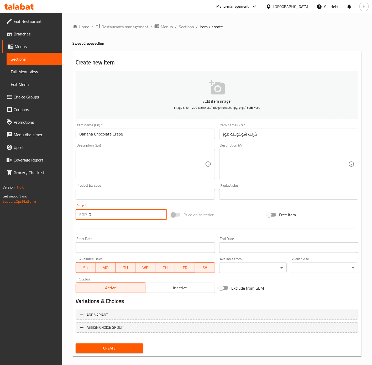
click at [118, 216] on input "0" at bounding box center [128, 214] width 78 height 11
type input "130"
click at [76, 344] on button "Create" at bounding box center [110, 349] width 68 height 10
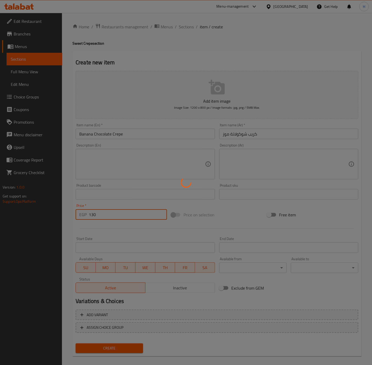
type input "0"
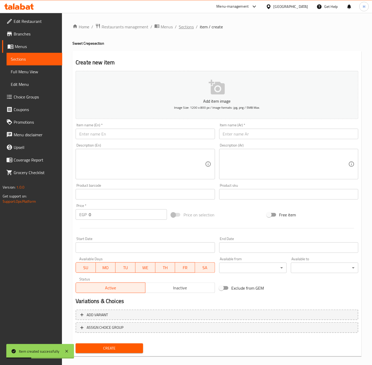
click at [188, 28] on span "Sections" at bounding box center [186, 27] width 15 height 6
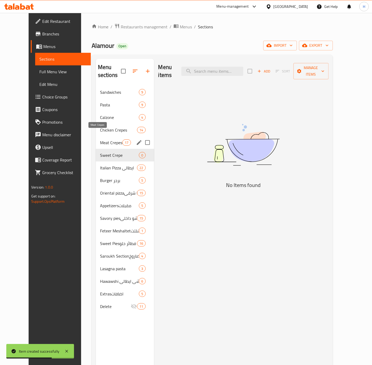
click at [102, 140] on span "Meat Crepes" at bounding box center [111, 143] width 22 height 6
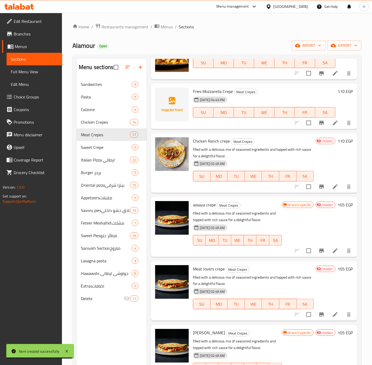
scroll to position [276, 0]
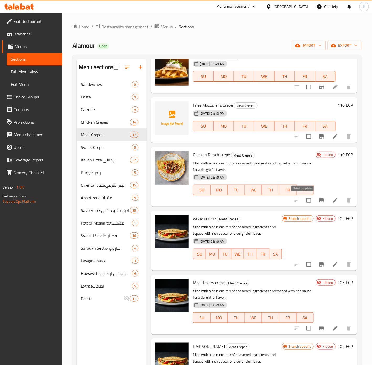
click at [303, 204] on input "checkbox" at bounding box center [308, 200] width 11 height 11
checkbox input "true"
click at [303, 265] on input "checkbox" at bounding box center [308, 264] width 11 height 11
checkbox input "true"
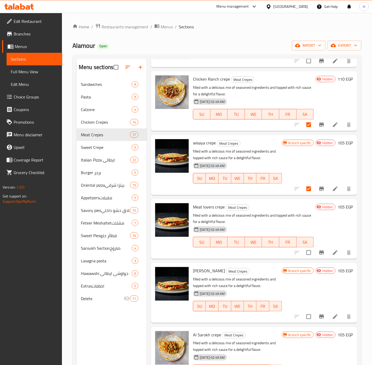
scroll to position [355, 0]
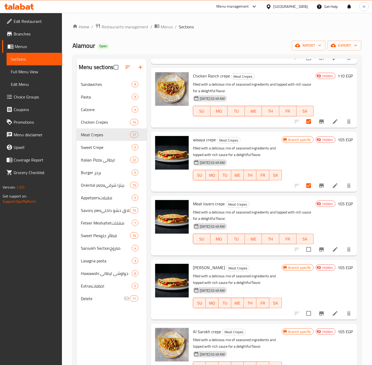
click at [303, 247] on input "checkbox" at bounding box center [308, 249] width 11 height 11
checkbox input "true"
click at [304, 314] on input "checkbox" at bounding box center [308, 313] width 11 height 11
checkbox input "true"
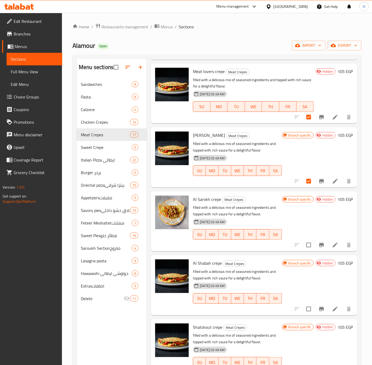
scroll to position [512, 0]
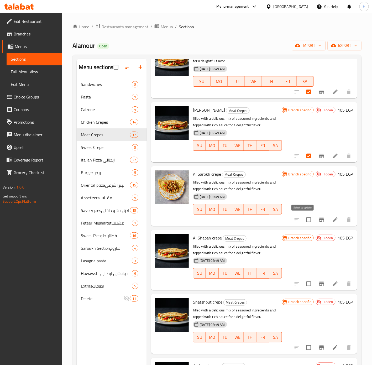
click at [306, 220] on input "checkbox" at bounding box center [308, 219] width 11 height 11
checkbox input "true"
click at [303, 283] on input "checkbox" at bounding box center [308, 283] width 11 height 11
checkbox input "true"
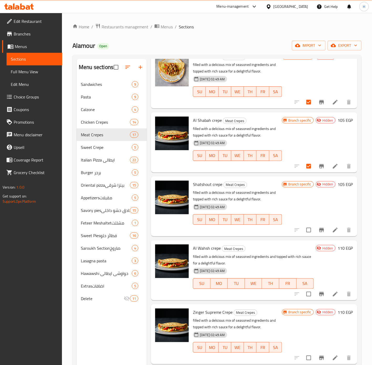
scroll to position [631, 0]
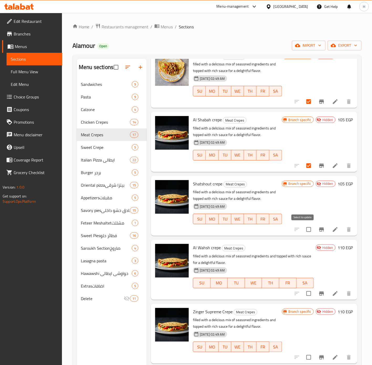
click at [303, 229] on input "checkbox" at bounding box center [308, 229] width 11 height 11
checkbox input "true"
click at [304, 294] on input "checkbox" at bounding box center [308, 293] width 11 height 11
checkbox input "true"
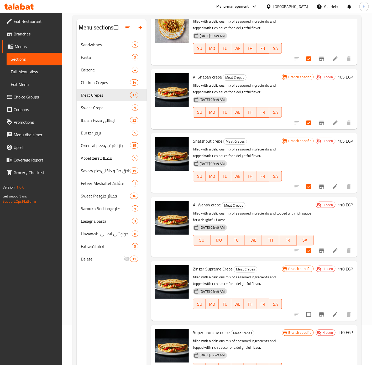
scroll to position [74, 0]
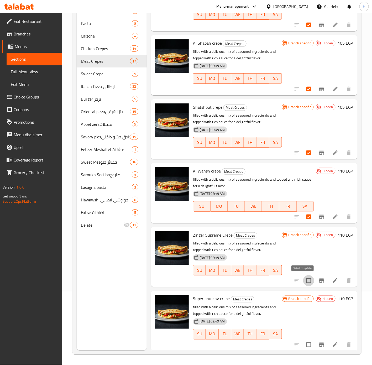
click at [305, 282] on input "checkbox" at bounding box center [308, 280] width 11 height 11
checkbox input "true"
drag, startPoint x: 302, startPoint y: 344, endPoint x: 299, endPoint y: 335, distance: 9.3
click at [303, 344] on input "checkbox" at bounding box center [308, 344] width 11 height 11
checkbox input "true"
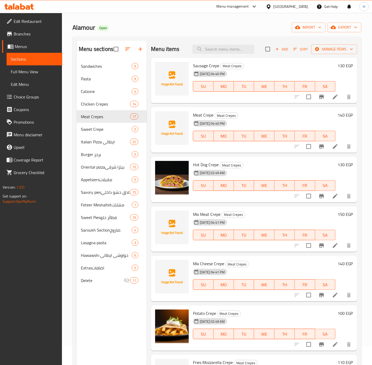
scroll to position [0, 0]
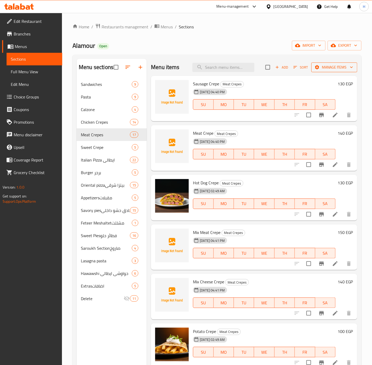
click at [341, 65] on span "Manage items" at bounding box center [335, 67] width 38 height 7
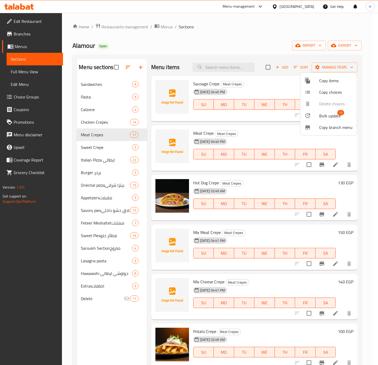
click at [332, 115] on span "Bulk update" at bounding box center [330, 116] width 22 height 6
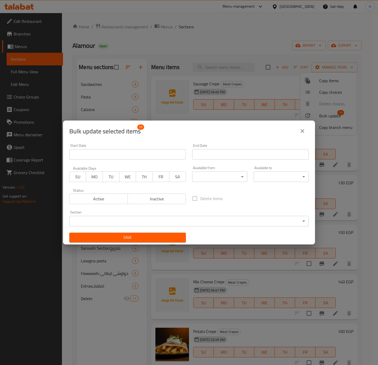
click at [189, 226] on div "Section ​ ​" at bounding box center [189, 218] width 246 height 22
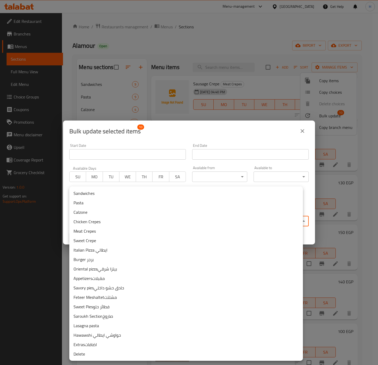
click at [192, 223] on body "​ Menu-management Egypt Get Help H Edit Restaurant Branches Menus Sections Full…" at bounding box center [189, 189] width 378 height 352
click at [125, 352] on li "Delete" at bounding box center [186, 353] width 234 height 9
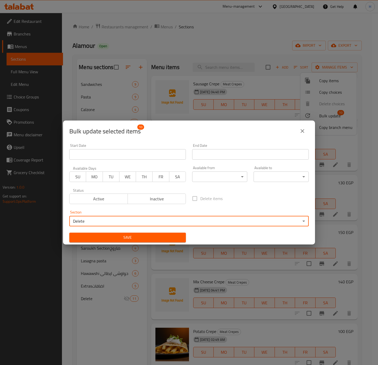
click at [167, 235] on span "Save" at bounding box center [128, 237] width 108 height 7
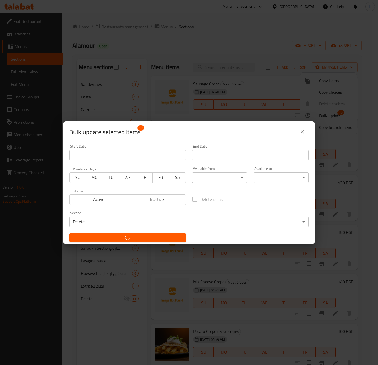
checkbox input "false"
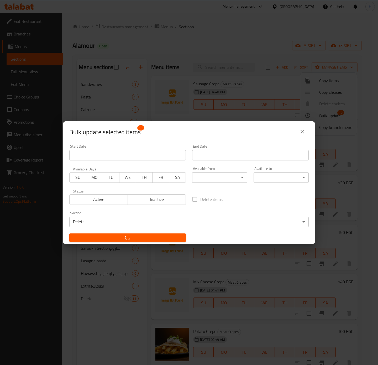
checkbox input "false"
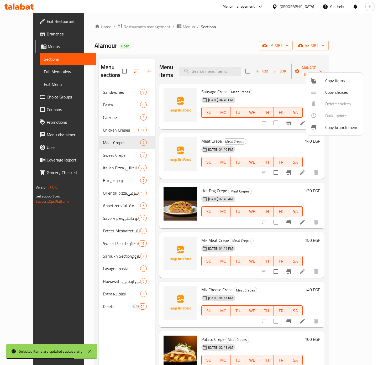
click at [106, 162] on div at bounding box center [189, 182] width 378 height 365
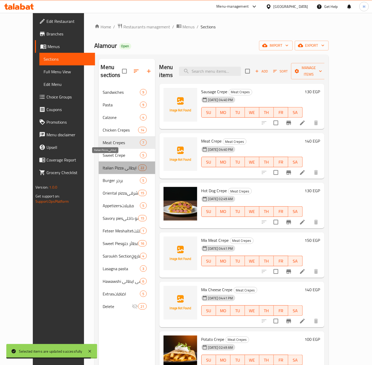
click at [120, 165] on span "Italian Pizza ايطالي" at bounding box center [120, 168] width 35 height 6
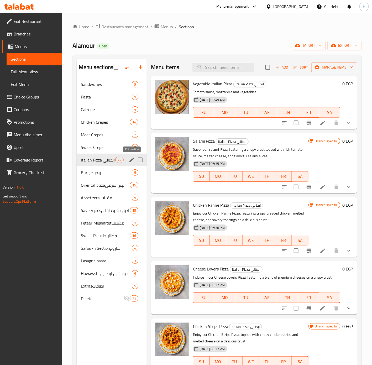
click at [133, 158] on icon "edit" at bounding box center [132, 160] width 6 height 6
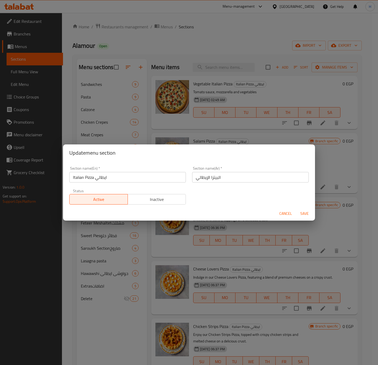
click at [103, 177] on input "Italian Pizza ايطالي" at bounding box center [127, 177] width 117 height 11
type input "Italian Pizza"
click at [296, 209] on button "Save" at bounding box center [304, 214] width 17 height 10
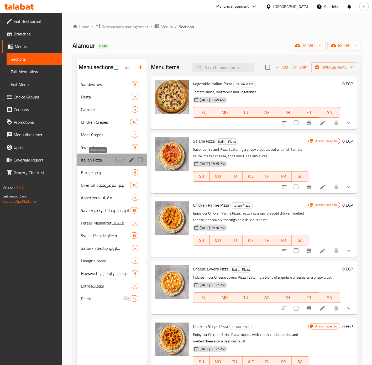
click at [104, 158] on span "Italian Pizza" at bounding box center [98, 160] width 34 height 6
click at [294, 70] on span "Sort" at bounding box center [301, 67] width 14 height 6
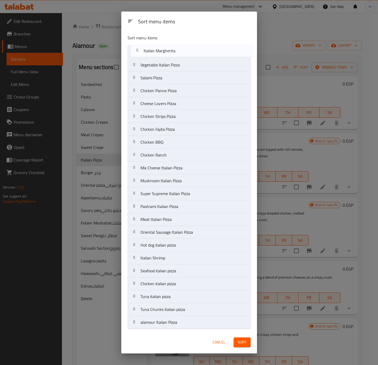
drag, startPoint x: 185, startPoint y: 130, endPoint x: 189, endPoint y: 49, distance: 81.0
click at [189, 49] on nav "Vegetable Italian Pizza Salami Pizza Chicken Panne Pizza Cheese Lovers Pizza Ch…" at bounding box center [189, 187] width 123 height 284
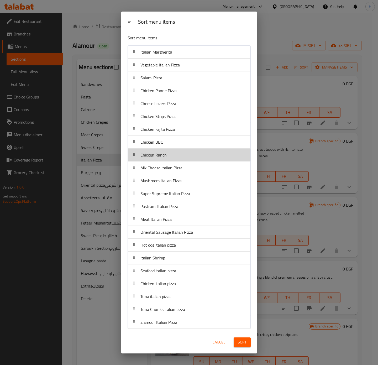
drag, startPoint x: 169, startPoint y: 158, endPoint x: 173, endPoint y: 117, distance: 41.8
click at [173, 130] on nav "Italian Margherita Vegetable Italian Pizza Salami Pizza Chicken Panne Pizza Che…" at bounding box center [189, 187] width 123 height 284
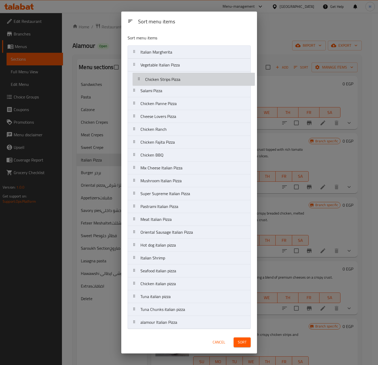
drag, startPoint x: 175, startPoint y: 104, endPoint x: 178, endPoint y: 76, distance: 28.8
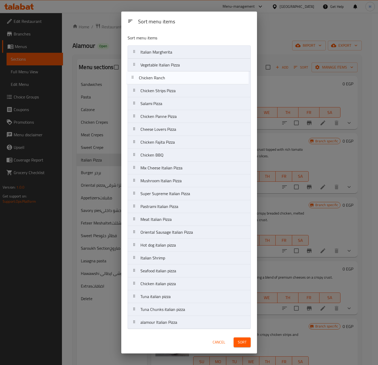
drag, startPoint x: 170, startPoint y: 132, endPoint x: 170, endPoint y: 79, distance: 53.3
click at [170, 79] on nav "Italian Margherita Vegetable Italian Pizza Chicken Strips Pizza Salami Pizza Ch…" at bounding box center [189, 187] width 123 height 284
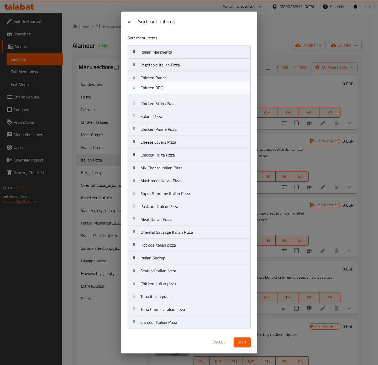
drag, startPoint x: 162, startPoint y: 156, endPoint x: 162, endPoint y: 88, distance: 68.6
click at [162, 88] on nav "Italian Margherita Vegetable Italian Pizza Chicken Ranch Chicken Strips Pizza S…" at bounding box center [189, 187] width 123 height 284
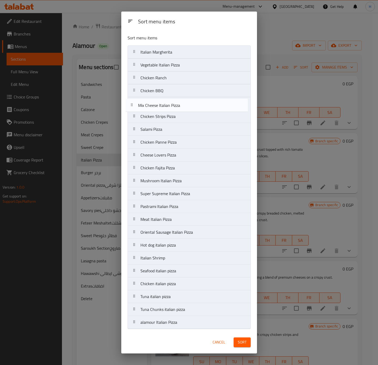
drag, startPoint x: 166, startPoint y: 171, endPoint x: 164, endPoint y: 103, distance: 67.3
click at [164, 103] on nav "Italian Margherita Vegetable Italian Pizza Chicken Ranch Chicken BBQ Chicken St…" at bounding box center [189, 187] width 123 height 284
drag, startPoint x: 170, startPoint y: 183, endPoint x: 171, endPoint y: 105, distance: 77.8
click at [171, 105] on nav "Italian Margherita Vegetable Italian Pizza Chicken Ranch Chicken BBQ Mix Cheese…" at bounding box center [189, 187] width 123 height 284
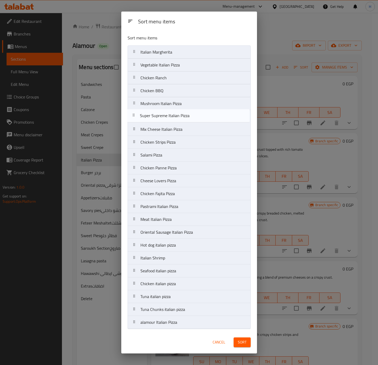
drag, startPoint x: 169, startPoint y: 195, endPoint x: 168, endPoint y: 115, distance: 80.9
click at [168, 115] on nav "Italian Margherita Vegetable Italian Pizza Chicken Ranch Chicken BBQ Mushroom I…" at bounding box center [189, 187] width 123 height 284
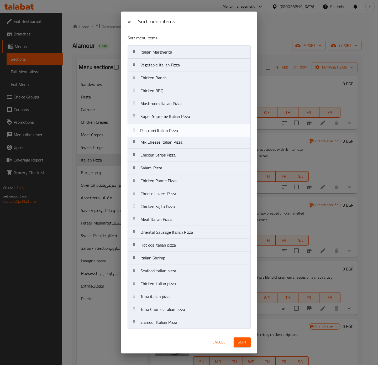
drag, startPoint x: 165, startPoint y: 209, endPoint x: 165, endPoint y: 130, distance: 78.6
click at [165, 130] on nav "Italian Margherita Vegetable Italian Pizza Chicken Ranch Chicken BBQ Mushroom I…" at bounding box center [189, 187] width 123 height 284
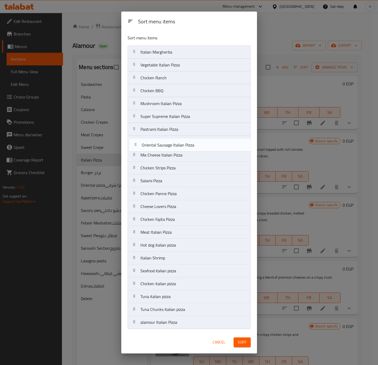
drag, startPoint x: 171, startPoint y: 237, endPoint x: 172, endPoint y: 147, distance: 89.9
click at [172, 147] on nav "Italian Margherita Vegetable Italian Pizza Chicken Ranch Chicken BBQ Mushroom I…" at bounding box center [189, 187] width 123 height 284
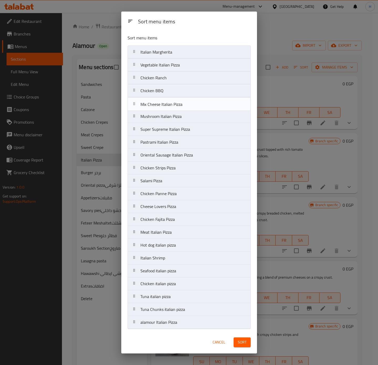
drag, startPoint x: 170, startPoint y: 160, endPoint x: 170, endPoint y: 106, distance: 54.1
click at [170, 106] on nav "Italian Margherita Vegetable Italian Pizza Chicken Ranch Chicken BBQ Mushroom I…" at bounding box center [189, 187] width 123 height 284
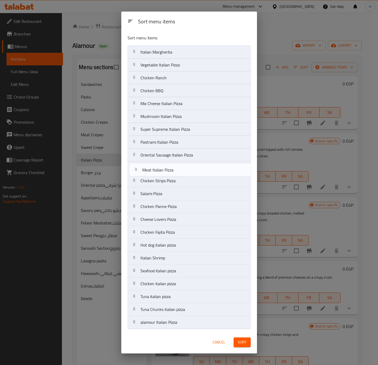
drag, startPoint x: 164, startPoint y: 237, endPoint x: 167, endPoint y: 173, distance: 63.9
click at [167, 173] on nav "Italian Margherita Vegetable Italian Pizza Chicken Ranch Chicken BBQ Mix Cheese…" at bounding box center [189, 187] width 123 height 284
drag, startPoint x: 169, startPoint y: 249, endPoint x: 166, endPoint y: 180, distance: 68.9
click at [166, 180] on nav "Italian Margherita Vegetable Italian Pizza Chicken Ranch Chicken BBQ Mix Cheese…" at bounding box center [189, 187] width 123 height 284
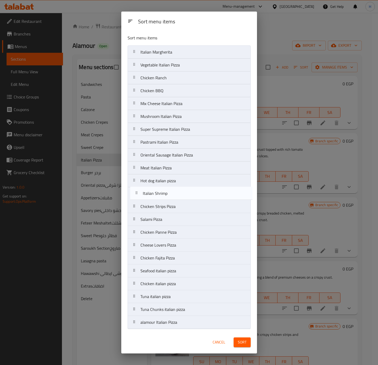
drag, startPoint x: 166, startPoint y: 264, endPoint x: 168, endPoint y: 196, distance: 68.3
click at [168, 196] on nav "Italian Margherita Vegetable Italian Pizza Chicken Ranch Chicken BBQ Mix Cheese…" at bounding box center [189, 187] width 123 height 284
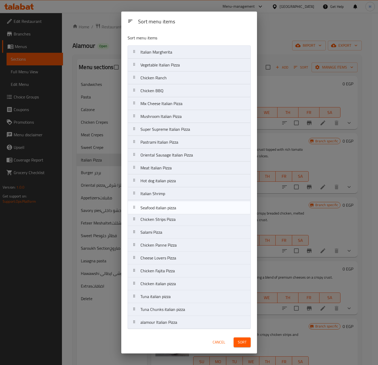
drag, startPoint x: 166, startPoint y: 274, endPoint x: 166, endPoint y: 207, distance: 67.0
click at [166, 207] on nav "Italian Margherita Vegetable Italian Pizza Chicken Ranch Chicken BBQ Mix Cheese…" at bounding box center [189, 187] width 123 height 284
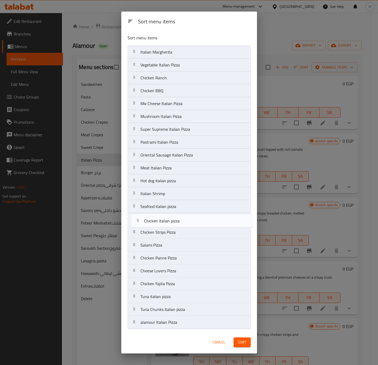
drag, startPoint x: 159, startPoint y: 290, endPoint x: 162, endPoint y: 224, distance: 66.3
click at [162, 224] on nav "Italian Margherita Vegetable Italian Pizza Chicken Ranch Chicken BBQ Mix Cheese…" at bounding box center [189, 187] width 123 height 284
drag, startPoint x: 166, startPoint y: 301, endPoint x: 166, endPoint y: 221, distance: 80.4
click at [166, 221] on nav "Italian Margherita Vegetable Italian Pizza Chicken Ranch Chicken BBQ Mix Cheese…" at bounding box center [189, 187] width 123 height 284
drag, startPoint x: 165, startPoint y: 236, endPoint x: 165, endPoint y: 223, distance: 12.3
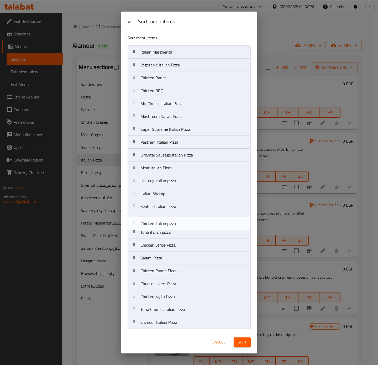
click at [165, 223] on nav "Italian Margherita Vegetable Italian Pizza Chicken Ranch Chicken BBQ Mix Cheese…" at bounding box center [189, 187] width 123 height 284
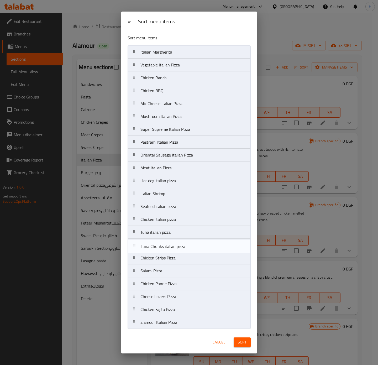
drag, startPoint x: 161, startPoint y: 314, endPoint x: 161, endPoint y: 247, distance: 66.2
click at [161, 247] on nav "Italian Margherita Vegetable Italian Pizza Chicken Ranch Chicken BBQ Mix Cheese…" at bounding box center [189, 187] width 123 height 284
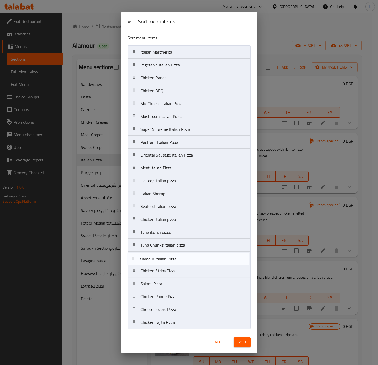
drag, startPoint x: 162, startPoint y: 328, endPoint x: 160, endPoint y: 261, distance: 66.7
click at [160, 261] on nav "Italian Margherita Vegetable Italian Pizza Chicken Ranch Chicken BBQ Mix Cheese…" at bounding box center [189, 187] width 123 height 284
drag, startPoint x: 166, startPoint y: 286, endPoint x: 169, endPoint y: 268, distance: 17.5
click at [169, 268] on nav "Italian Margherita Vegetable Italian Pizza Chicken Ranch Chicken BBQ Mix Cheese…" at bounding box center [189, 187] width 123 height 284
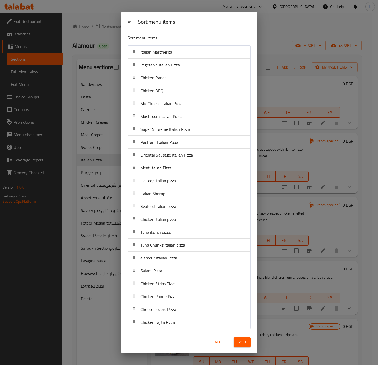
click at [242, 342] on span "Sort" at bounding box center [242, 342] width 9 height 7
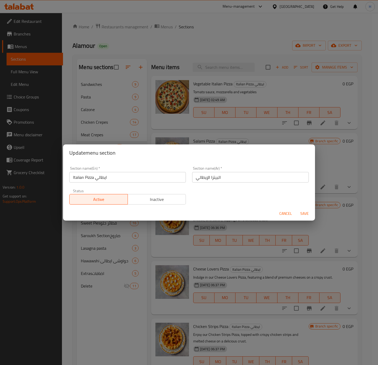
click at [102, 176] on input "Italian Pizza ايطالي" at bounding box center [127, 177] width 117 height 11
type input "Italian Pizza"
click at [296, 209] on button "Save" at bounding box center [304, 214] width 17 height 10
